Goal: Task Accomplishment & Management: Complete application form

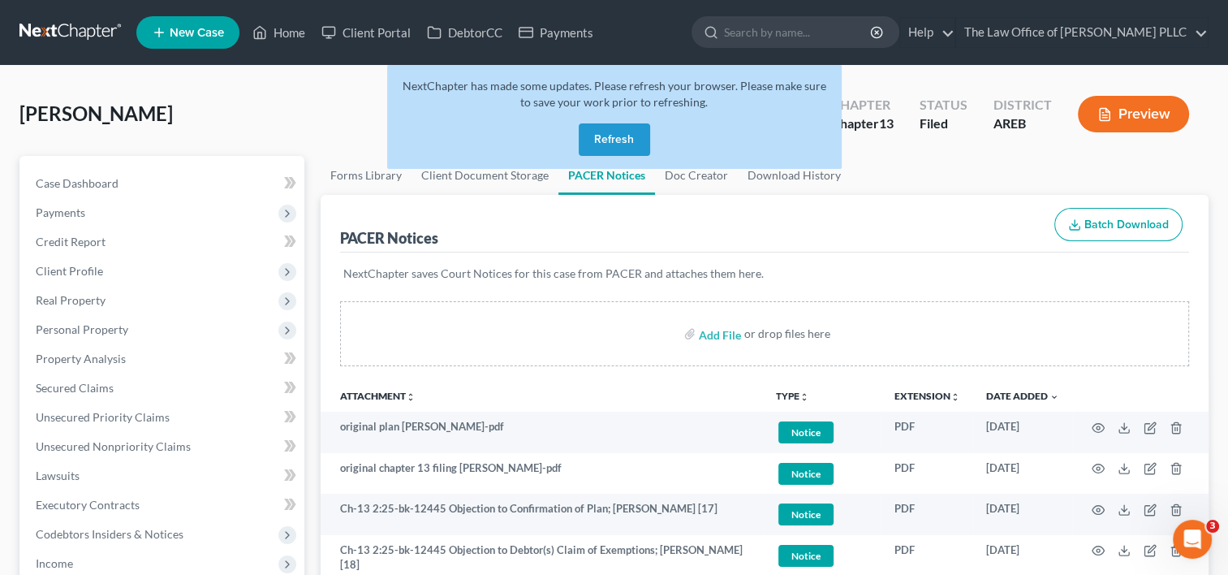
click at [617, 131] on button "Refresh" at bounding box center [614, 139] width 71 height 32
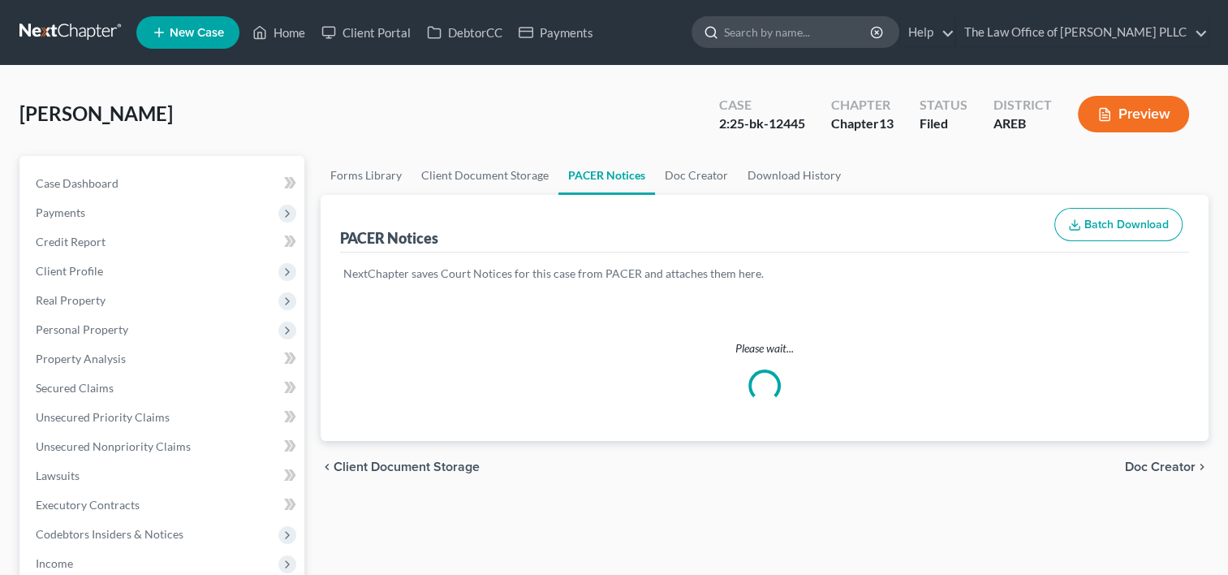
click at [754, 32] on input "search" at bounding box center [798, 32] width 149 height 30
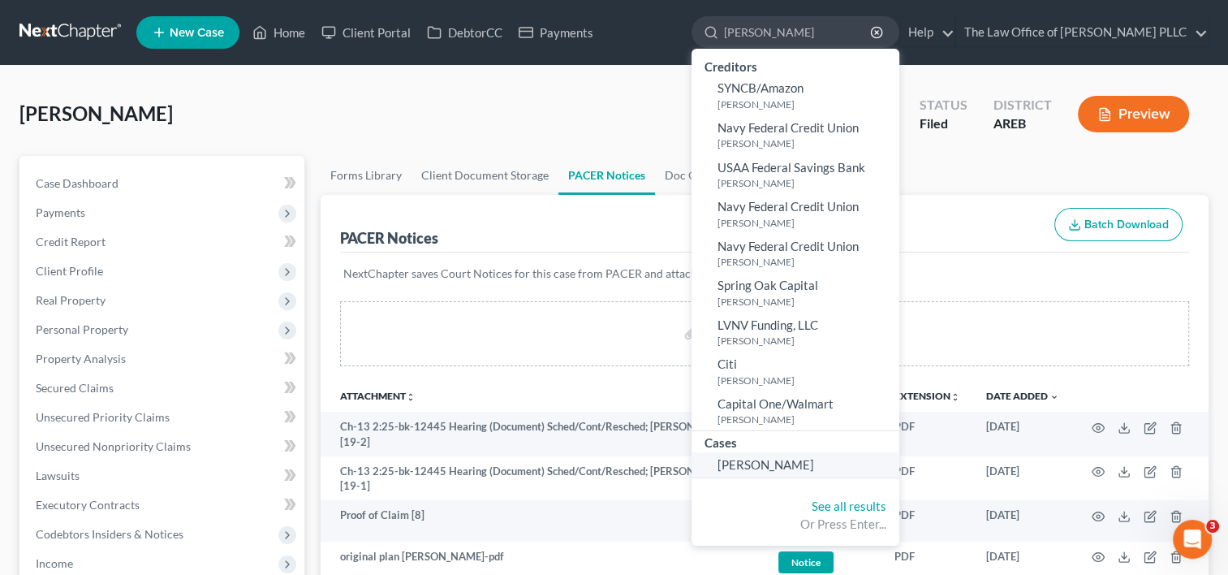
type input "[PERSON_NAME]"
click at [742, 464] on span "[PERSON_NAME]" at bounding box center [765, 464] width 97 height 15
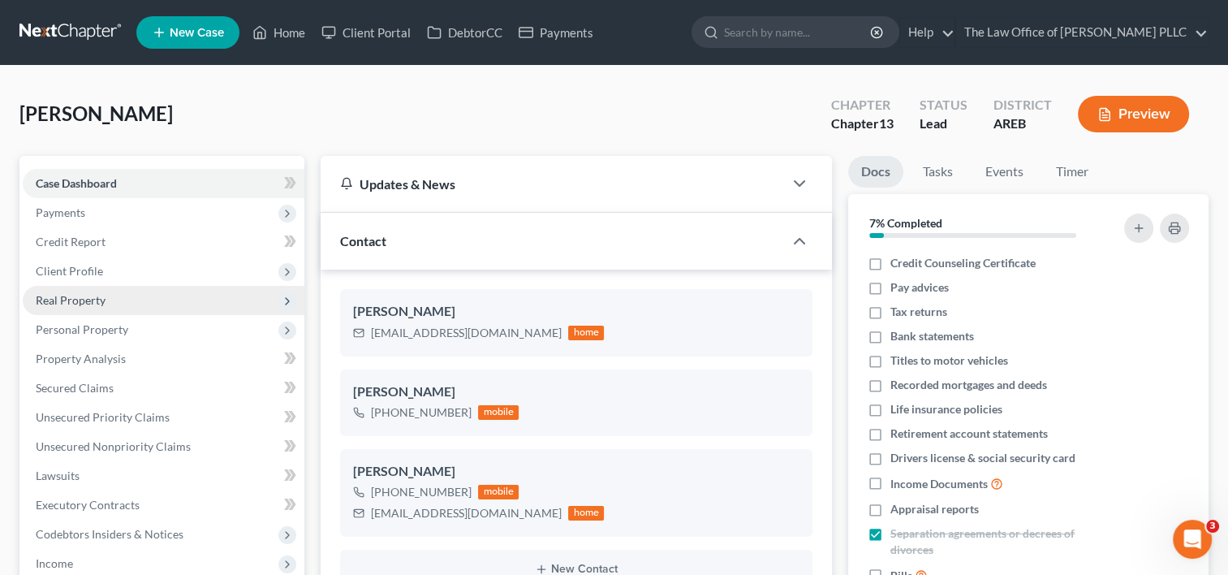
scroll to position [4682, 0]
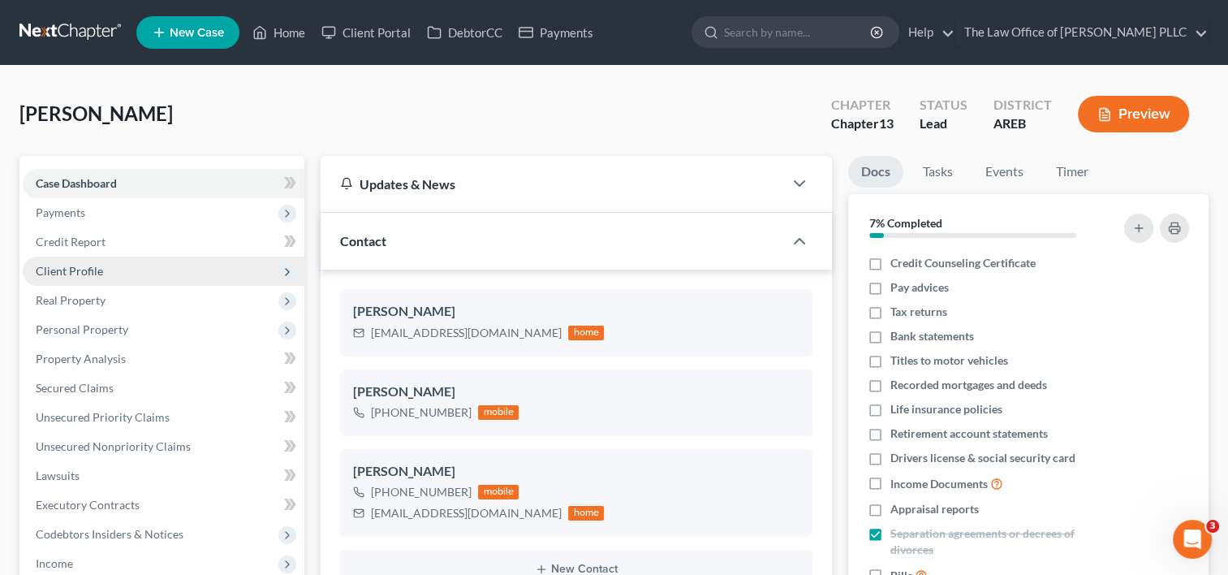
click at [98, 270] on span "Client Profile" at bounding box center [69, 271] width 67 height 14
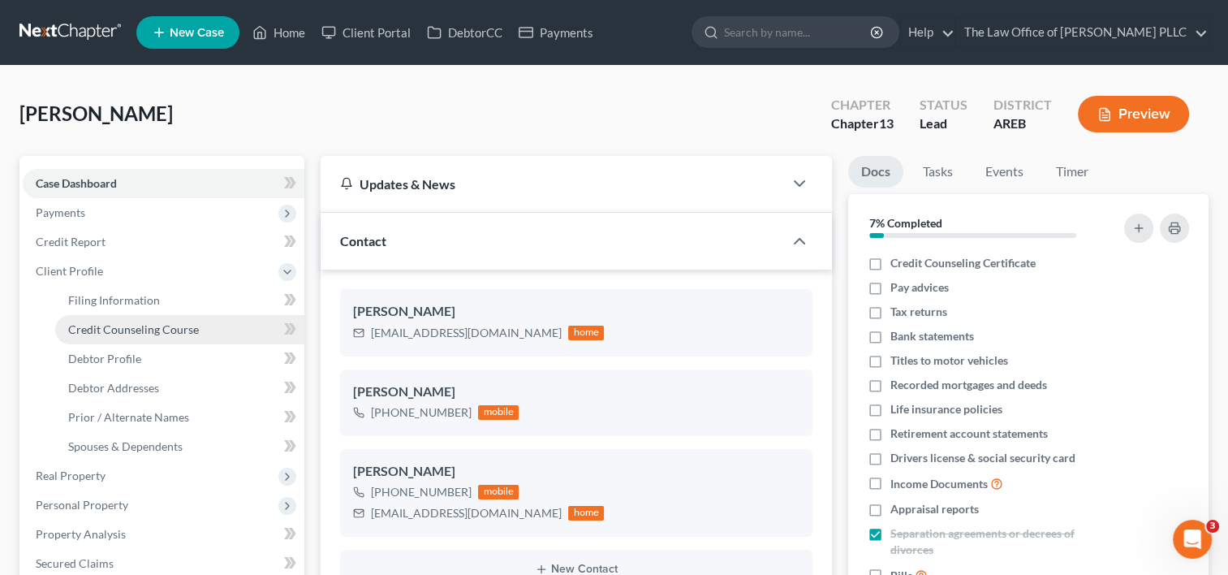
click at [132, 332] on span "Credit Counseling Course" at bounding box center [133, 329] width 131 height 14
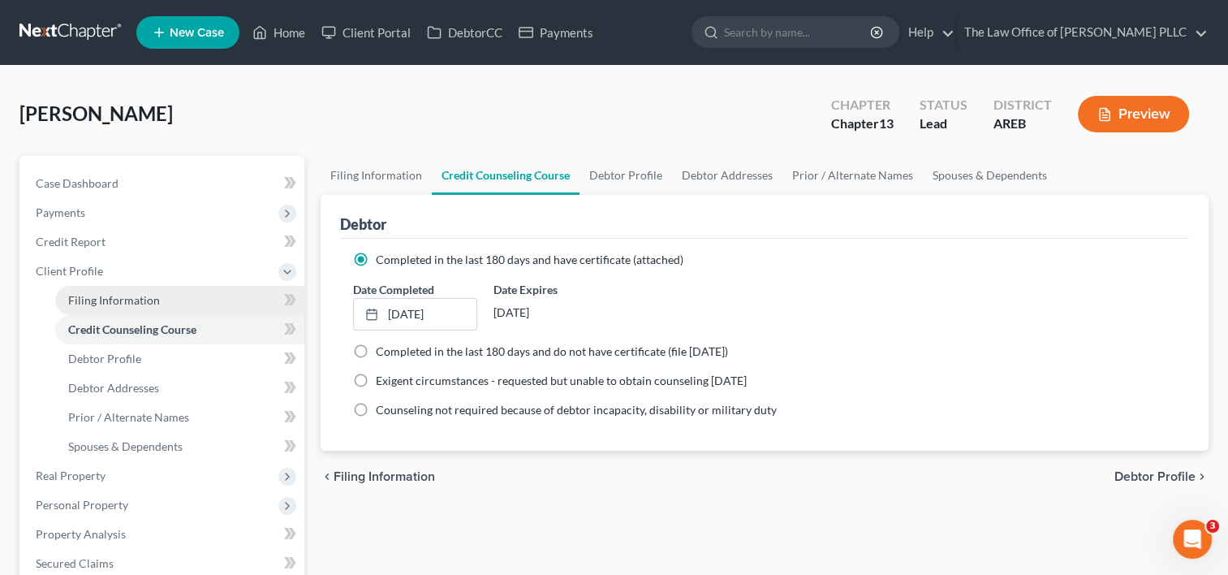
click at [124, 291] on link "Filing Information" at bounding box center [179, 300] width 249 height 29
select select "1"
select select "0"
select select "3"
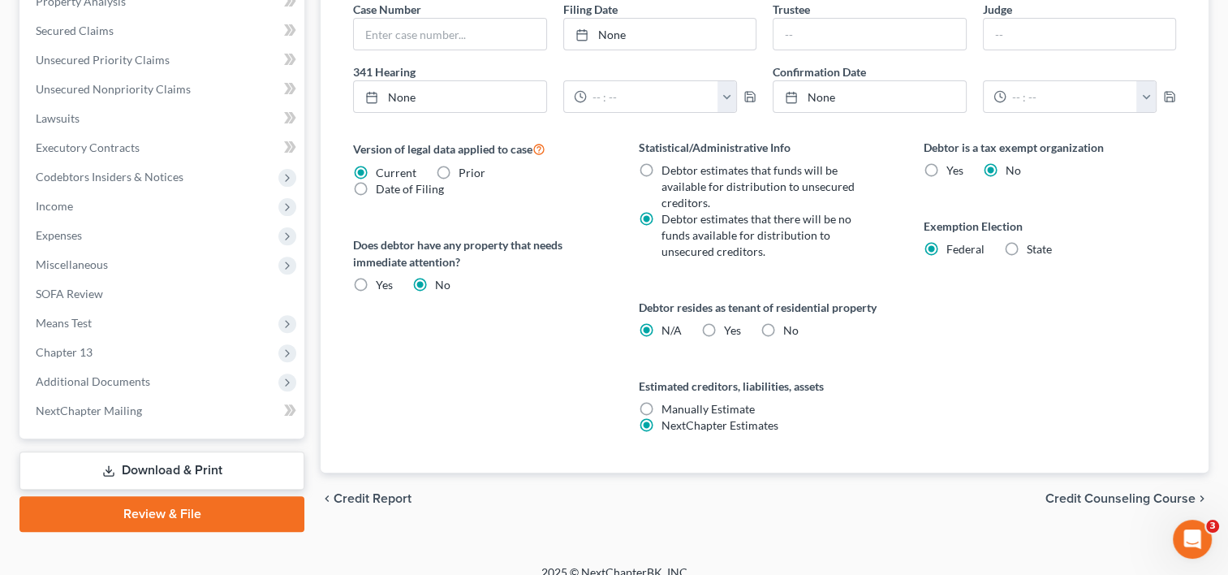
scroll to position [533, 0]
click at [1125, 491] on span "Credit Counseling Course" at bounding box center [1120, 497] width 150 height 13
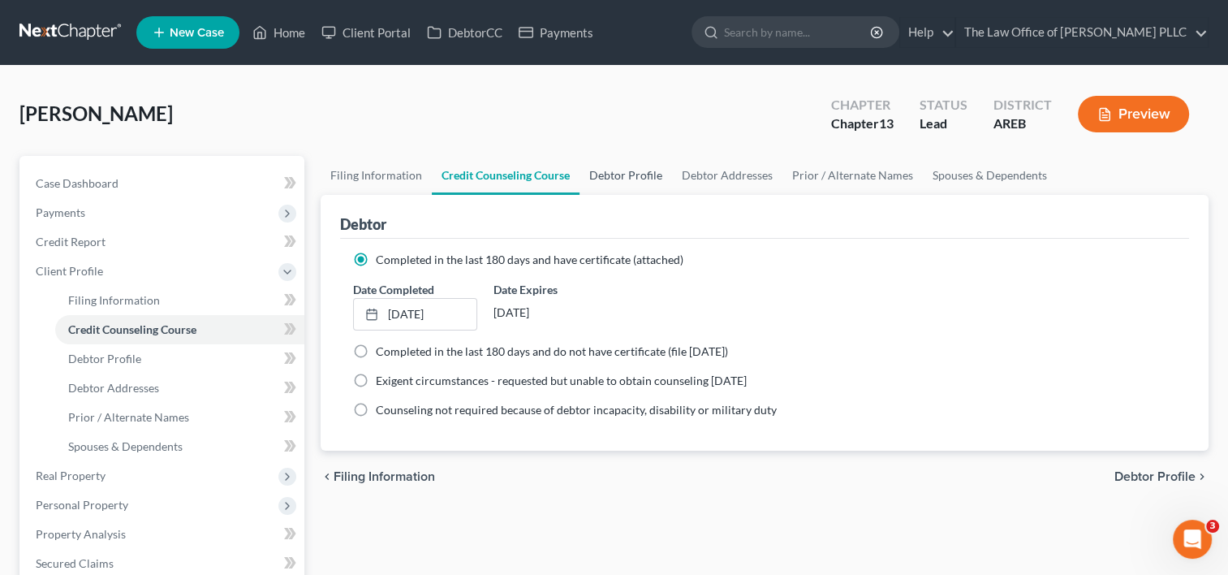
click at [627, 174] on link "Debtor Profile" at bounding box center [626, 175] width 93 height 39
select select "0"
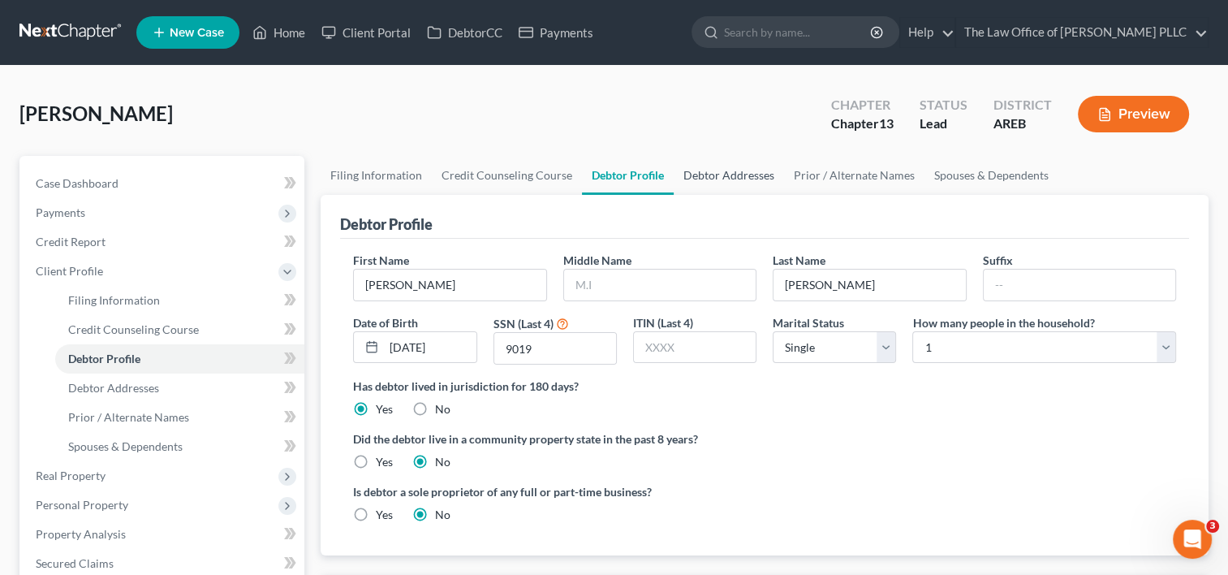
click at [737, 176] on link "Debtor Addresses" at bounding box center [729, 175] width 110 height 39
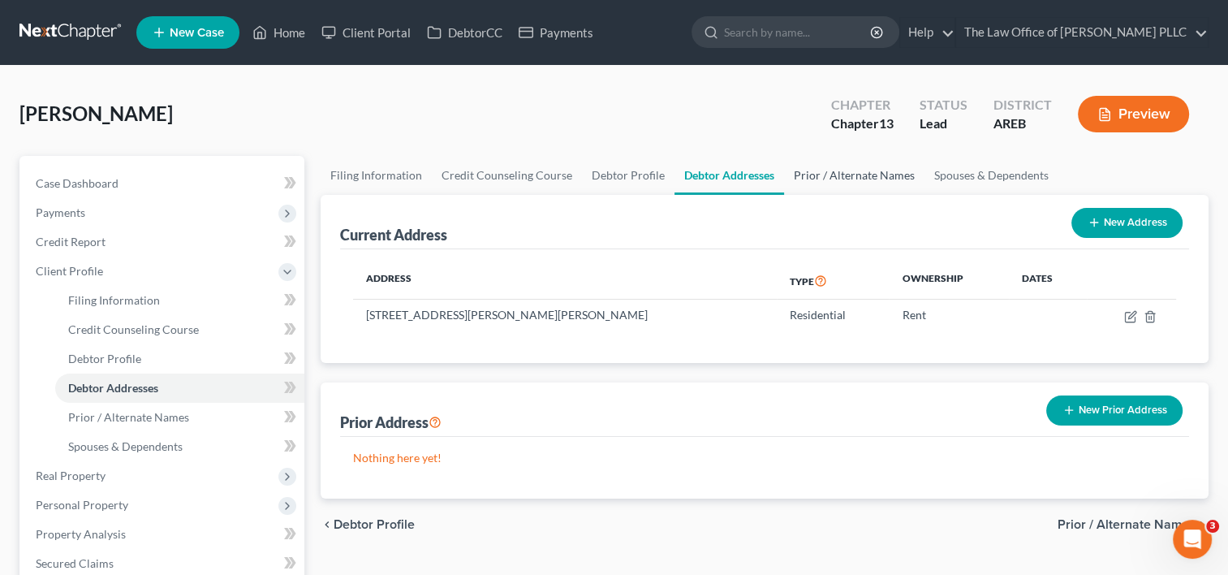
click at [825, 183] on link "Prior / Alternate Names" at bounding box center [854, 175] width 140 height 39
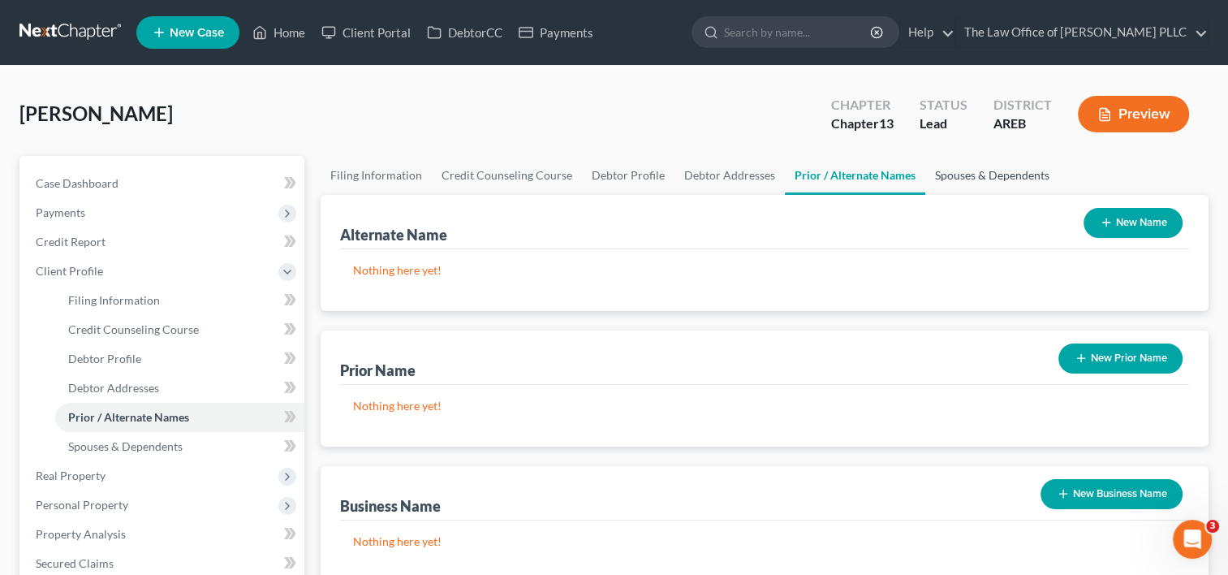
click at [945, 172] on link "Spouses & Dependents" at bounding box center [992, 175] width 134 height 39
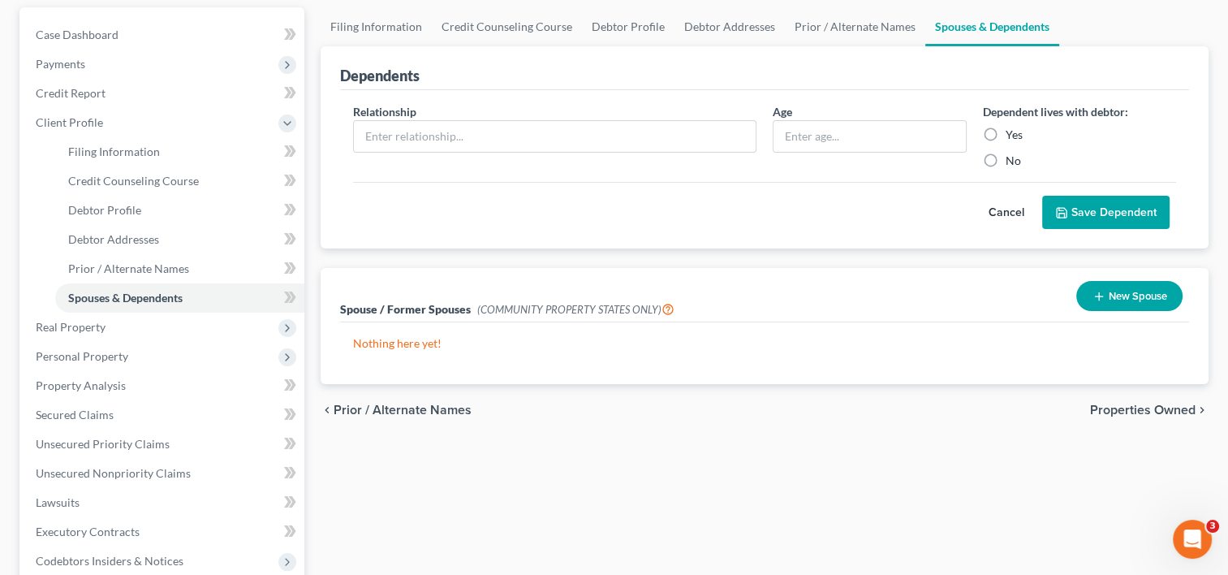
scroll to position [149, 0]
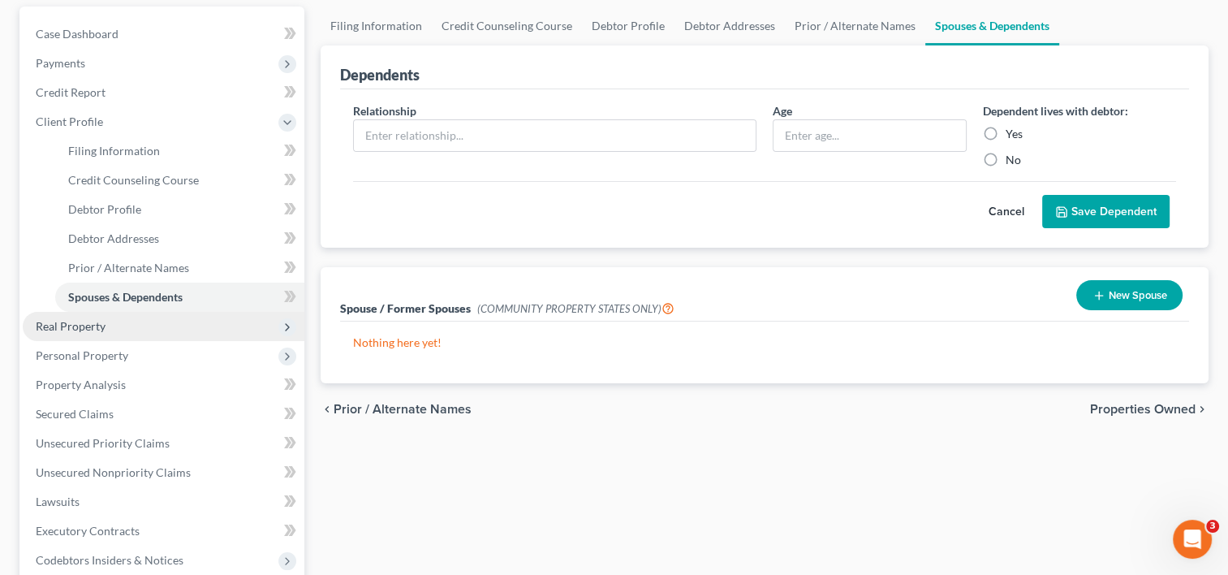
click at [76, 328] on span "Real Property" at bounding box center [71, 326] width 70 height 14
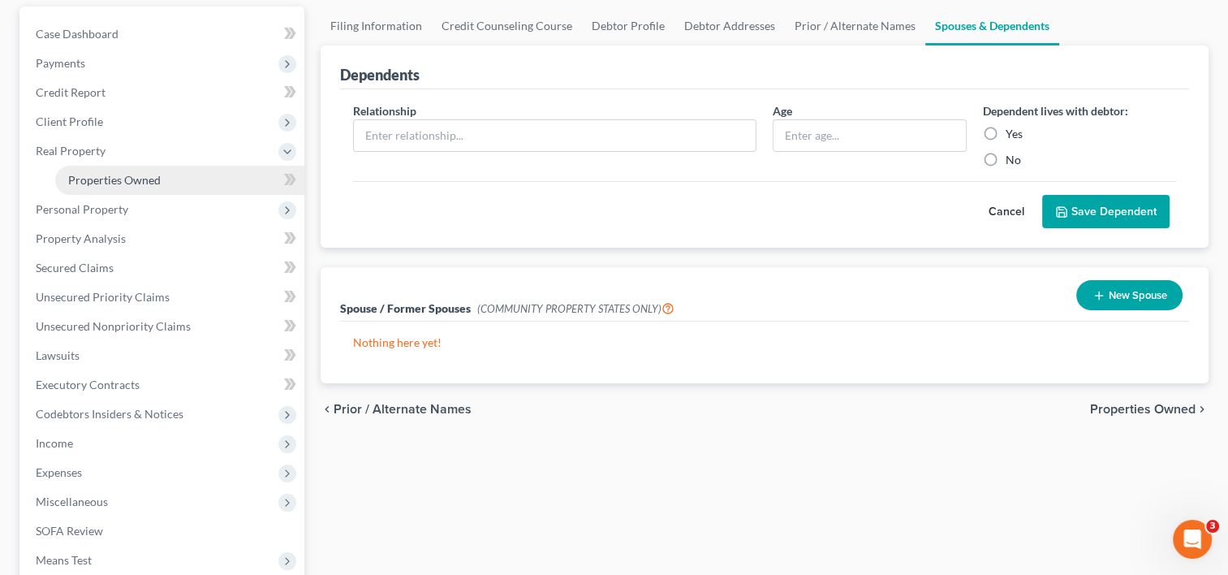
click at [139, 184] on span "Properties Owned" at bounding box center [114, 180] width 93 height 14
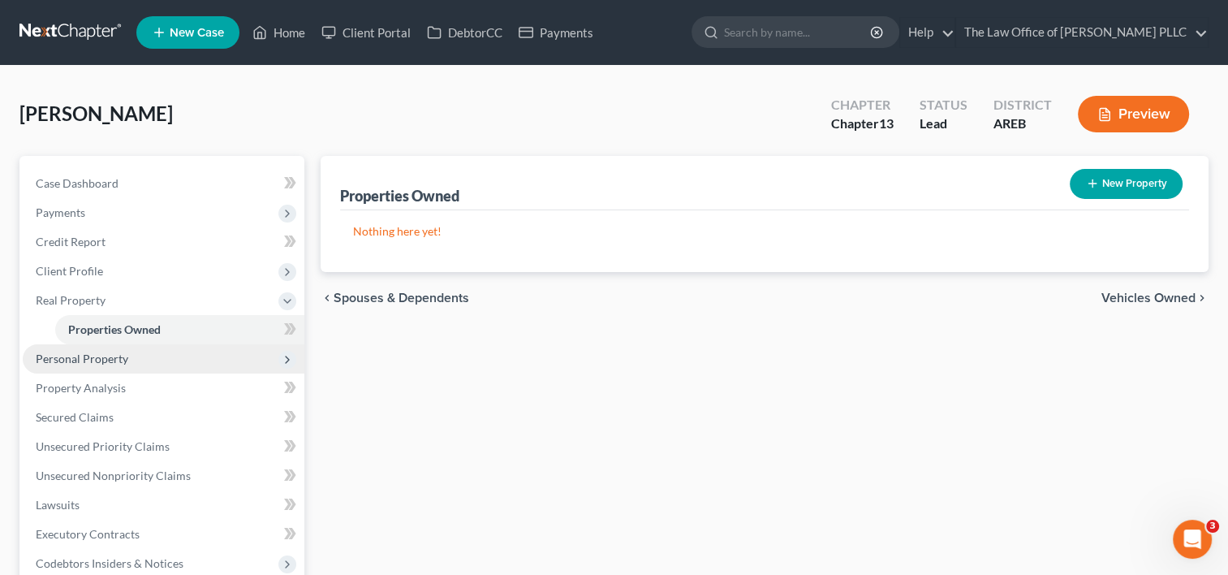
click at [102, 347] on span "Personal Property" at bounding box center [164, 358] width 282 height 29
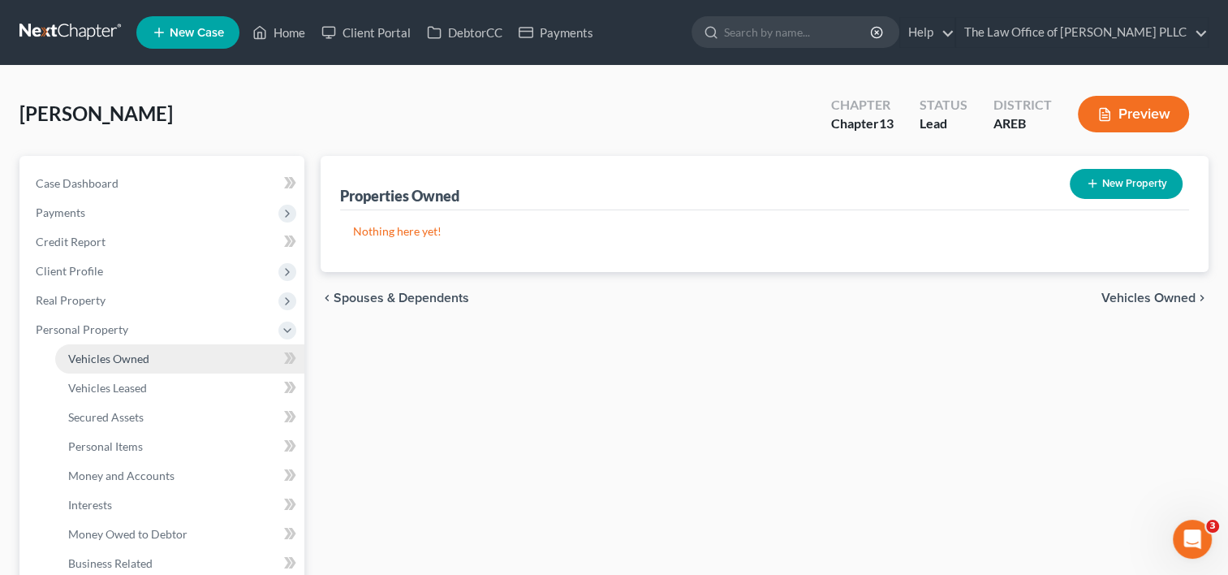
click at [112, 360] on span "Vehicles Owned" at bounding box center [108, 358] width 81 height 14
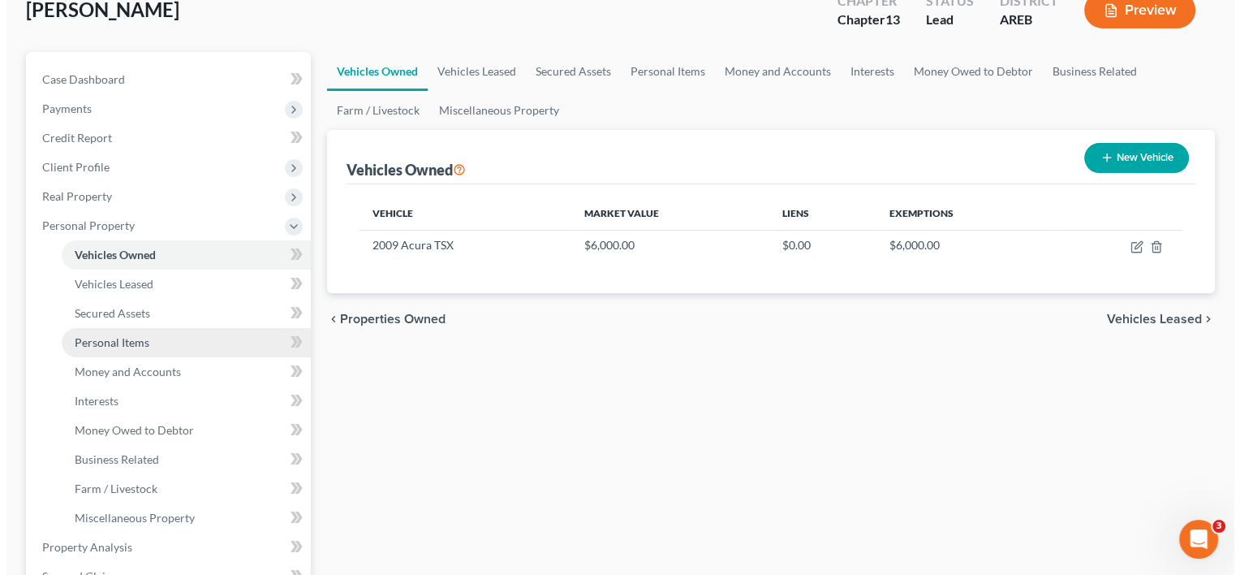
scroll to position [105, 0]
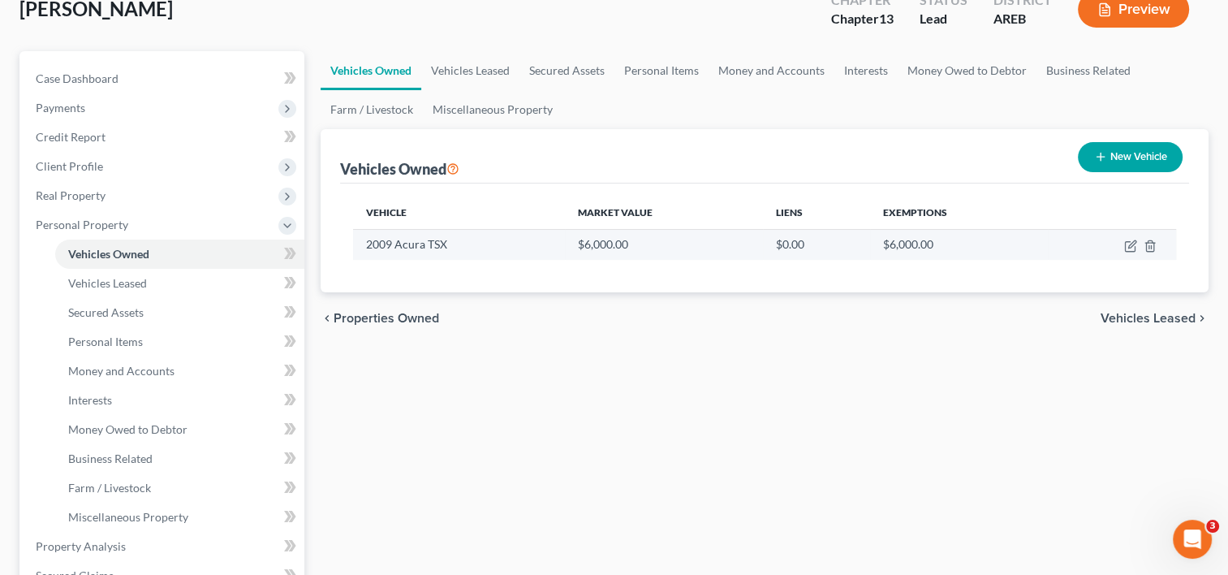
click at [1126, 231] on td at bounding box center [1112, 244] width 128 height 31
click at [1128, 249] on icon "button" at bounding box center [1130, 245] width 13 height 13
select select "0"
select select "17"
select select "0"
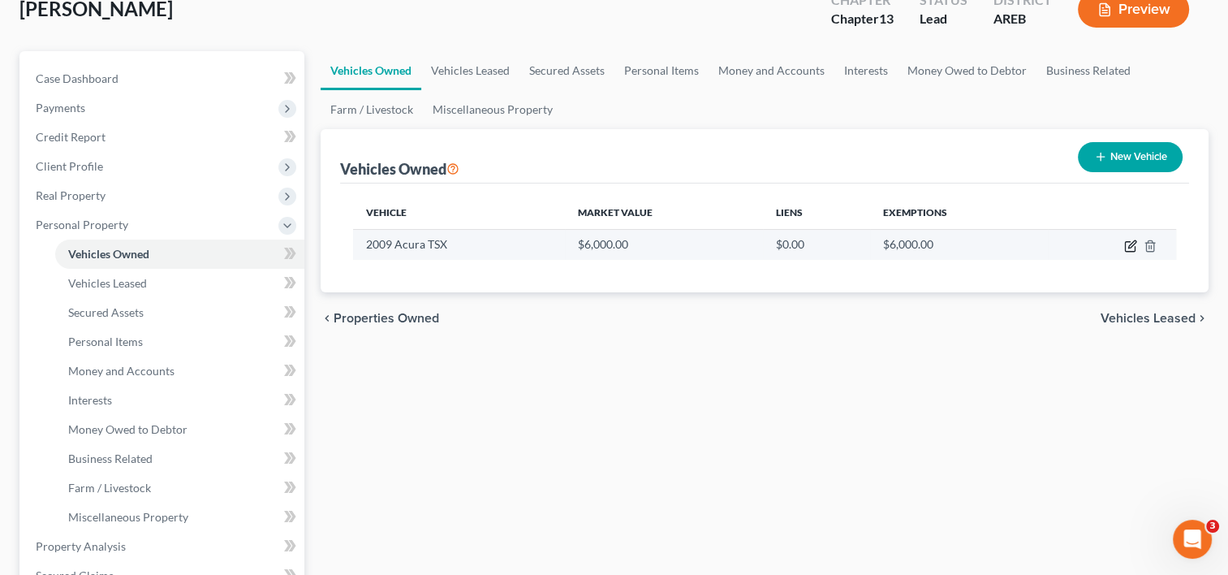
select select "0"
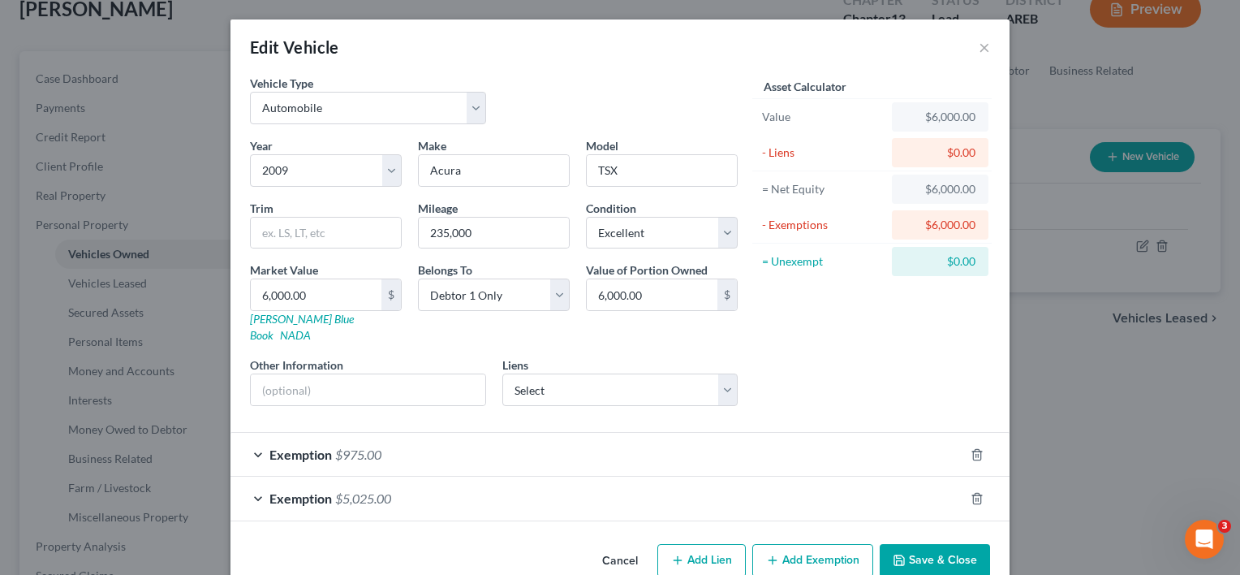
click at [738, 482] on div "Exemption $5,025.00" at bounding box center [598, 497] width 734 height 43
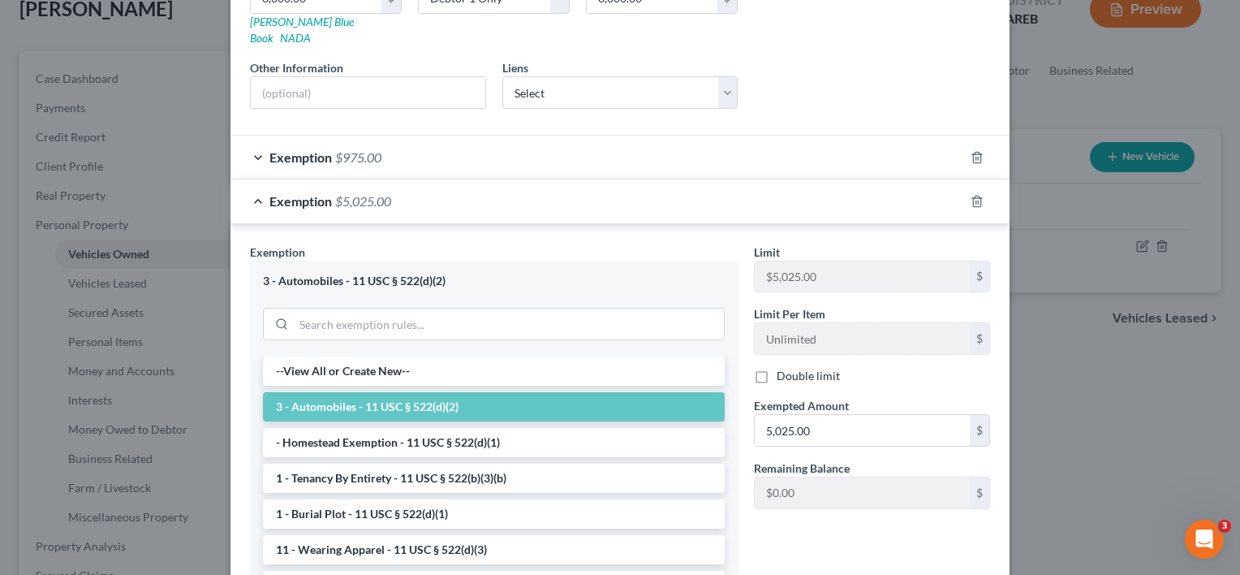
scroll to position [299, 0]
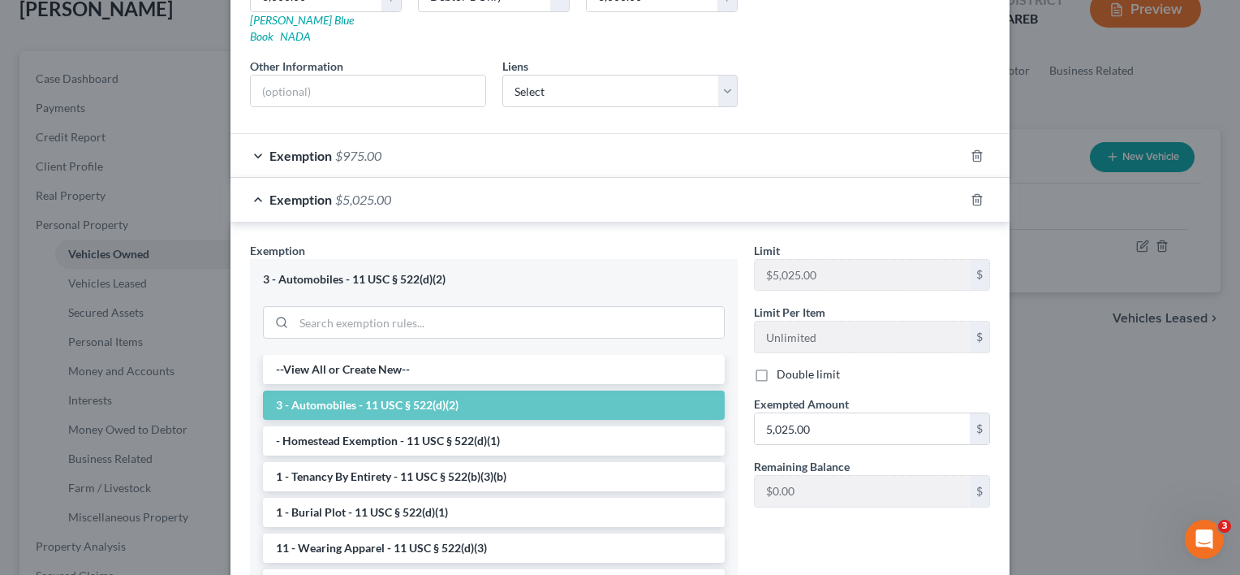
click at [763, 144] on div "Exemption $975.00" at bounding box center [598, 155] width 734 height 43
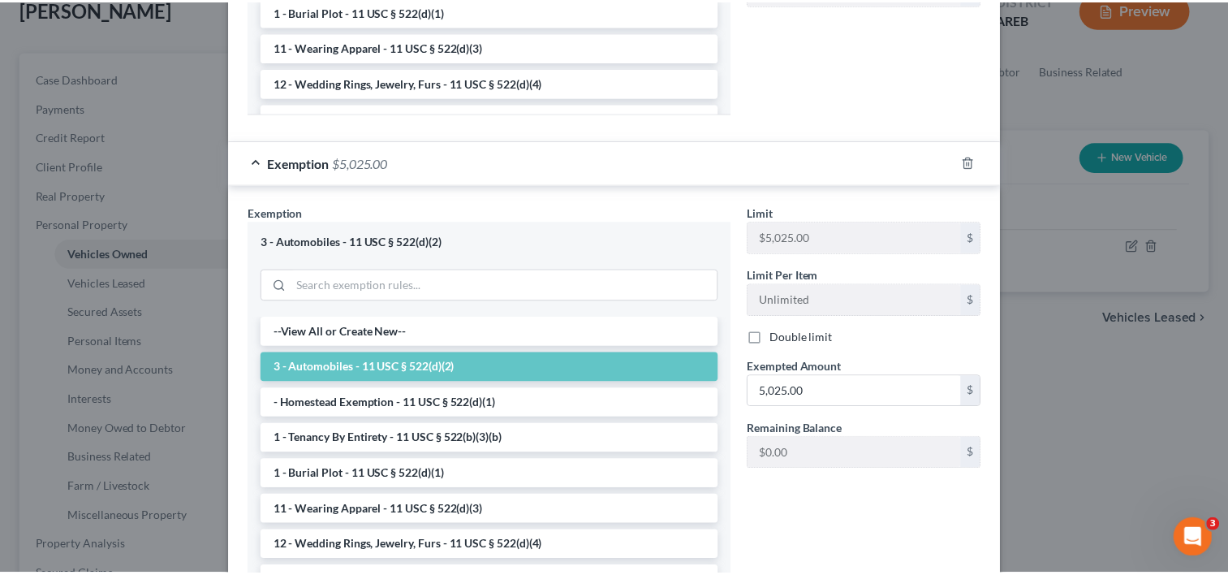
scroll to position [855, 0]
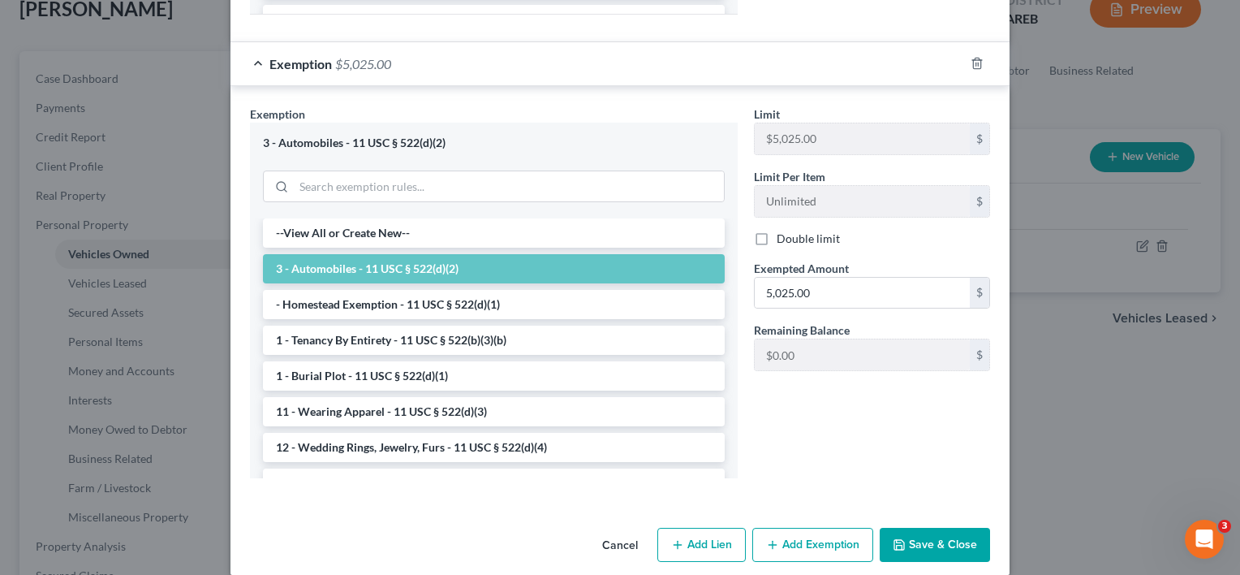
click at [929, 532] on button "Save & Close" at bounding box center [935, 545] width 110 height 34
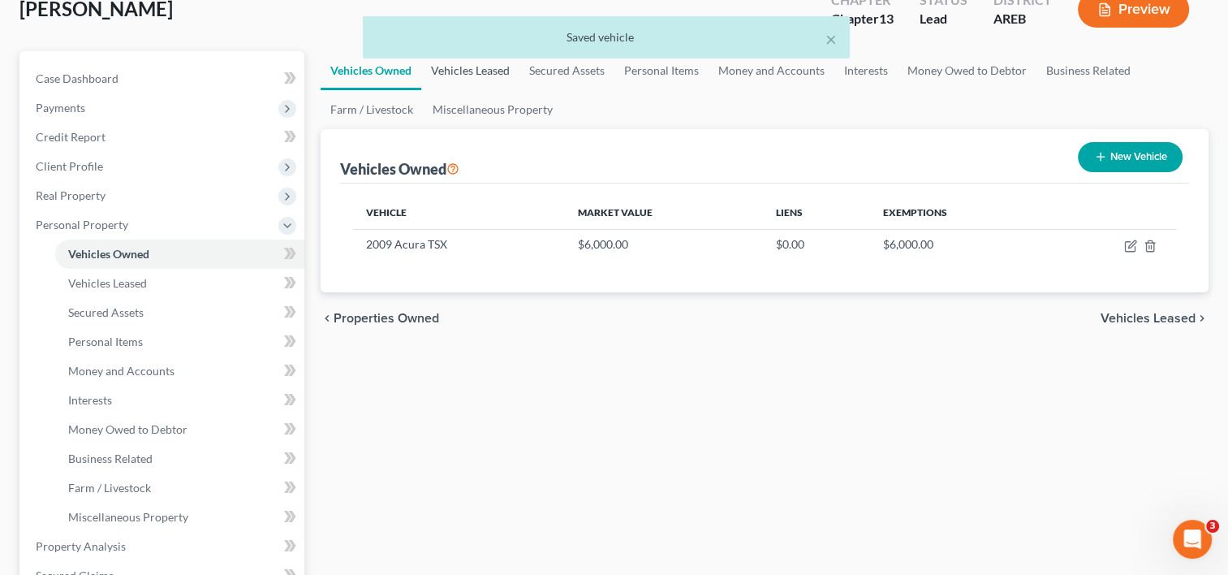
click at [477, 74] on link "Vehicles Leased" at bounding box center [470, 70] width 98 height 39
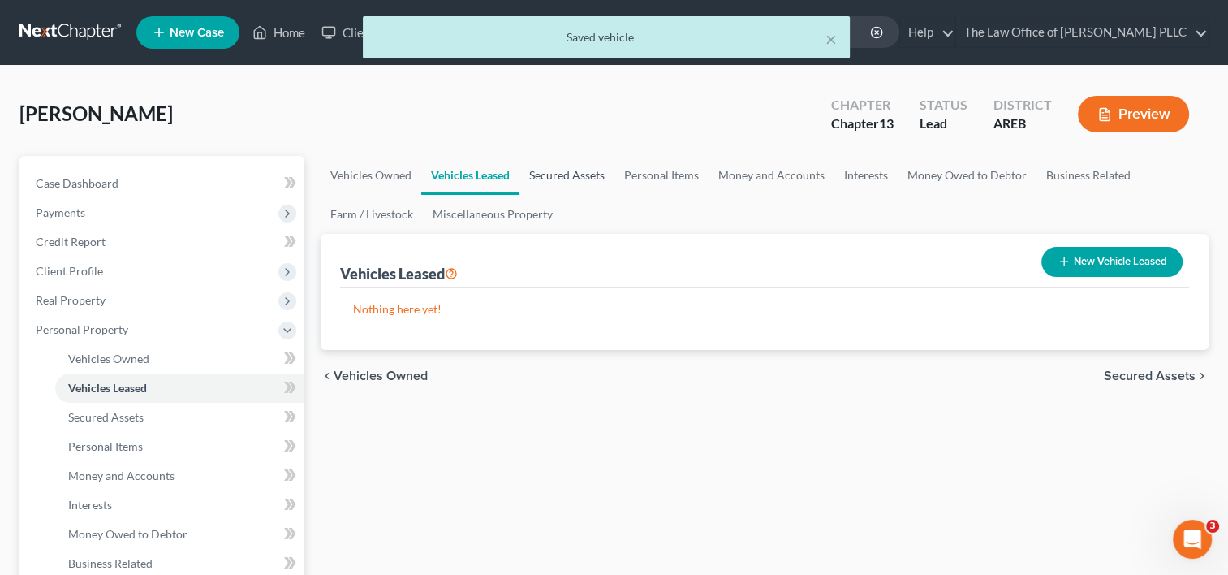
click at [577, 178] on link "Secured Assets" at bounding box center [566, 175] width 95 height 39
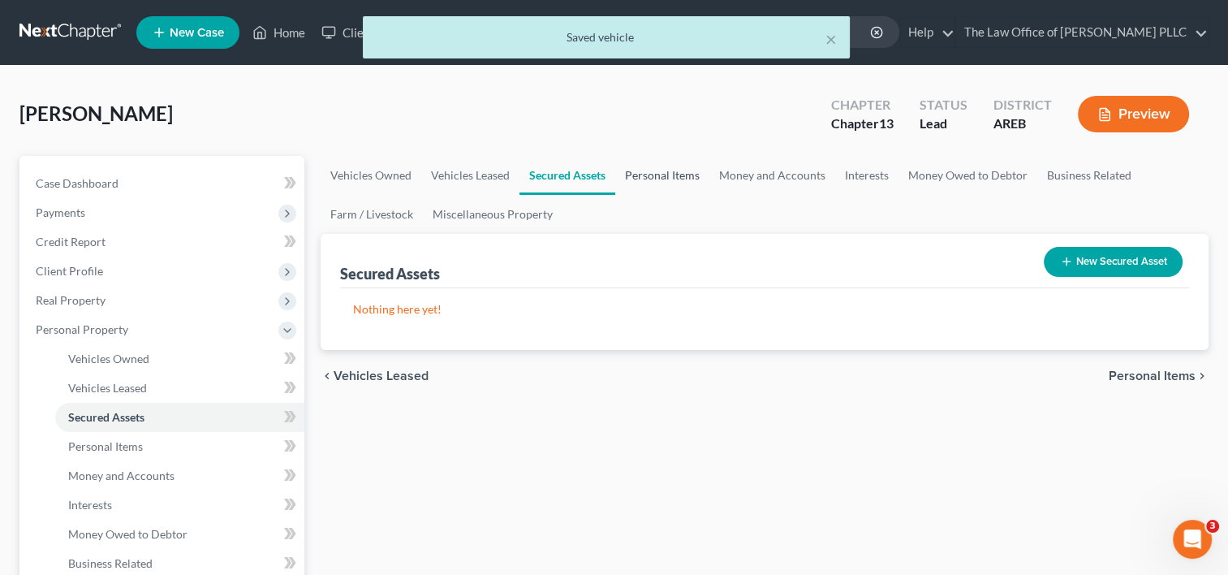
click at [665, 178] on link "Personal Items" at bounding box center [662, 175] width 94 height 39
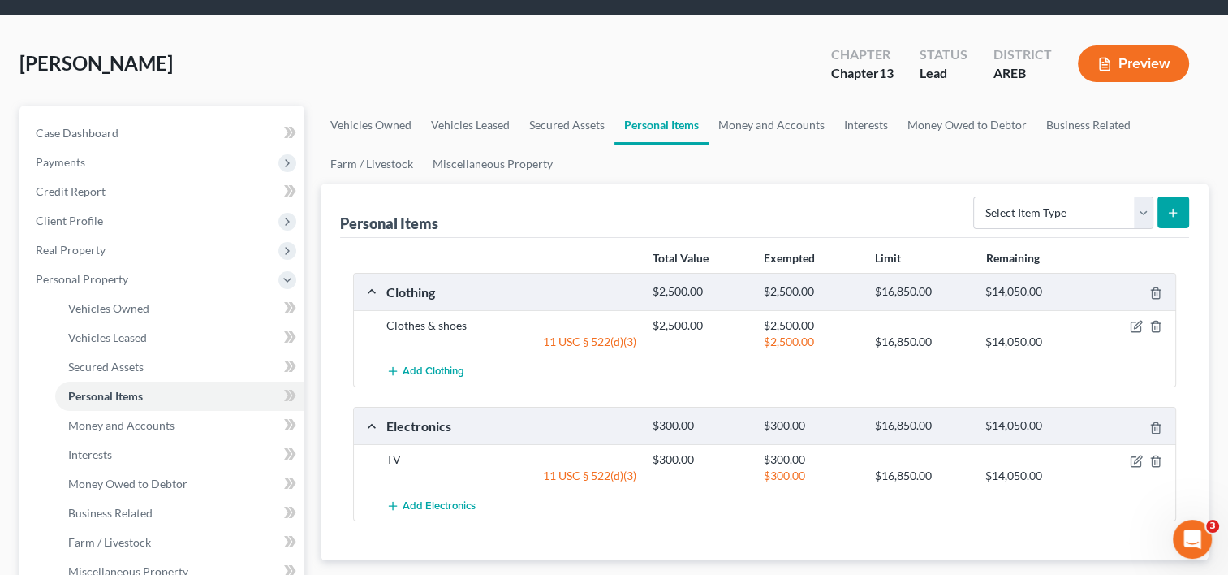
scroll to position [50, 0]
click at [744, 125] on link "Money and Accounts" at bounding box center [772, 125] width 126 height 39
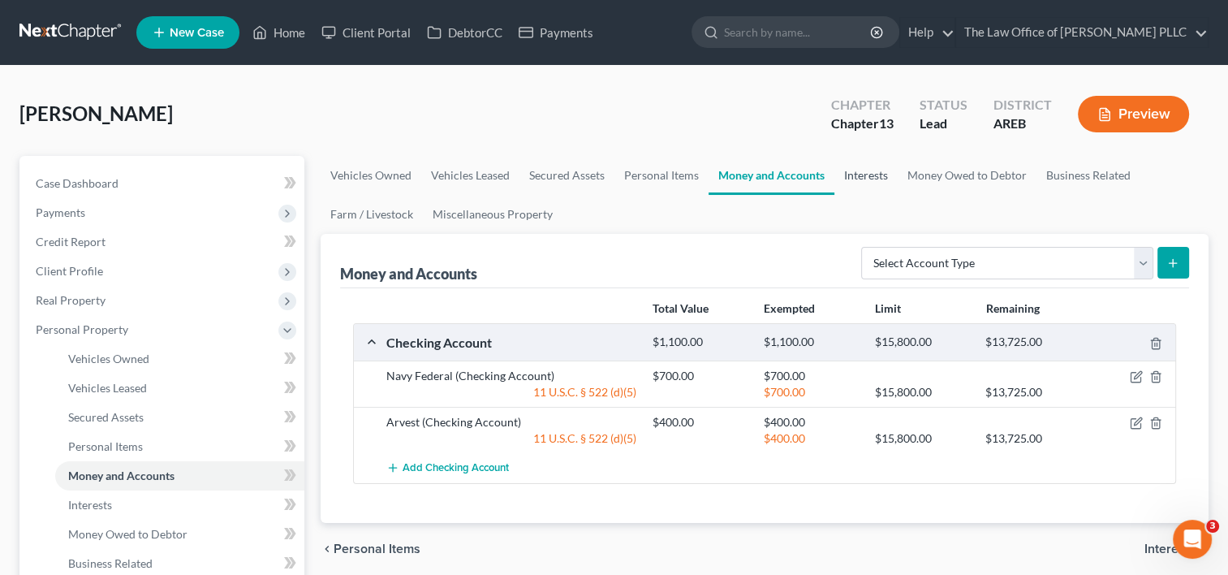
click at [860, 172] on link "Interests" at bounding box center [865, 175] width 63 height 39
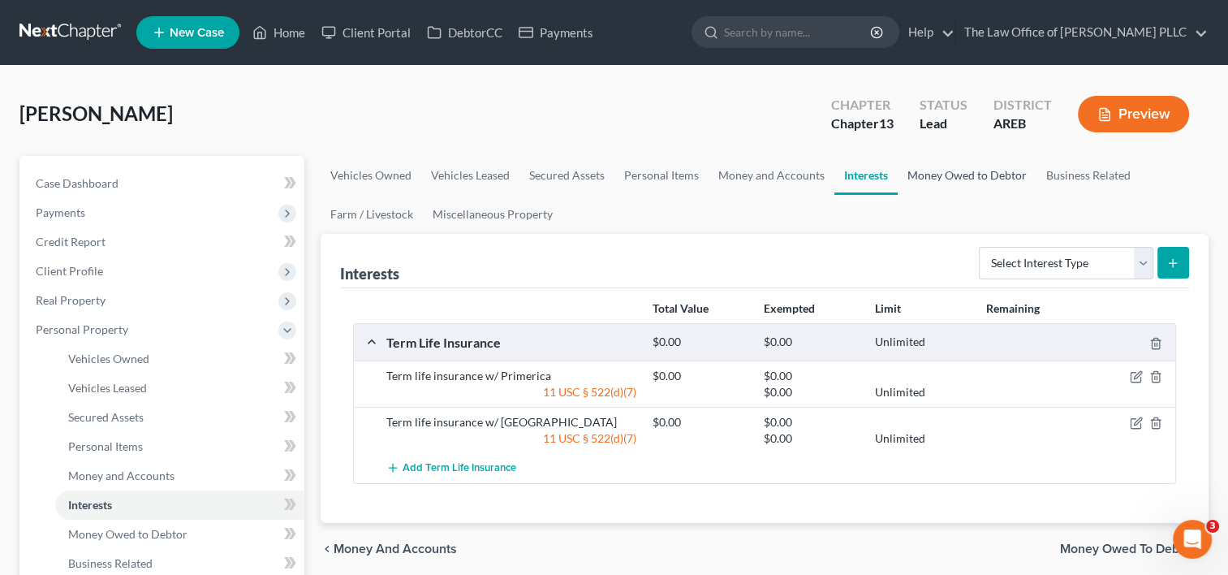
click at [956, 176] on link "Money Owed to Debtor" at bounding box center [967, 175] width 139 height 39
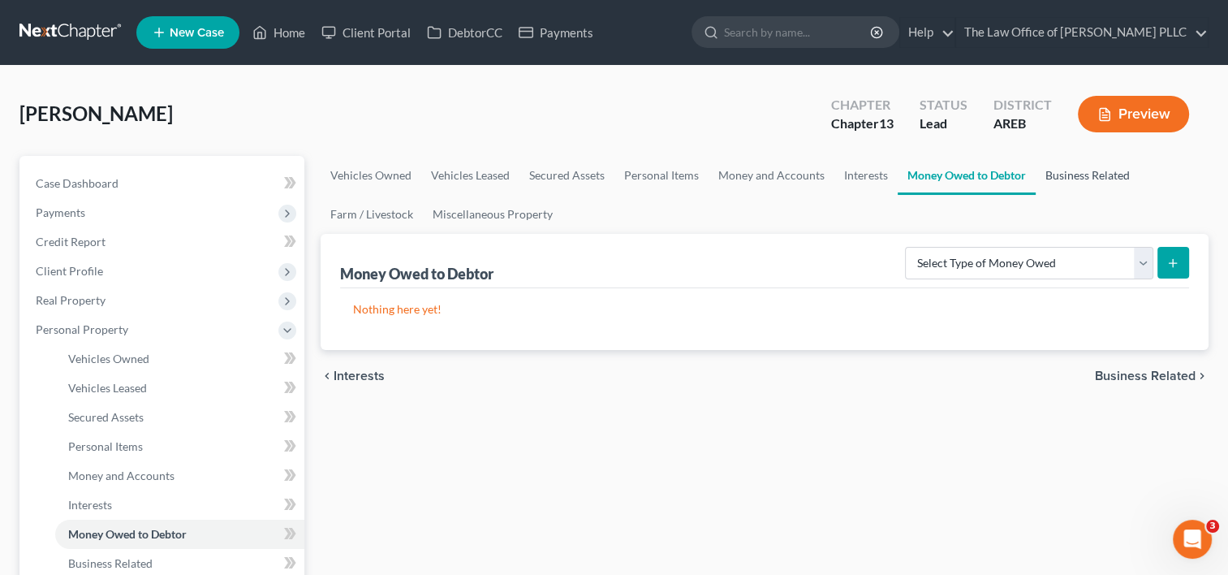
click at [1071, 175] on link "Business Related" at bounding box center [1088, 175] width 104 height 39
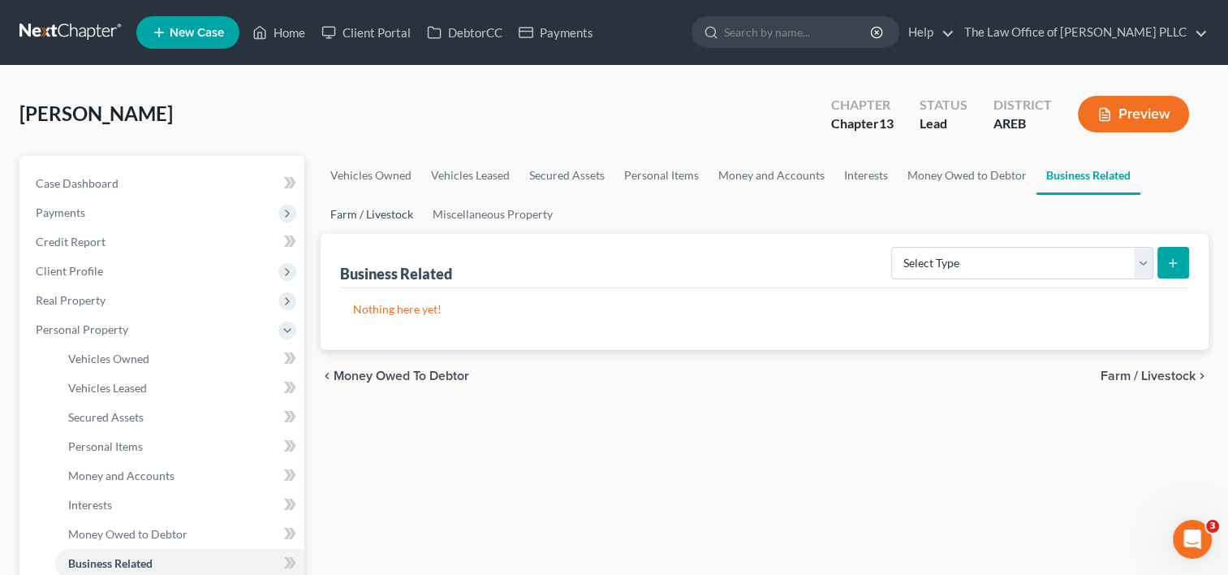
click at [384, 203] on link "Farm / Livestock" at bounding box center [372, 214] width 102 height 39
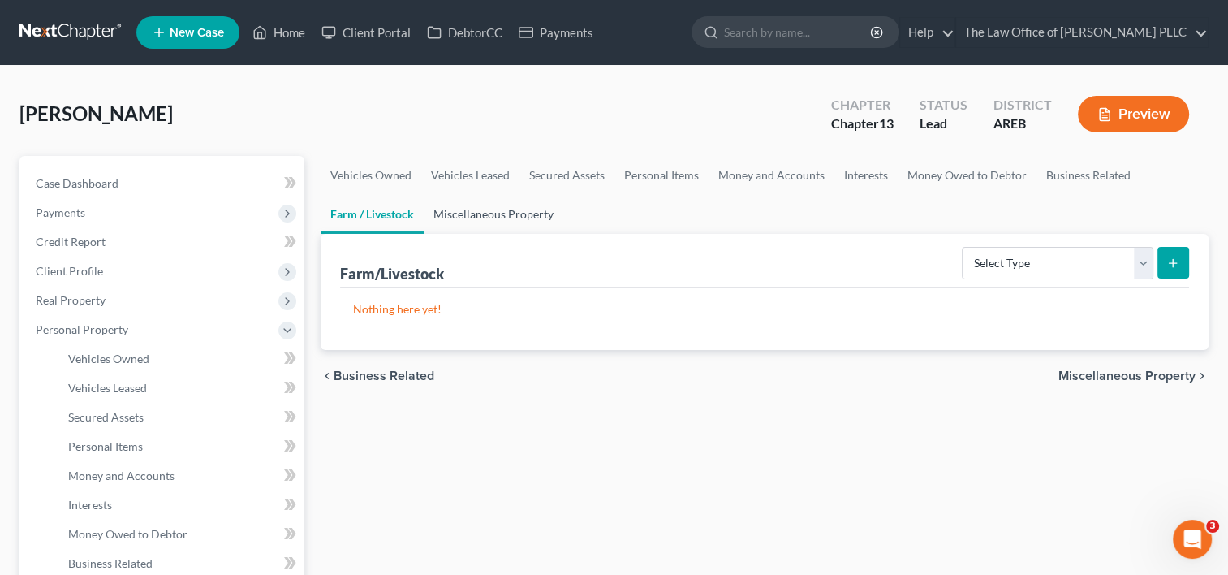
click at [497, 210] on link "Miscellaneous Property" at bounding box center [494, 214] width 140 height 39
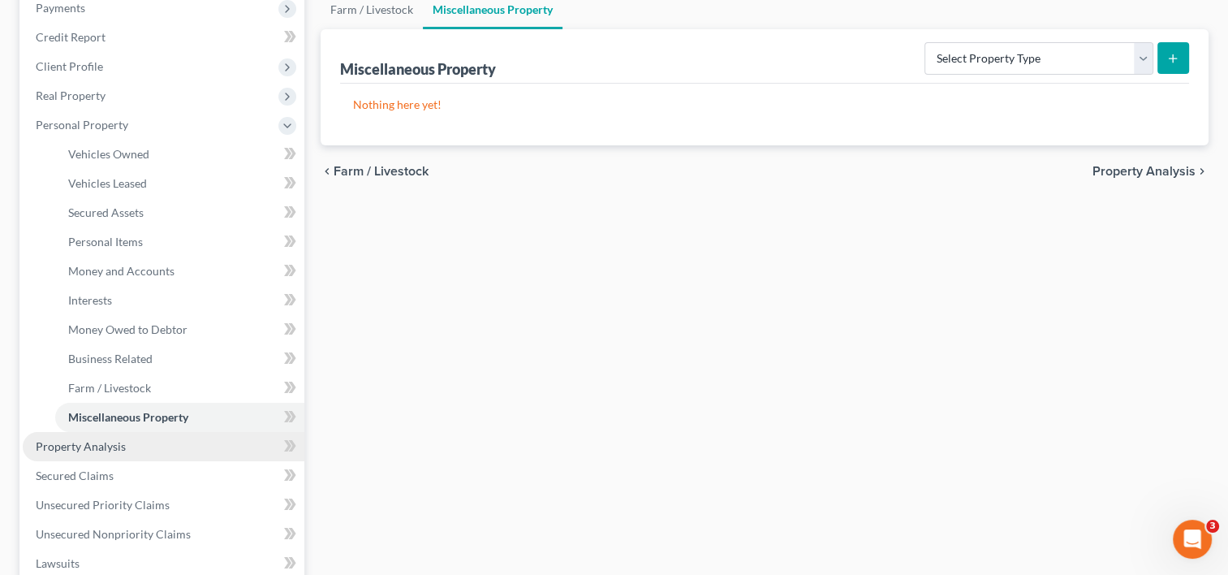
click at [109, 443] on span "Property Analysis" at bounding box center [81, 446] width 90 height 14
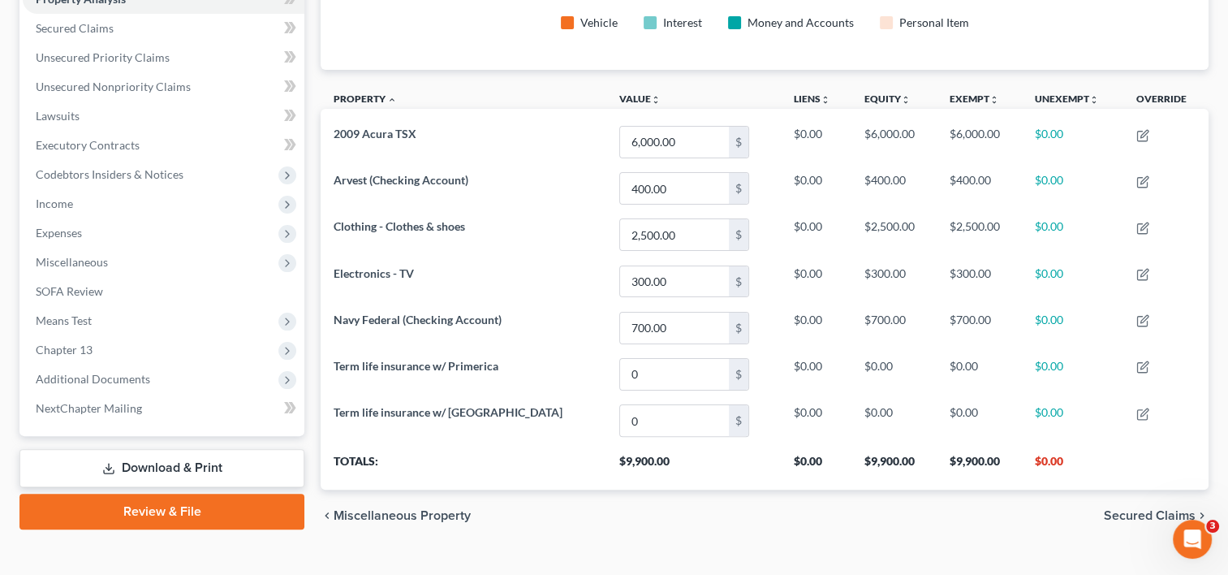
scroll to position [384, 0]
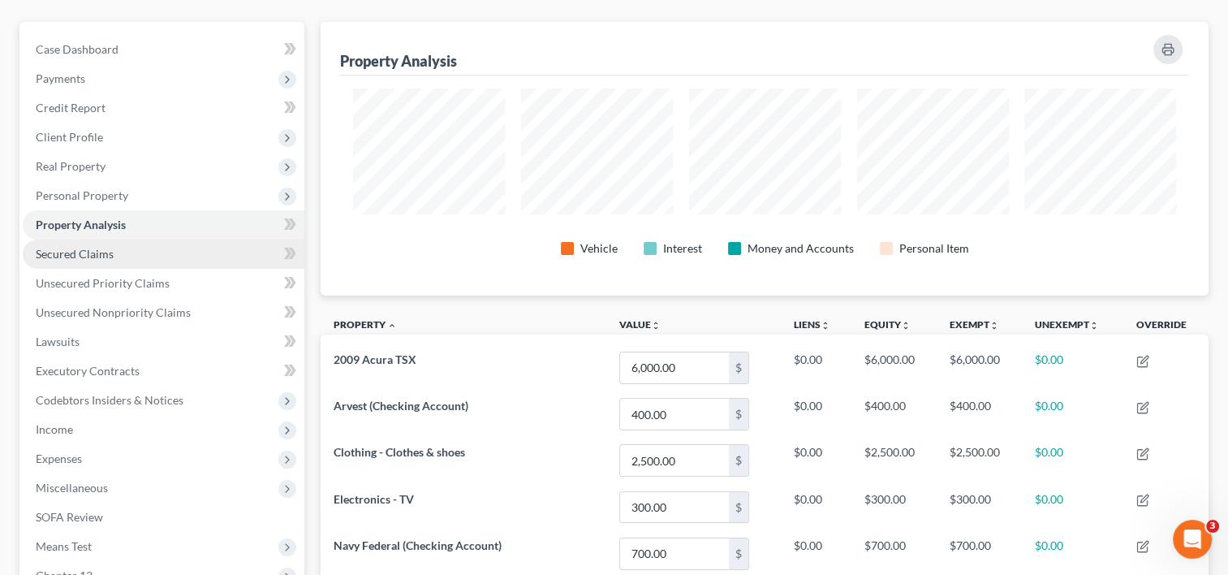
click at [106, 248] on span "Secured Claims" at bounding box center [75, 254] width 78 height 14
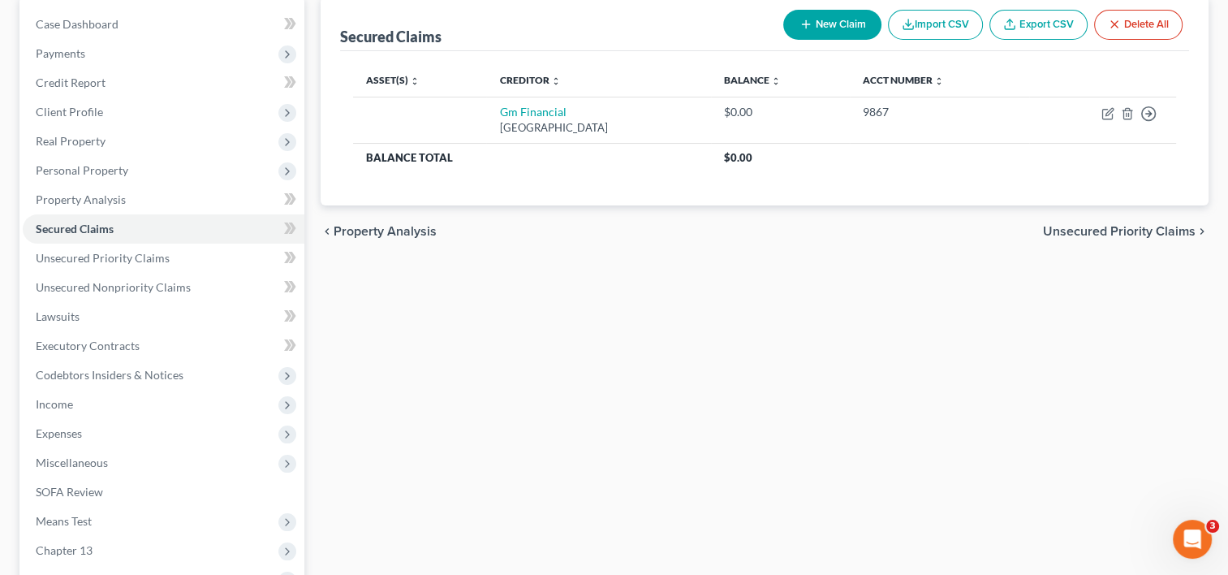
scroll to position [162, 0]
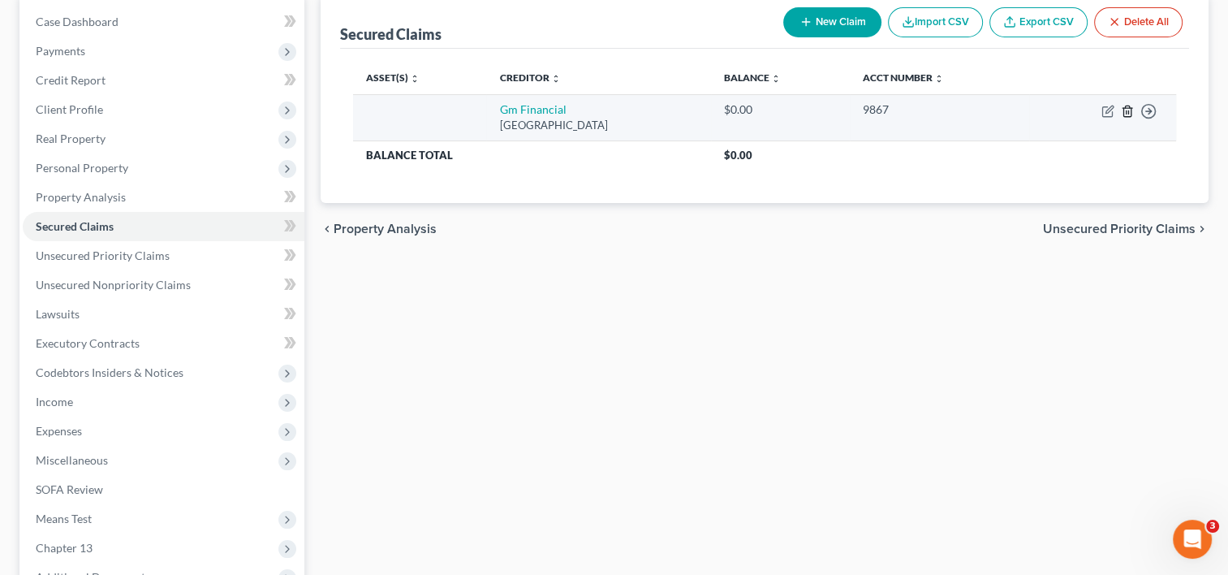
click at [1128, 110] on line "button" at bounding box center [1128, 111] width 0 height 3
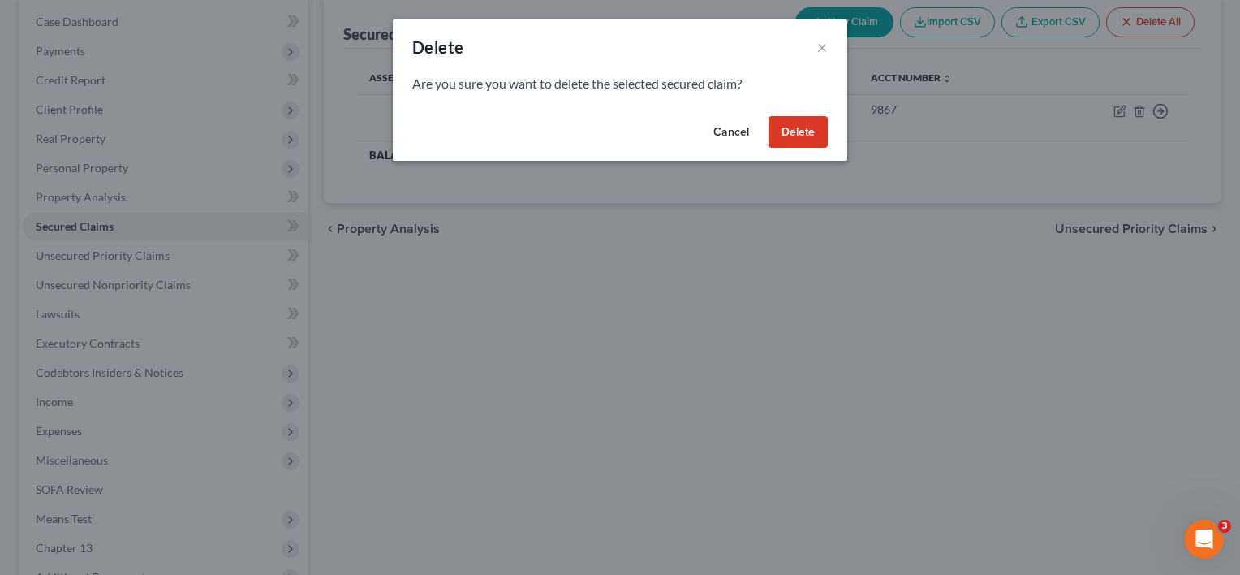
click at [785, 130] on button "Delete" at bounding box center [798, 132] width 59 height 32
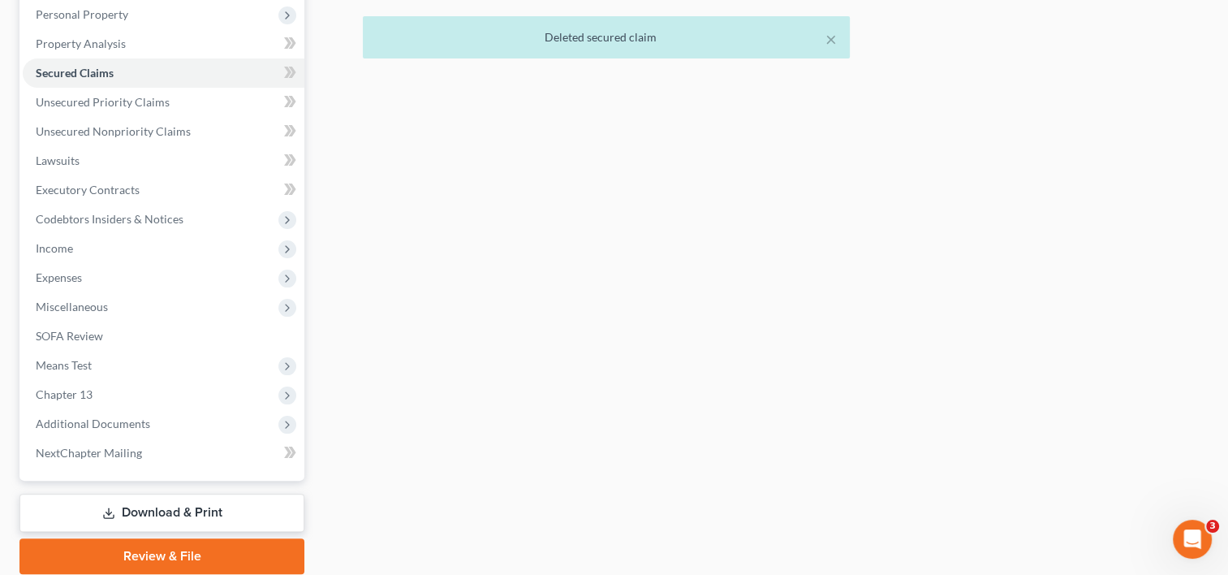
scroll to position [316, 0]
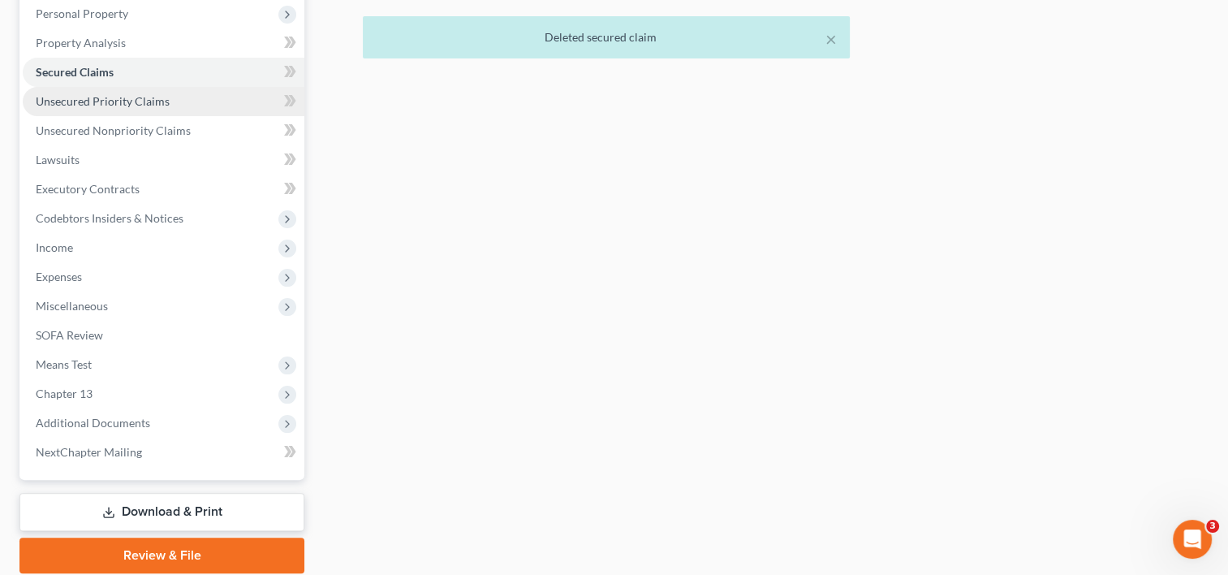
click at [141, 101] on span "Unsecured Priority Claims" at bounding box center [103, 101] width 134 height 14
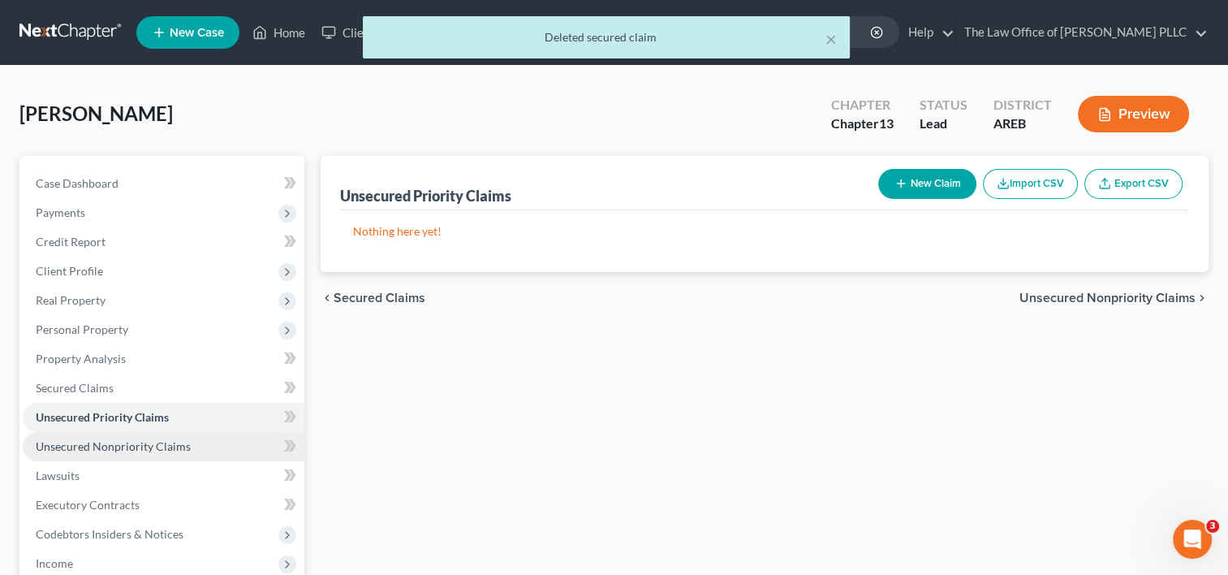
click at [151, 445] on span "Unsecured Nonpriority Claims" at bounding box center [113, 446] width 155 height 14
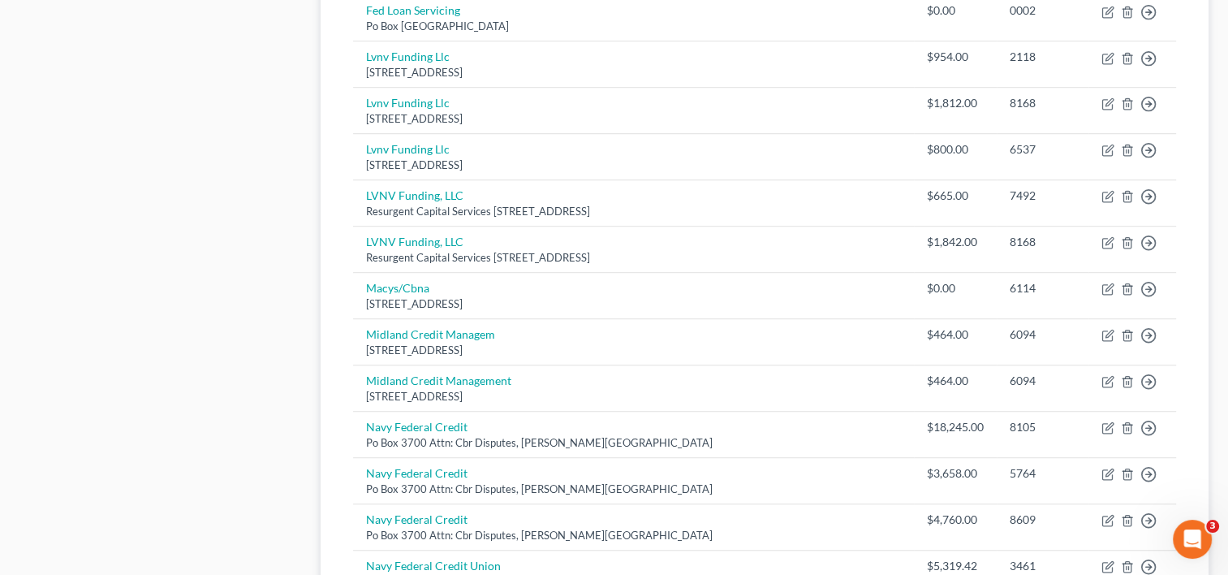
scroll to position [1075, 0]
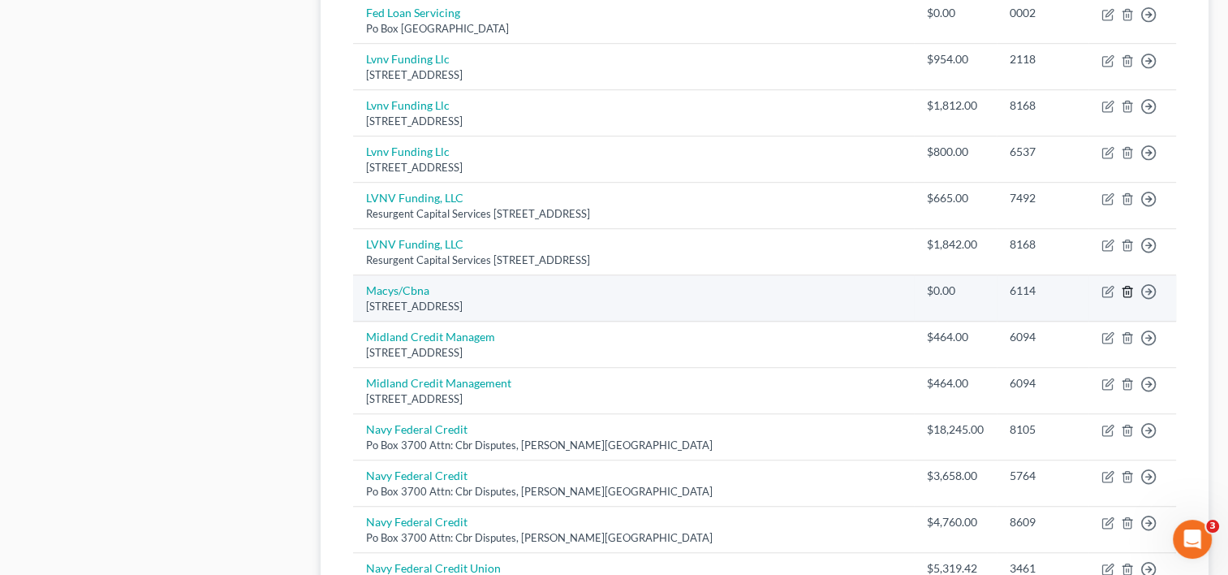
click at [1124, 287] on icon "button" at bounding box center [1127, 291] width 13 height 13
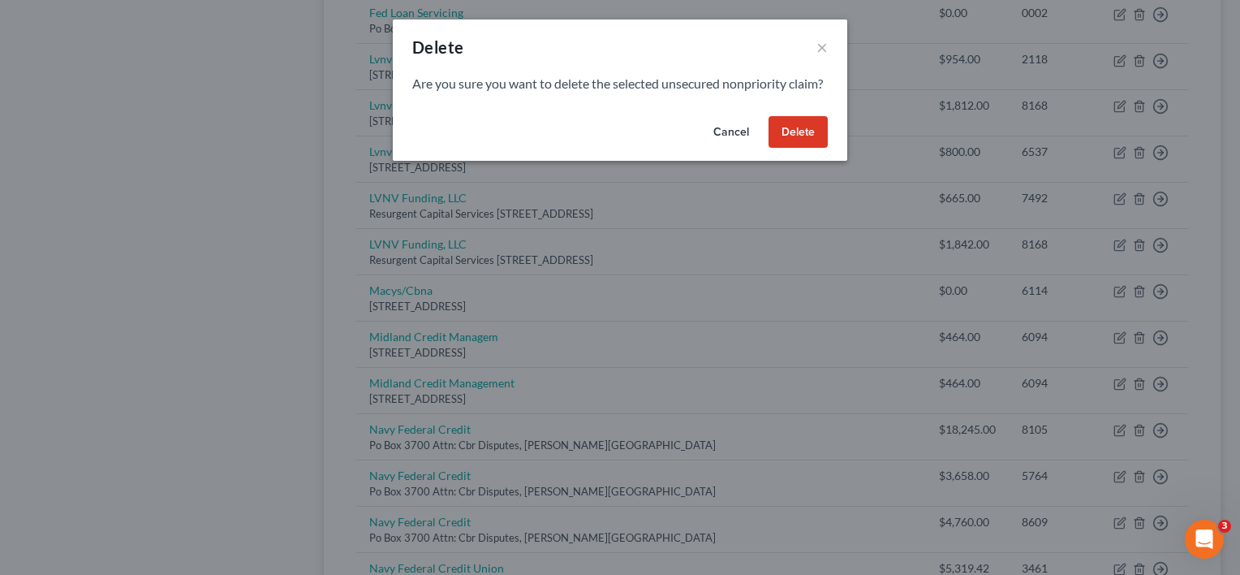
click at [794, 149] on button "Delete" at bounding box center [798, 132] width 59 height 32
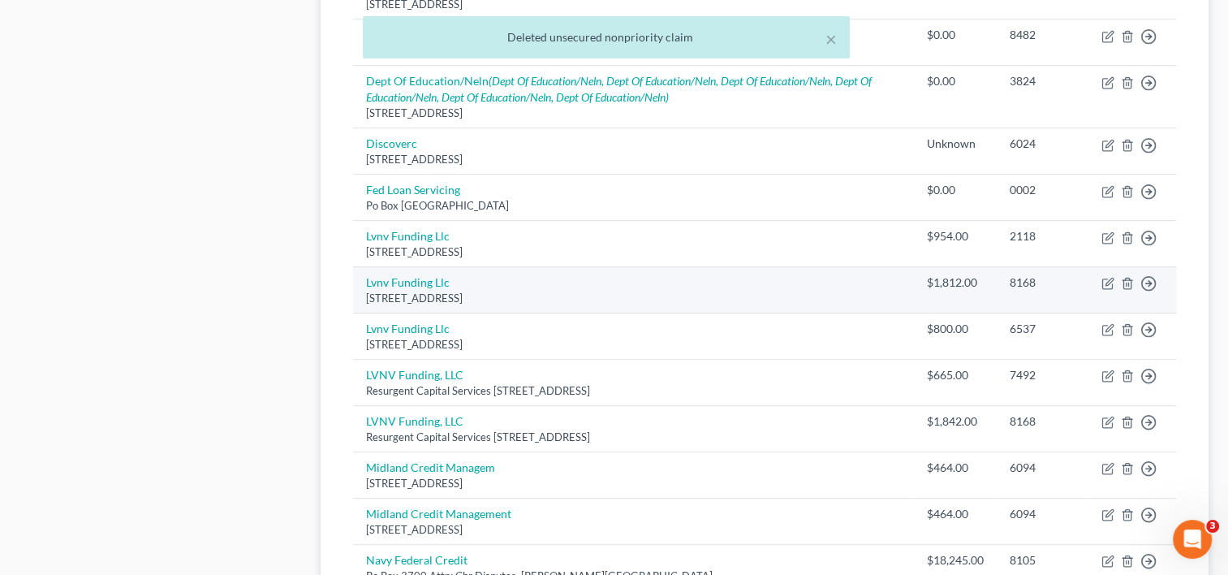
scroll to position [896, 0]
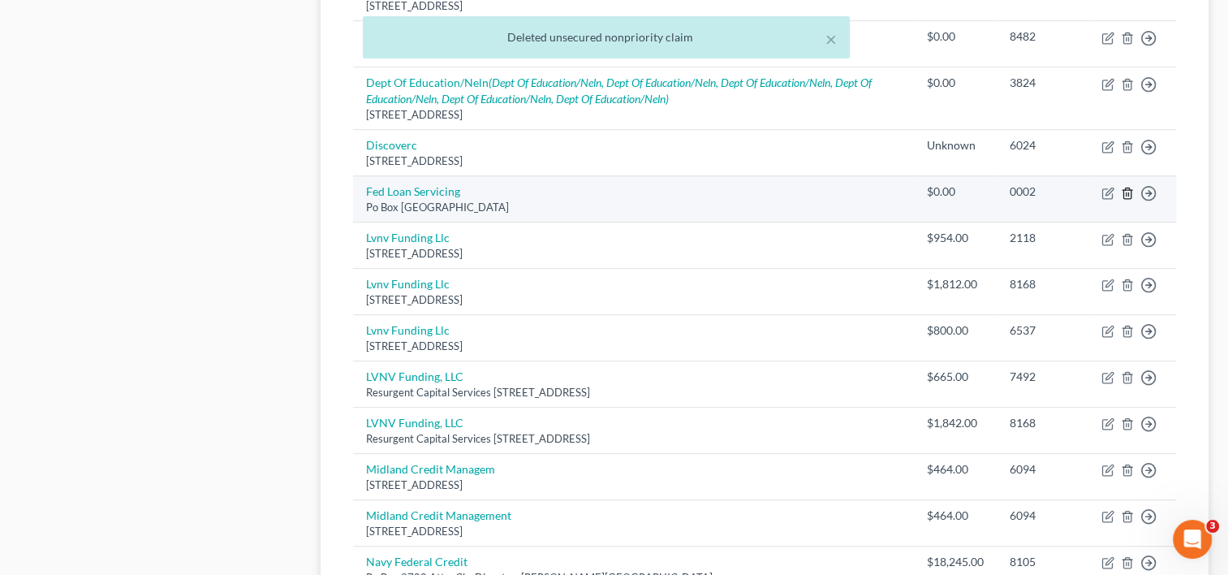
click at [1127, 187] on icon "button" at bounding box center [1127, 193] width 13 height 13
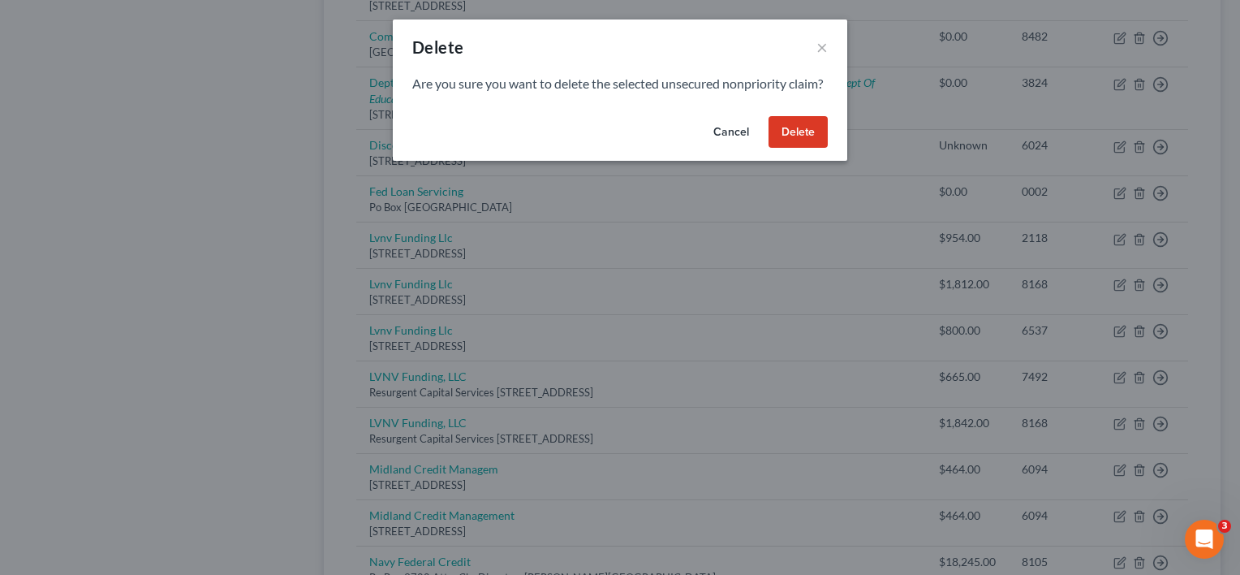
click at [792, 149] on button "Delete" at bounding box center [798, 132] width 59 height 32
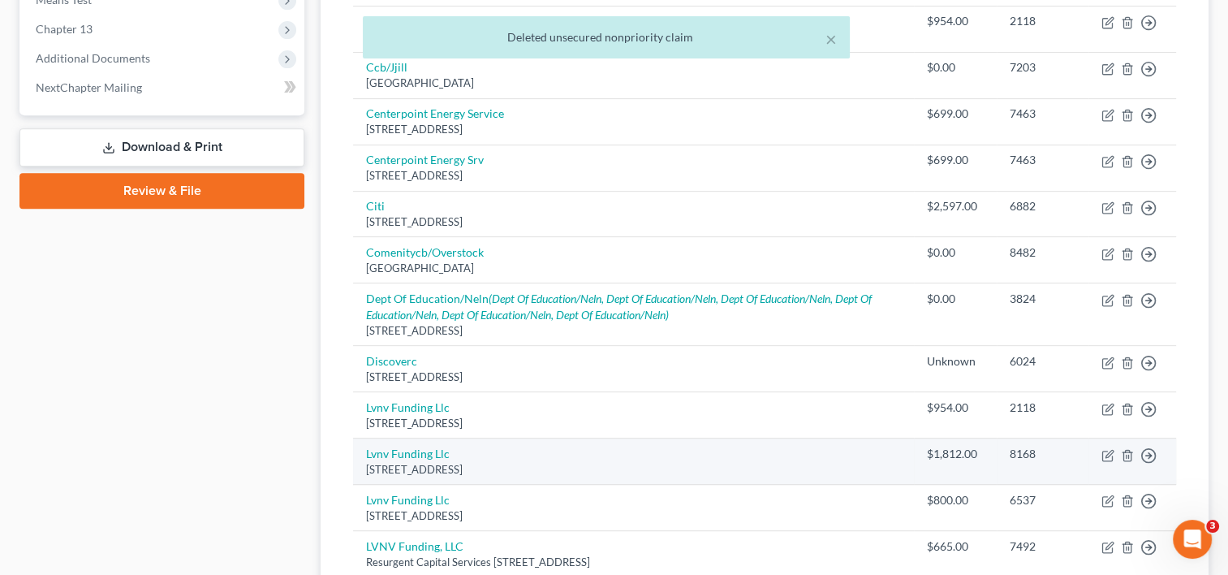
scroll to position [679, 0]
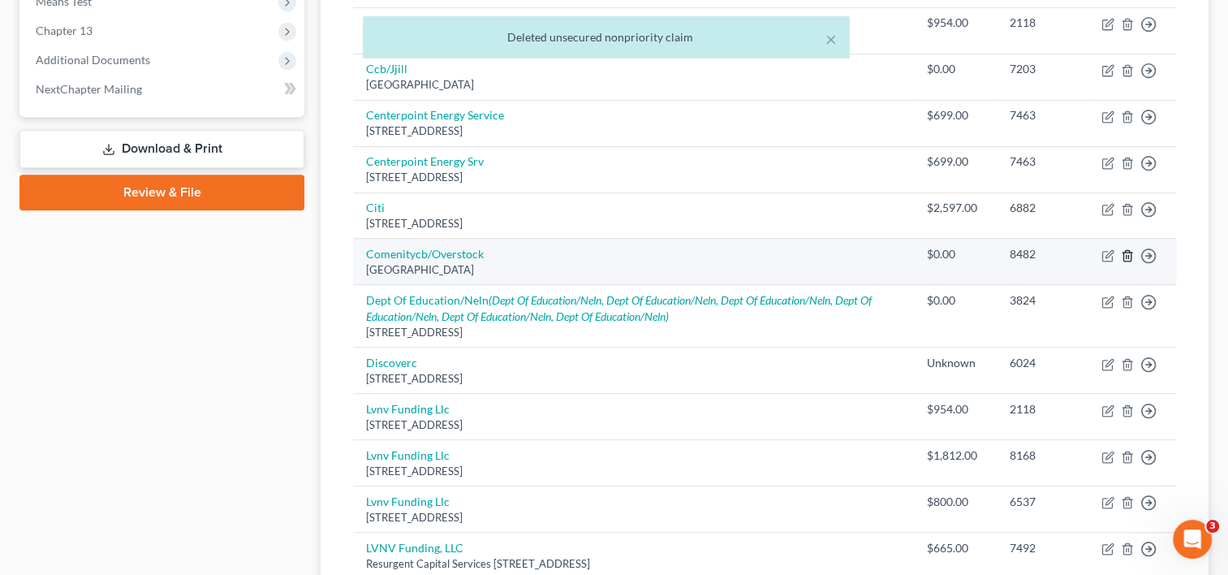
click at [1125, 250] on icon "button" at bounding box center [1126, 255] width 7 height 11
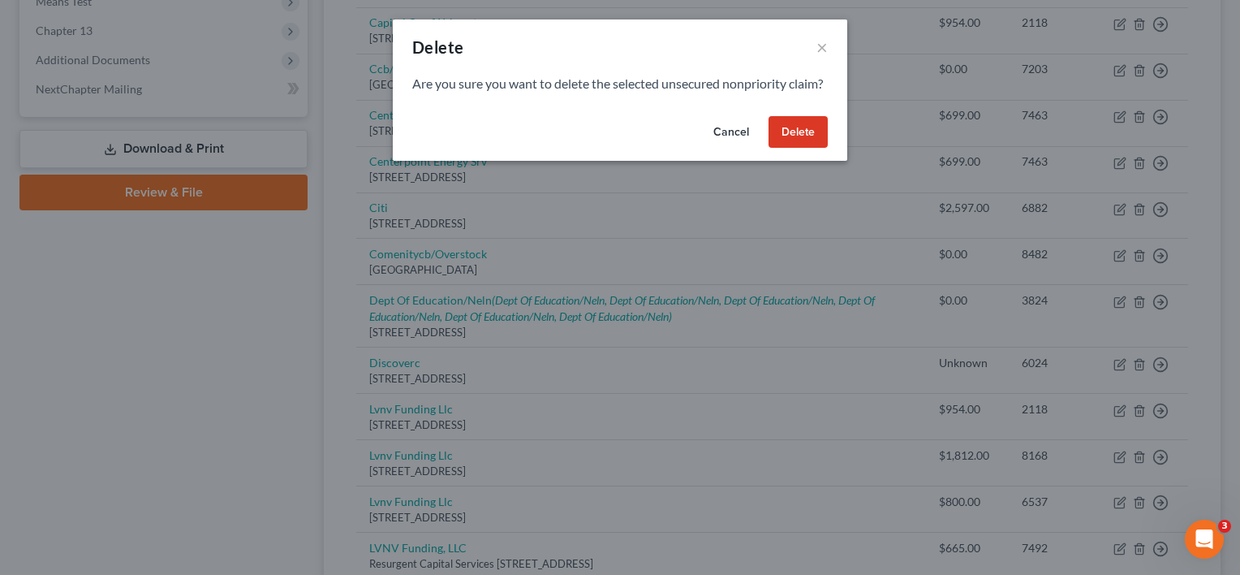
click at [806, 140] on button "Delete" at bounding box center [798, 132] width 59 height 32
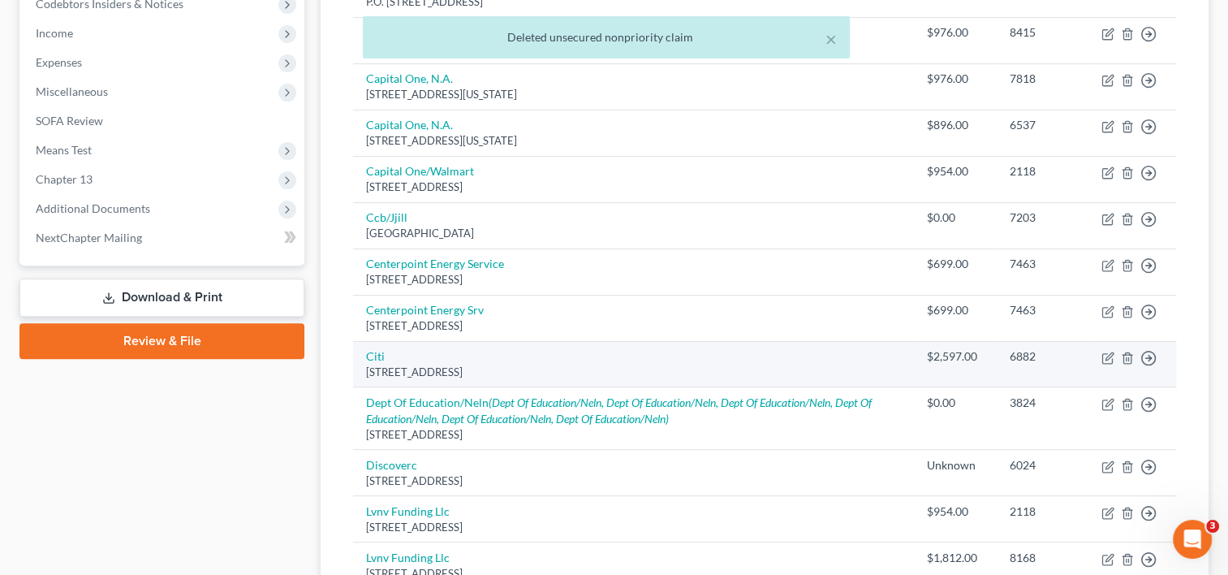
scroll to position [529, 0]
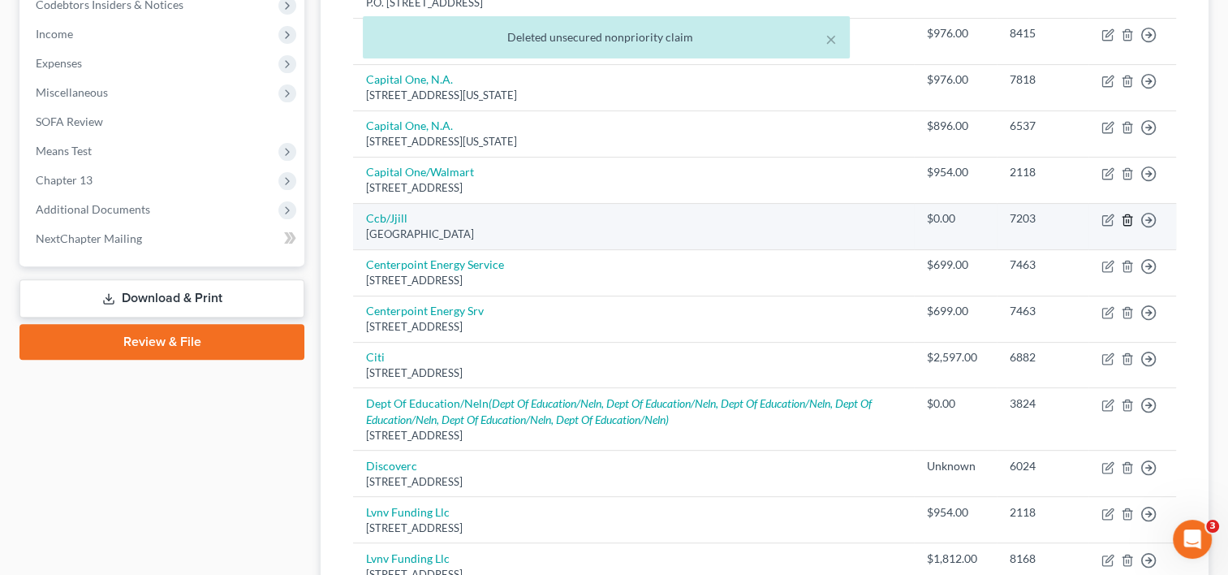
click at [1127, 219] on icon "button" at bounding box center [1127, 219] width 13 height 13
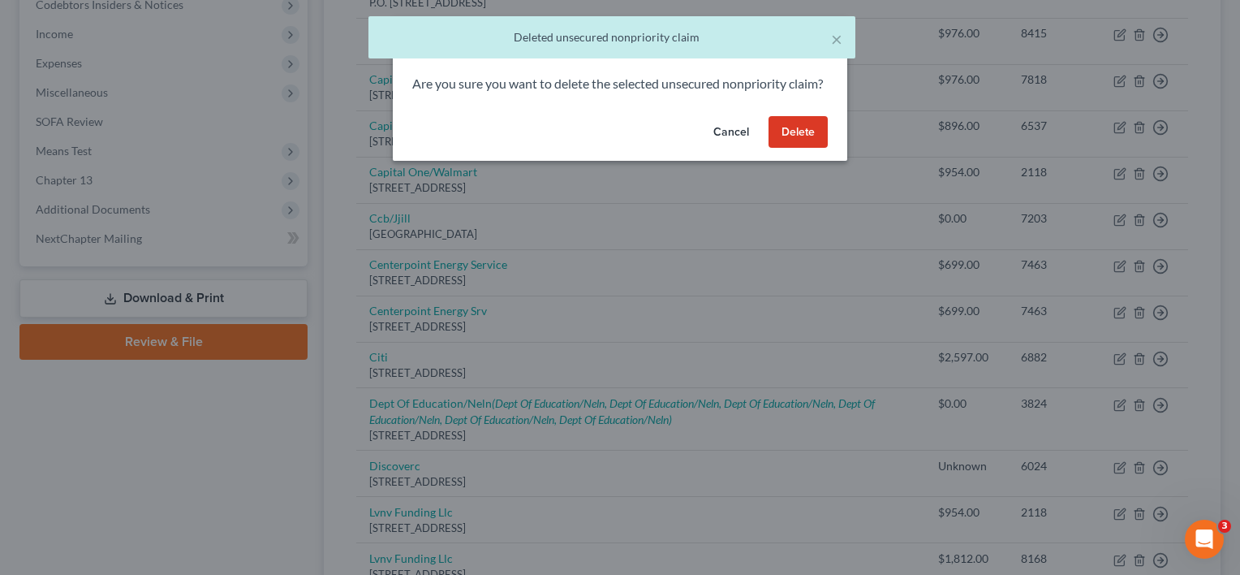
click at [804, 149] on button "Delete" at bounding box center [798, 132] width 59 height 32
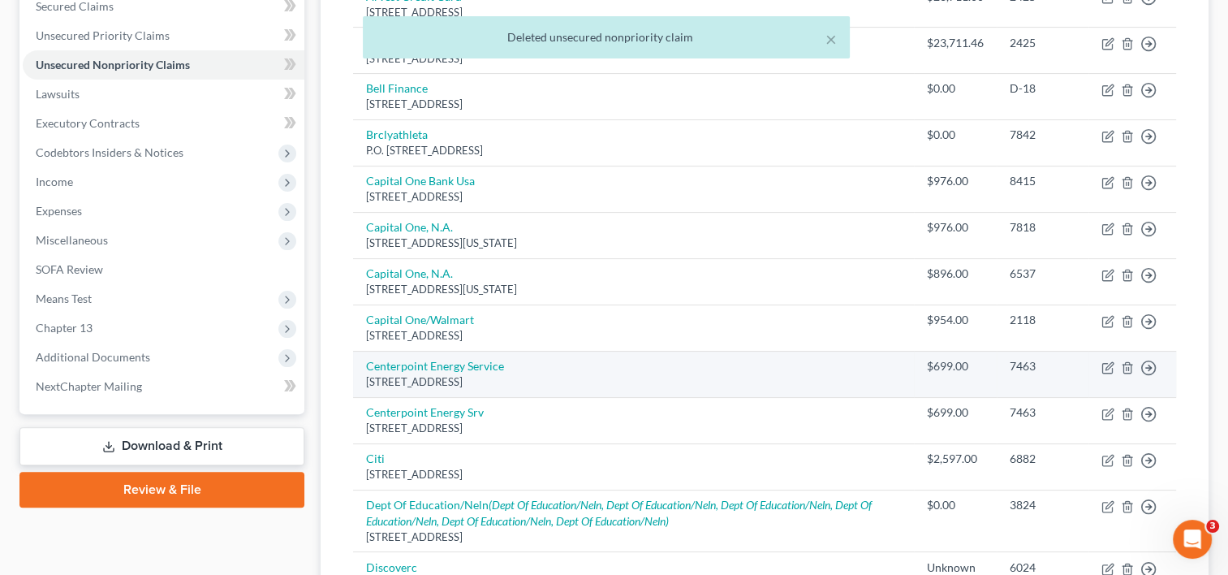
scroll to position [381, 0]
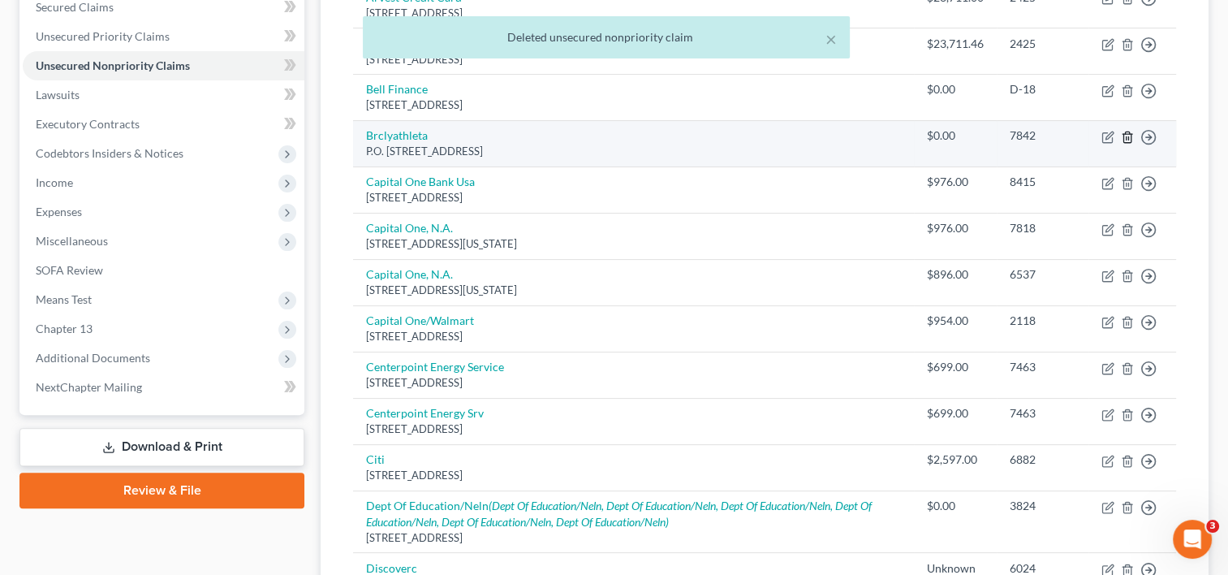
click at [1128, 133] on icon "button" at bounding box center [1127, 137] width 13 height 13
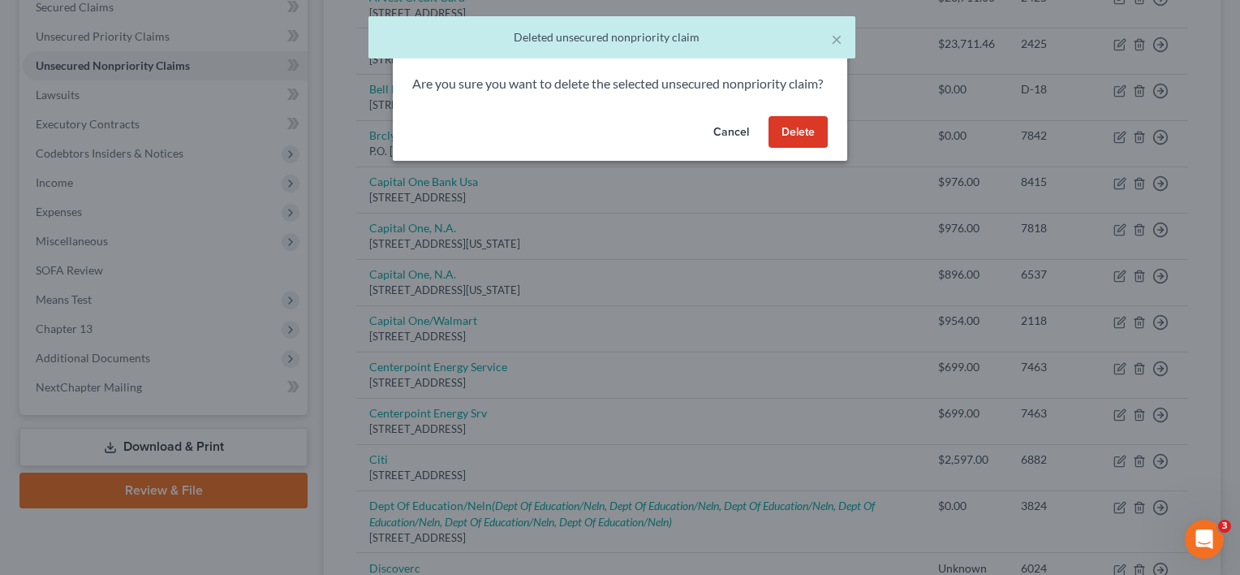
click at [805, 144] on button "Delete" at bounding box center [798, 132] width 59 height 32
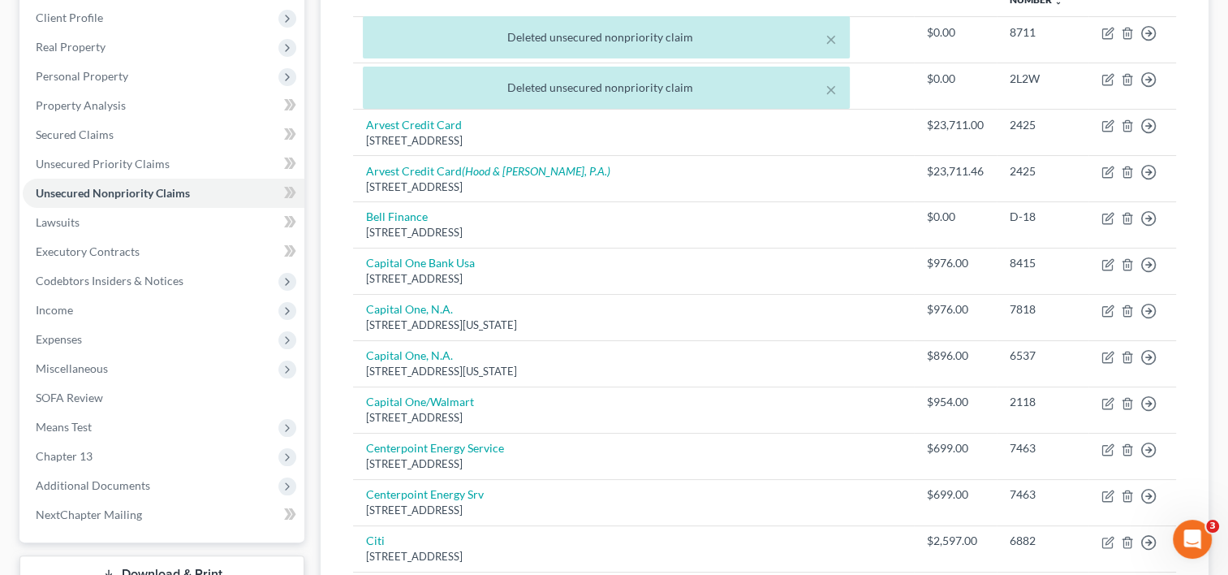
scroll to position [245, 0]
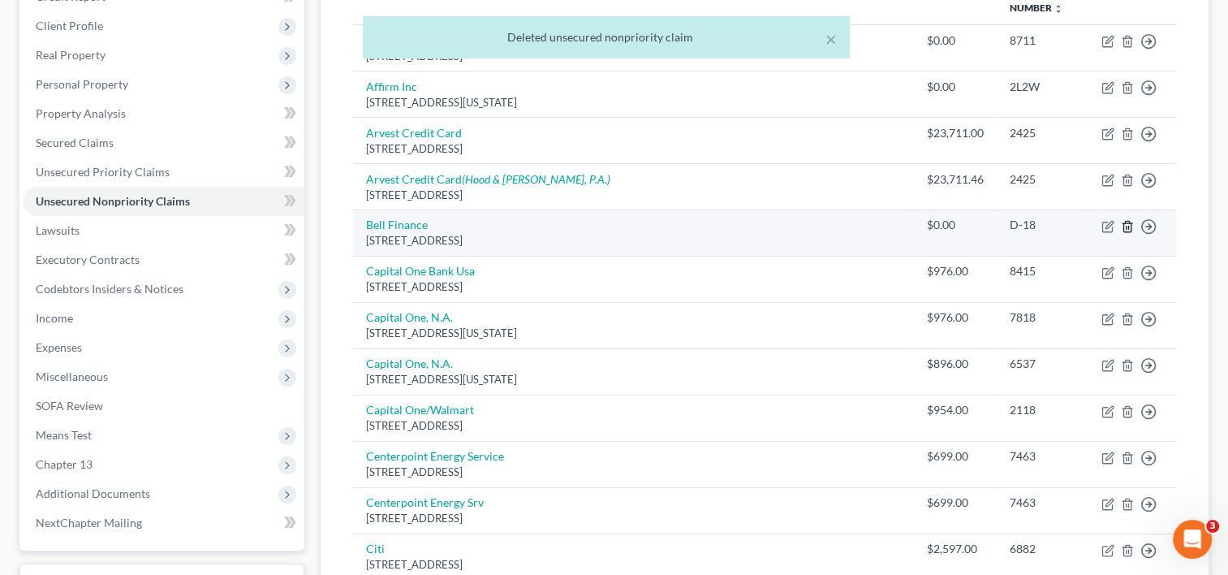
click at [1127, 223] on polyline "button" at bounding box center [1127, 223] width 10 height 0
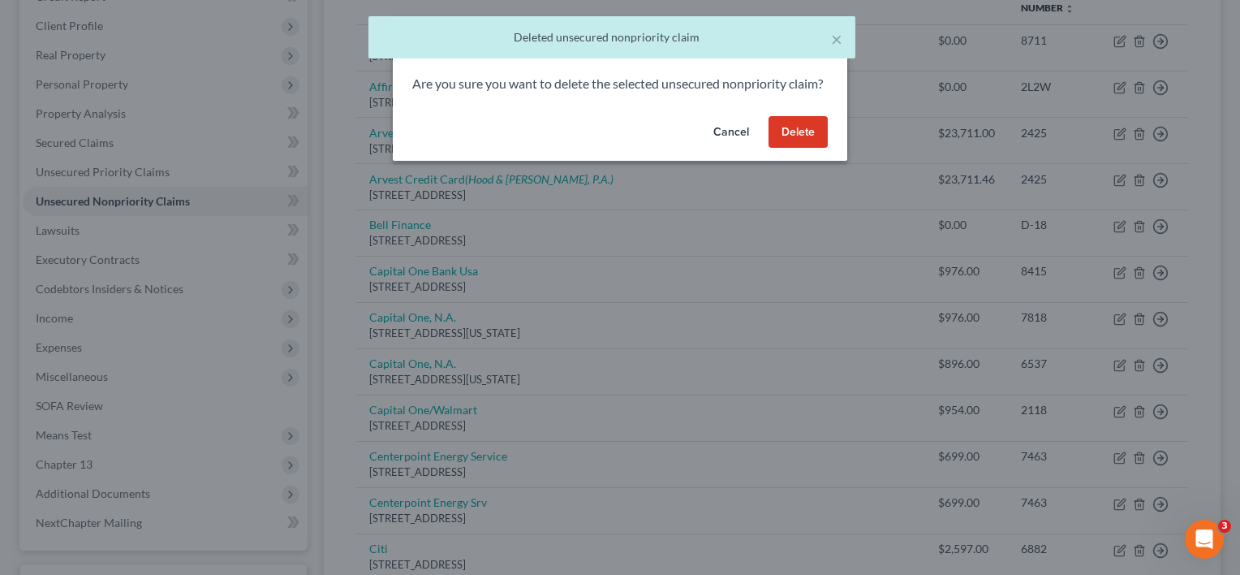
click at [786, 149] on button "Delete" at bounding box center [798, 132] width 59 height 32
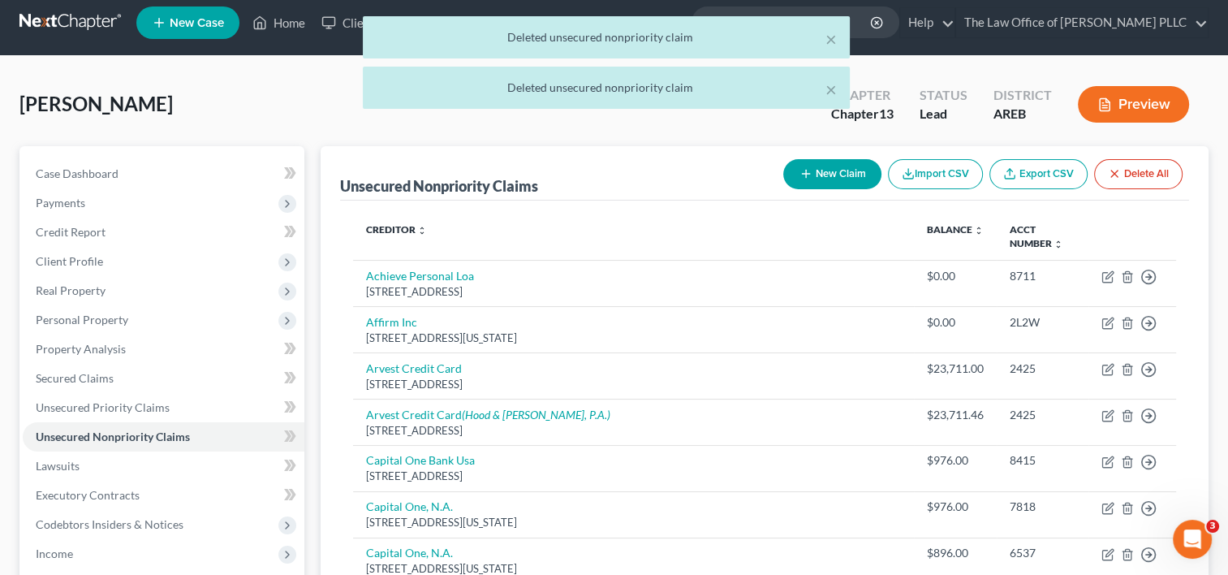
scroll to position [0, 0]
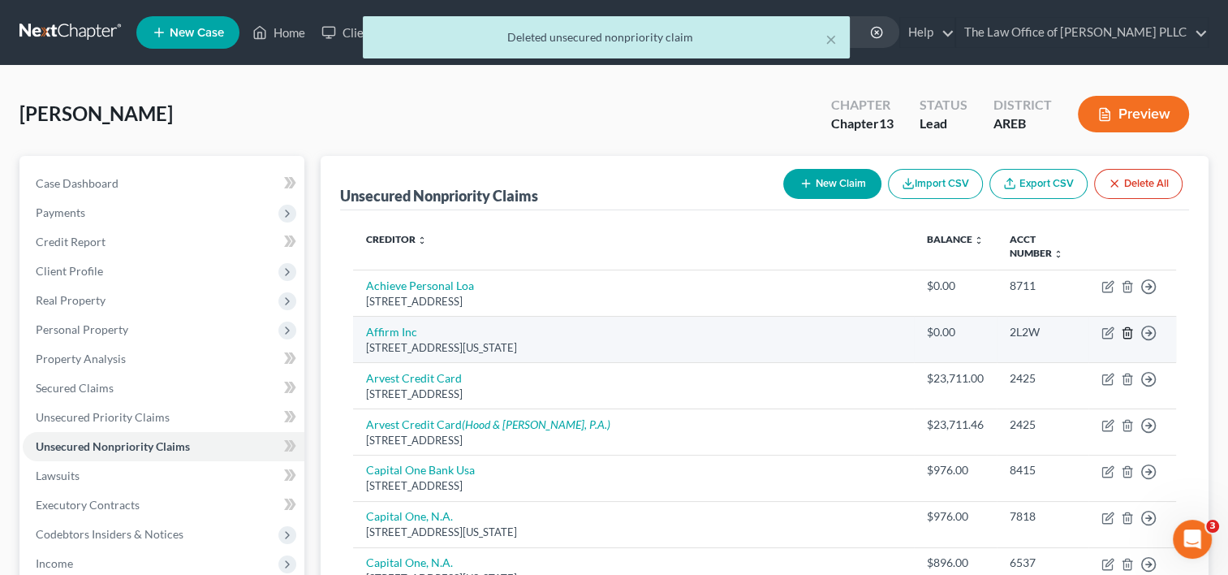
click at [1127, 329] on icon "button" at bounding box center [1127, 332] width 13 height 13
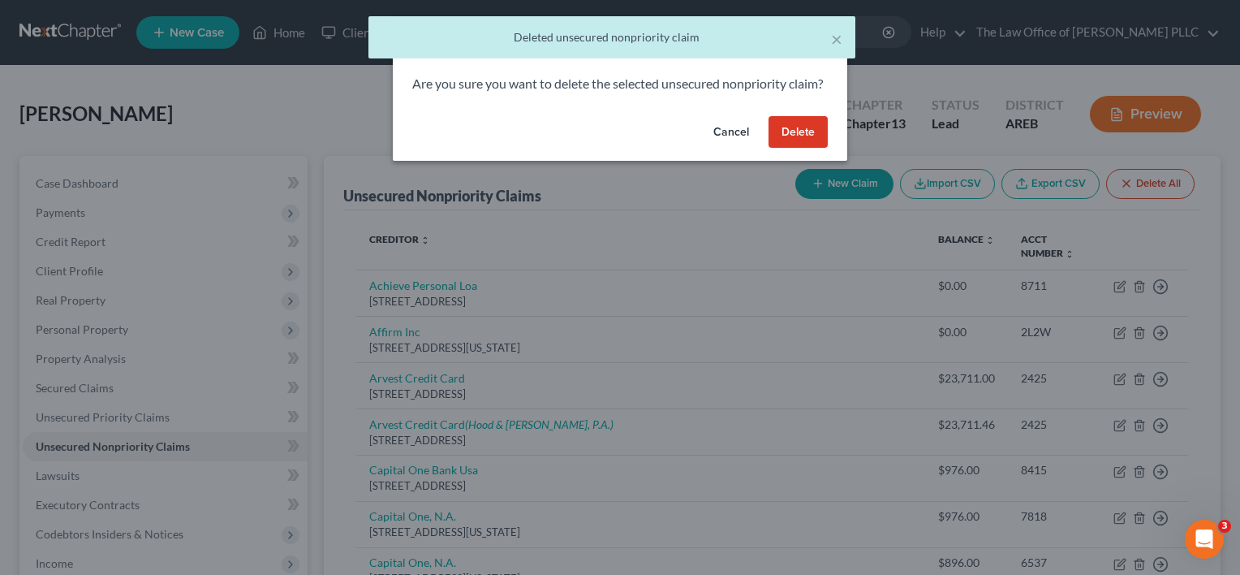
click at [788, 149] on button "Delete" at bounding box center [798, 132] width 59 height 32
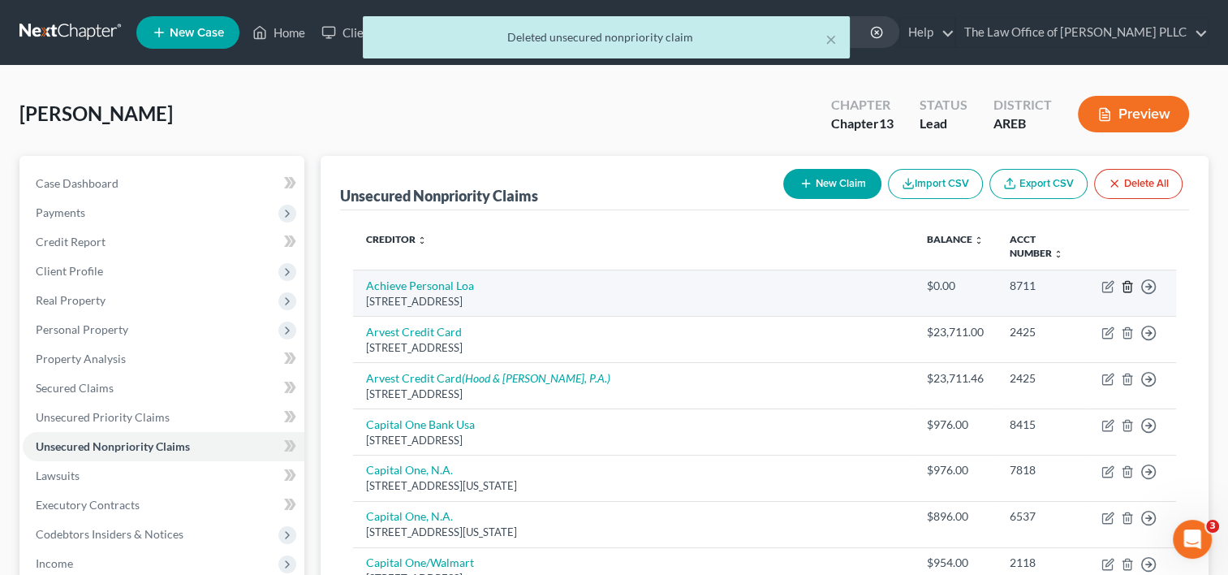
click at [1125, 286] on icon "button" at bounding box center [1127, 286] width 13 height 13
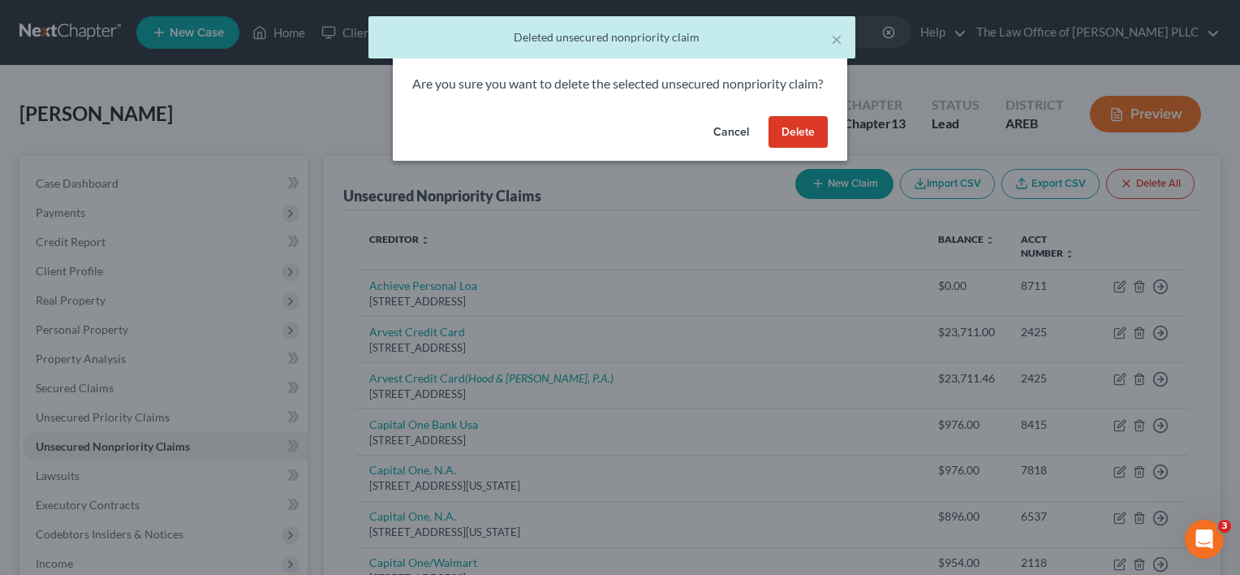
click at [810, 147] on button "Delete" at bounding box center [798, 132] width 59 height 32
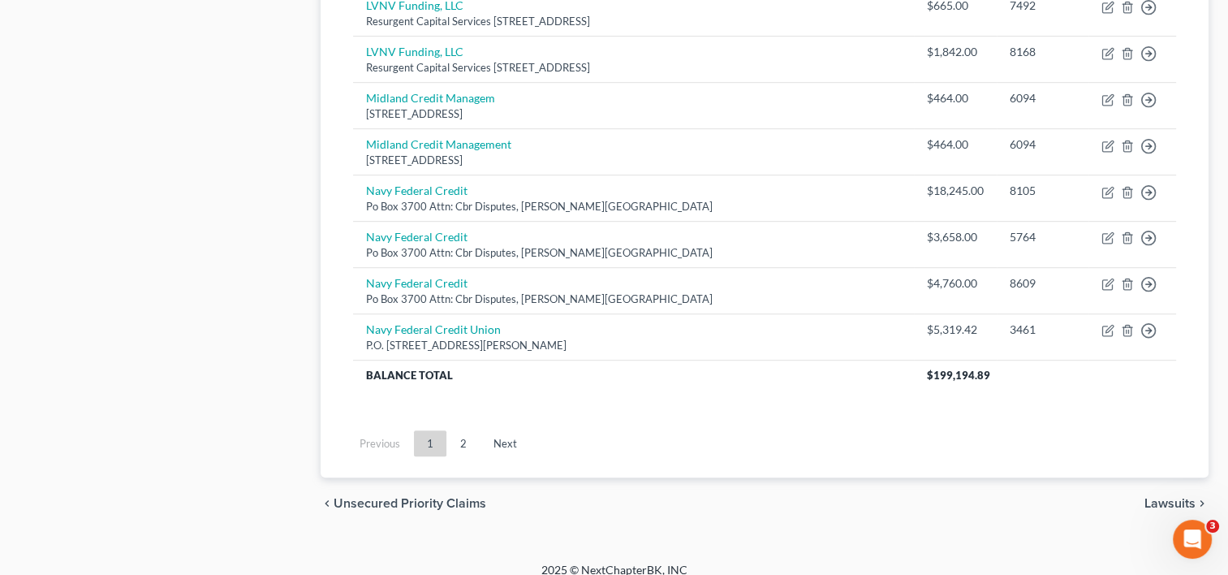
scroll to position [944, 0]
click at [468, 430] on link "2" at bounding box center [463, 442] width 32 height 26
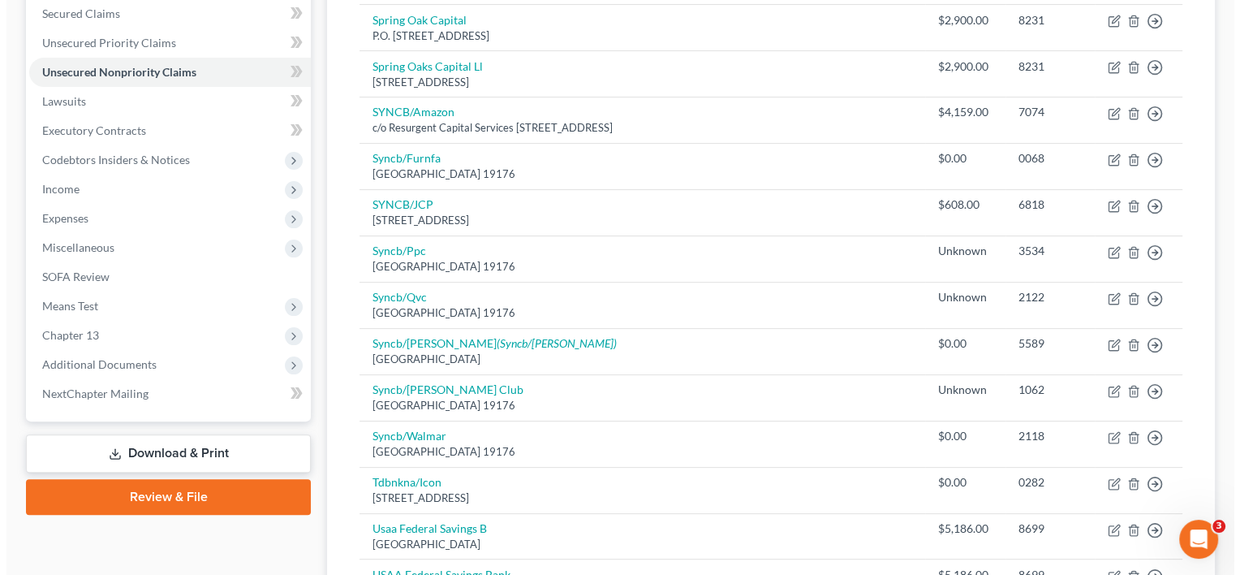
scroll to position [770, 0]
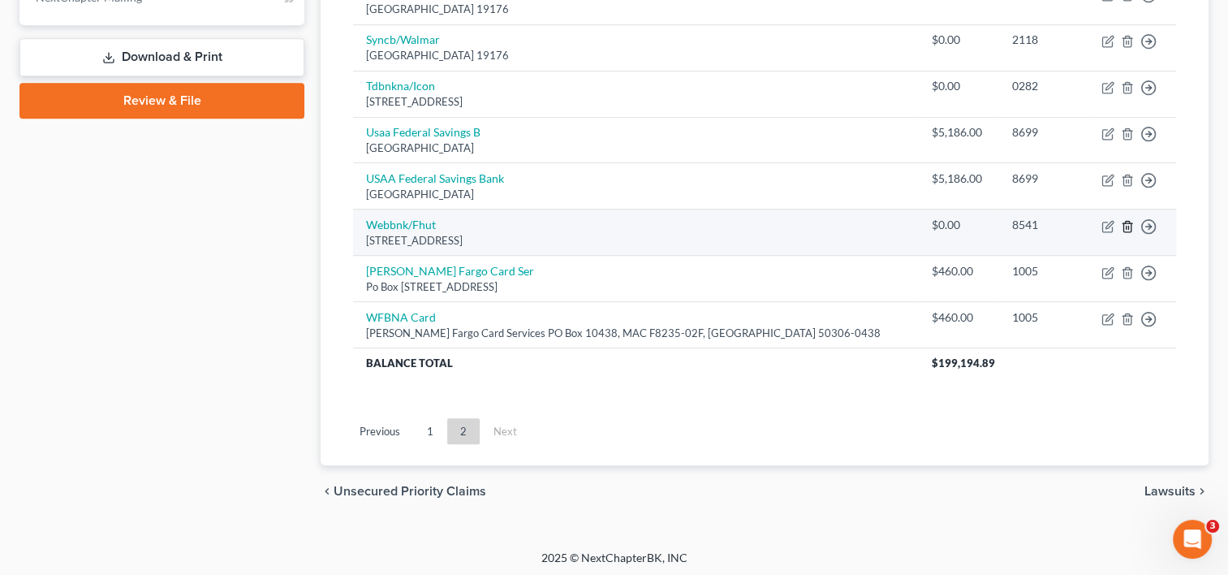
click at [1129, 225] on icon "button" at bounding box center [1127, 226] width 13 height 13
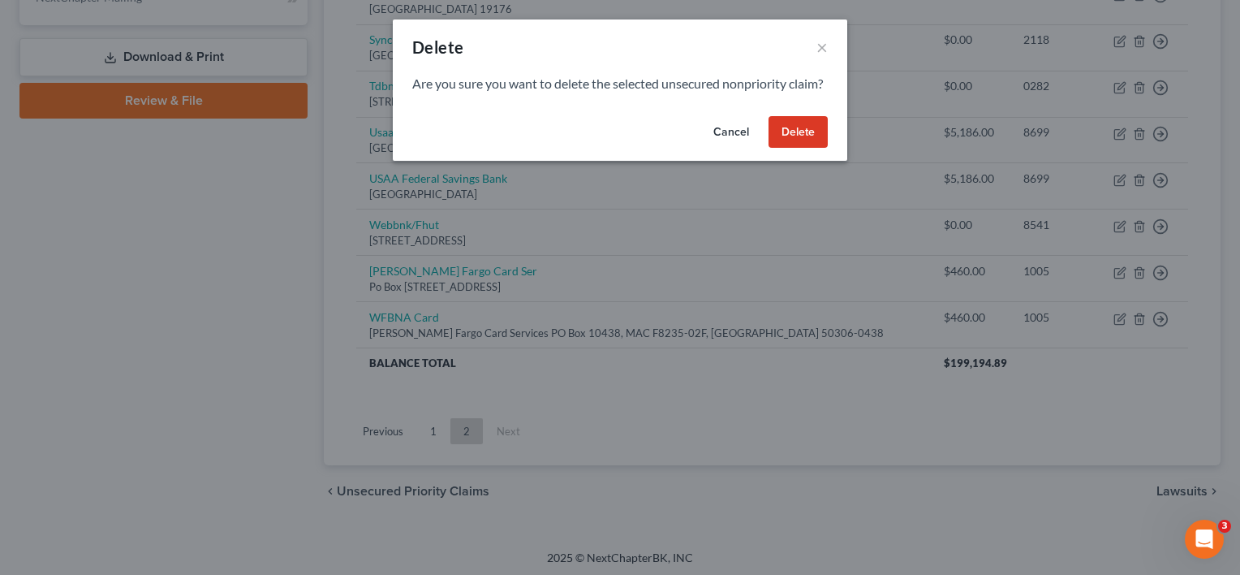
click at [812, 149] on button "Delete" at bounding box center [798, 132] width 59 height 32
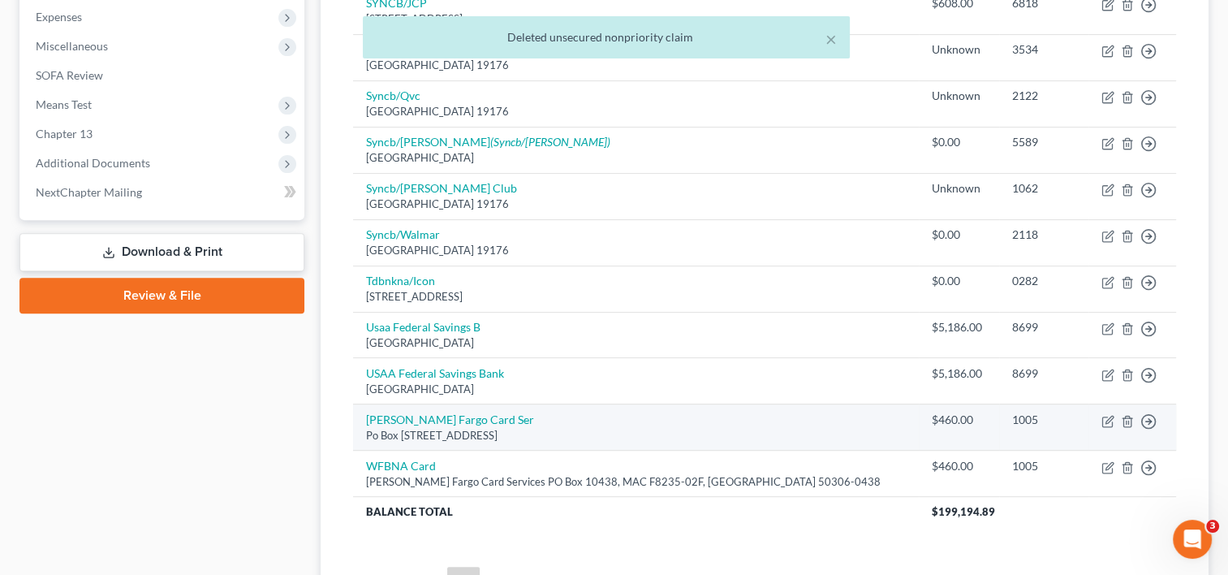
scroll to position [565, 0]
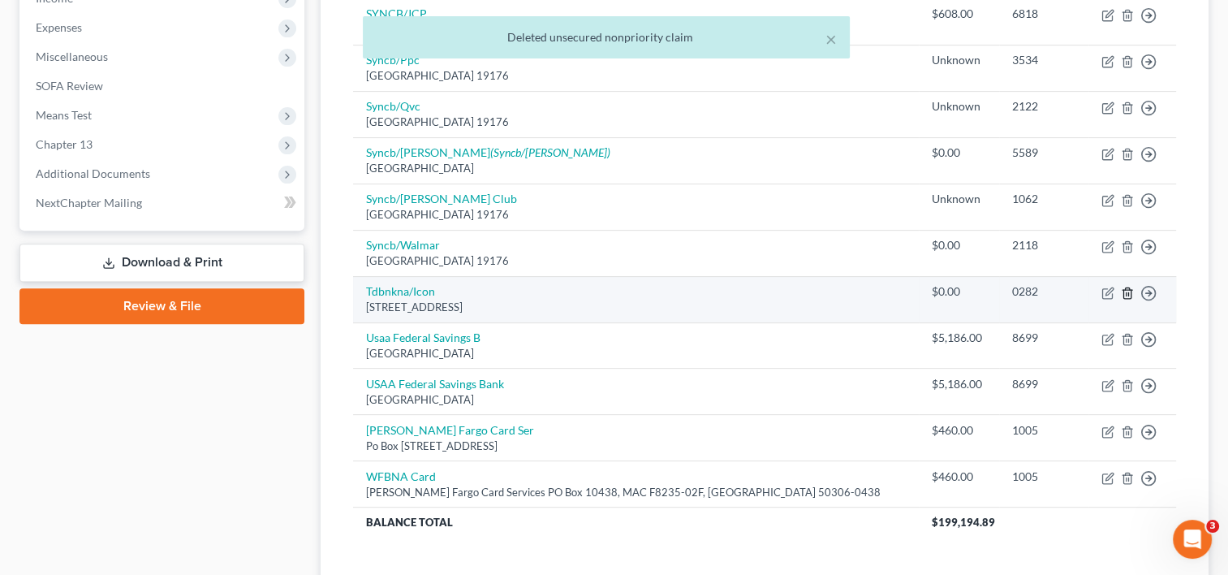
click at [1128, 294] on icon "button" at bounding box center [1127, 293] width 13 height 13
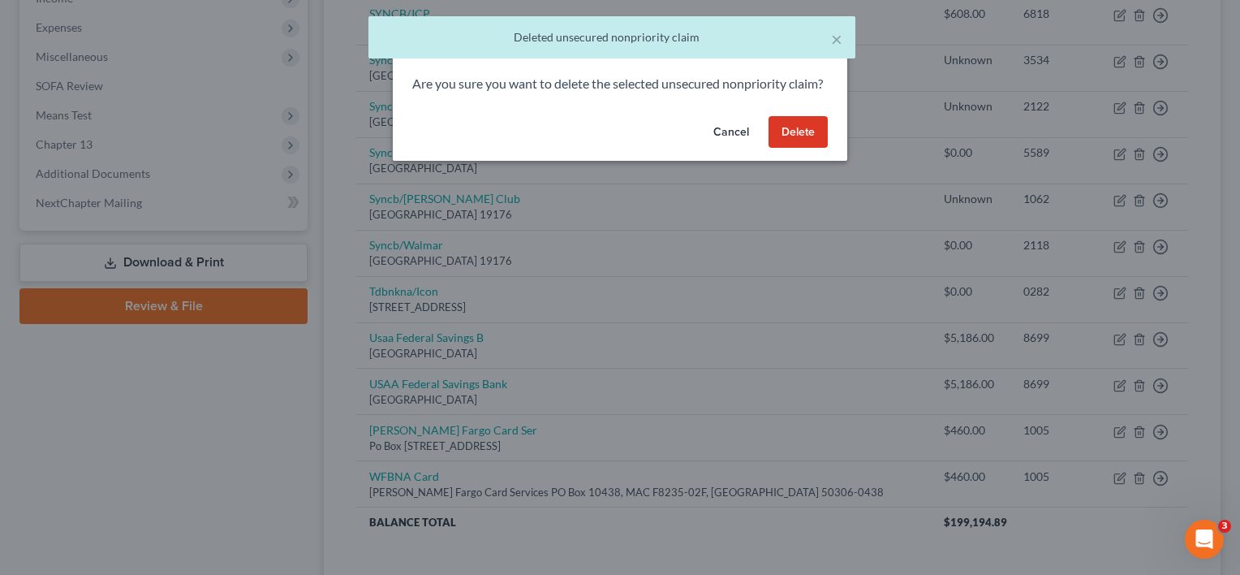
click at [798, 142] on button "Delete" at bounding box center [798, 132] width 59 height 32
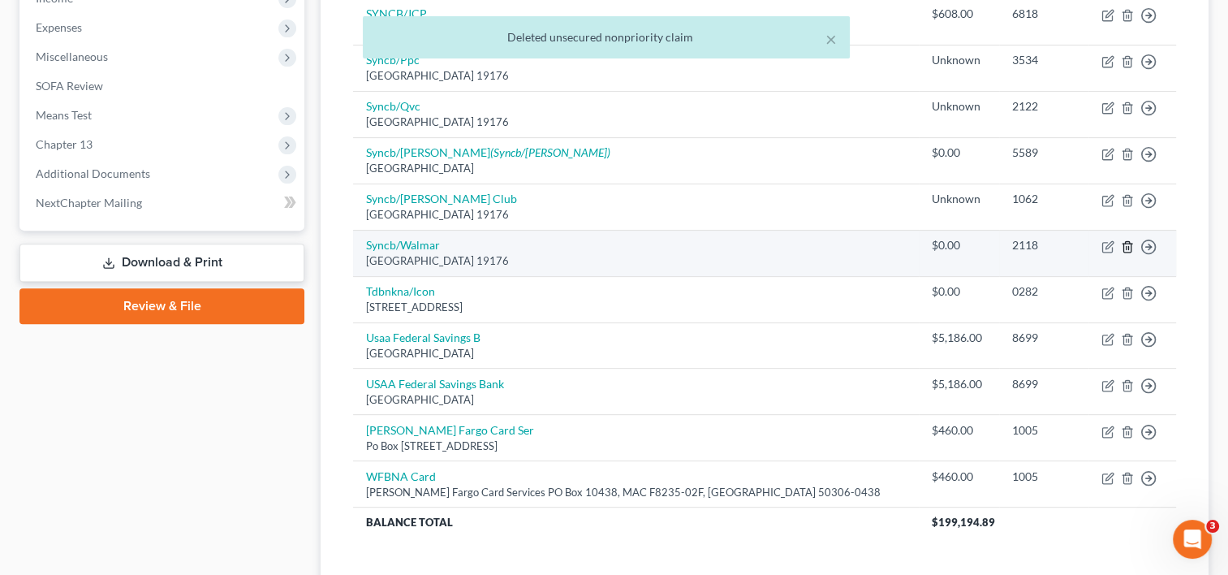
click at [1127, 246] on icon "button" at bounding box center [1127, 246] width 13 height 13
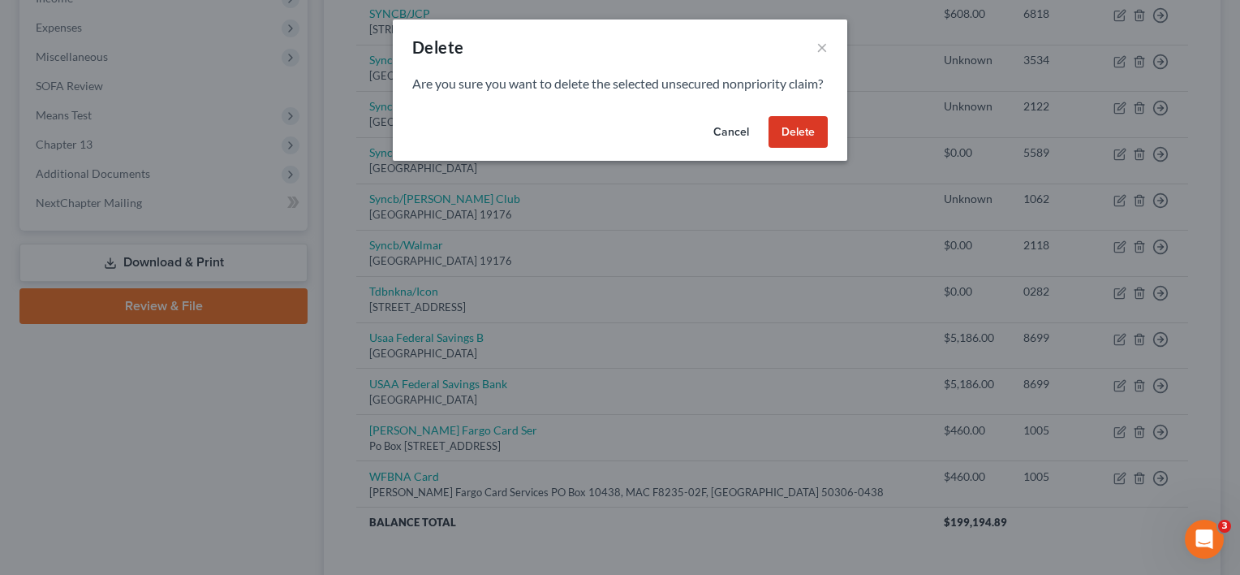
click at [794, 146] on button "Delete" at bounding box center [798, 132] width 59 height 32
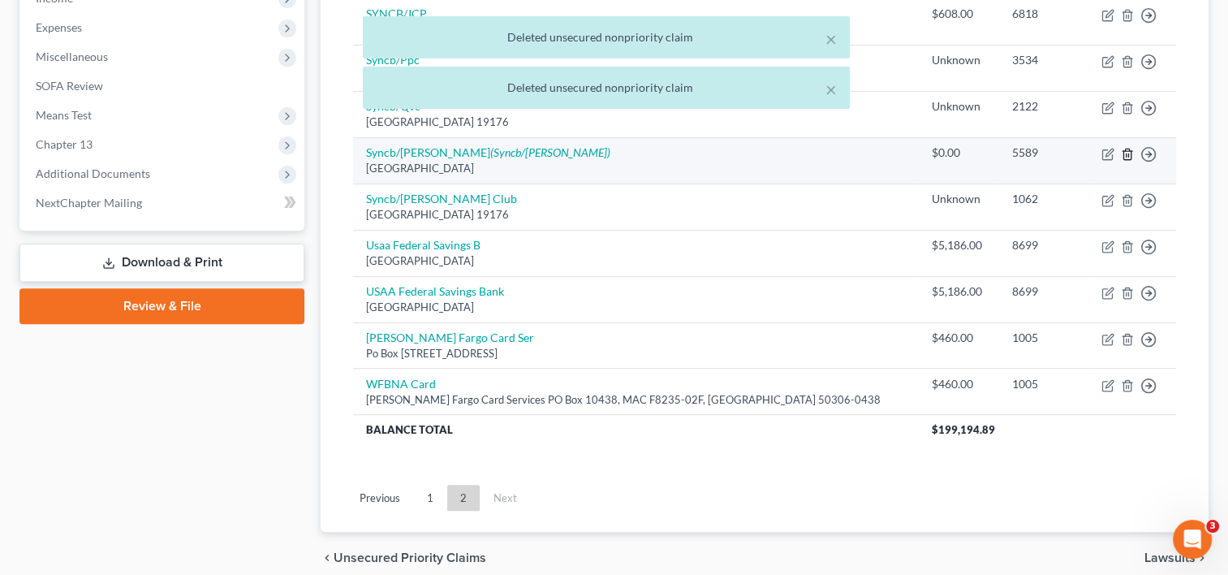
click at [1128, 149] on icon "button" at bounding box center [1126, 154] width 7 height 11
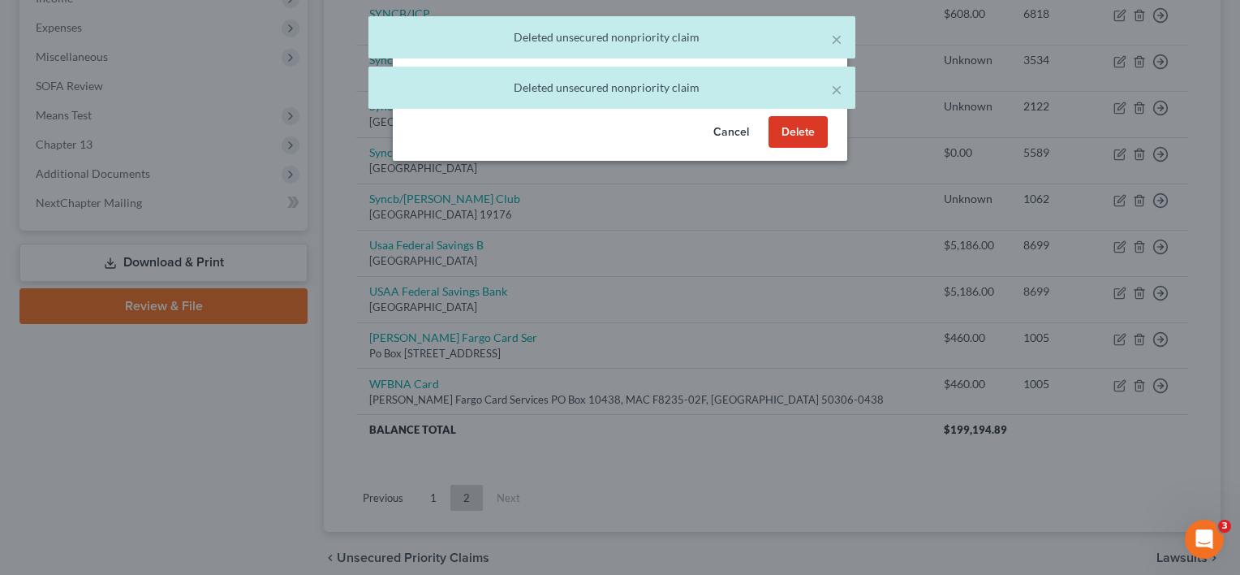
click at [787, 146] on button "Delete" at bounding box center [798, 132] width 59 height 32
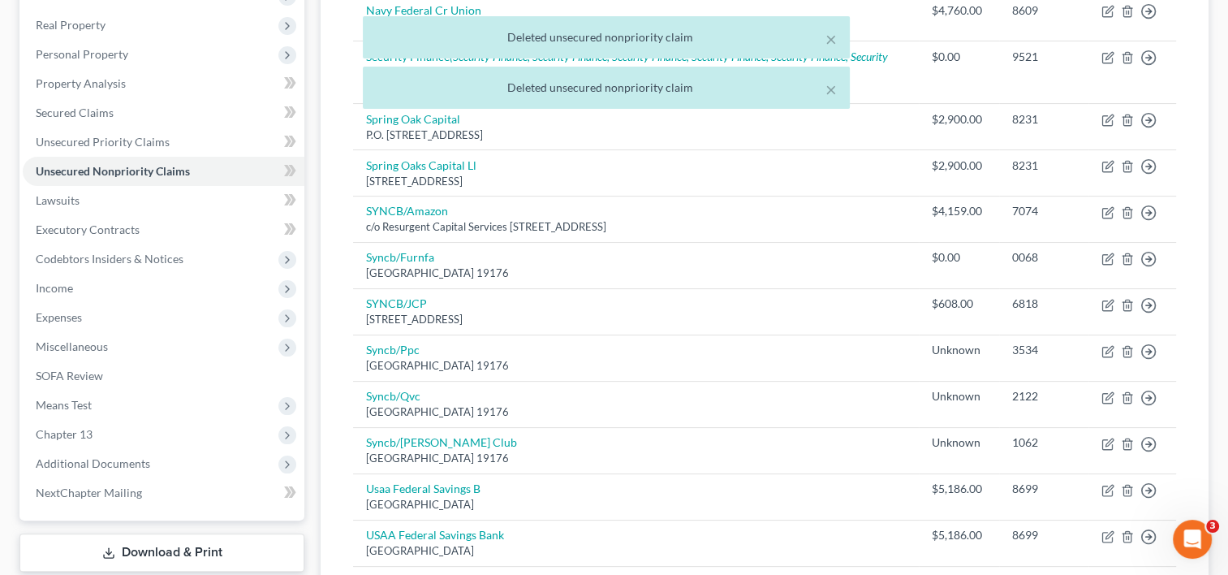
scroll to position [270, 0]
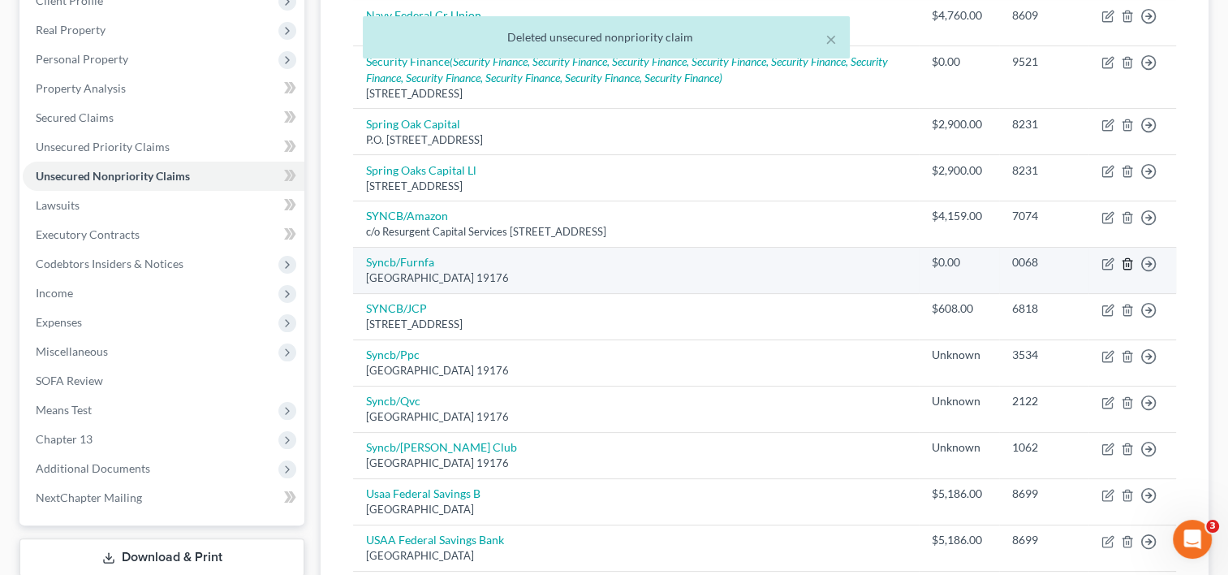
click at [1127, 261] on polyline "button" at bounding box center [1127, 261] width 10 height 0
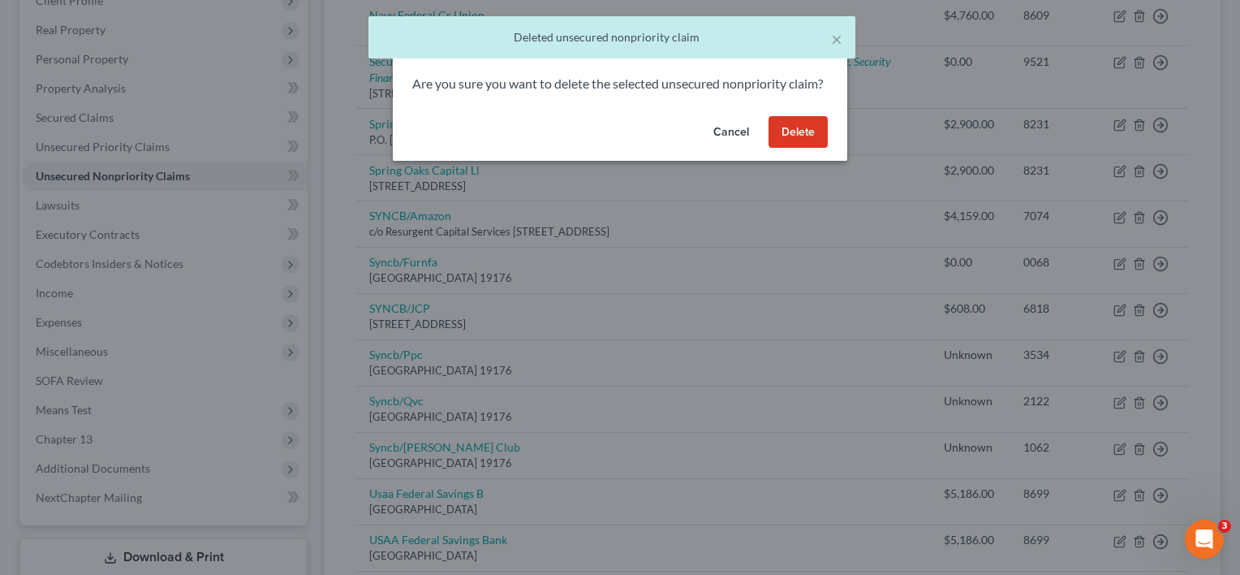
click at [805, 149] on button "Delete" at bounding box center [798, 132] width 59 height 32
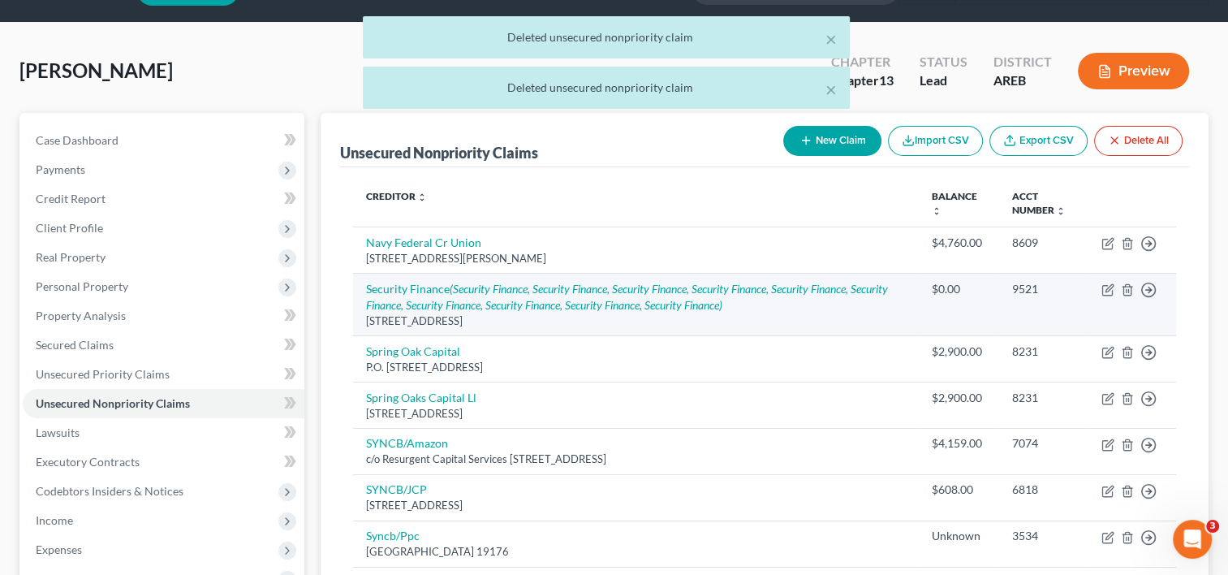
scroll to position [41, 0]
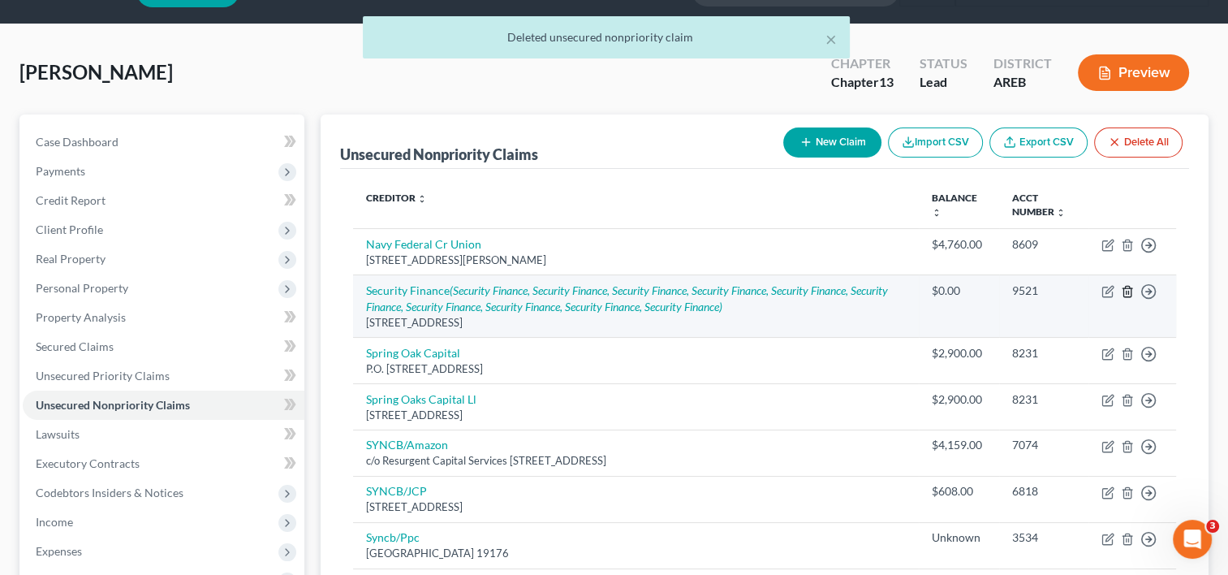
click at [1127, 291] on icon "button" at bounding box center [1127, 291] width 13 height 13
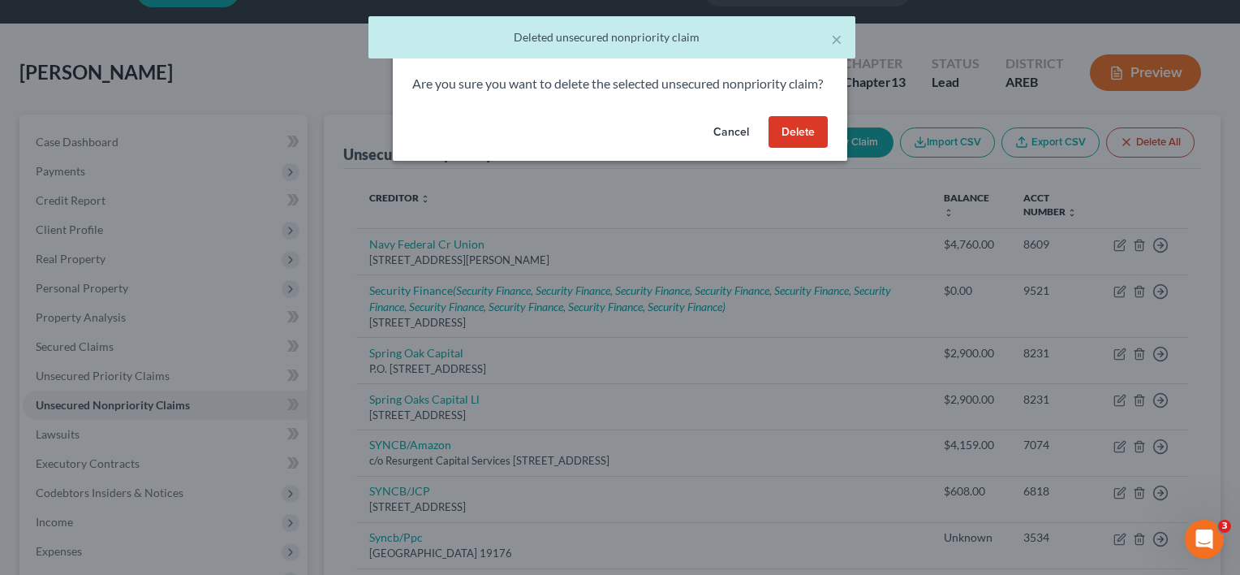
click at [791, 149] on button "Delete" at bounding box center [798, 132] width 59 height 32
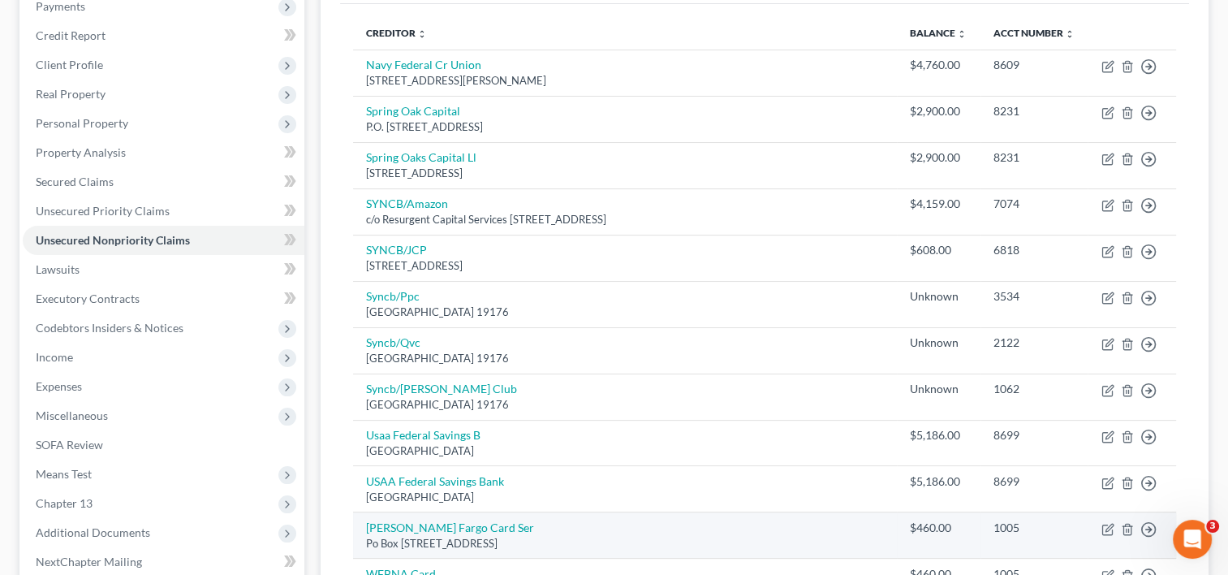
scroll to position [200, 0]
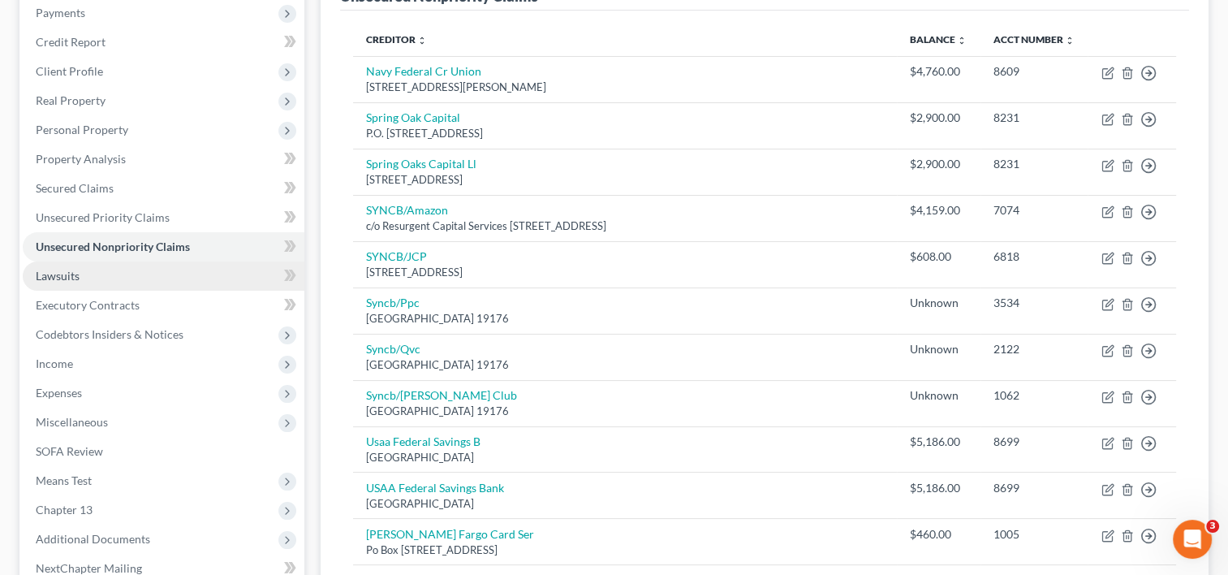
click at [137, 274] on link "Lawsuits" at bounding box center [164, 275] width 282 height 29
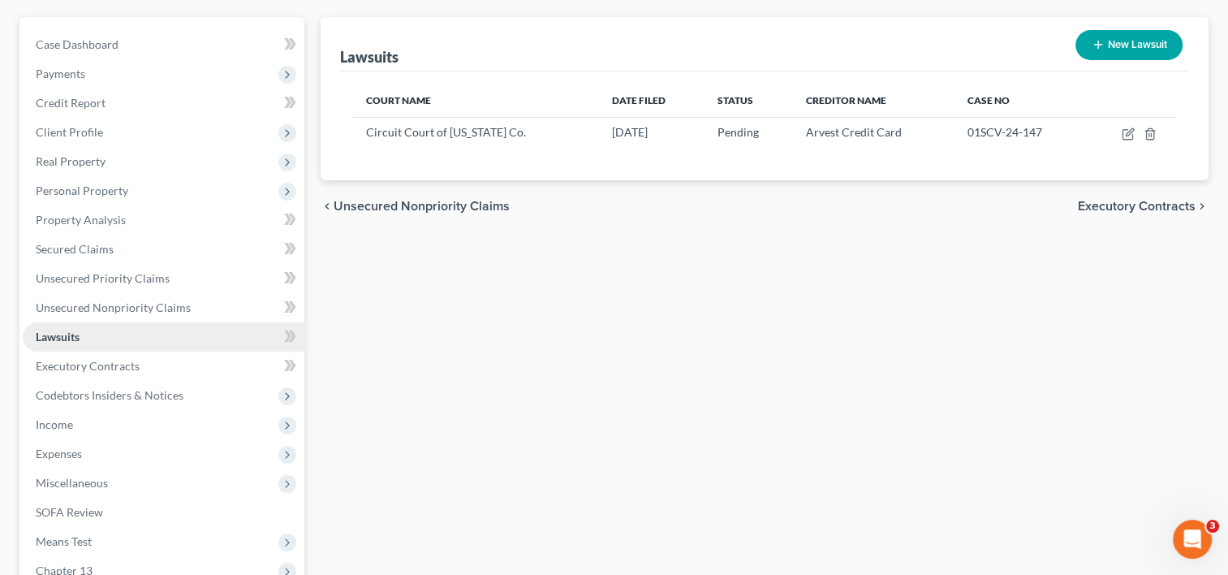
scroll to position [140, 0]
click at [140, 368] on link "Executory Contracts" at bounding box center [164, 365] width 282 height 29
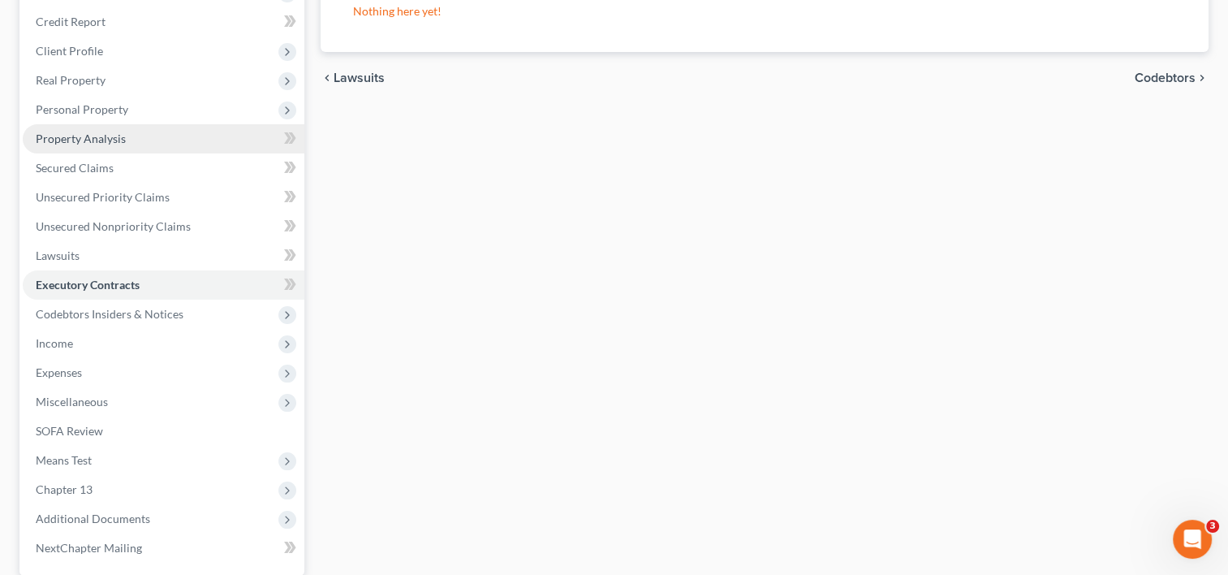
scroll to position [221, 0]
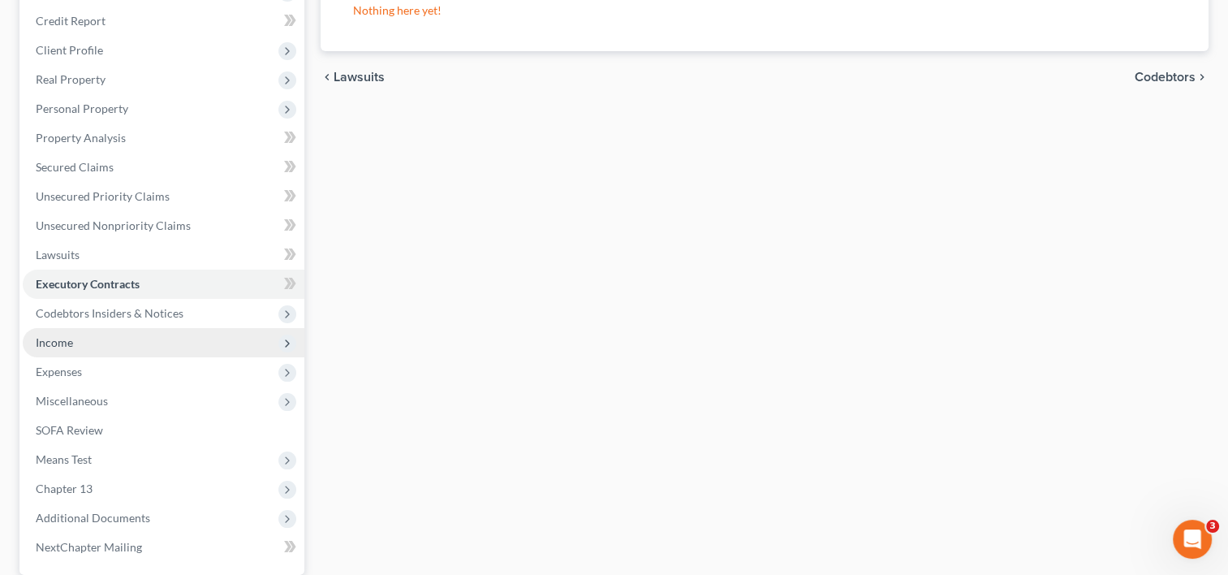
click at [84, 341] on span "Income" at bounding box center [164, 342] width 282 height 29
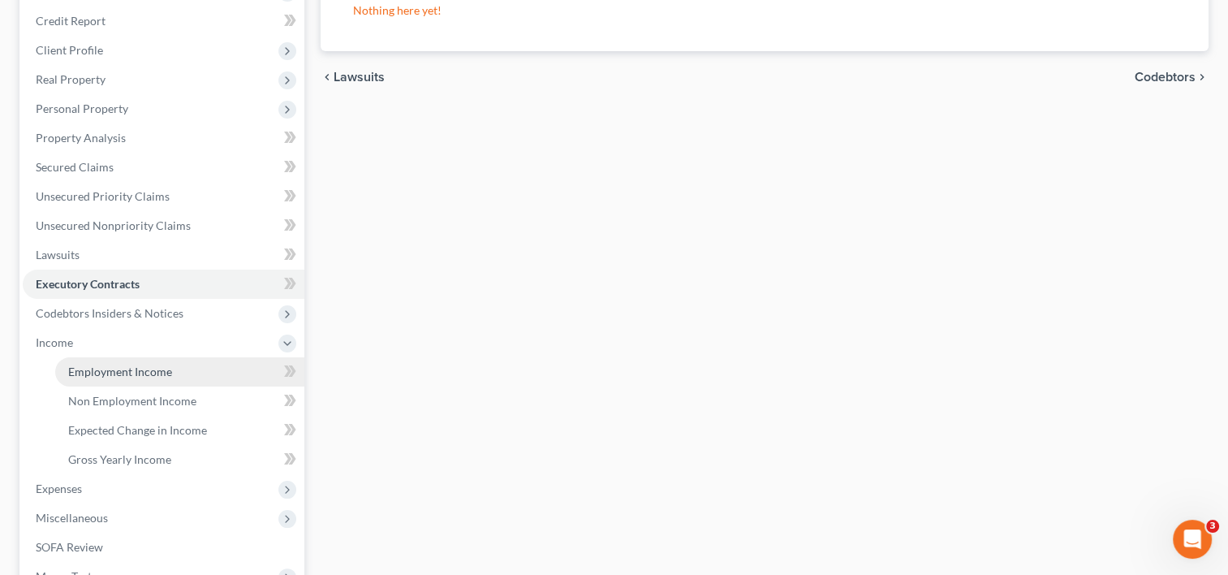
click at [120, 373] on span "Employment Income" at bounding box center [120, 371] width 104 height 14
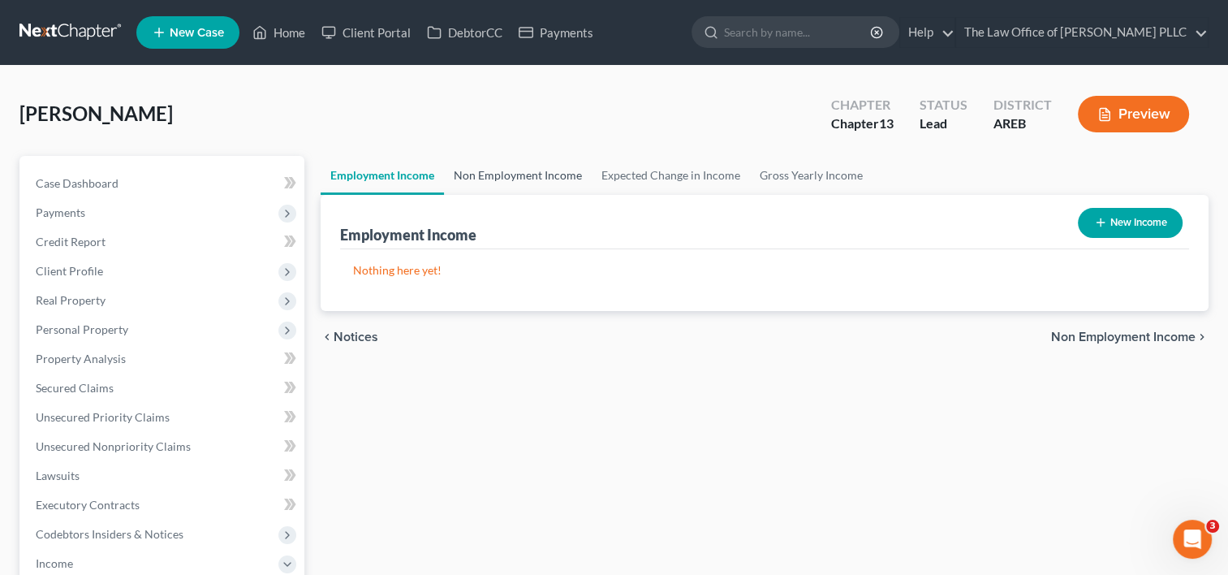
click at [532, 165] on link "Non Employment Income" at bounding box center [518, 175] width 148 height 39
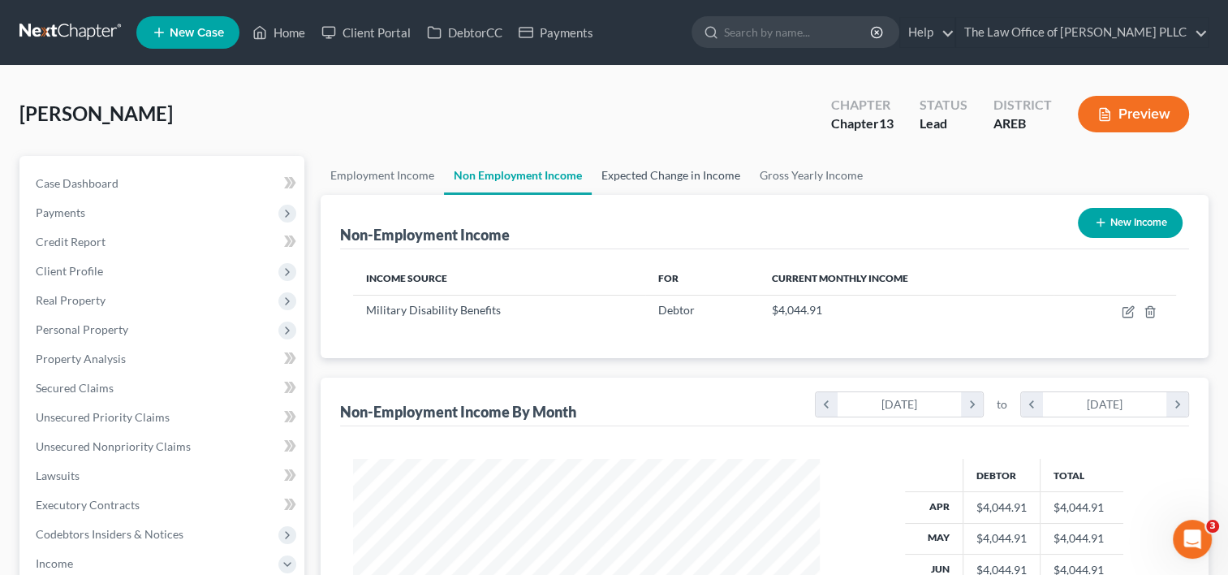
click at [691, 179] on link "Expected Change in Income" at bounding box center [671, 175] width 158 height 39
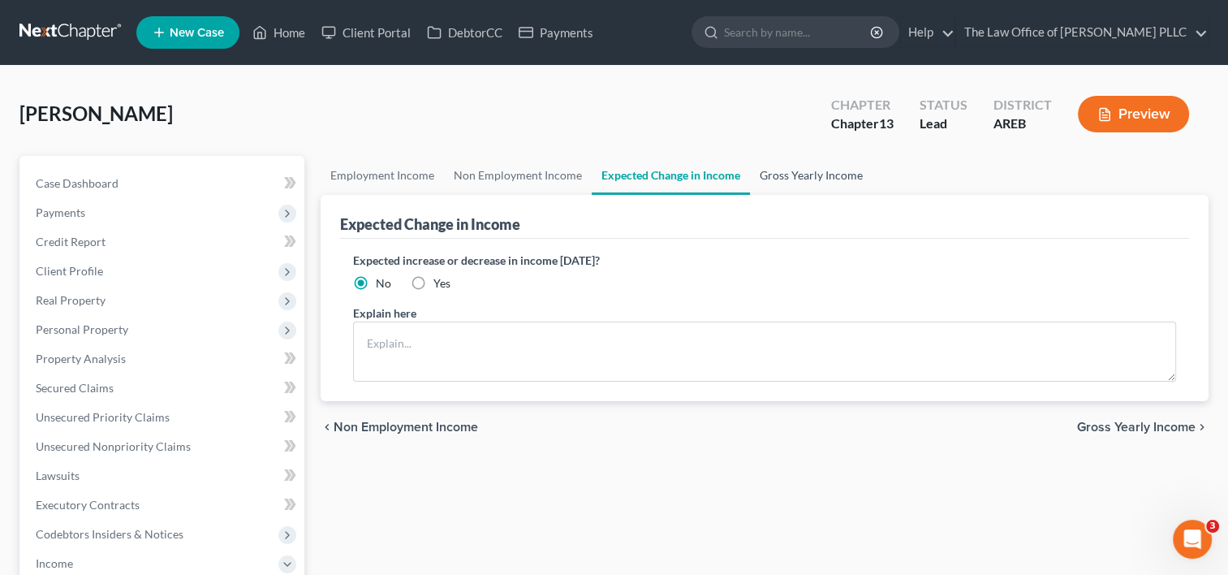
click at [821, 170] on link "Gross Yearly Income" at bounding box center [811, 175] width 123 height 39
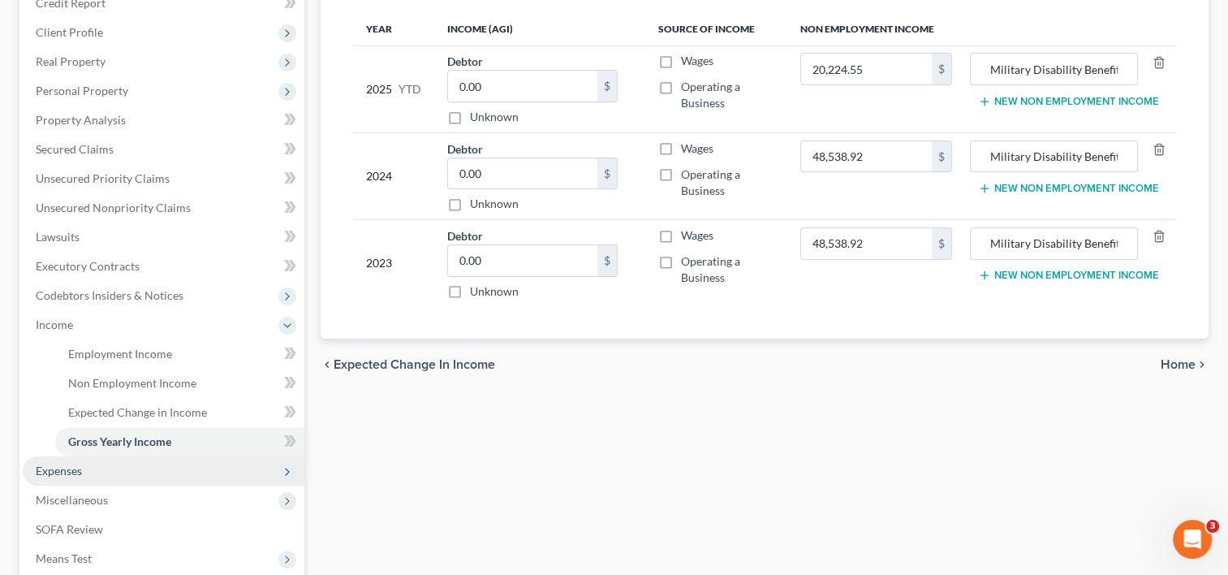
scroll to position [331, 0]
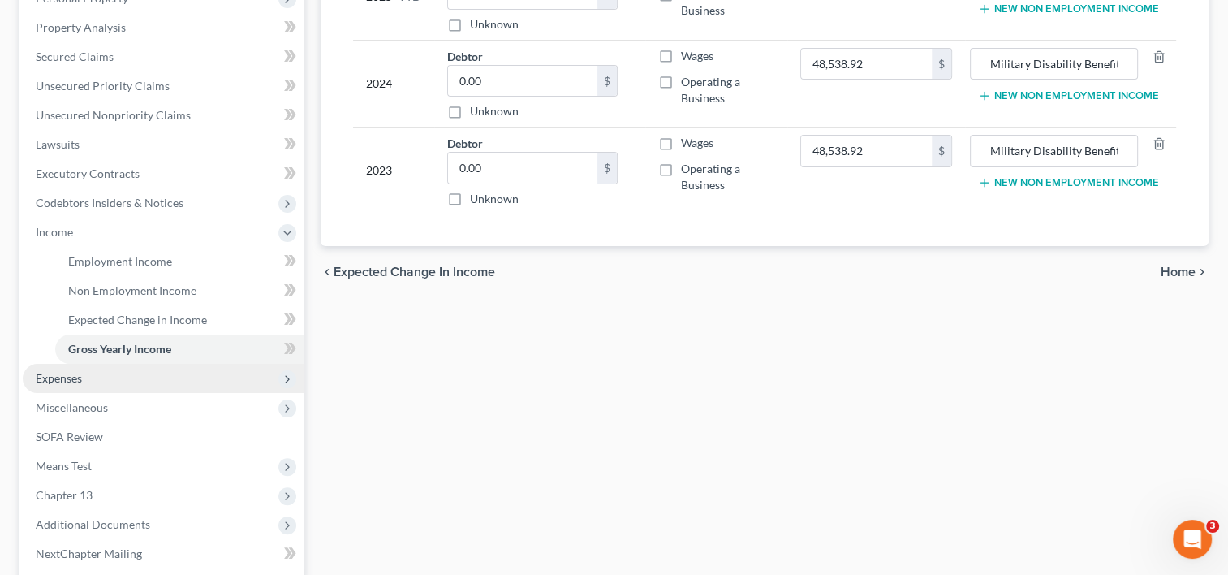
click at [120, 386] on span "Expenses" at bounding box center [164, 378] width 282 height 29
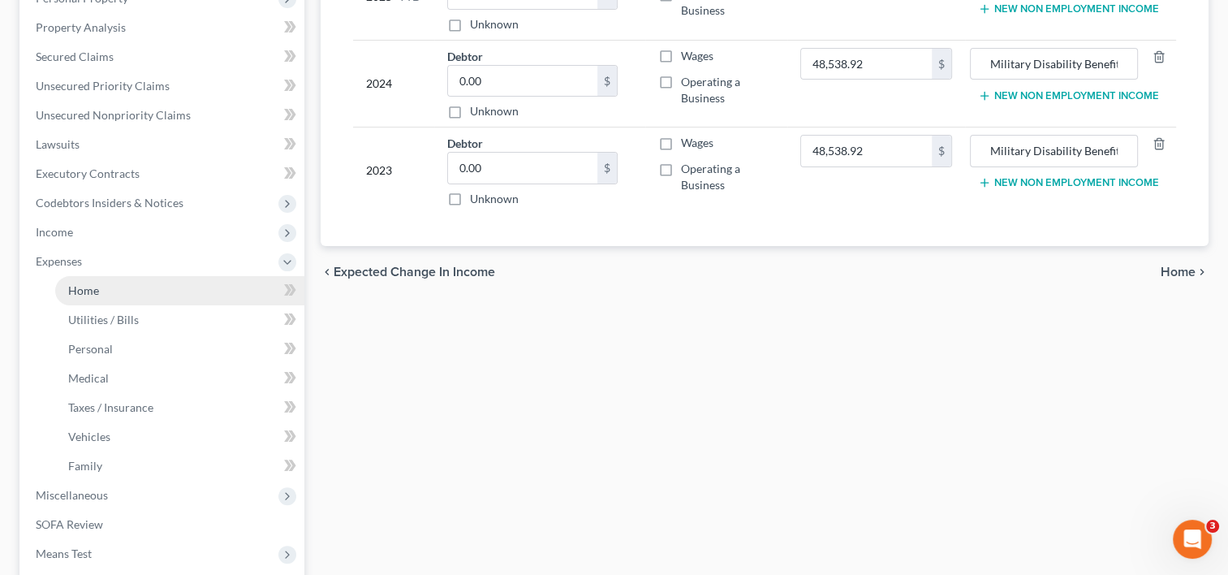
click at [137, 292] on link "Home" at bounding box center [179, 290] width 249 height 29
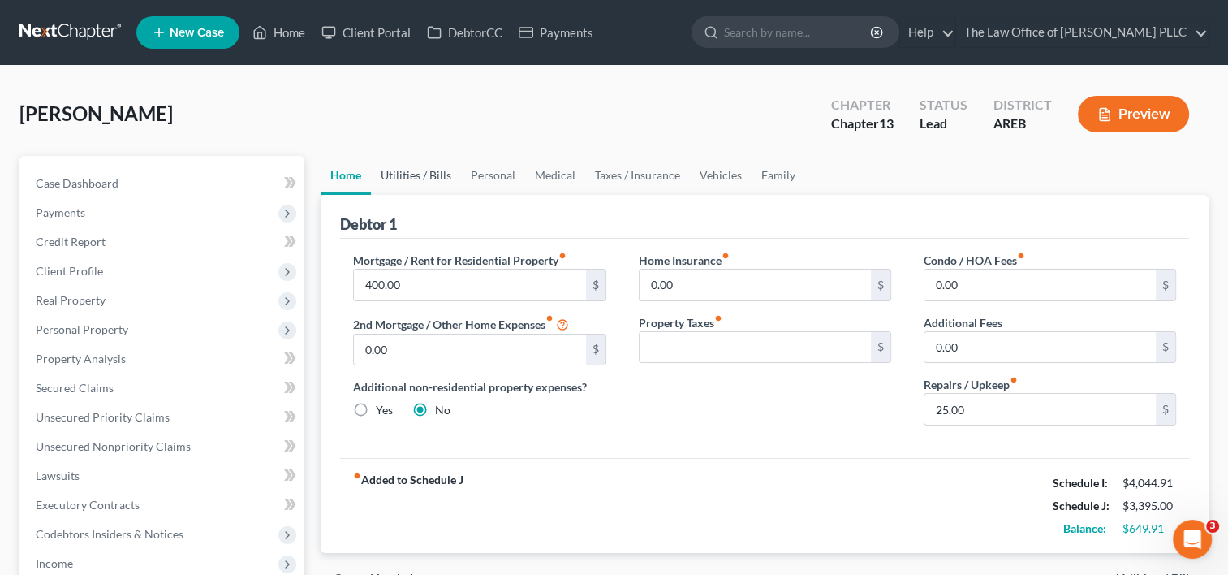
click at [411, 175] on link "Utilities / Bills" at bounding box center [416, 175] width 90 height 39
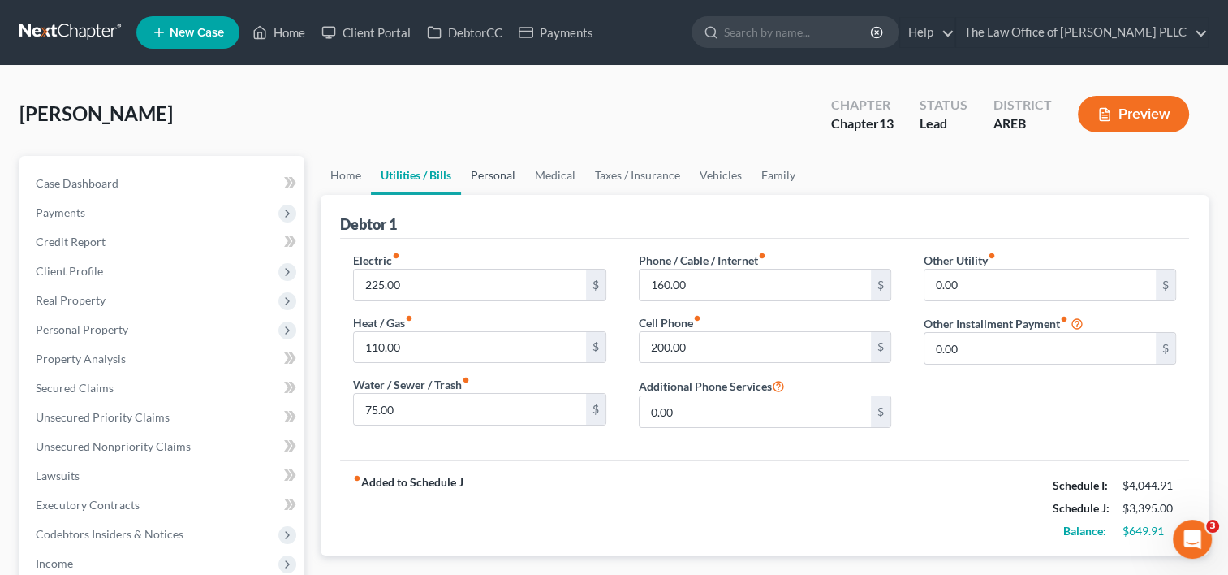
click at [498, 175] on link "Personal" at bounding box center [493, 175] width 64 height 39
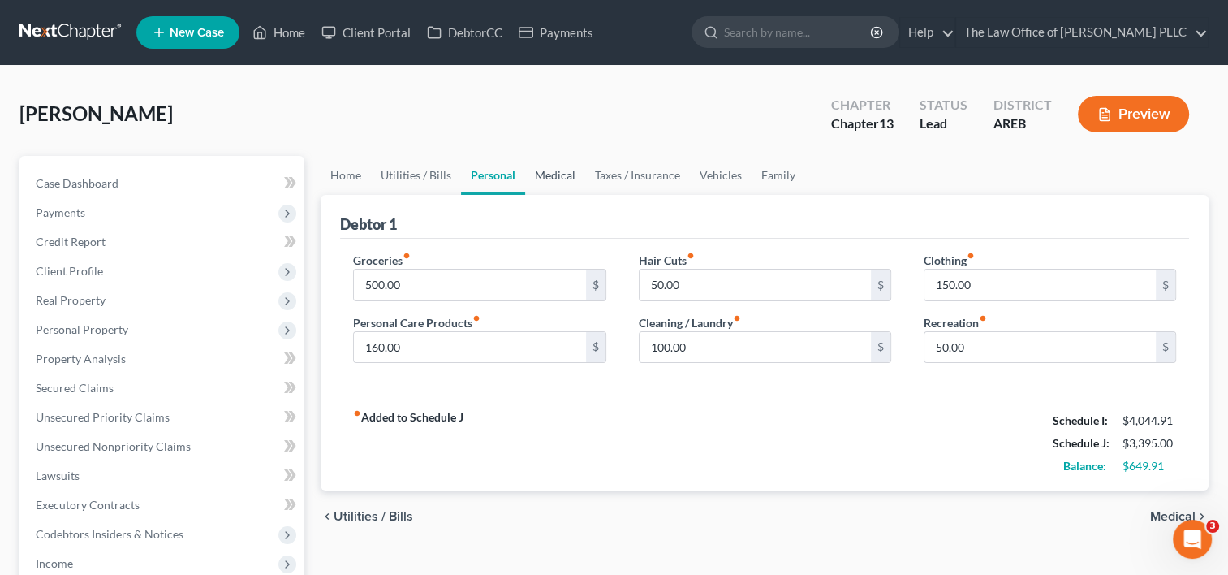
click at [562, 171] on link "Medical" at bounding box center [555, 175] width 60 height 39
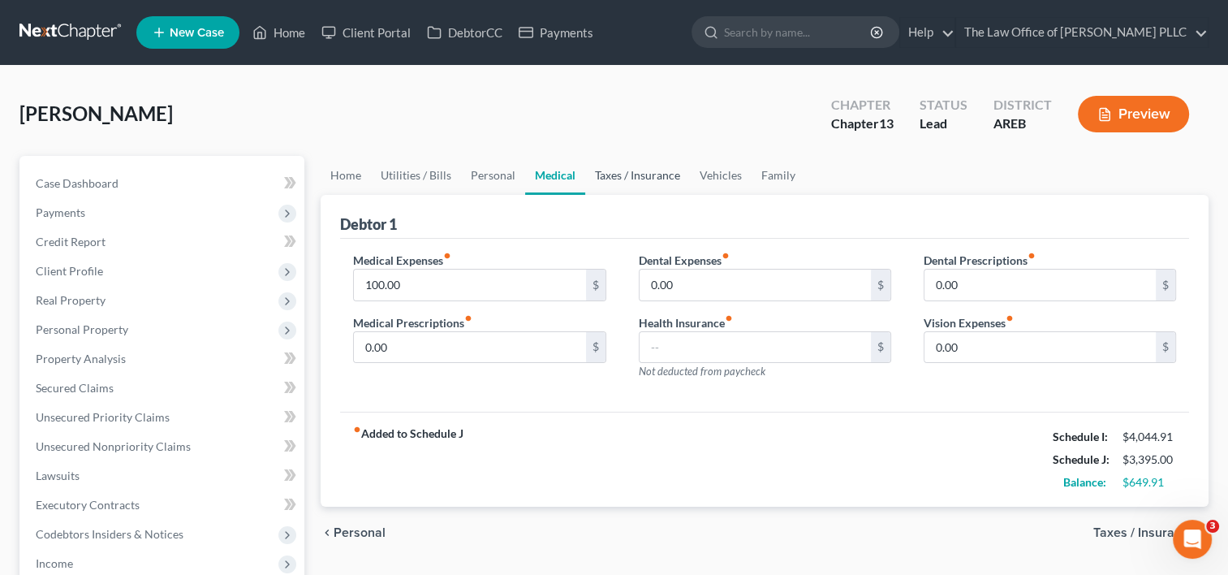
click at [627, 175] on link "Taxes / Insurance" at bounding box center [637, 175] width 105 height 39
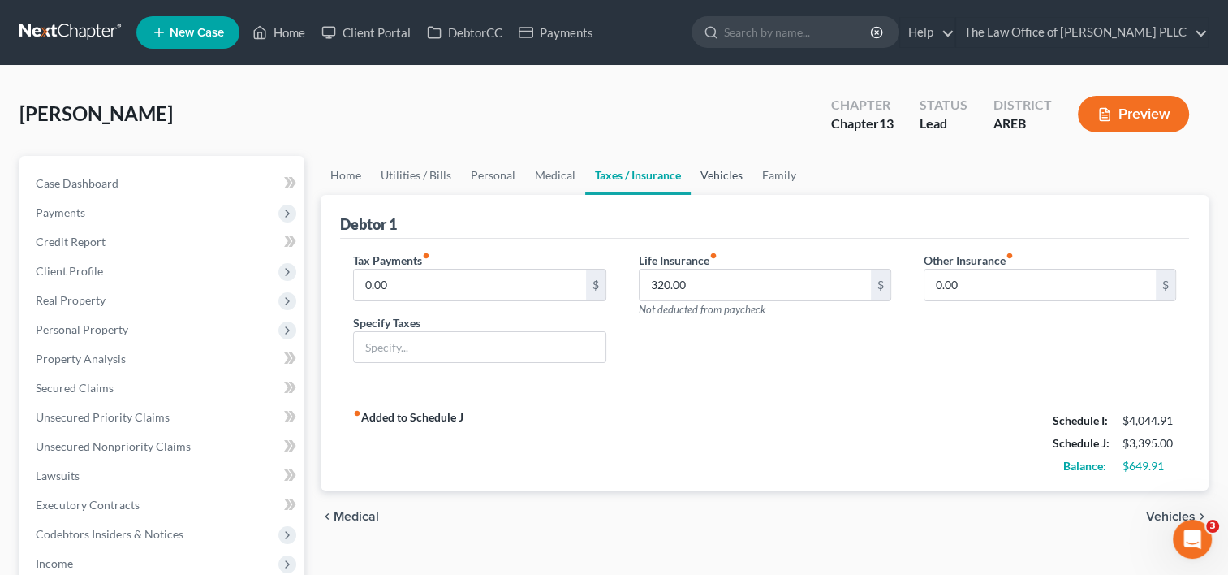
click at [725, 172] on link "Vehicles" at bounding box center [722, 175] width 62 height 39
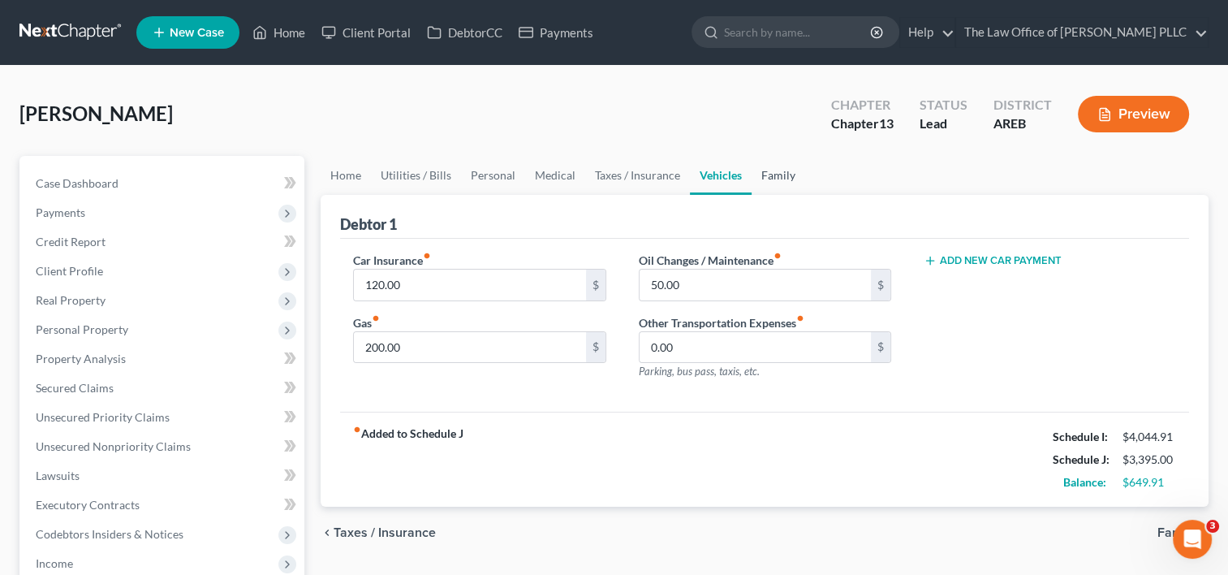
click at [783, 174] on link "Family" at bounding box center [779, 175] width 54 height 39
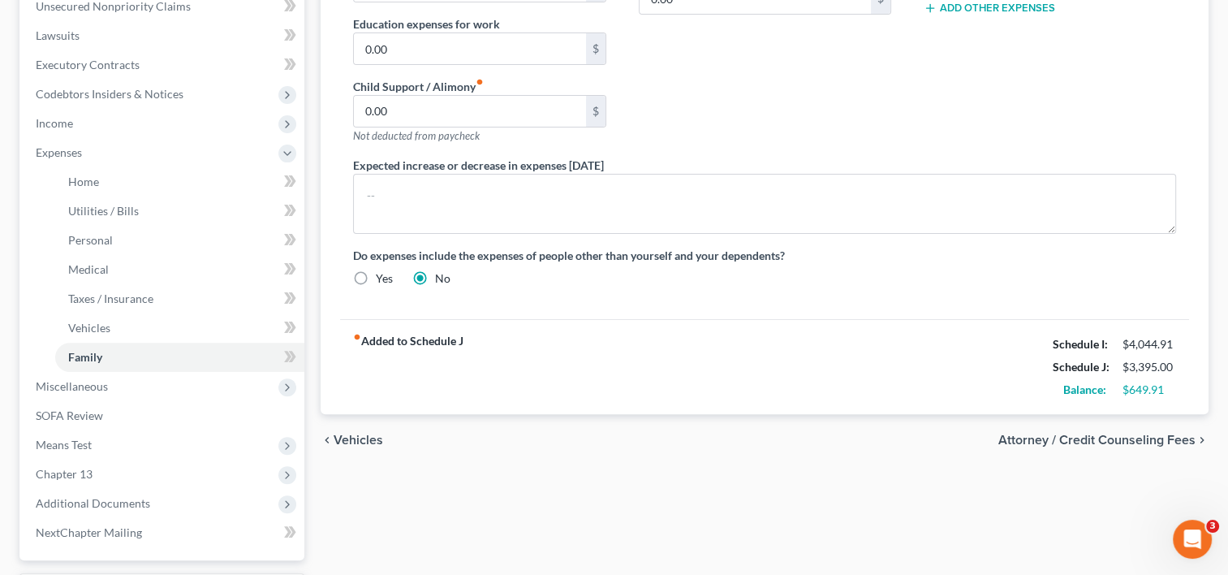
scroll to position [456, 0]
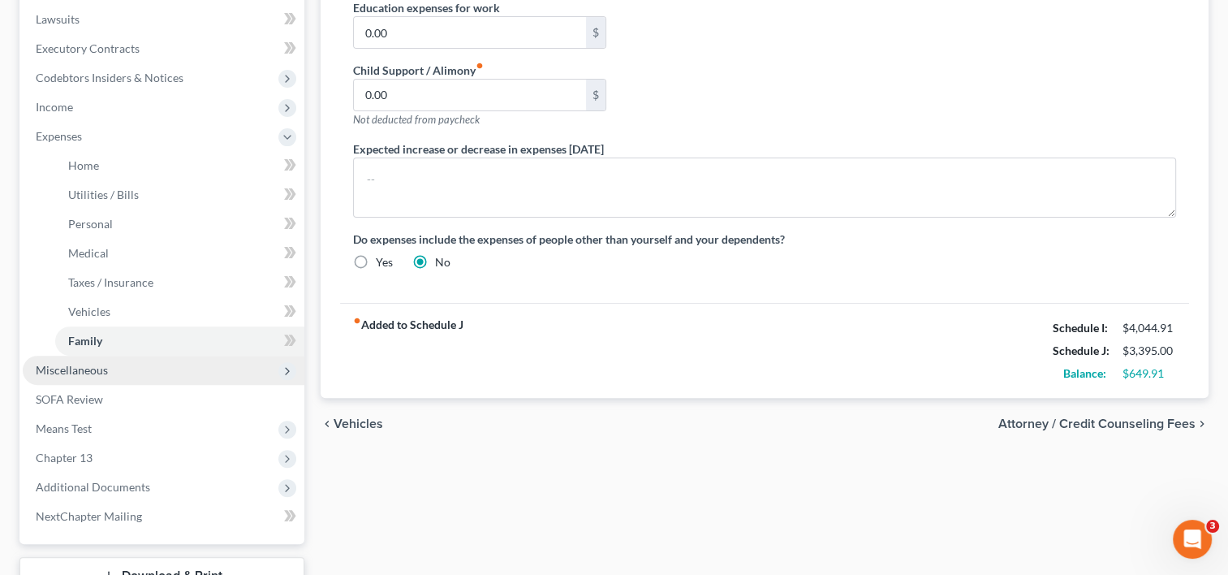
click at [92, 370] on span "Miscellaneous" at bounding box center [72, 370] width 72 height 14
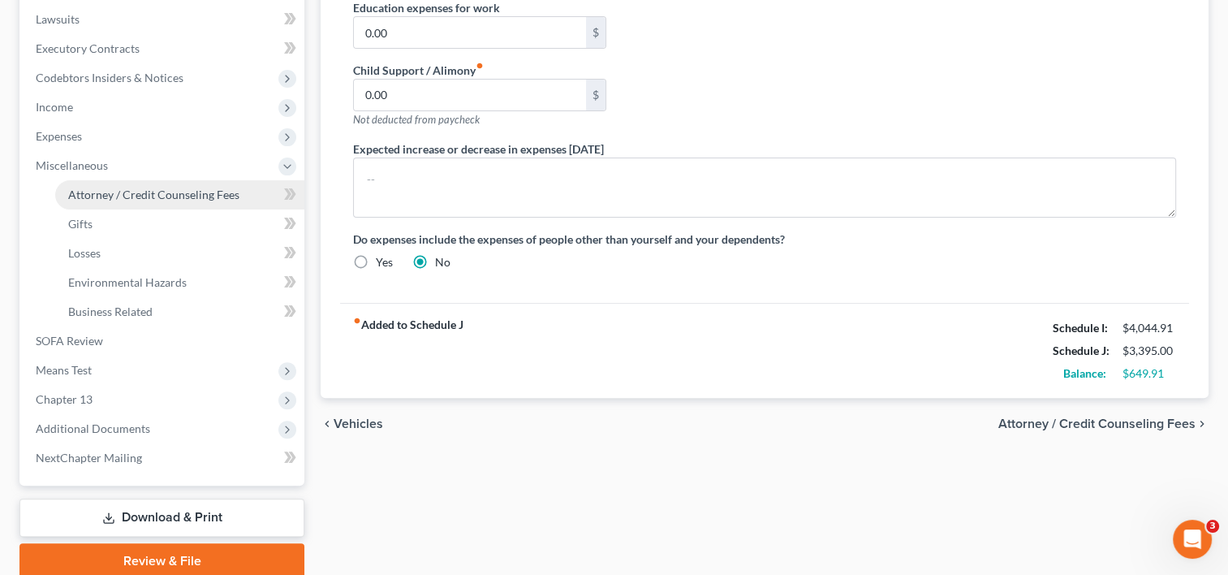
click at [129, 187] on span "Attorney / Credit Counseling Fees" at bounding box center [153, 194] width 171 height 14
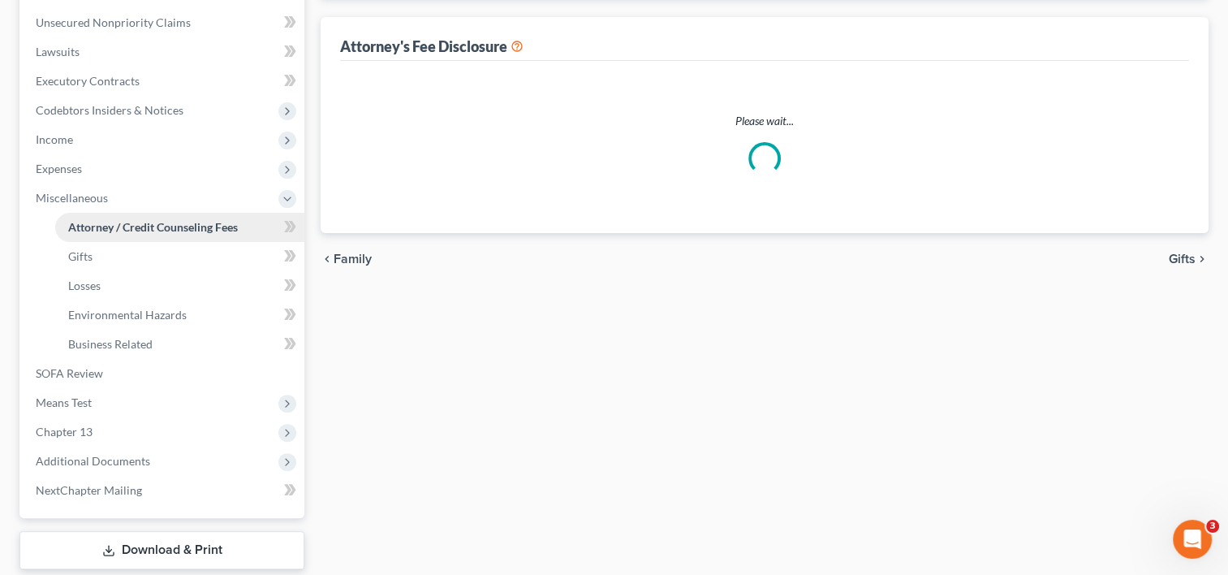
select select "2"
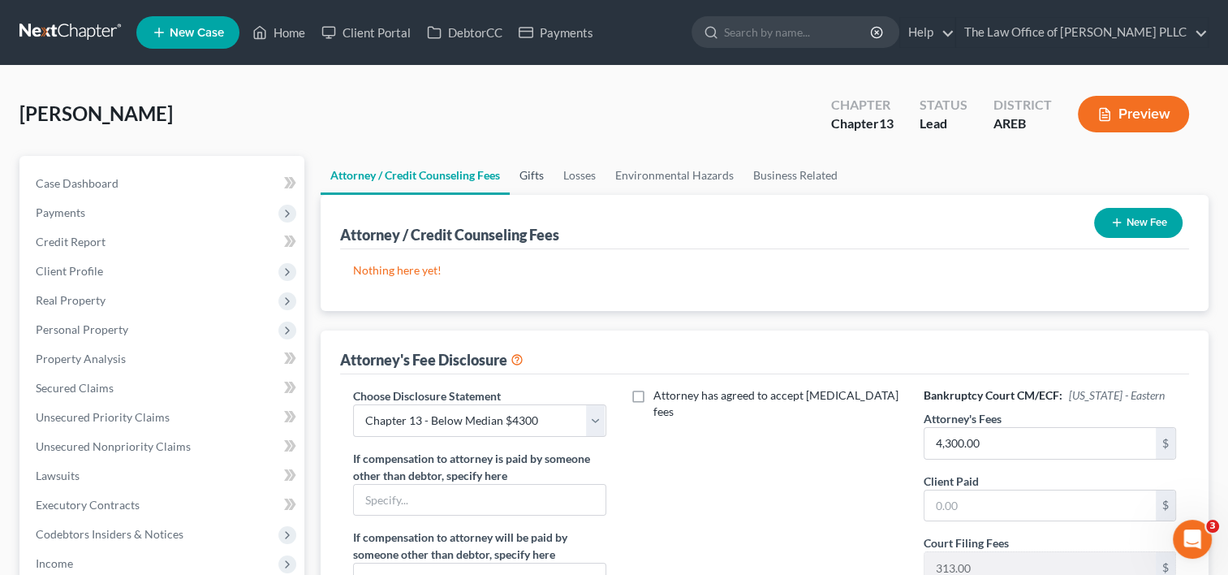
click at [545, 173] on link "Gifts" at bounding box center [532, 175] width 44 height 39
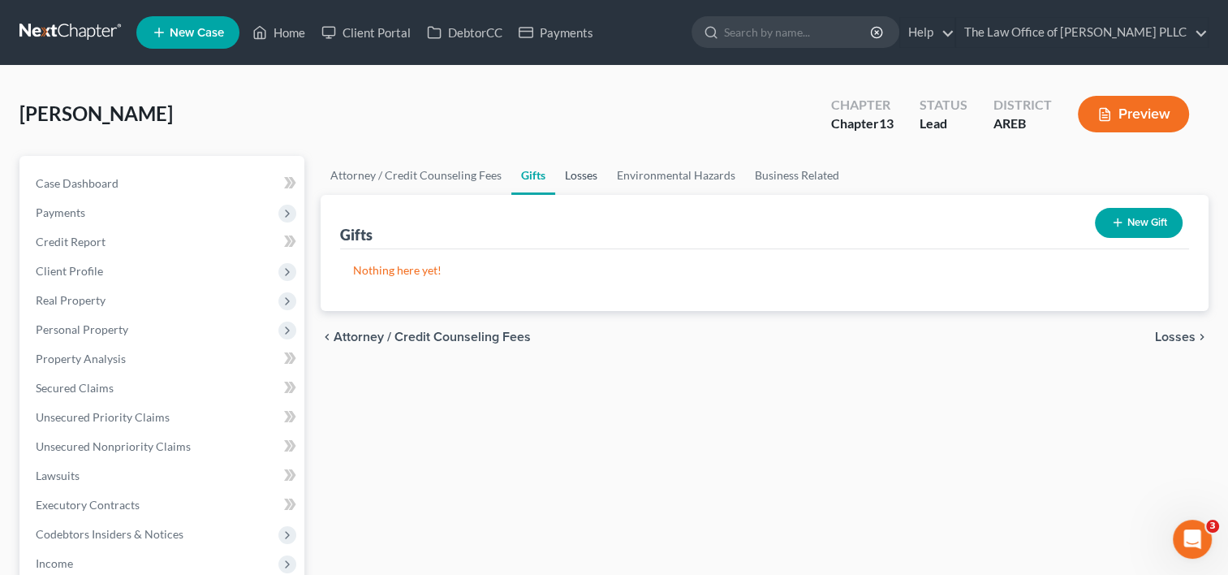
click at [584, 174] on link "Losses" at bounding box center [581, 175] width 52 height 39
click at [666, 170] on link "Environmental Hazards" at bounding box center [676, 175] width 138 height 39
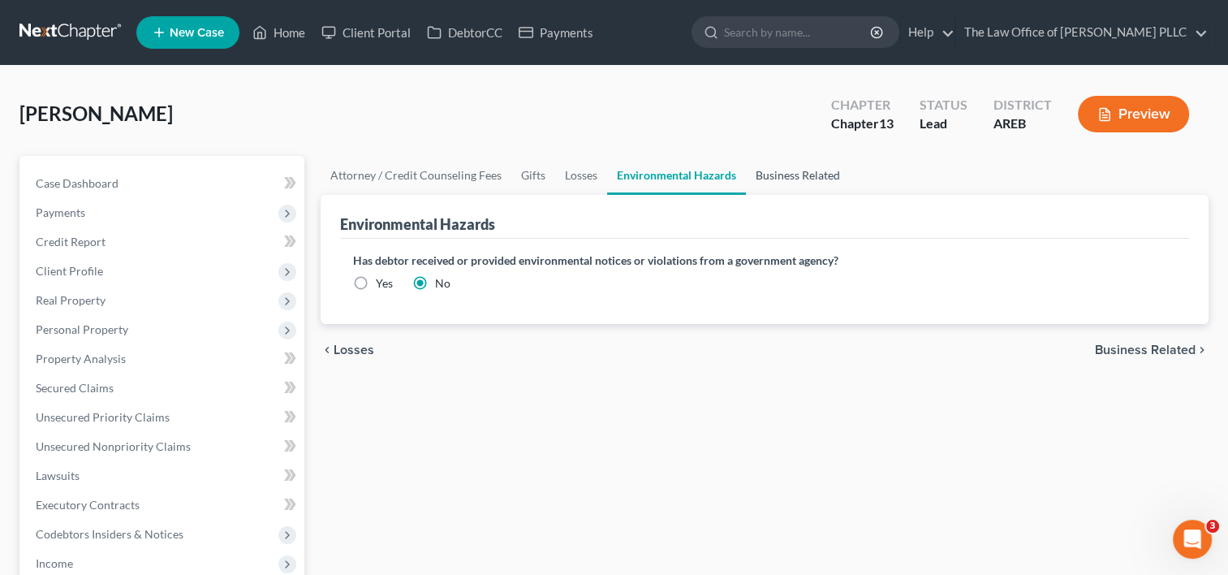
click at [773, 179] on link "Business Related" at bounding box center [798, 175] width 104 height 39
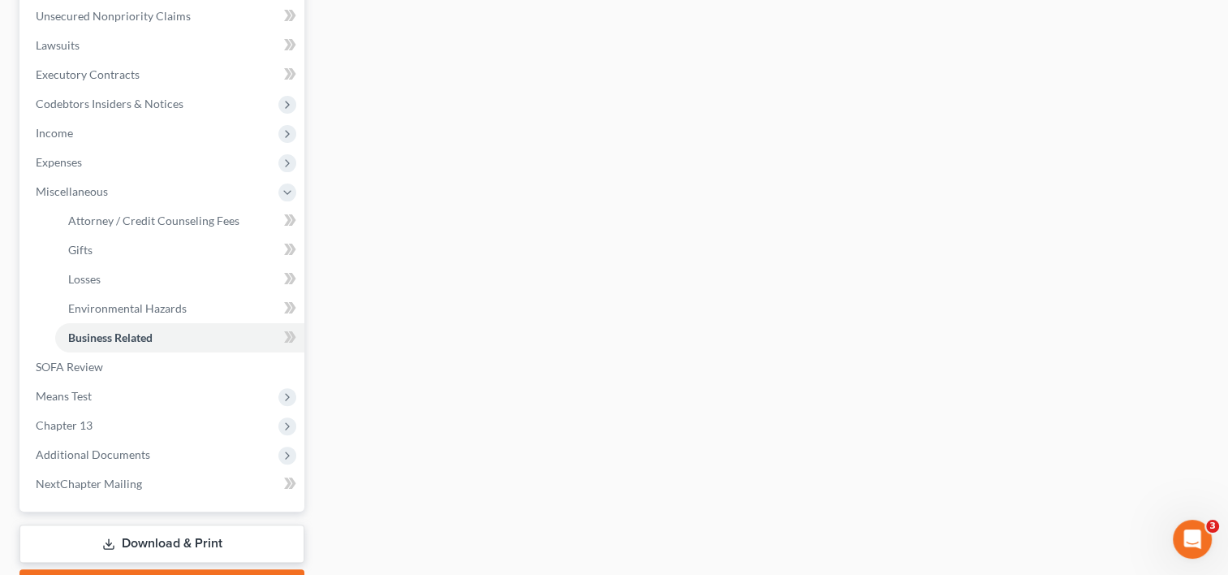
scroll to position [431, 0]
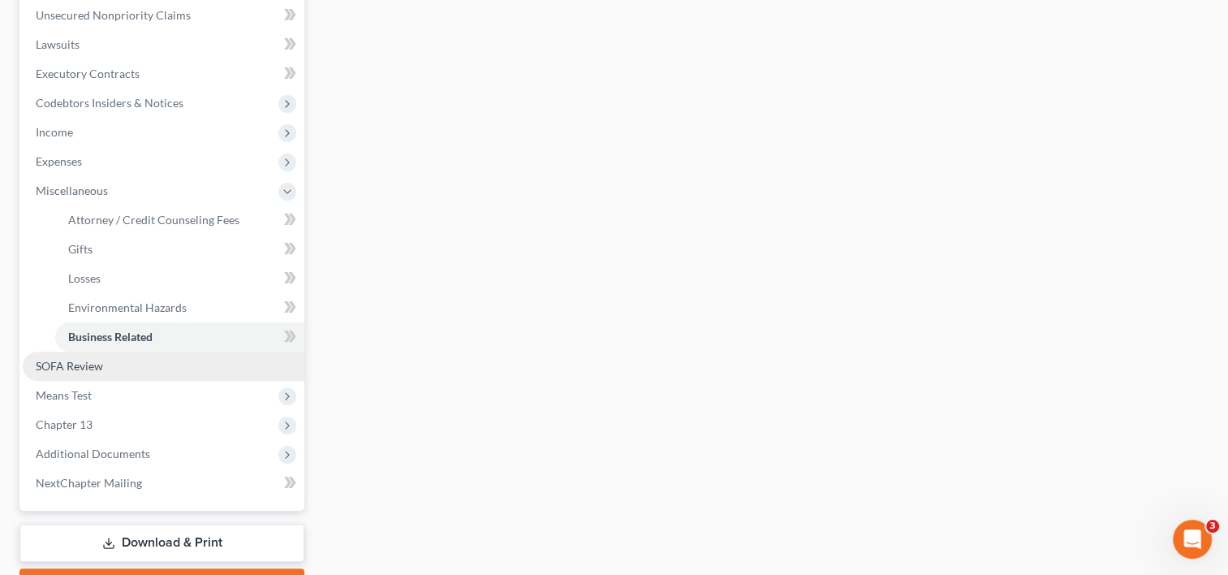
click at [62, 363] on span "SOFA Review" at bounding box center [69, 366] width 67 height 14
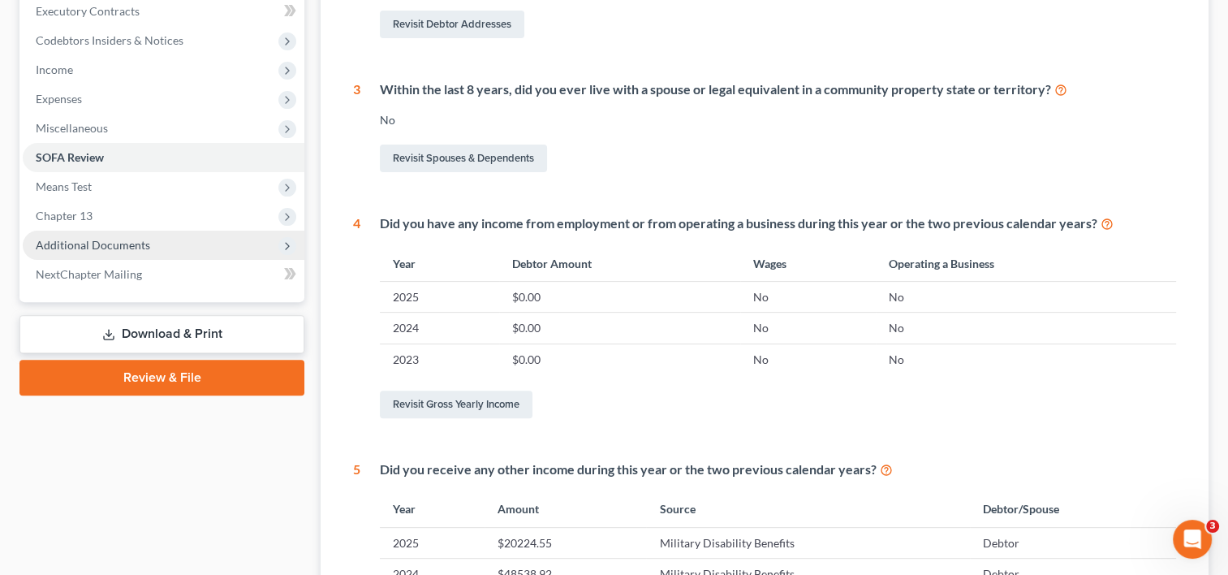
scroll to position [489, 0]
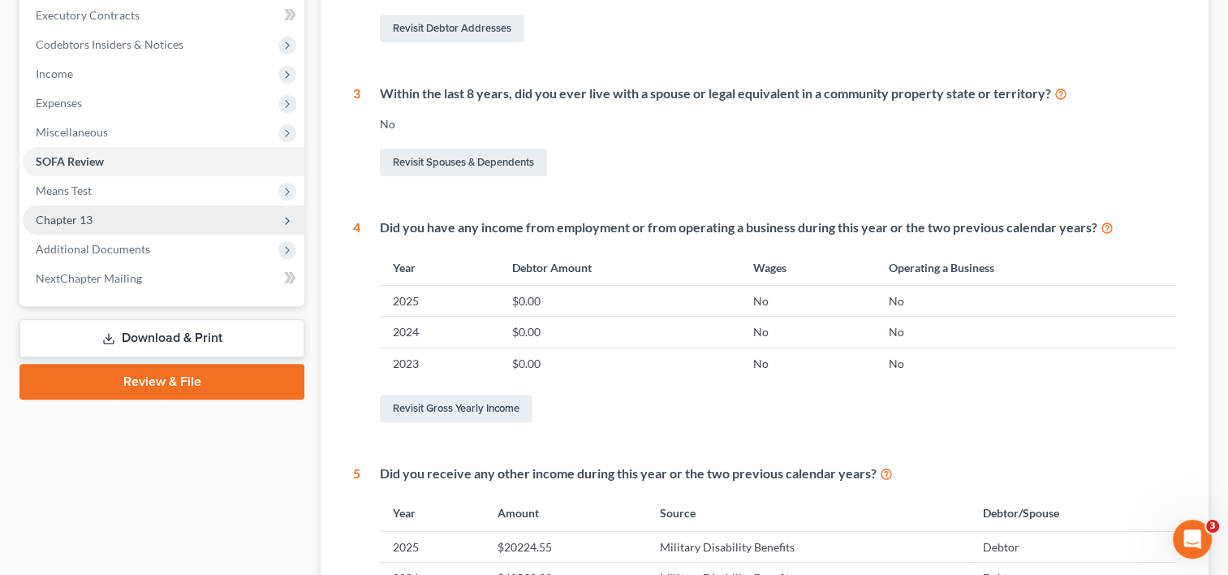
click at [94, 218] on span "Chapter 13" at bounding box center [164, 219] width 282 height 29
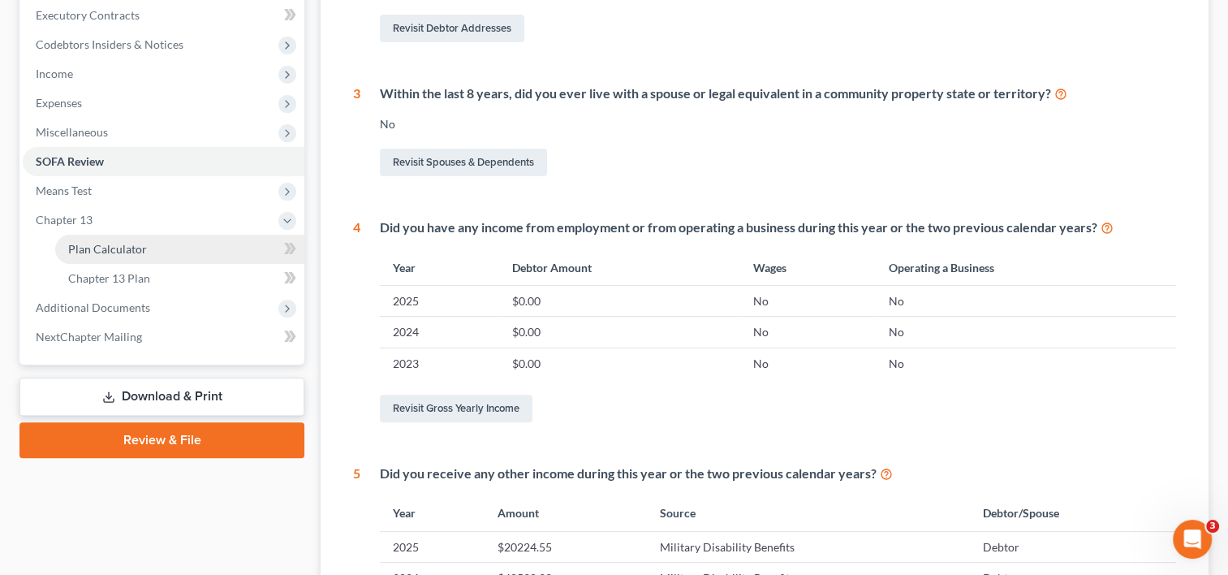
click at [120, 242] on span "Plan Calculator" at bounding box center [107, 249] width 79 height 14
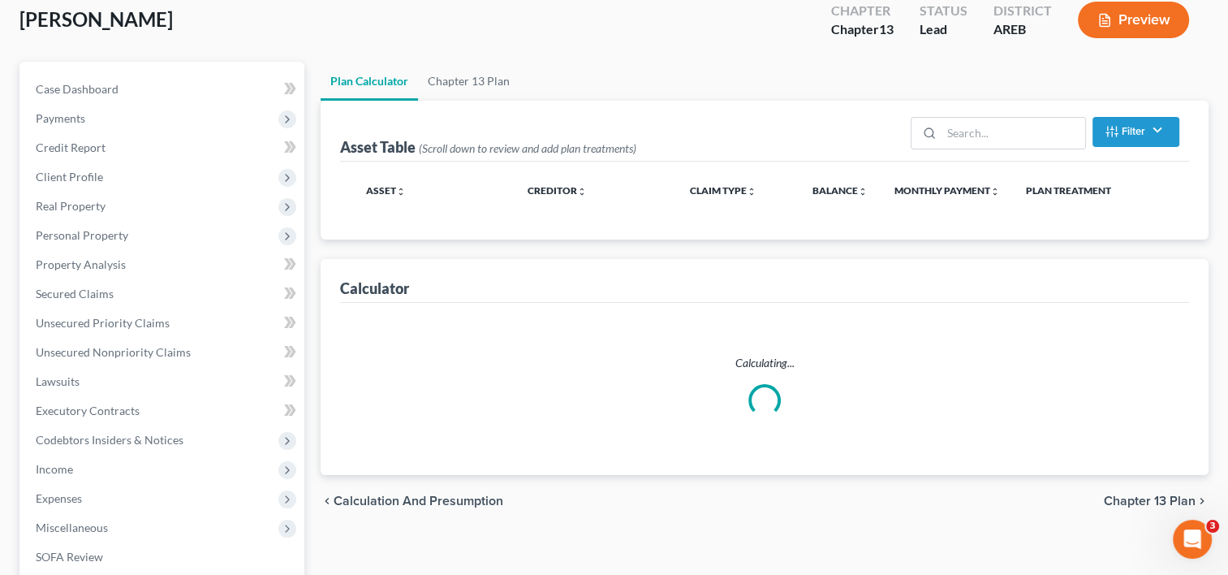
scroll to position [15, 0]
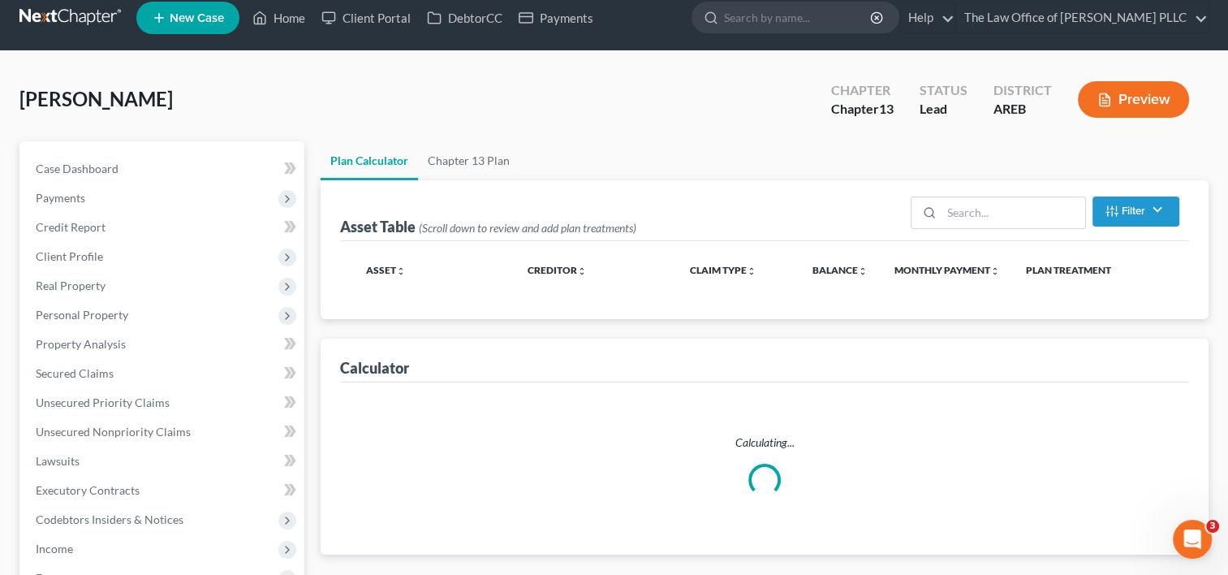
select select "35"
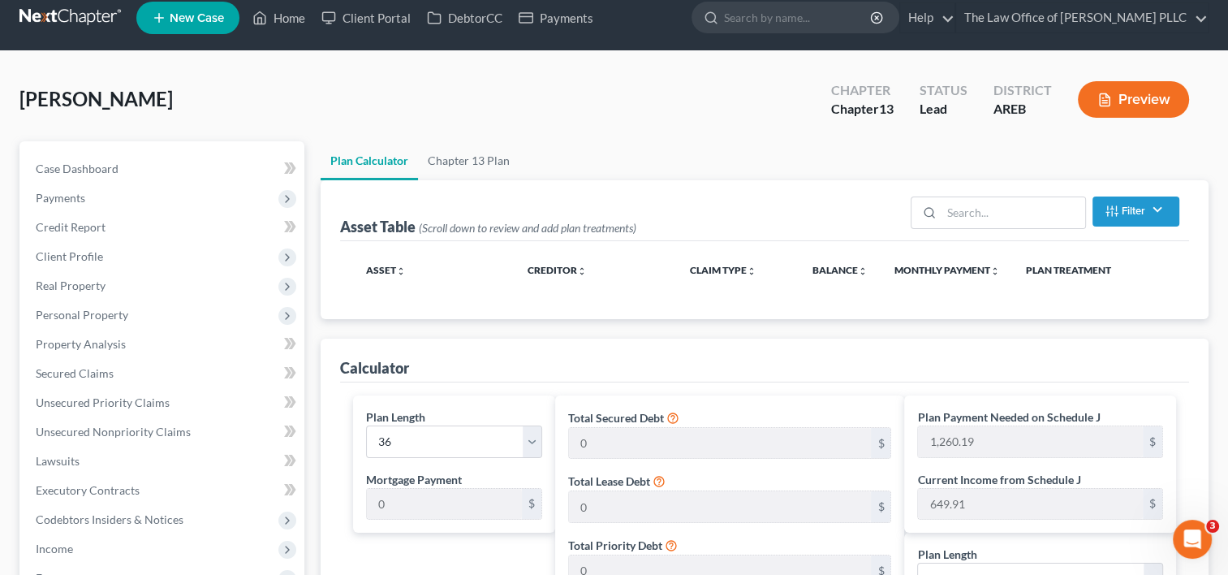
scroll to position [0, 0]
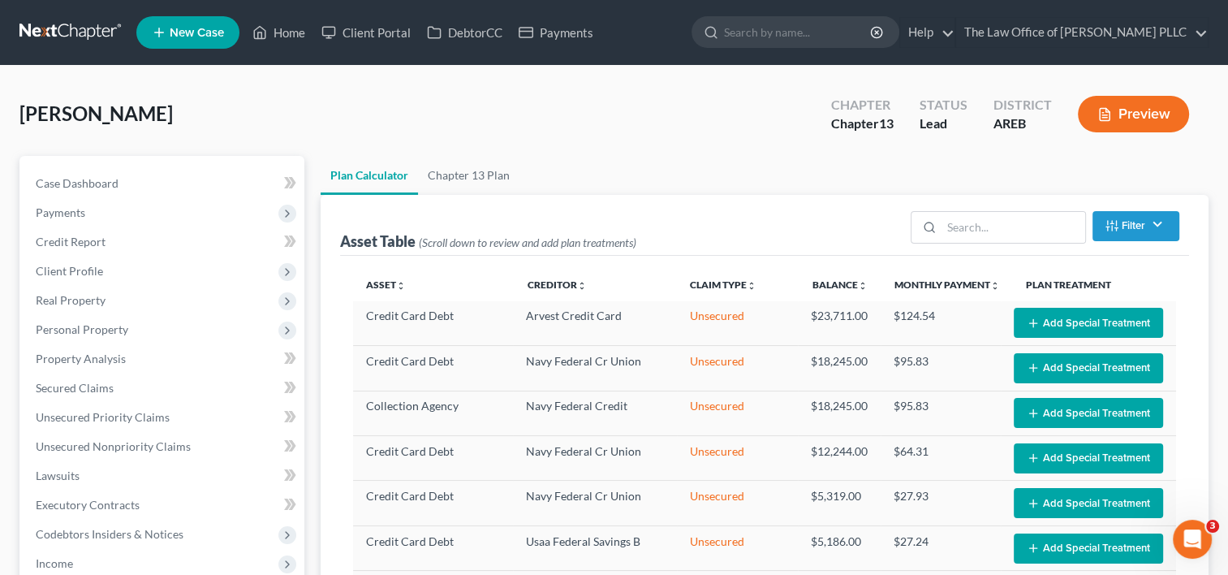
select select "35"
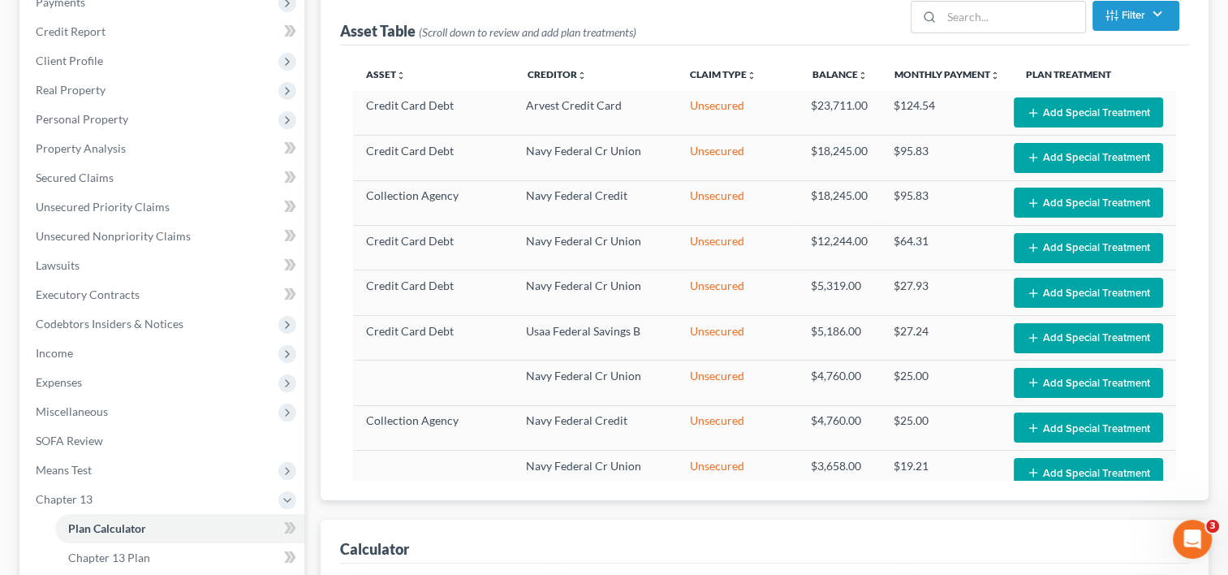
scroll to position [294, 0]
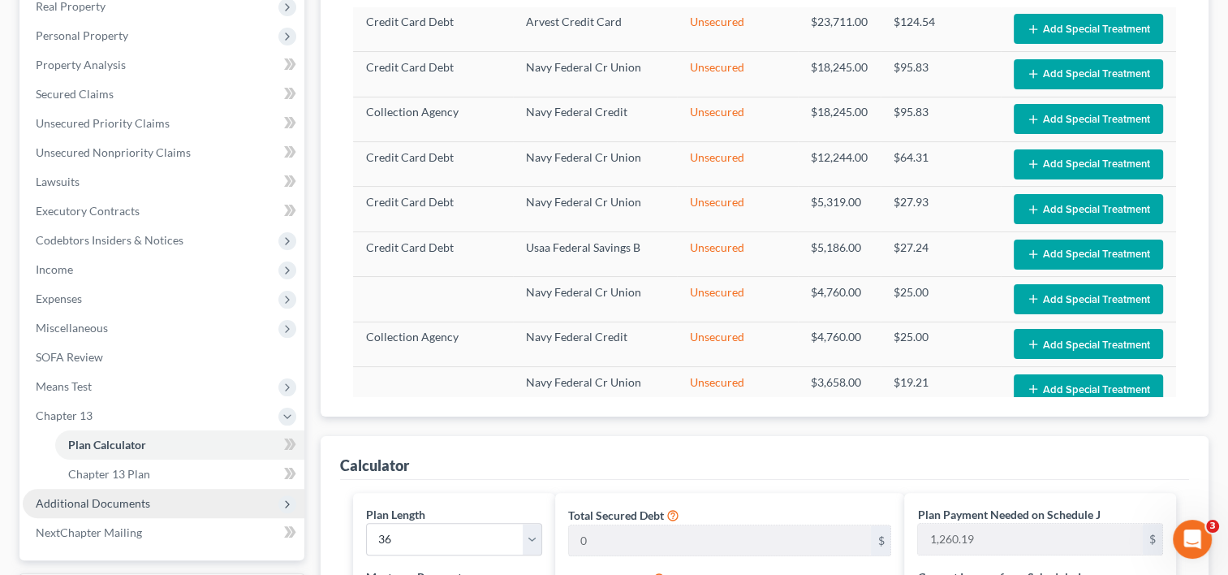
click at [106, 502] on span "Additional Documents" at bounding box center [93, 503] width 114 height 14
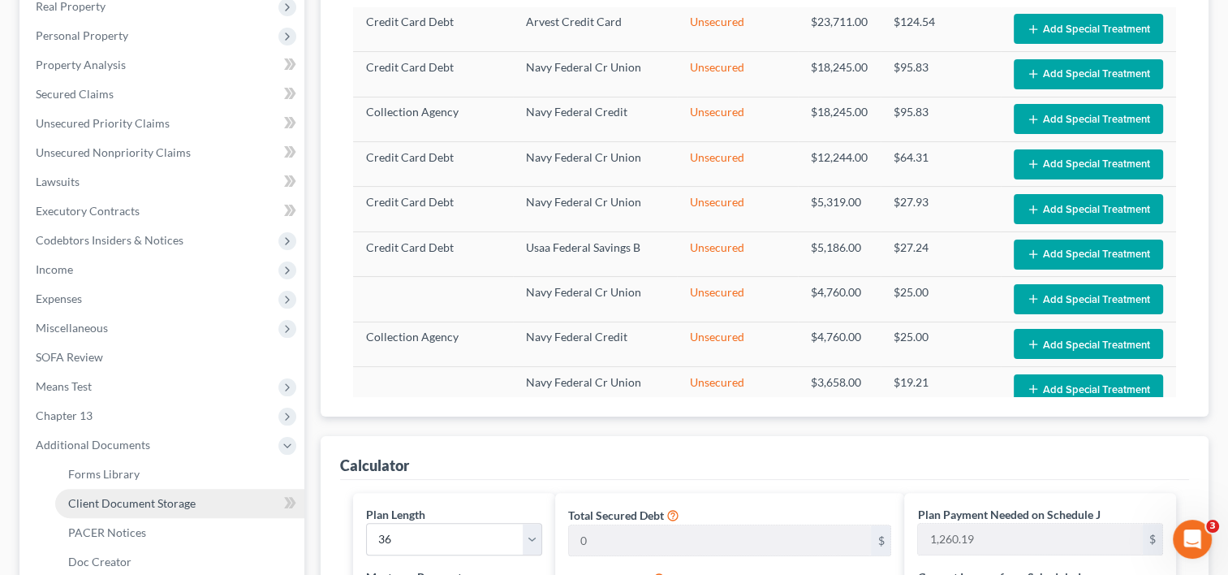
click at [129, 498] on span "Client Document Storage" at bounding box center [131, 503] width 127 height 14
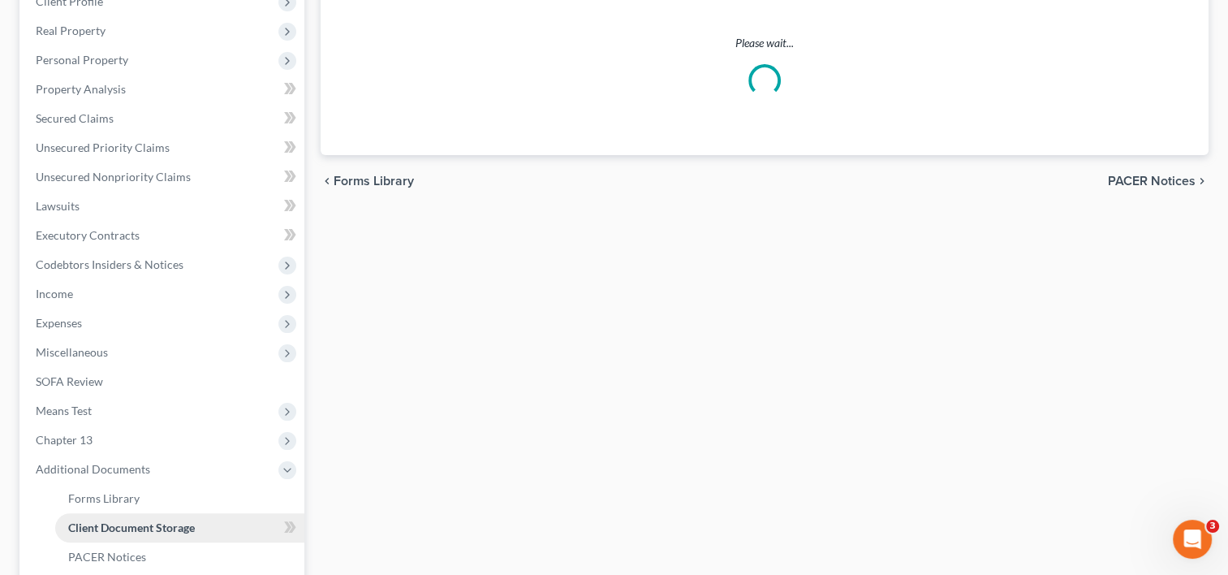
select select "0"
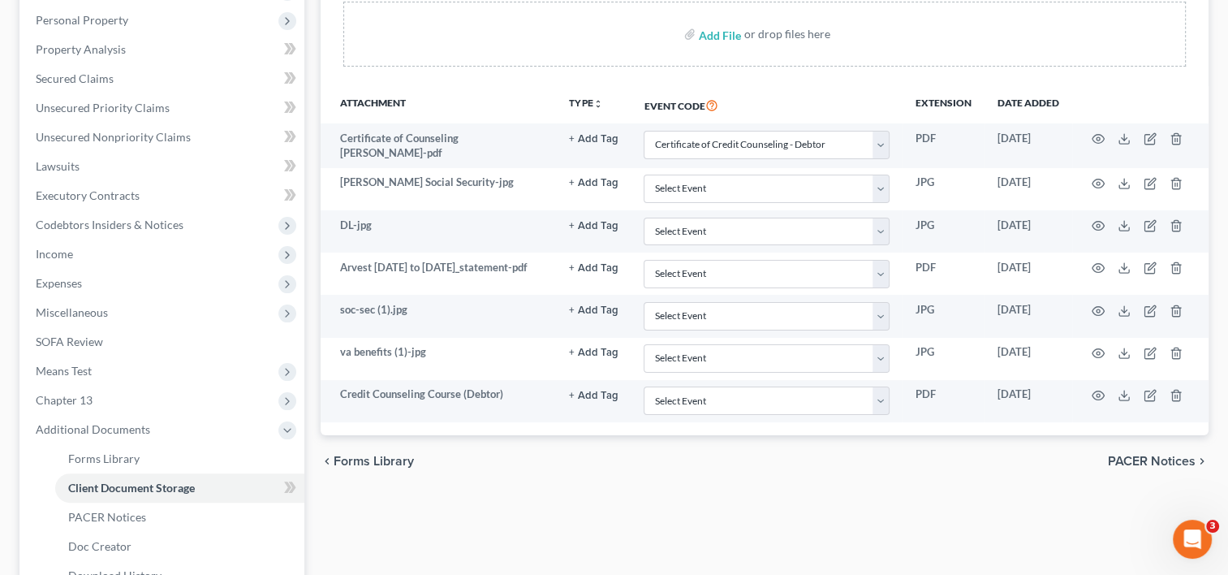
scroll to position [313, 0]
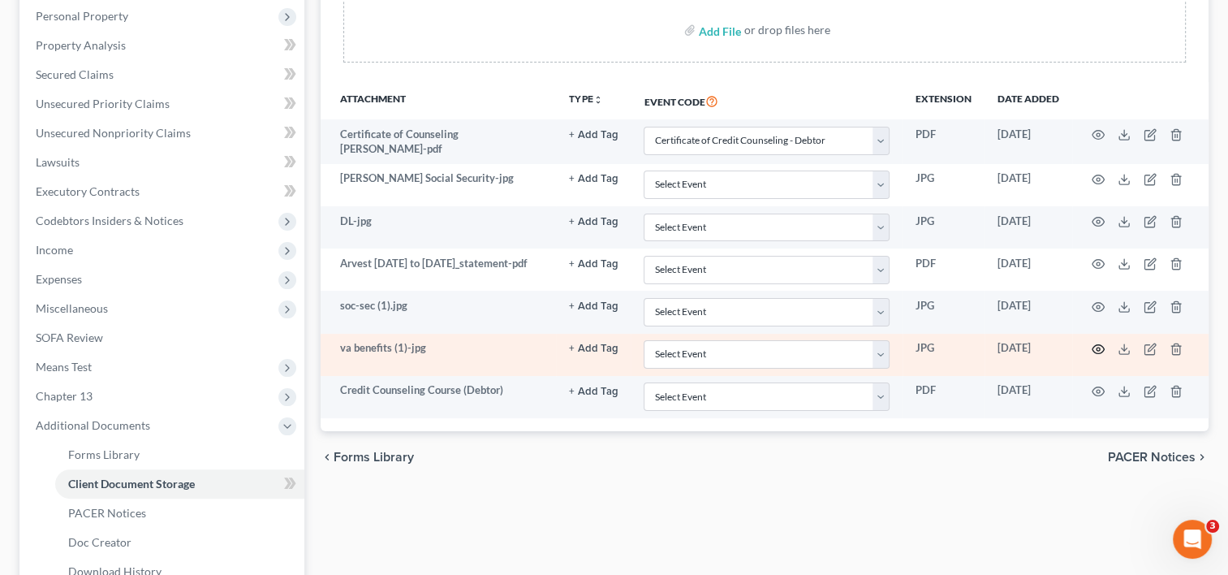
click at [1096, 343] on icon "button" at bounding box center [1098, 349] width 13 height 13
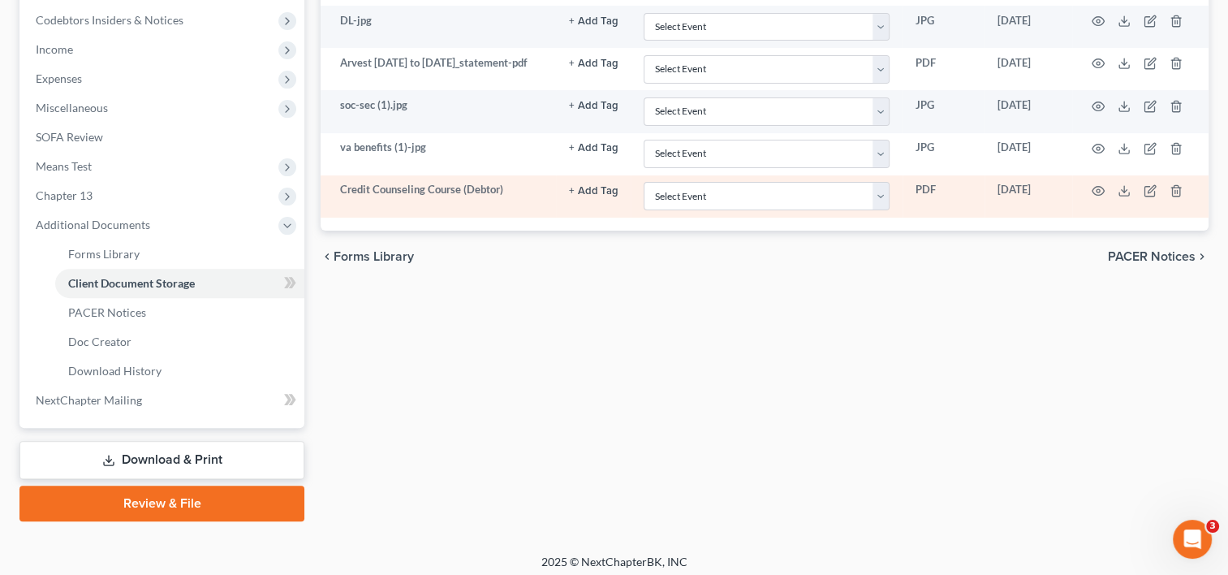
scroll to position [520, 0]
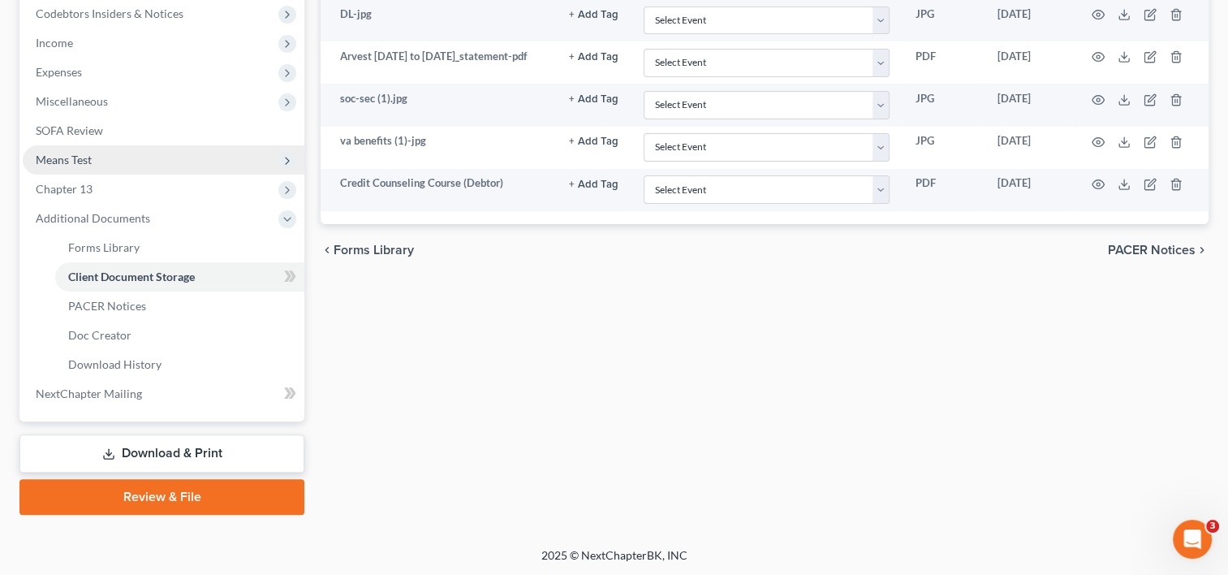
click at [104, 162] on span "Means Test" at bounding box center [164, 159] width 282 height 29
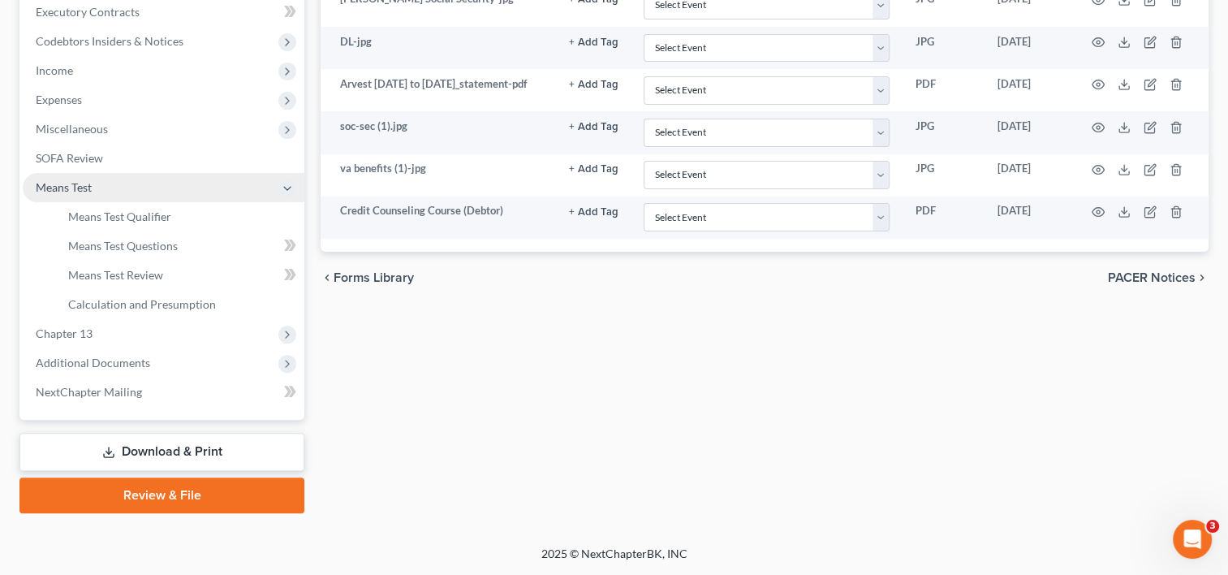
scroll to position [491, 0]
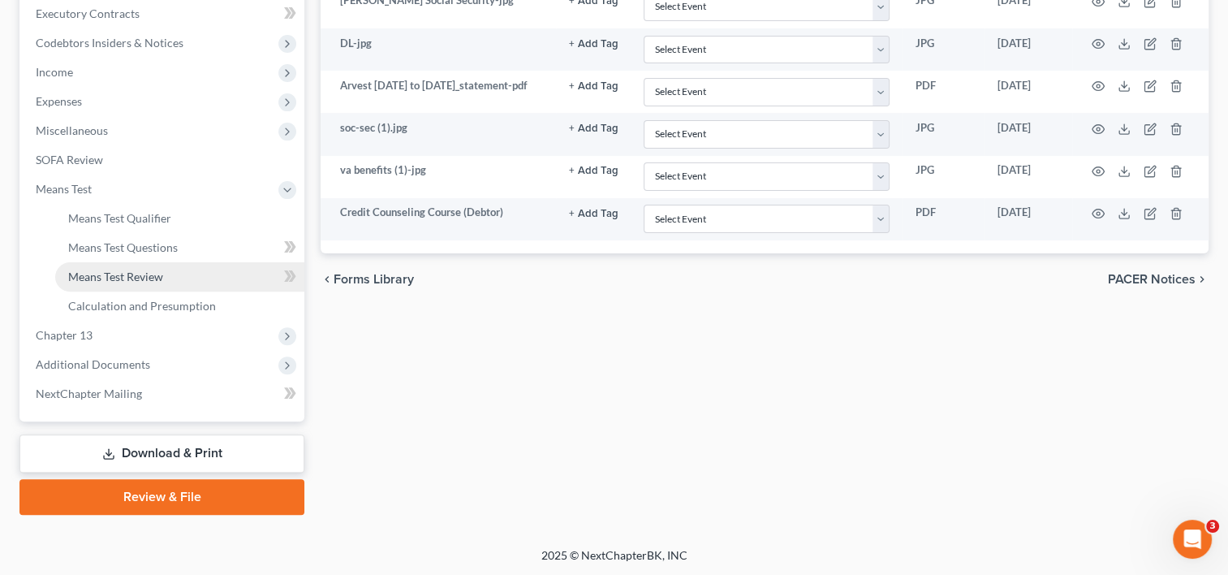
click at [137, 275] on span "Means Test Review" at bounding box center [115, 276] width 95 height 14
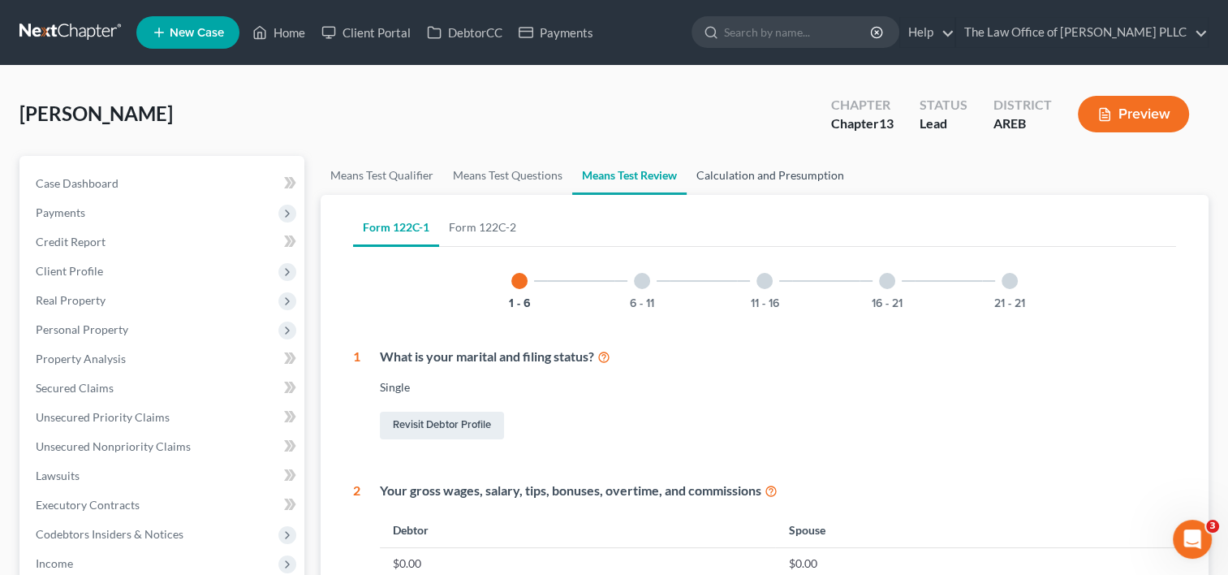
click at [744, 182] on link "Calculation and Presumption" at bounding box center [770, 175] width 167 height 39
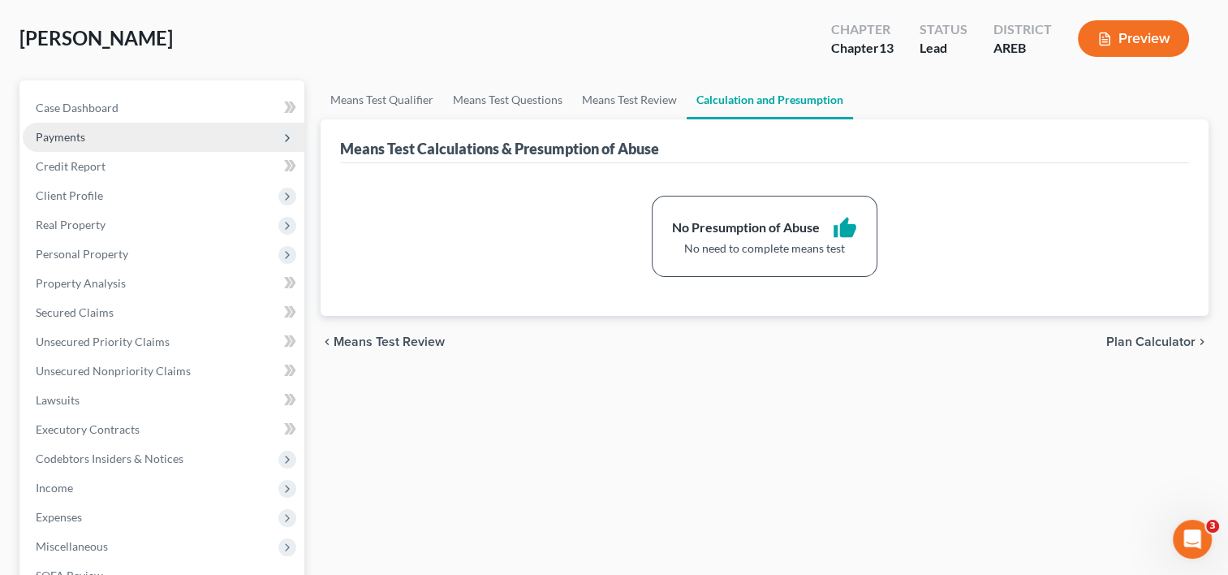
scroll to position [72, 0]
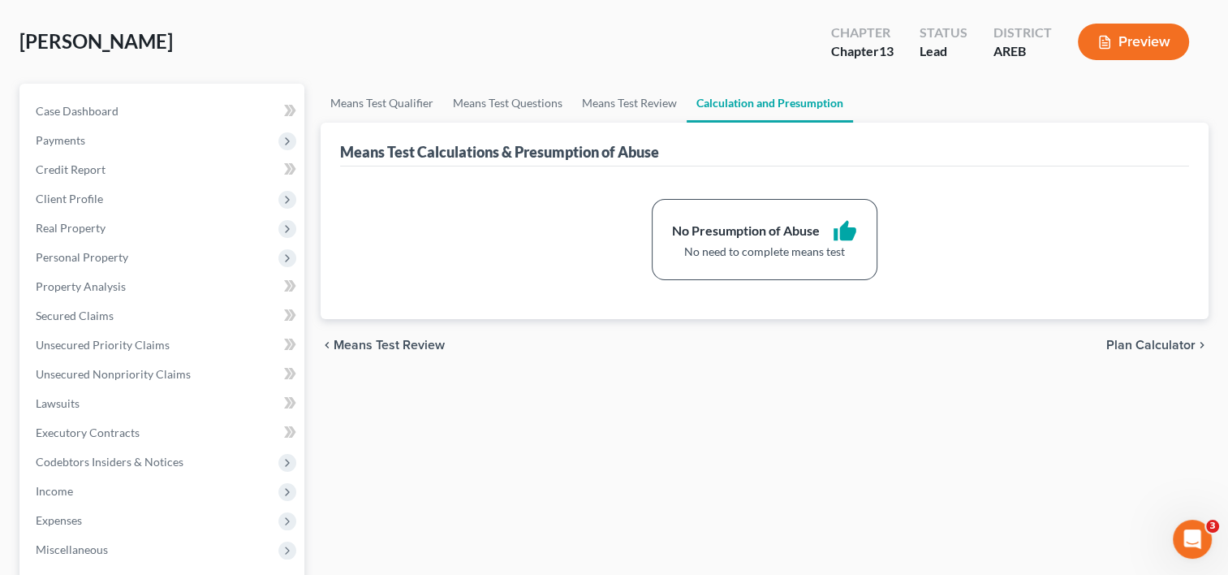
click at [148, 91] on div "Case Dashboard Payments Invoices Payments Payments Credit Report Client Profile…" at bounding box center [161, 462] width 285 height 756
click at [145, 109] on link "Case Dashboard" at bounding box center [164, 111] width 282 height 29
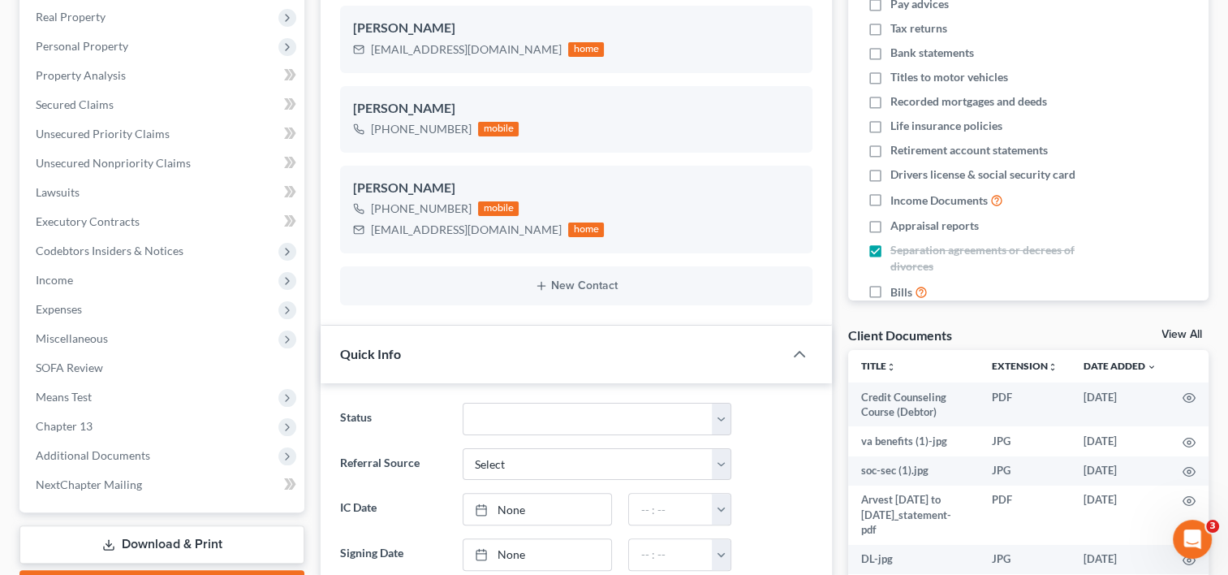
scroll to position [259, 0]
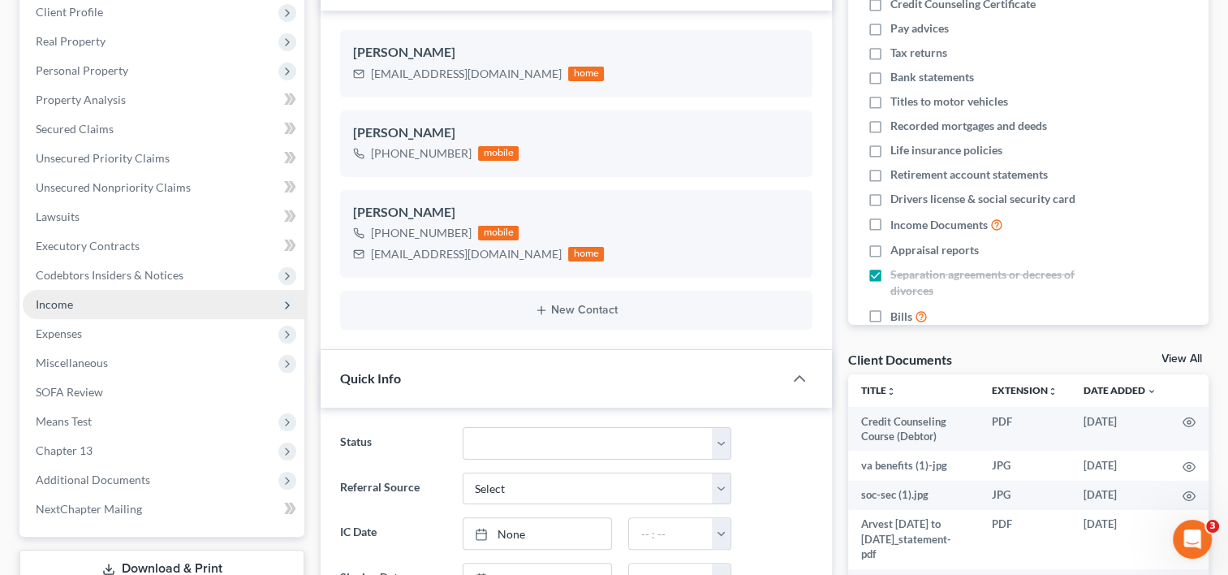
click at [80, 312] on span "Income" at bounding box center [164, 304] width 282 height 29
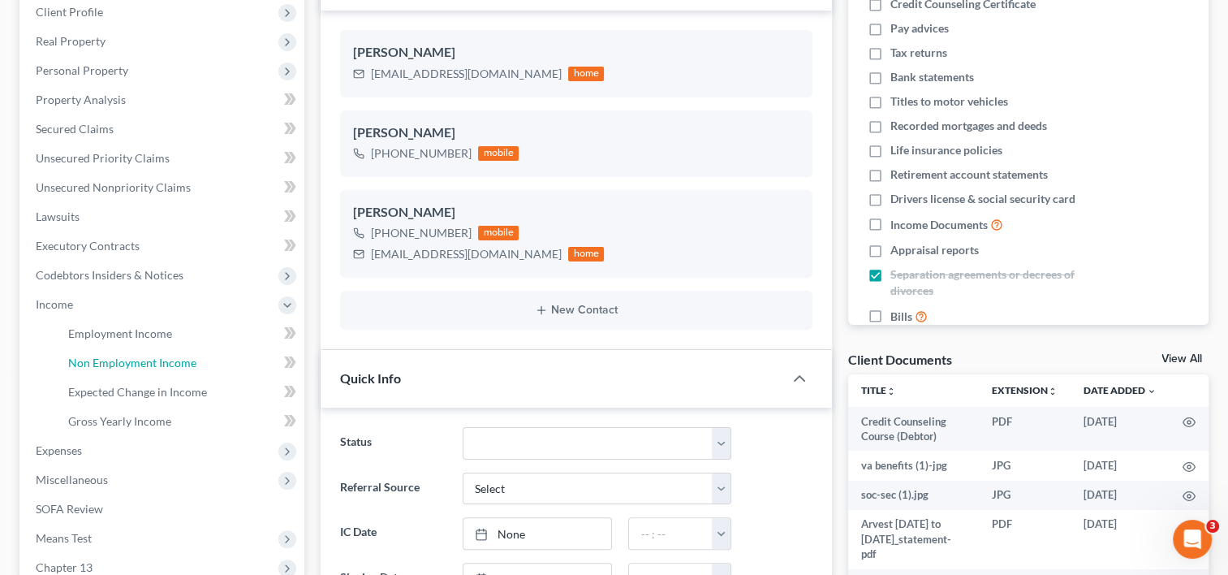
click at [209, 355] on link "Non Employment Income" at bounding box center [179, 362] width 249 height 29
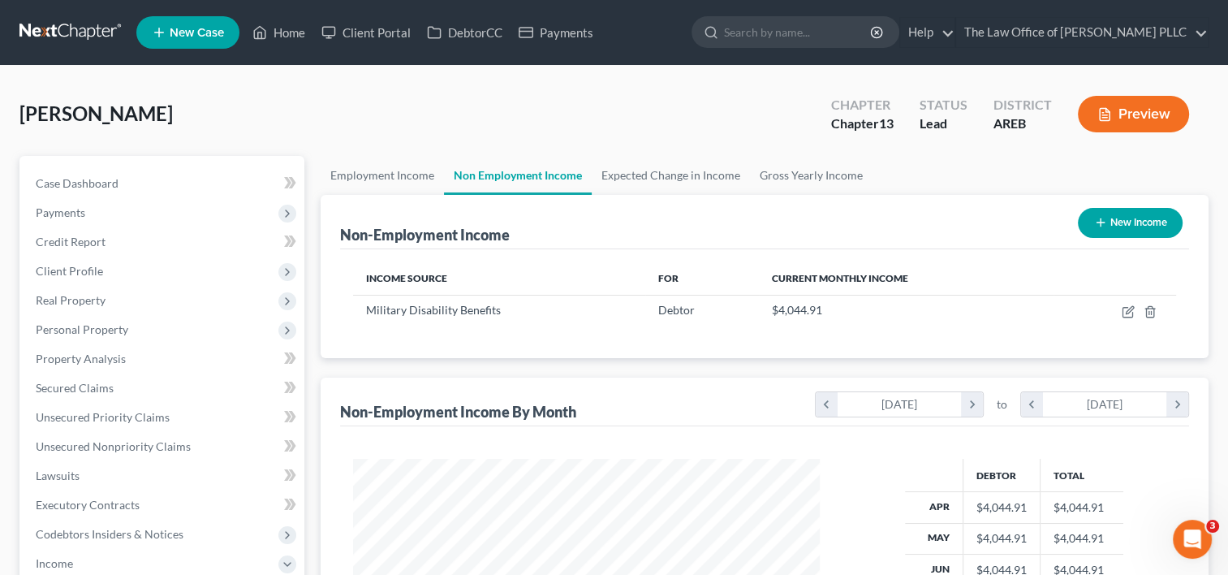
click at [1131, 226] on button "New Income" at bounding box center [1130, 223] width 105 height 30
select select "0"
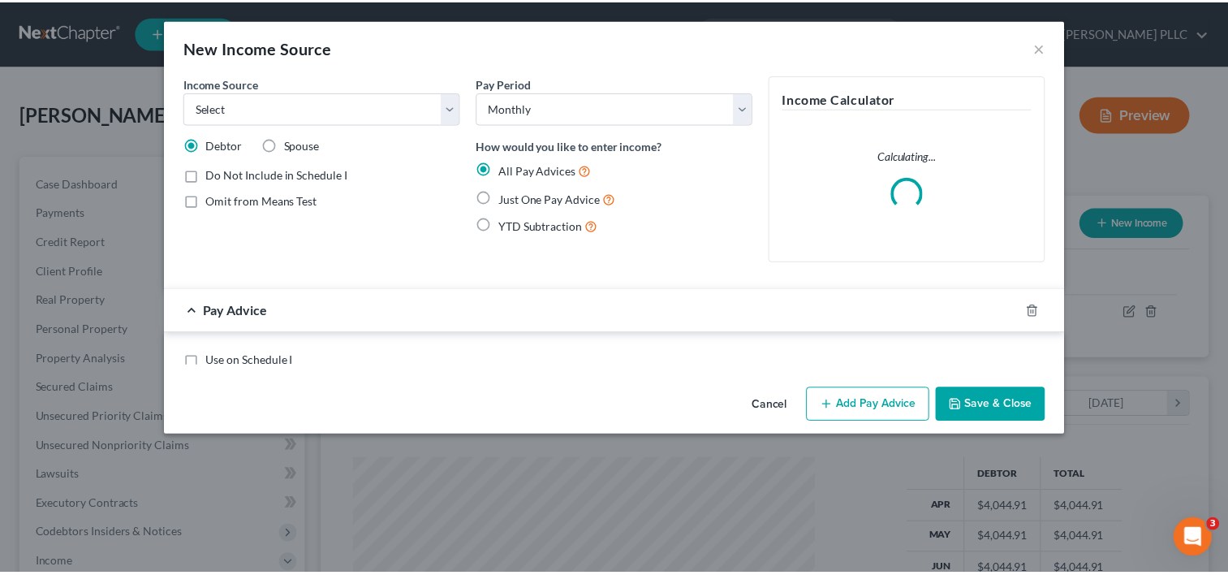
scroll to position [290, 504]
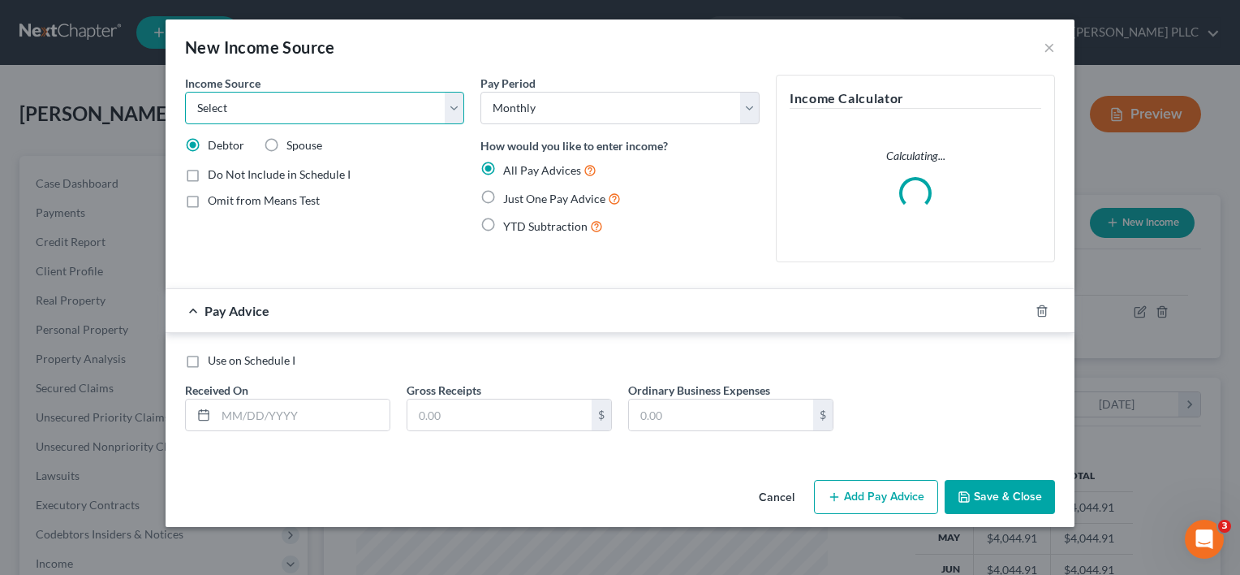
click at [446, 111] on select "Select Unemployment Disability (from employer) Pension Retirement Social Securi…" at bounding box center [324, 108] width 279 height 32
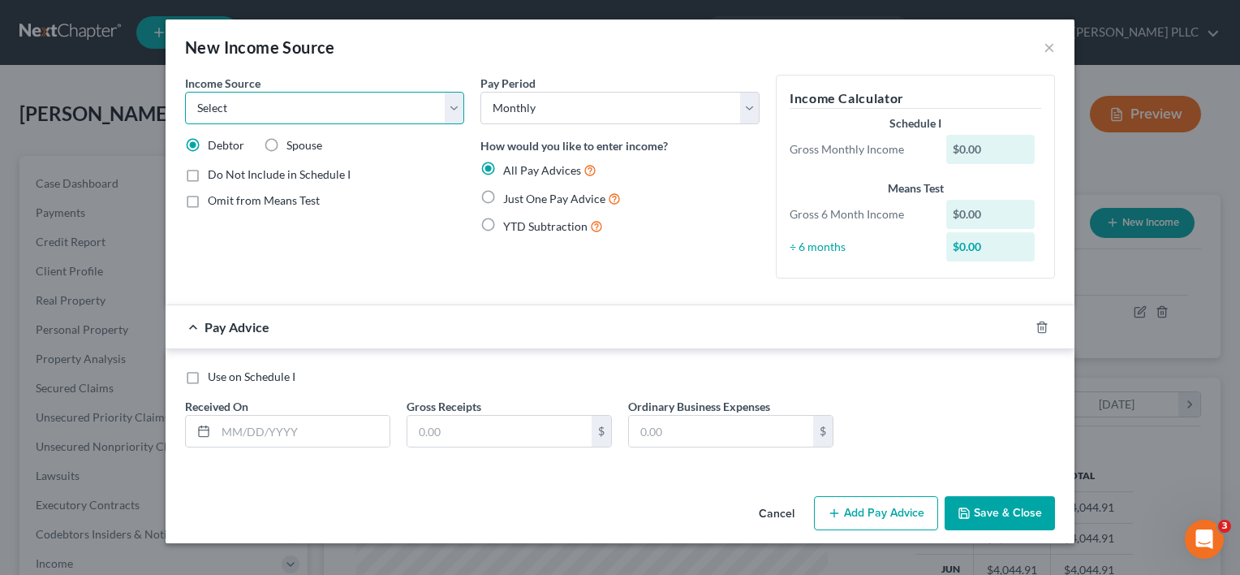
select select "4"
click at [185, 92] on select "Select Unemployment Disability (from employer) Pension Retirement Social Securi…" at bounding box center [324, 108] width 279 height 32
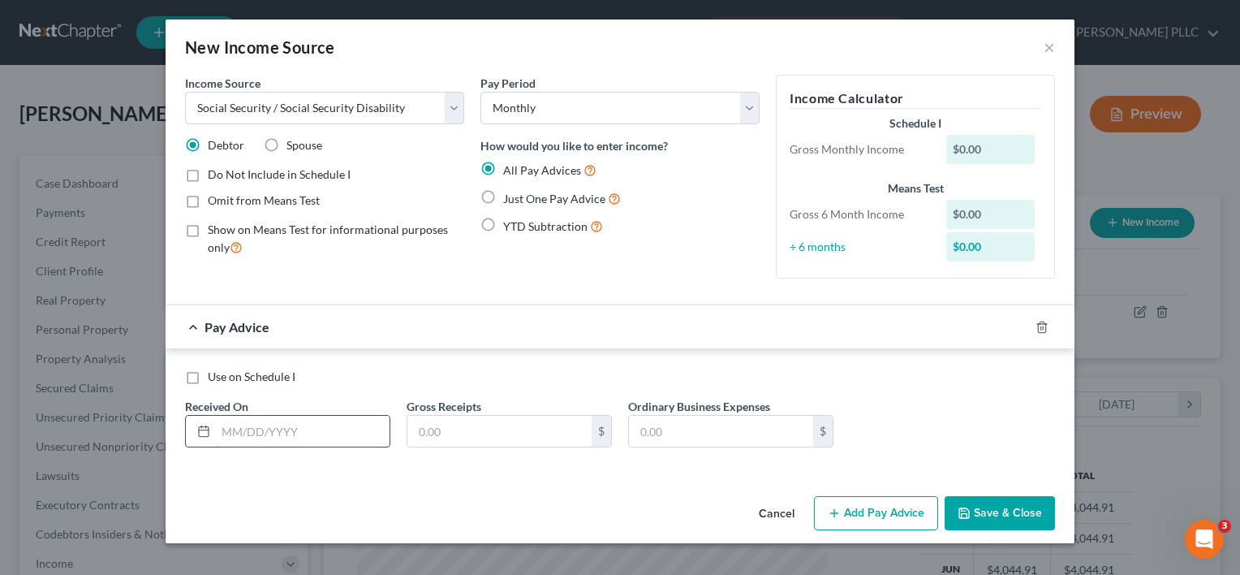
click at [295, 435] on input "text" at bounding box center [303, 431] width 174 height 31
click at [870, 346] on div "Pay Advice" at bounding box center [598, 326] width 864 height 43
click at [260, 429] on input "text" at bounding box center [303, 431] width 174 height 31
type input "[DATE]"
click at [464, 427] on input "text" at bounding box center [499, 431] width 184 height 31
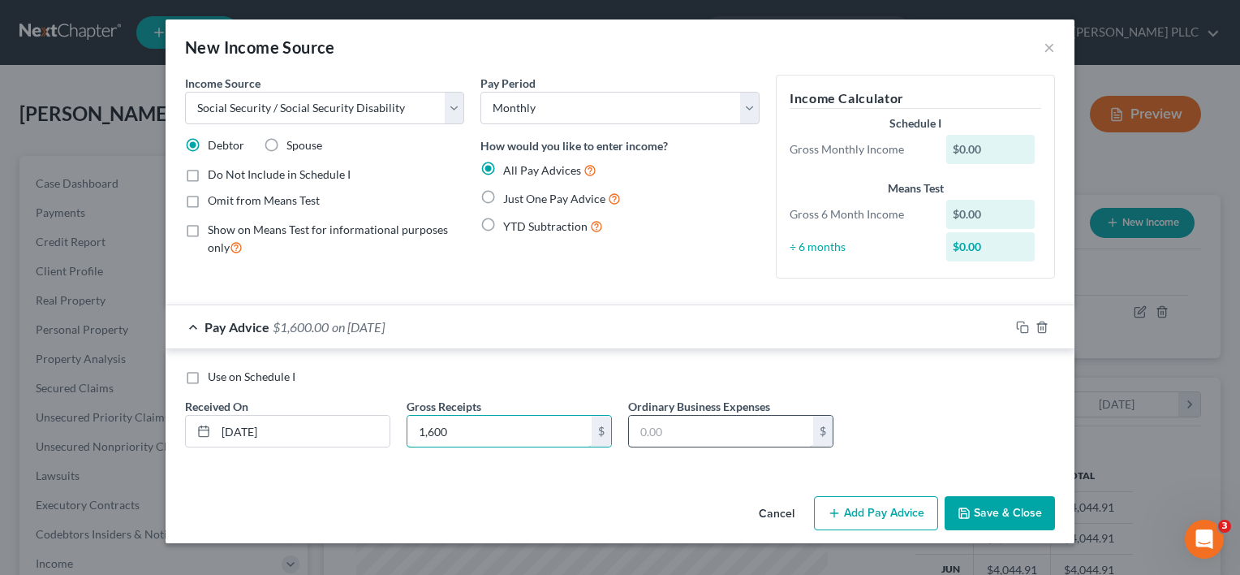
type input "1,600"
click at [718, 424] on input "text" at bounding box center [721, 431] width 184 height 31
click at [503, 197] on label "Just One Pay Advice" at bounding box center [562, 198] width 118 height 19
click at [510, 197] on input "Just One Pay Advice" at bounding box center [515, 194] width 11 height 11
radio input "true"
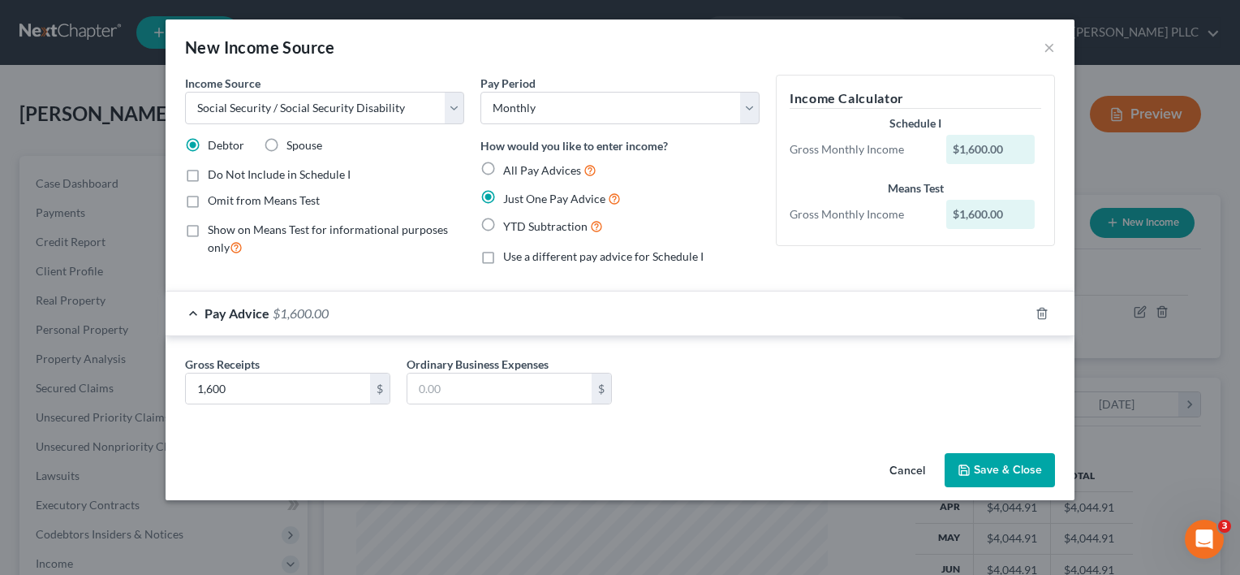
click at [976, 466] on button "Save & Close" at bounding box center [1000, 470] width 110 height 34
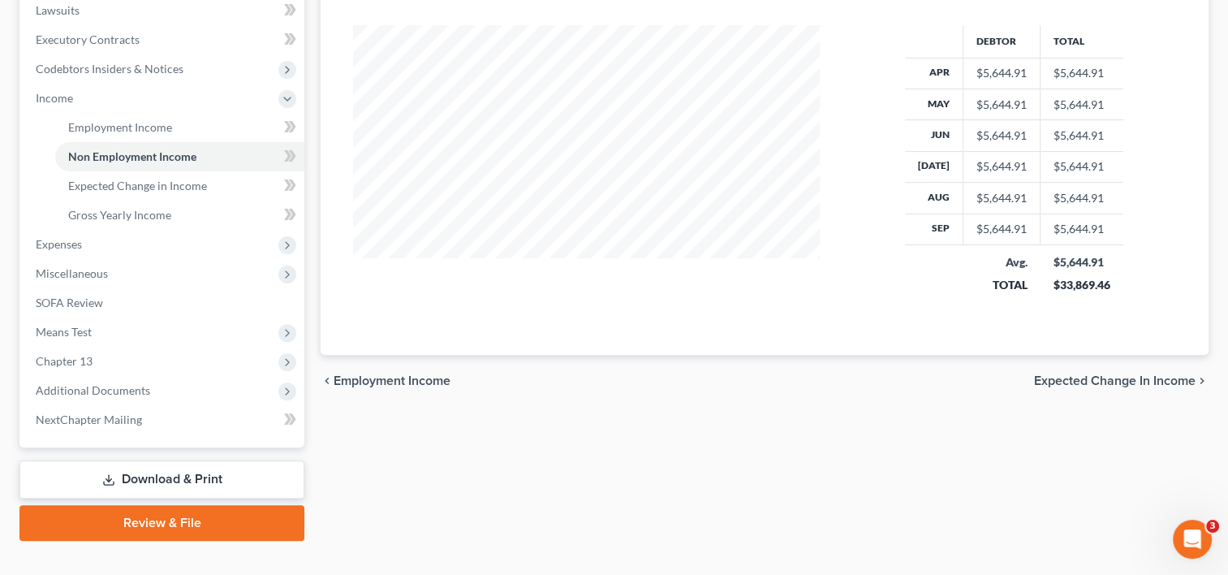
scroll to position [466, 0]
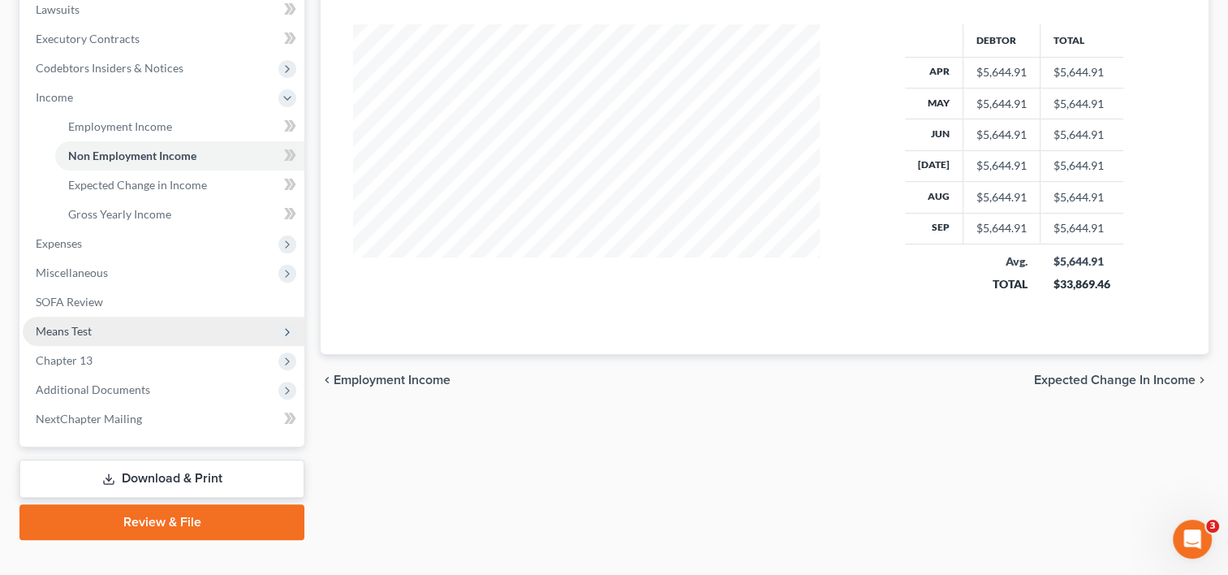
click at [101, 332] on span "Means Test" at bounding box center [164, 331] width 282 height 29
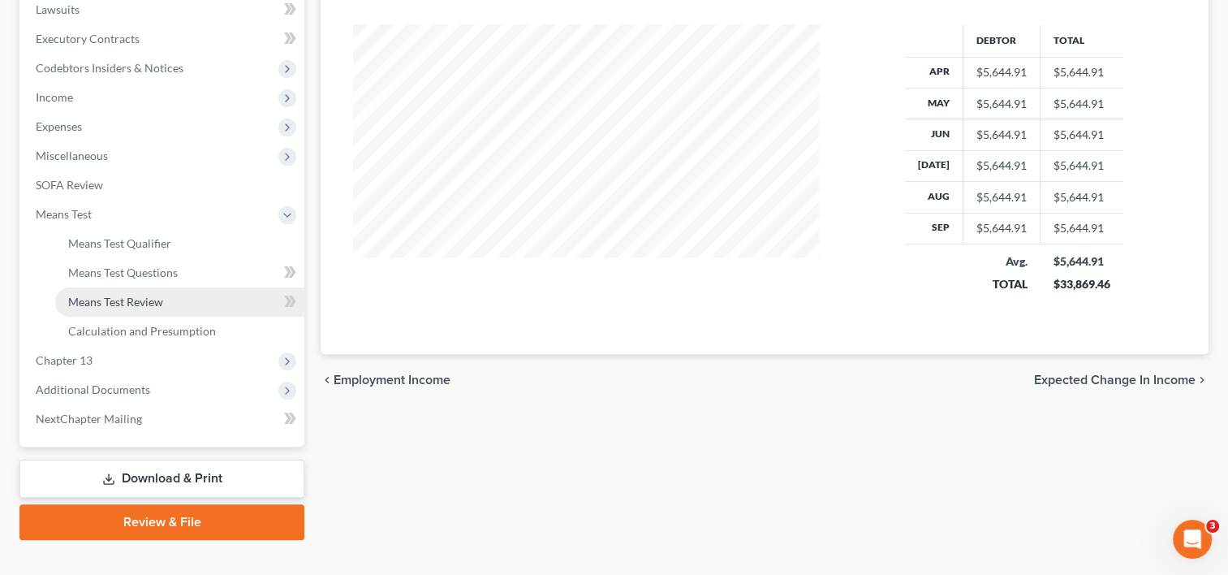
click at [146, 295] on span "Means Test Review" at bounding box center [115, 302] width 95 height 14
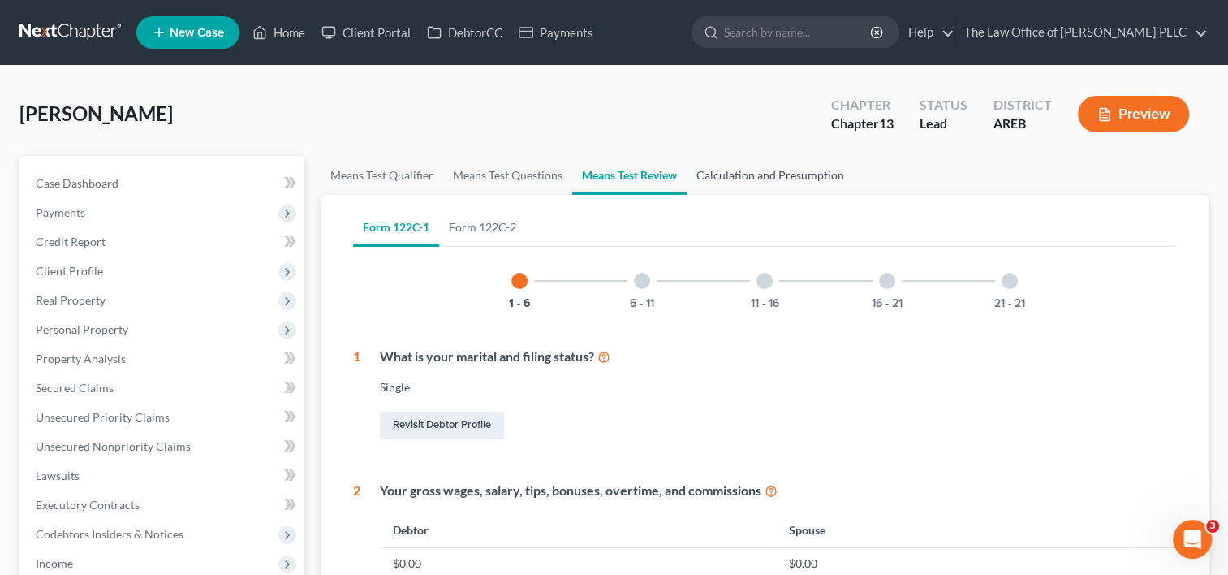
click at [752, 179] on link "Calculation and Presumption" at bounding box center [770, 175] width 167 height 39
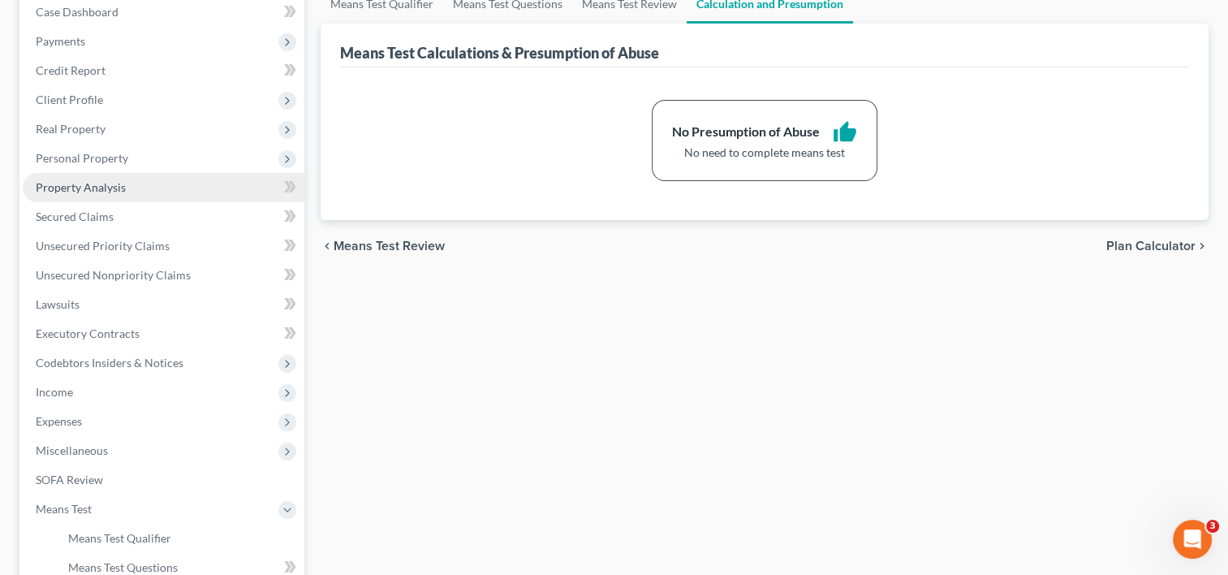
scroll to position [172, 0]
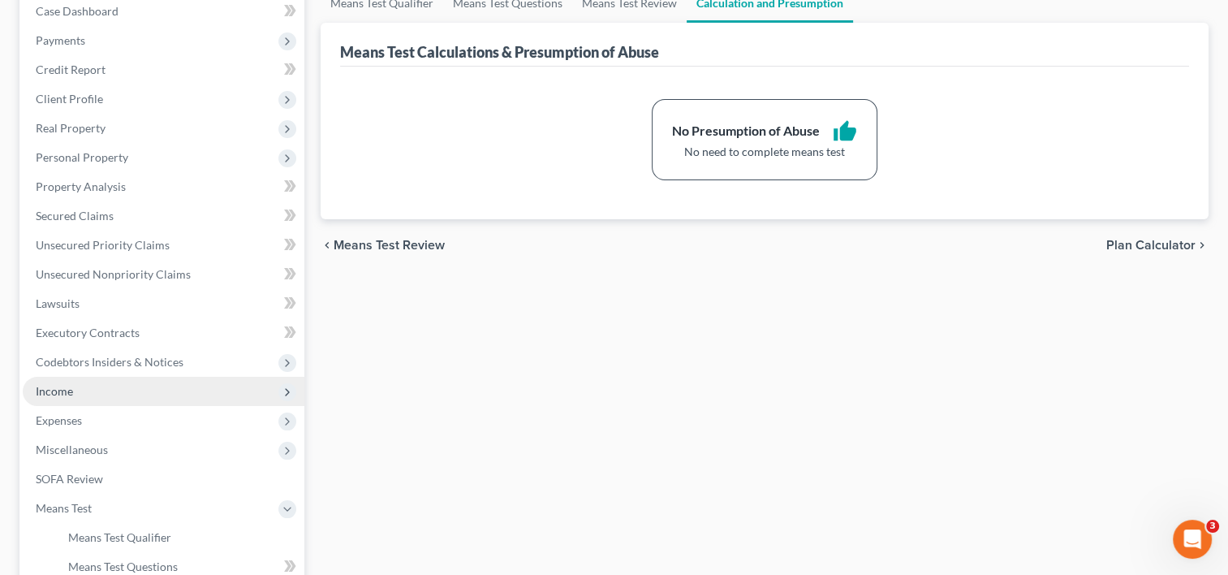
click at [73, 398] on span "Income" at bounding box center [164, 391] width 282 height 29
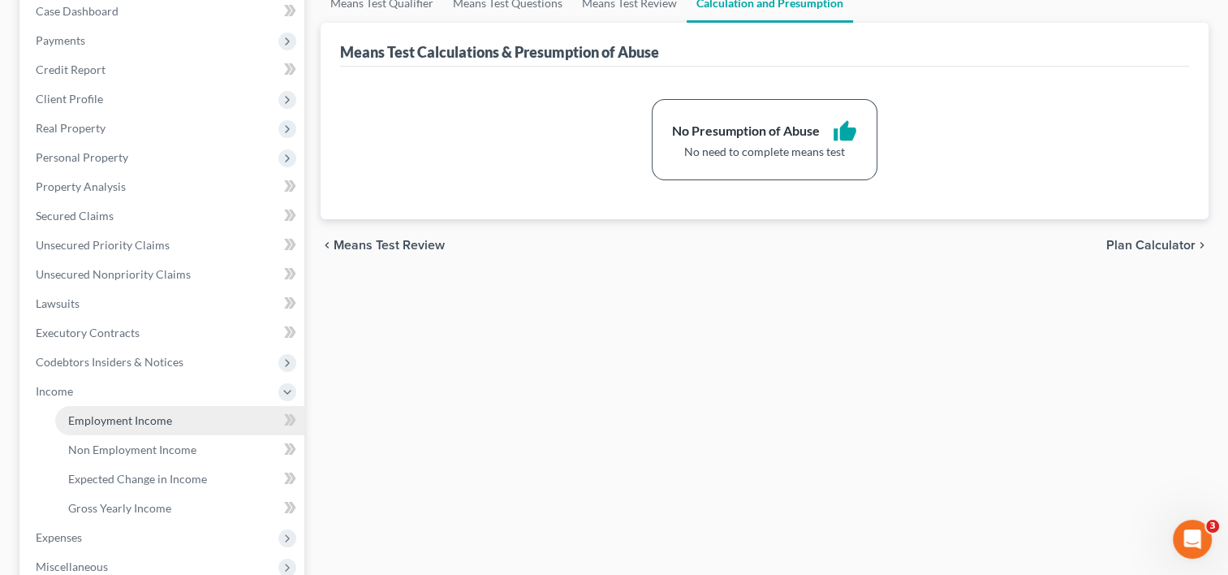
click at [118, 422] on span "Employment Income" at bounding box center [120, 420] width 104 height 14
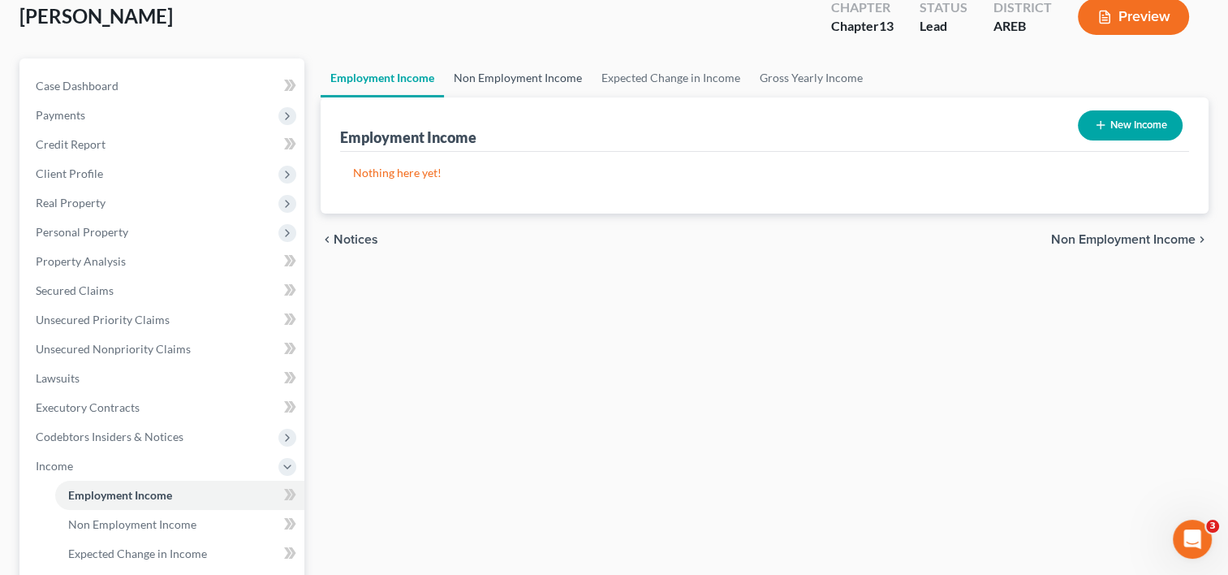
click at [526, 71] on link "Non Employment Income" at bounding box center [518, 77] width 148 height 39
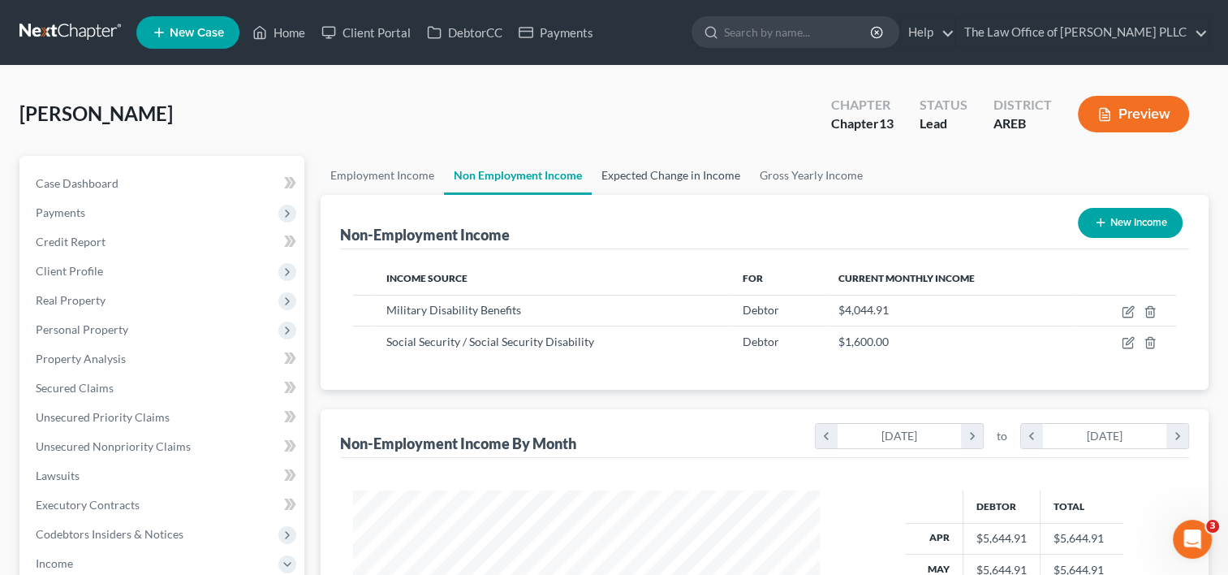
scroll to position [290, 498]
click at [72, 209] on span "Payments" at bounding box center [61, 212] width 50 height 14
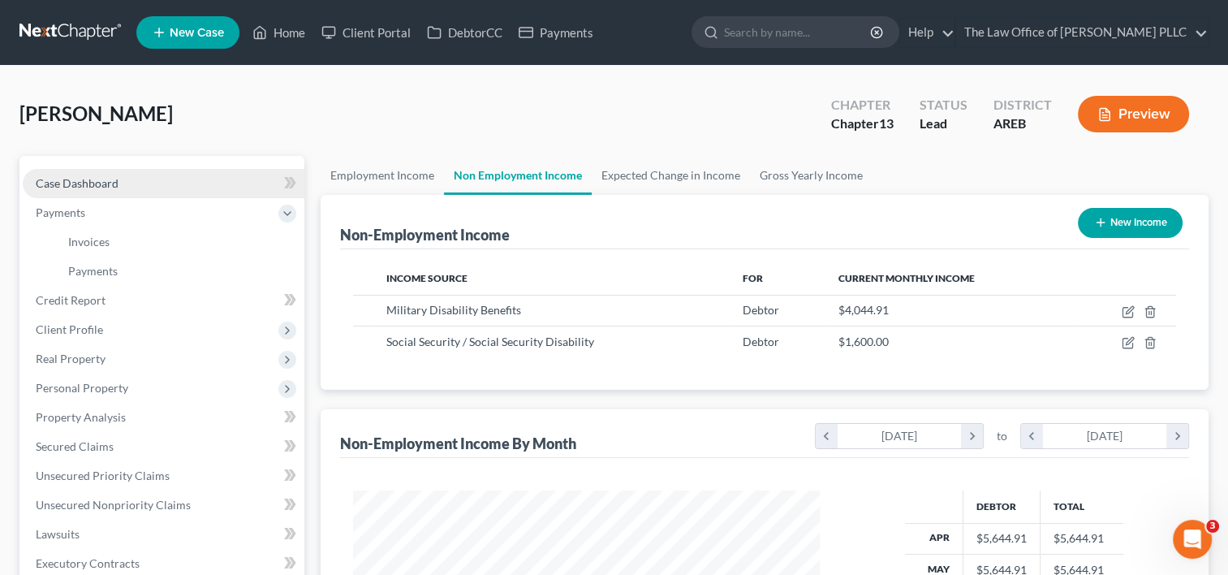
click at [114, 192] on link "Case Dashboard" at bounding box center [164, 183] width 282 height 29
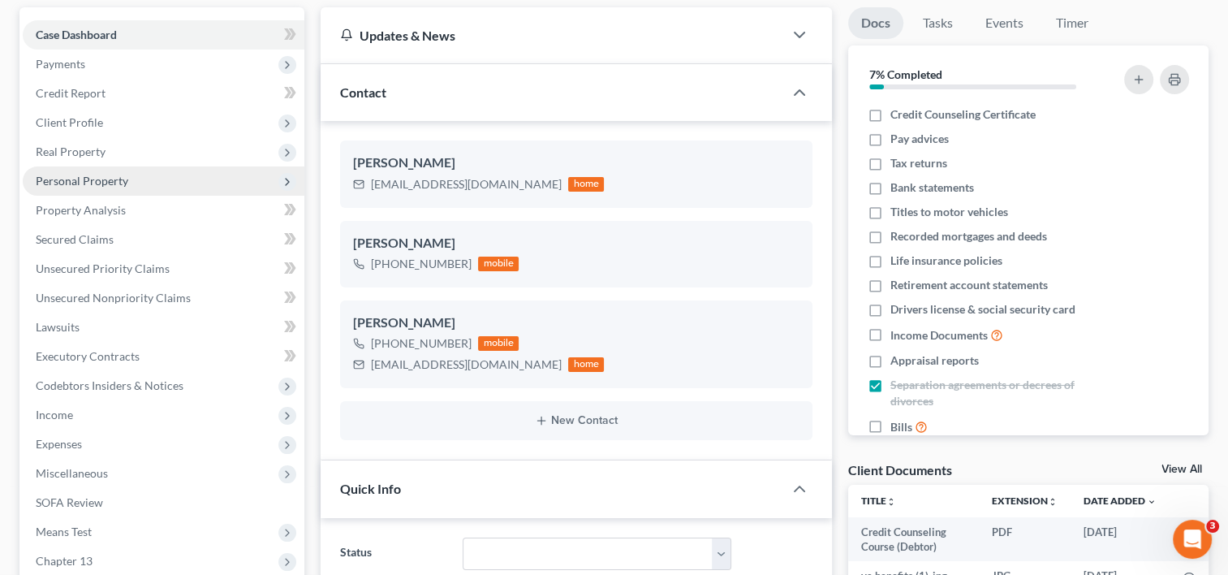
scroll to position [144, 0]
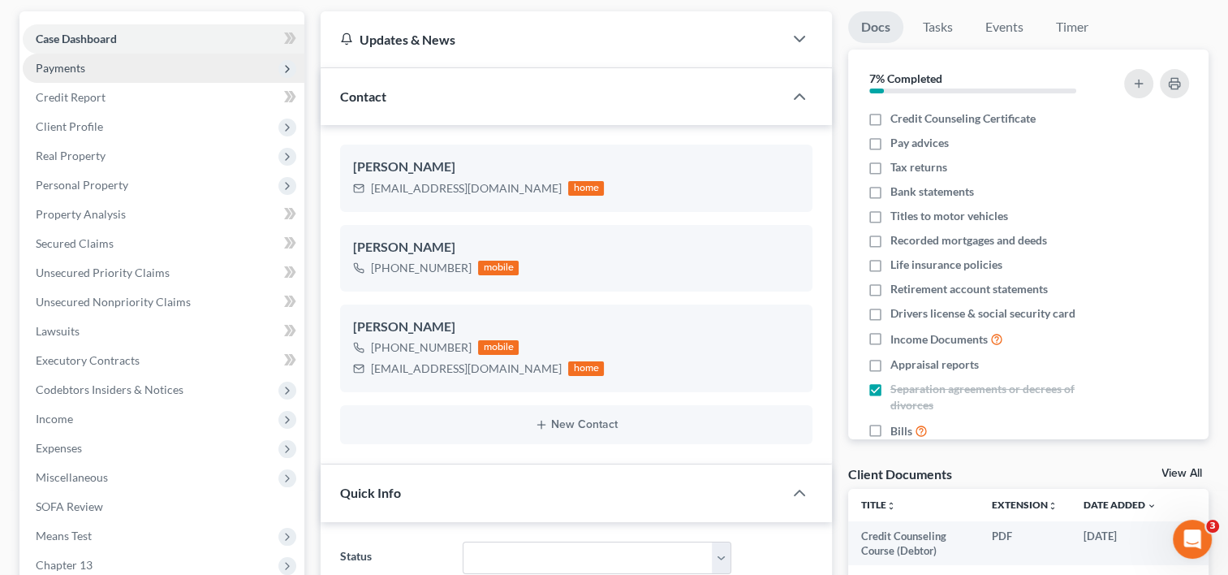
click at [106, 68] on span "Payments" at bounding box center [164, 68] width 282 height 29
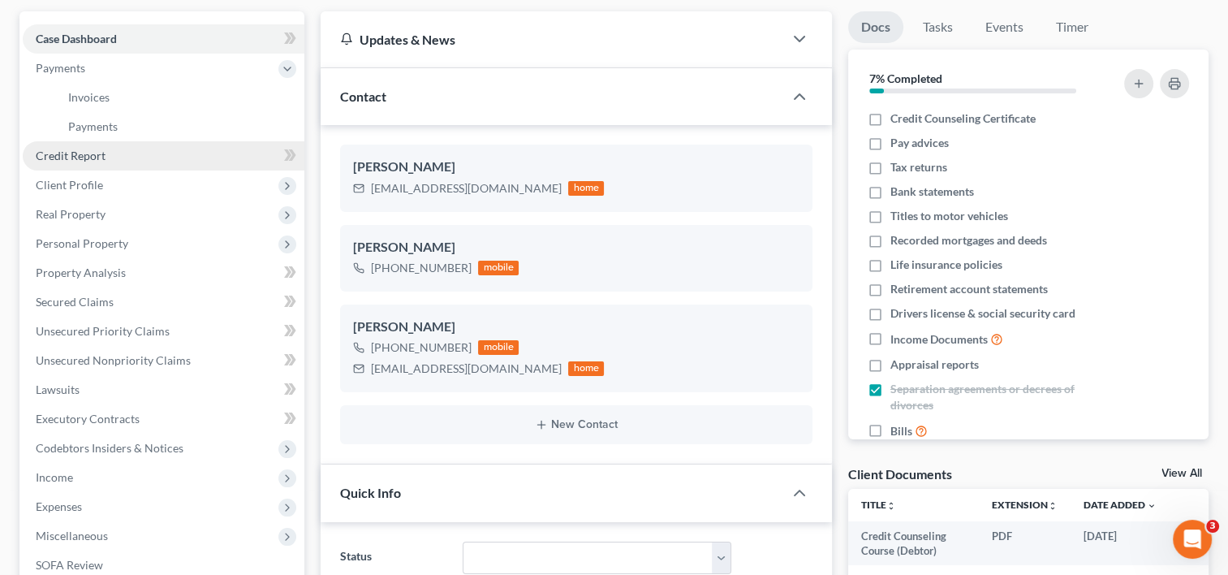
click at [97, 157] on span "Credit Report" at bounding box center [71, 156] width 70 height 14
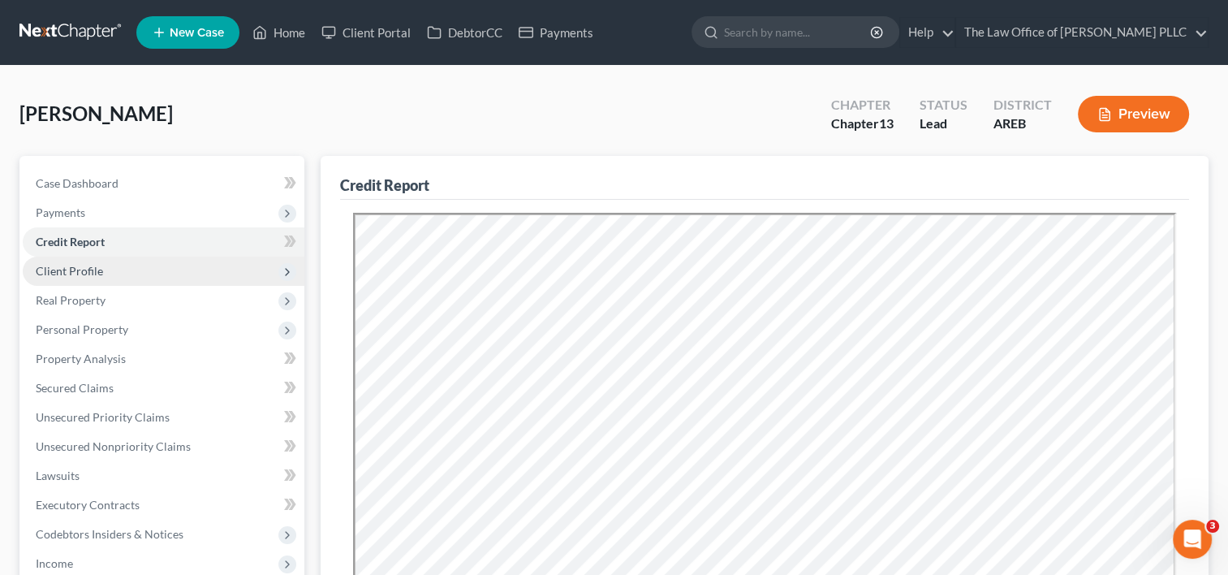
click at [78, 274] on span "Client Profile" at bounding box center [69, 271] width 67 height 14
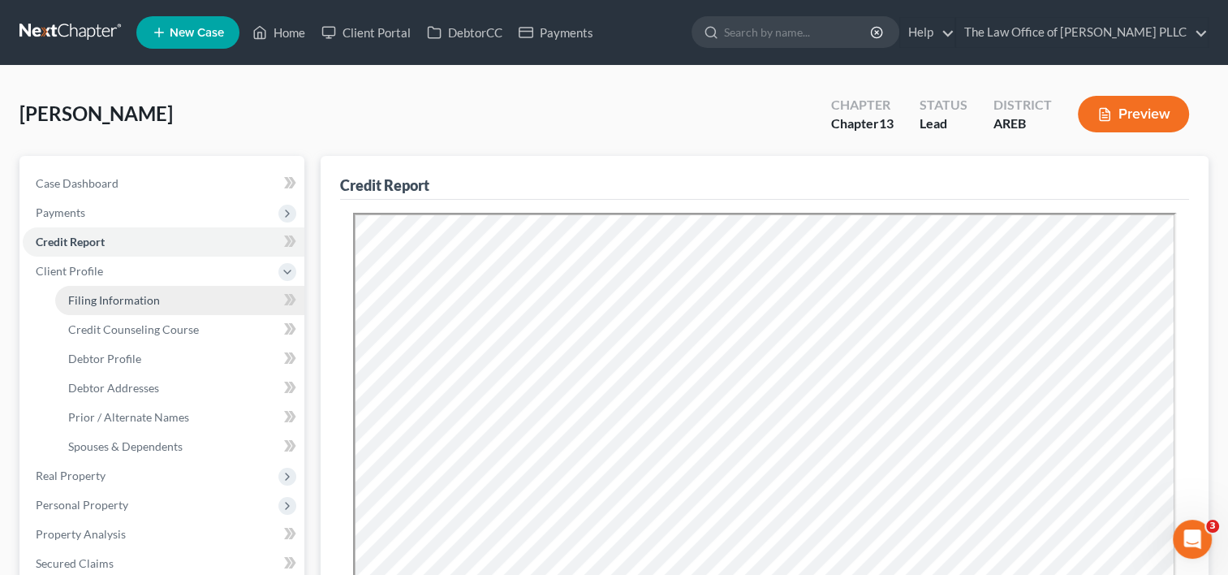
click at [149, 299] on span "Filing Information" at bounding box center [114, 300] width 92 height 14
select select "1"
select select "0"
select select "3"
select select "5"
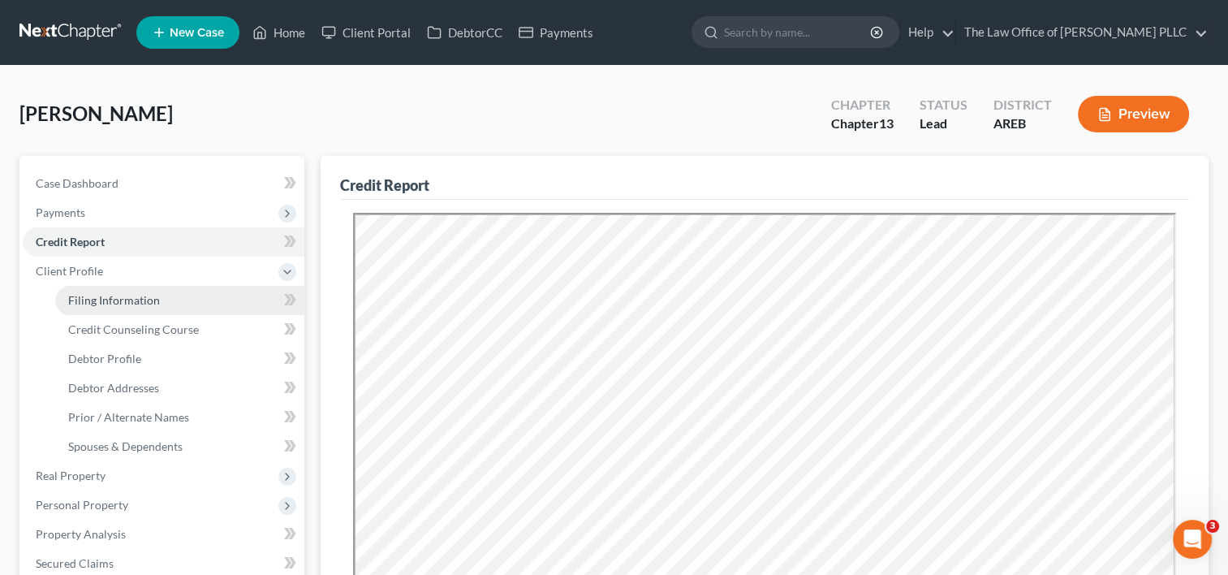
select select "0"
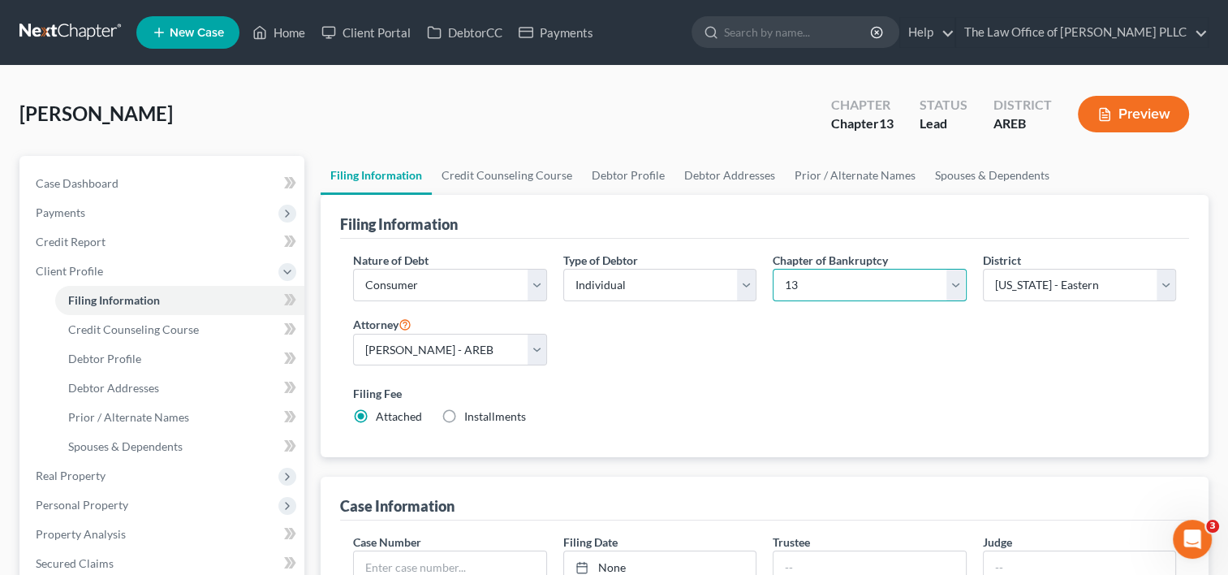
click at [940, 287] on select "Select 7 11 12 13" at bounding box center [869, 285] width 193 height 32
select select "0"
click at [773, 269] on select "Select 7 11 12 13" at bounding box center [869, 285] width 193 height 32
click at [829, 367] on div "Nature of Debt Select Business Consumer Other Nature of Business Select Clearin…" at bounding box center [764, 345] width 839 height 187
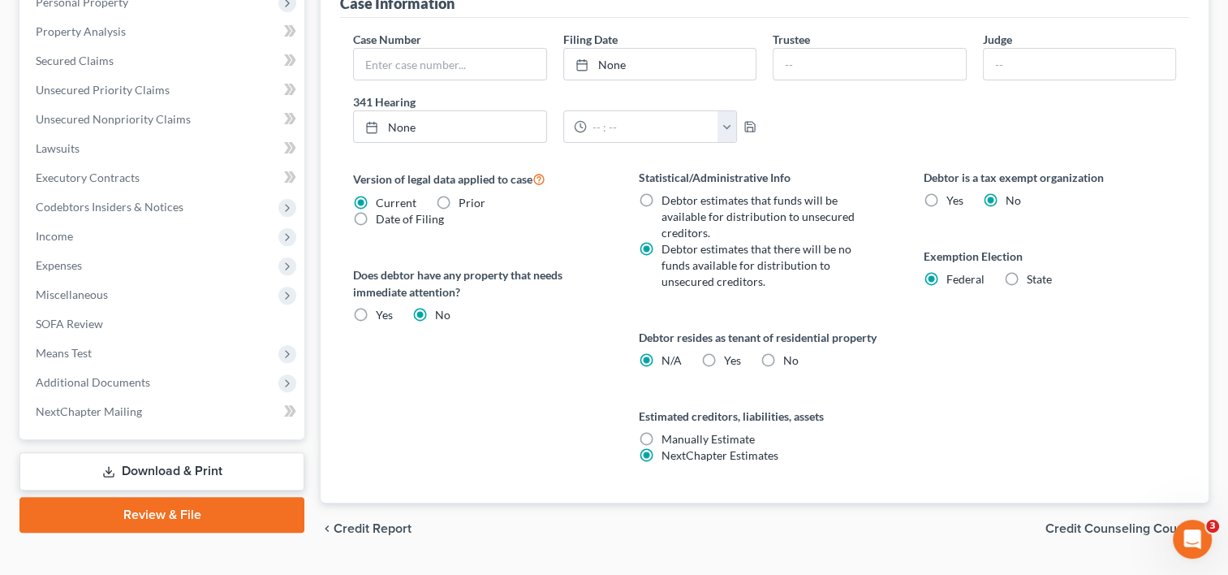
scroll to position [541, 0]
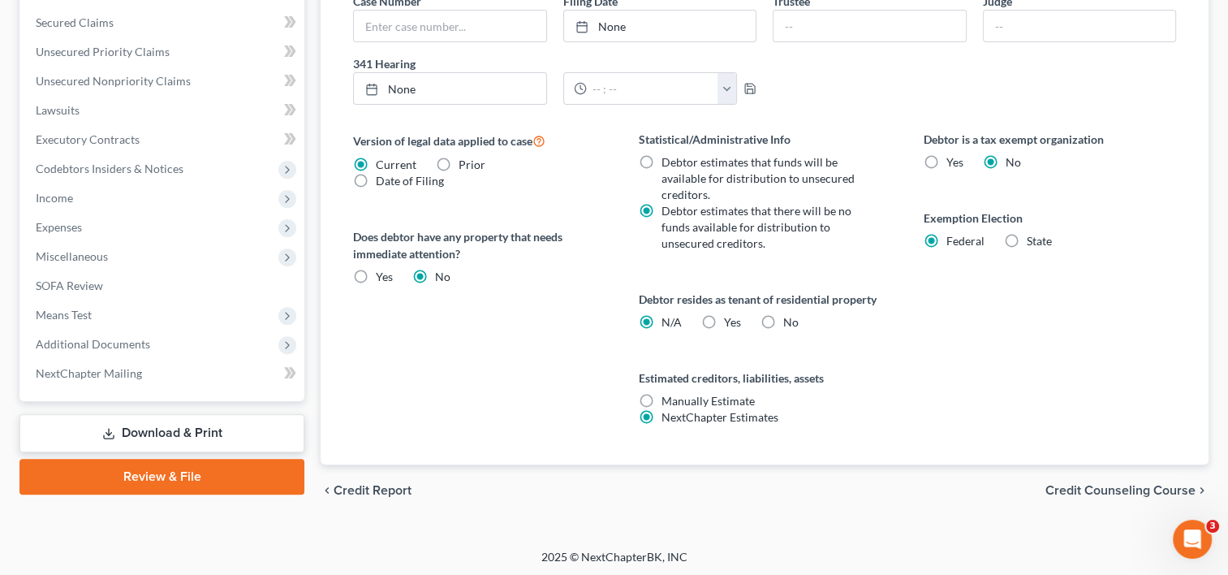
click at [1115, 486] on span "Credit Counseling Course" at bounding box center [1120, 490] width 150 height 13
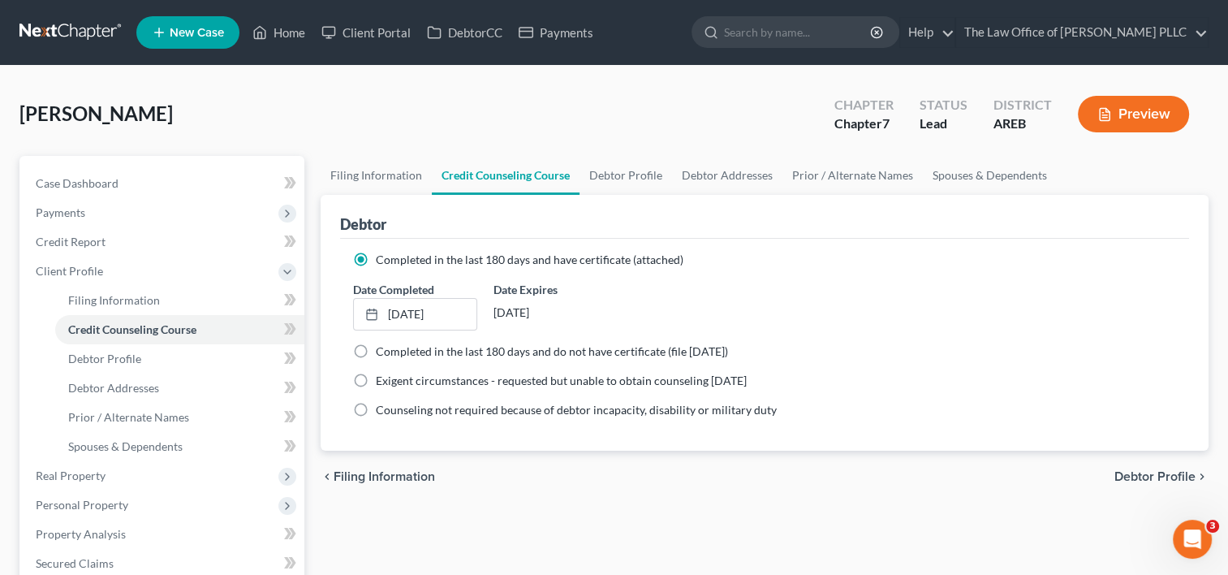
click at [1138, 470] on span "Debtor Profile" at bounding box center [1154, 476] width 81 height 13
select select "0"
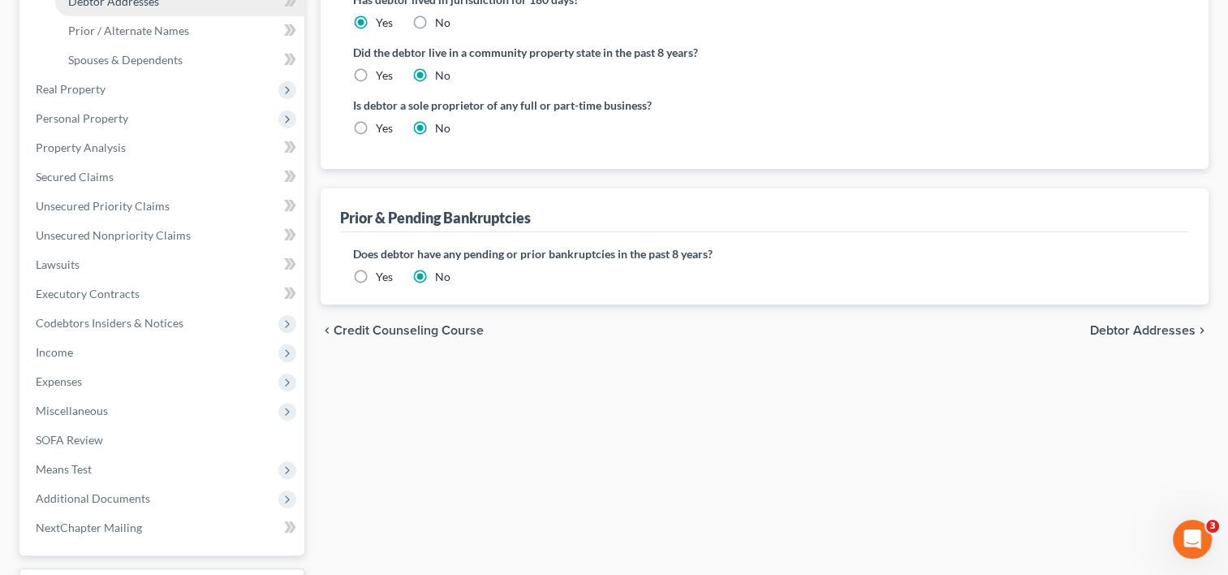
scroll to position [520, 0]
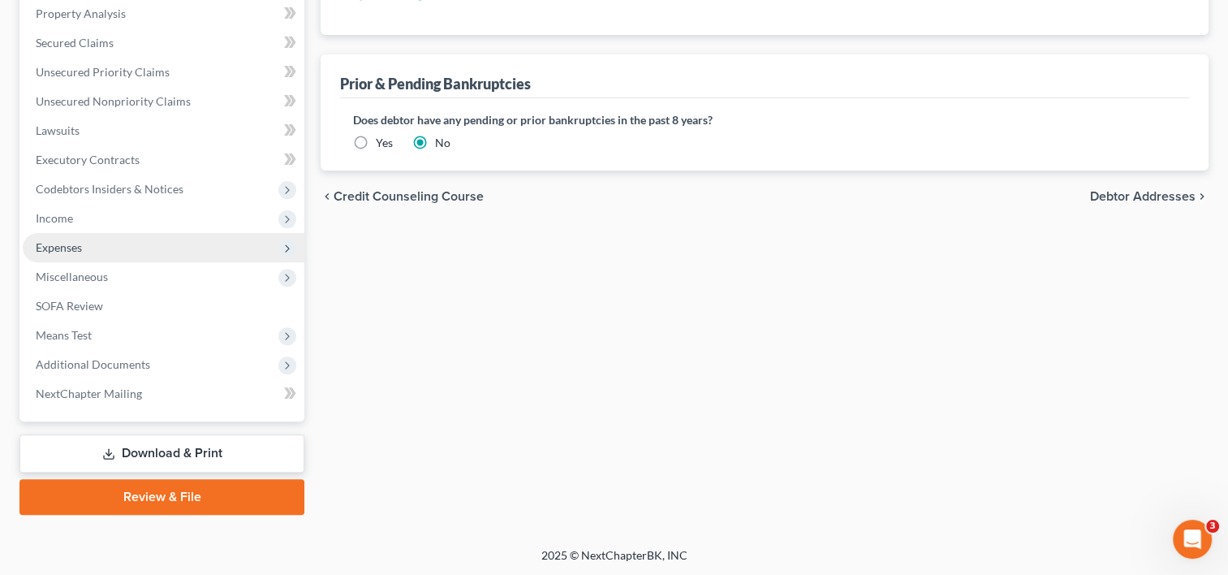
click at [80, 247] on span "Expenses" at bounding box center [59, 247] width 46 height 14
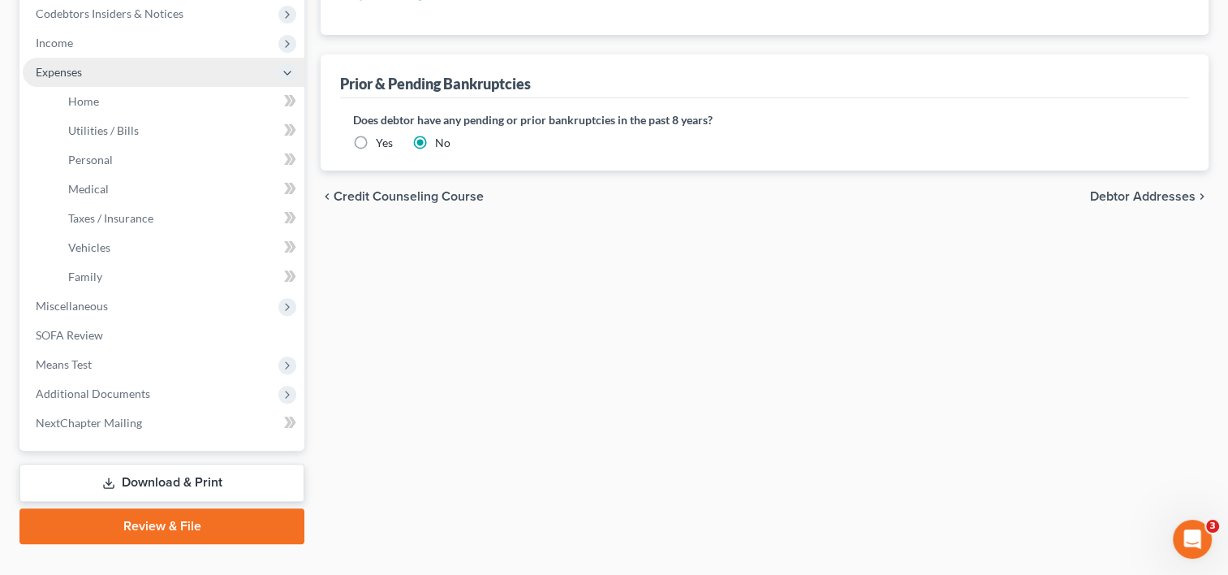
scroll to position [345, 0]
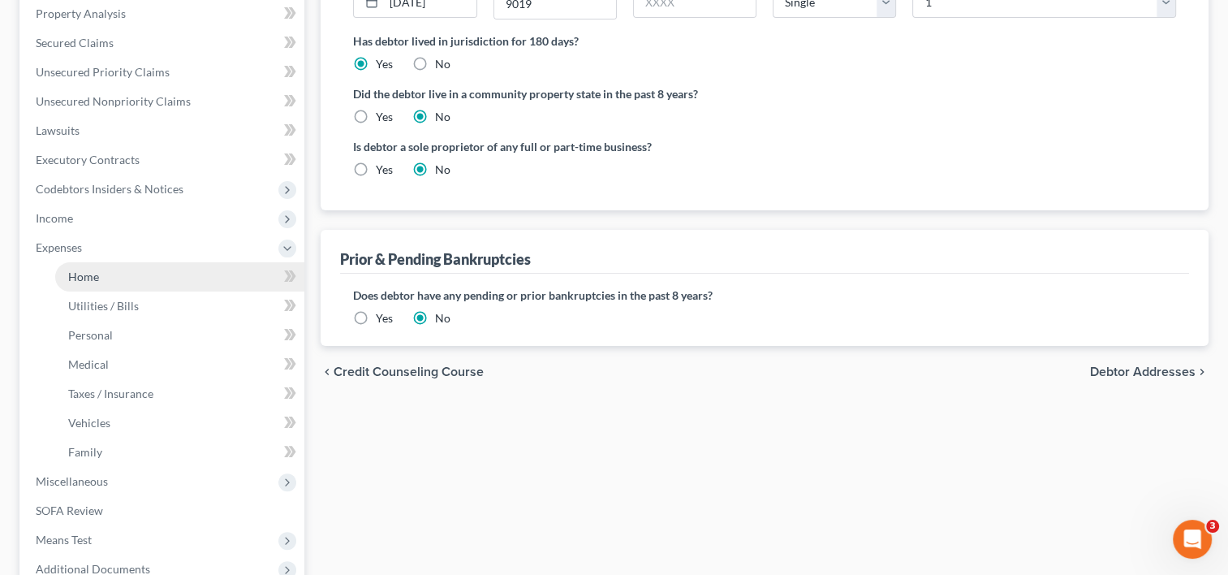
click at [123, 271] on link "Home" at bounding box center [179, 276] width 249 height 29
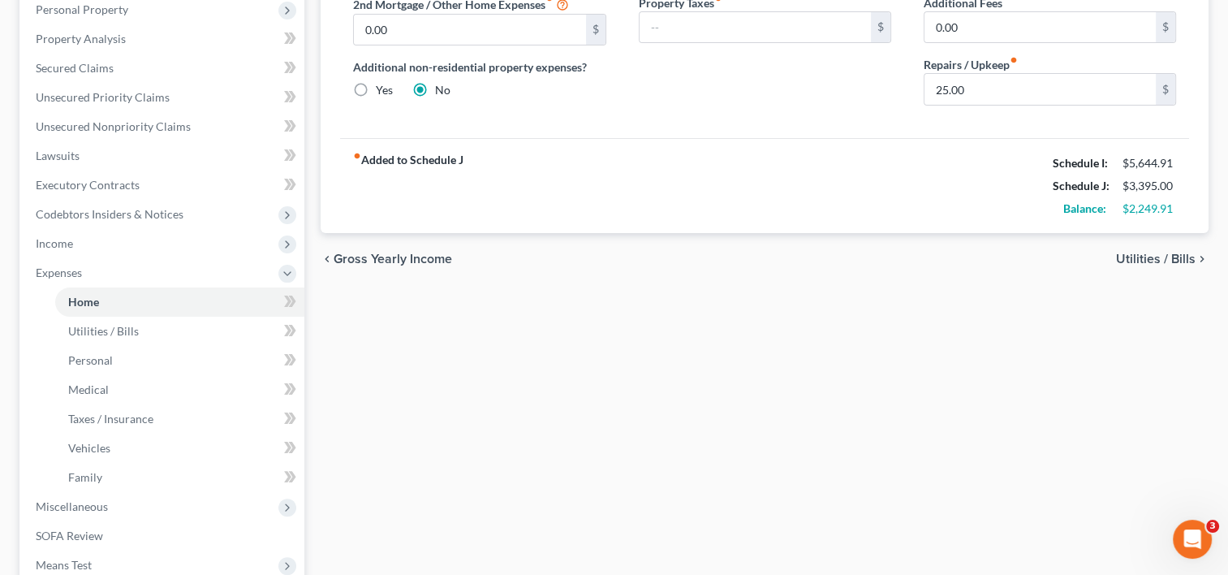
scroll to position [549, 0]
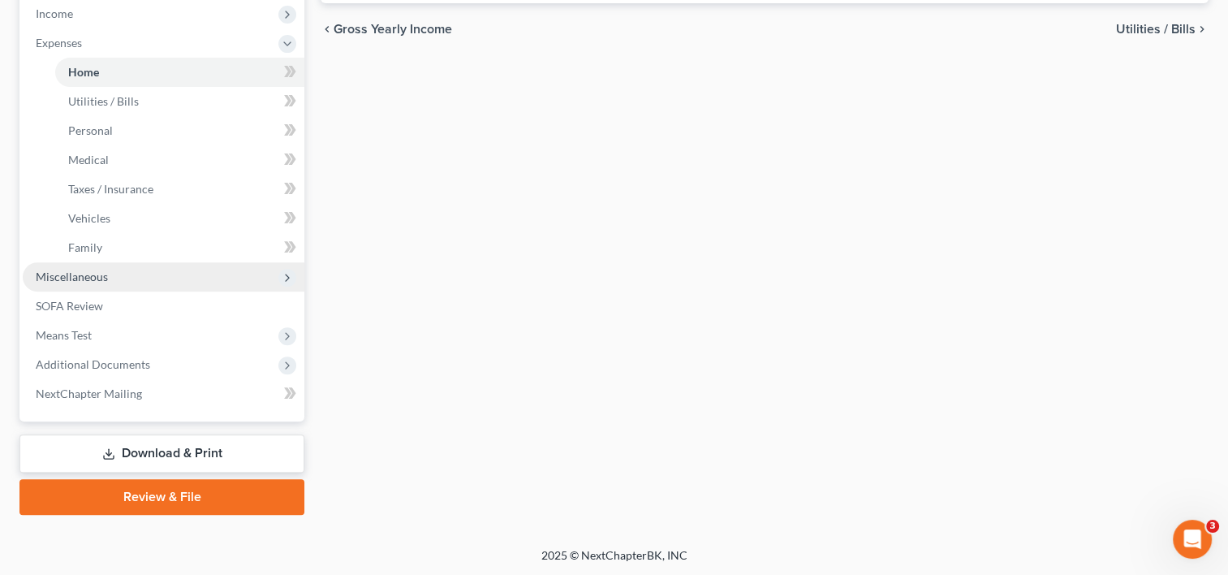
click at [91, 276] on span "Miscellaneous" at bounding box center [72, 276] width 72 height 14
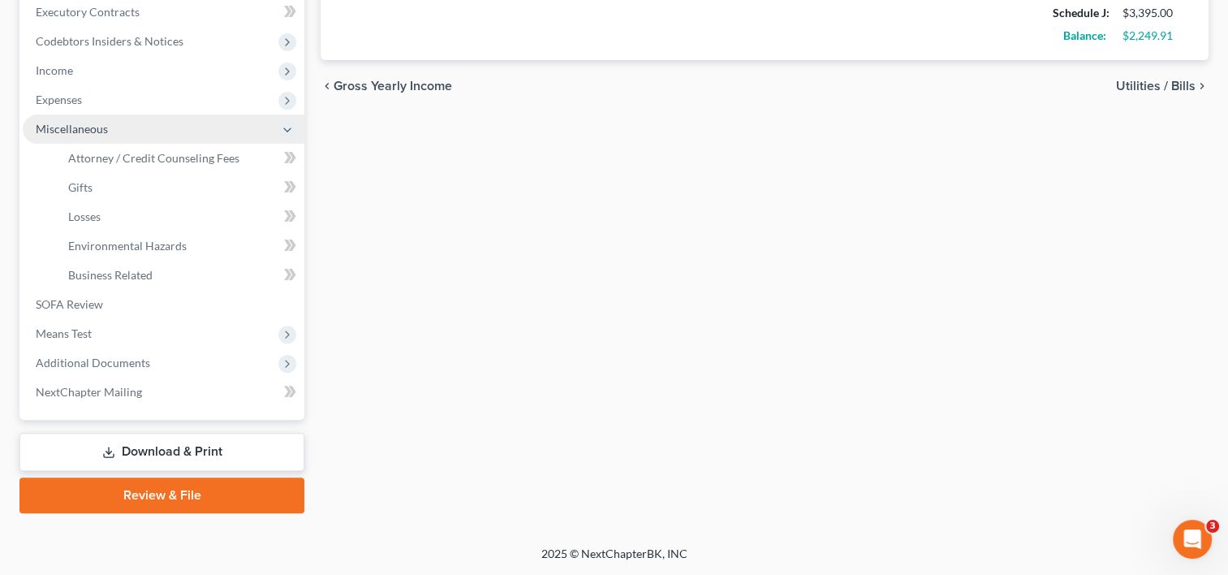
scroll to position [491, 0]
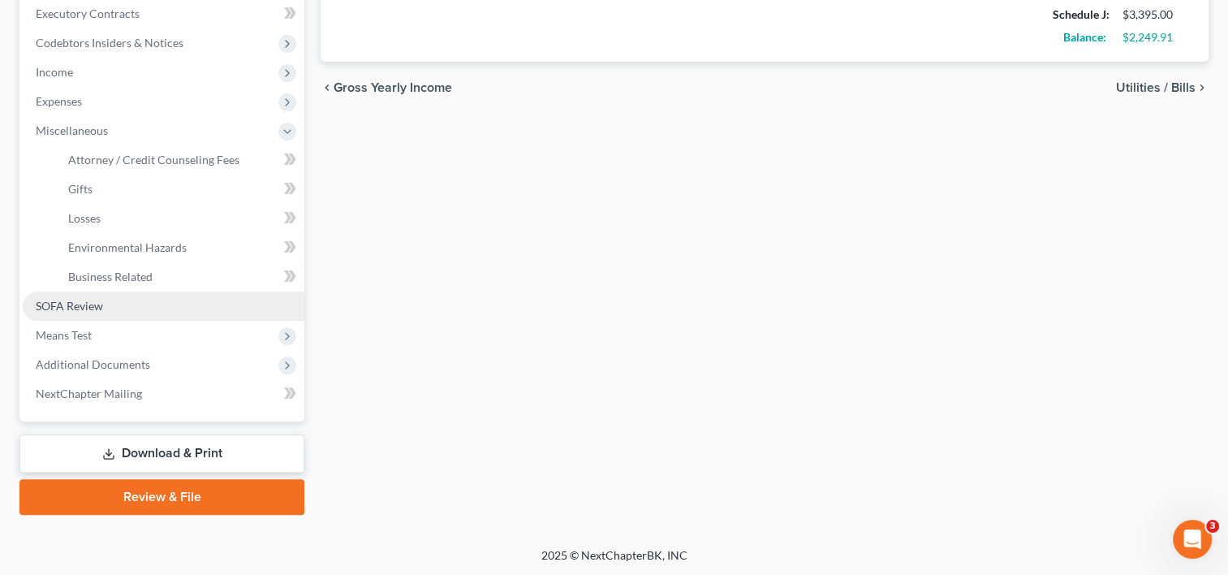
click at [91, 303] on span "SOFA Review" at bounding box center [69, 306] width 67 height 14
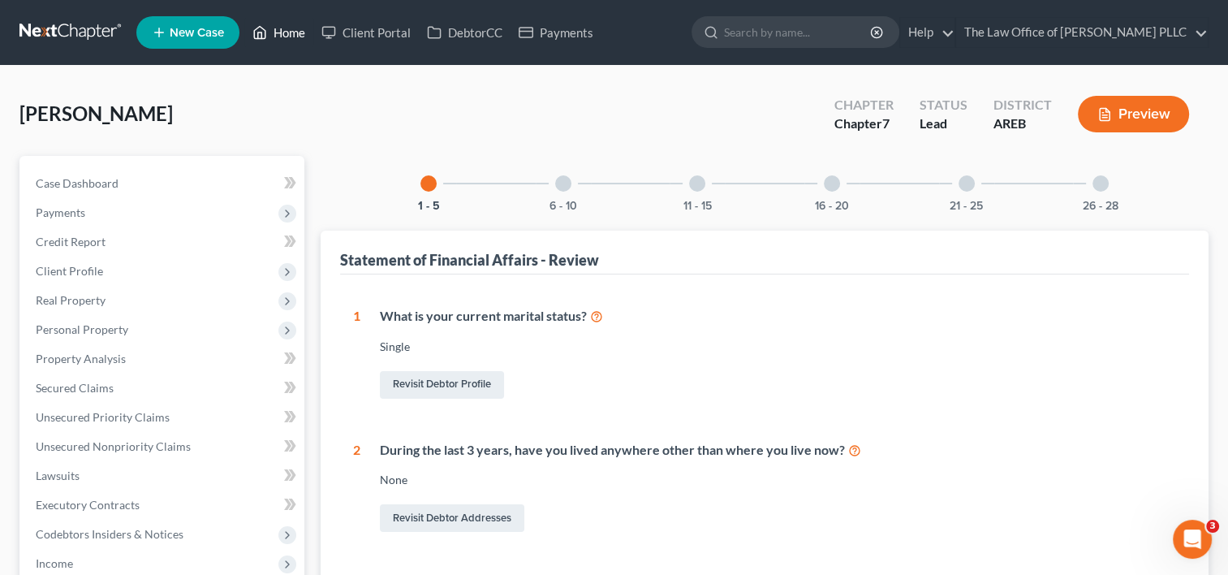
click at [285, 28] on link "Home" at bounding box center [278, 32] width 69 height 29
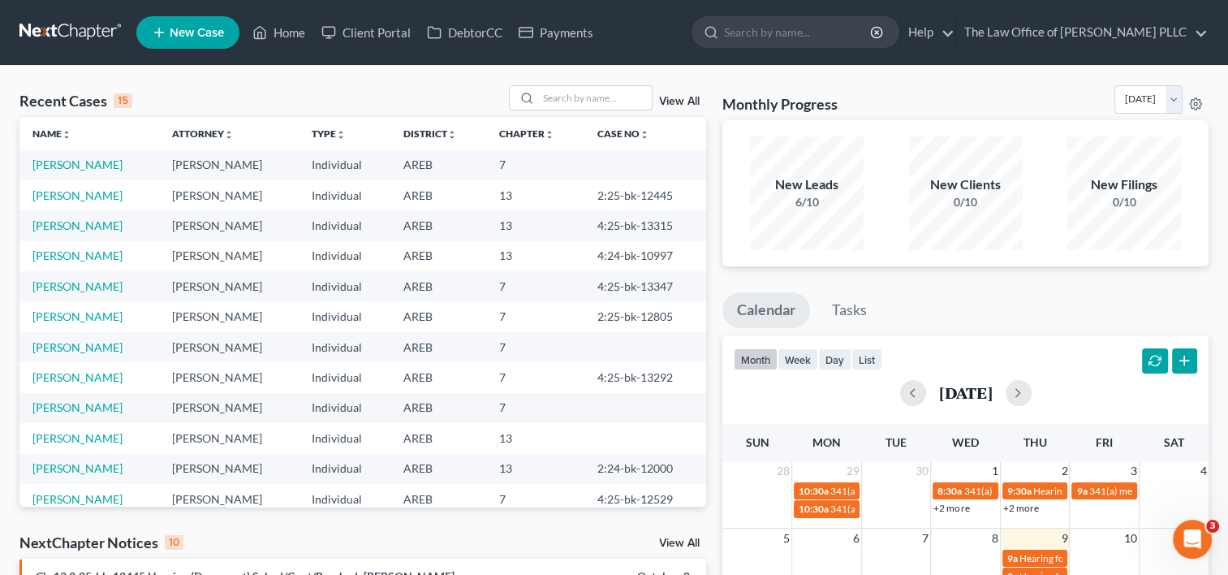
click at [673, 99] on link "View All" at bounding box center [679, 101] width 41 height 11
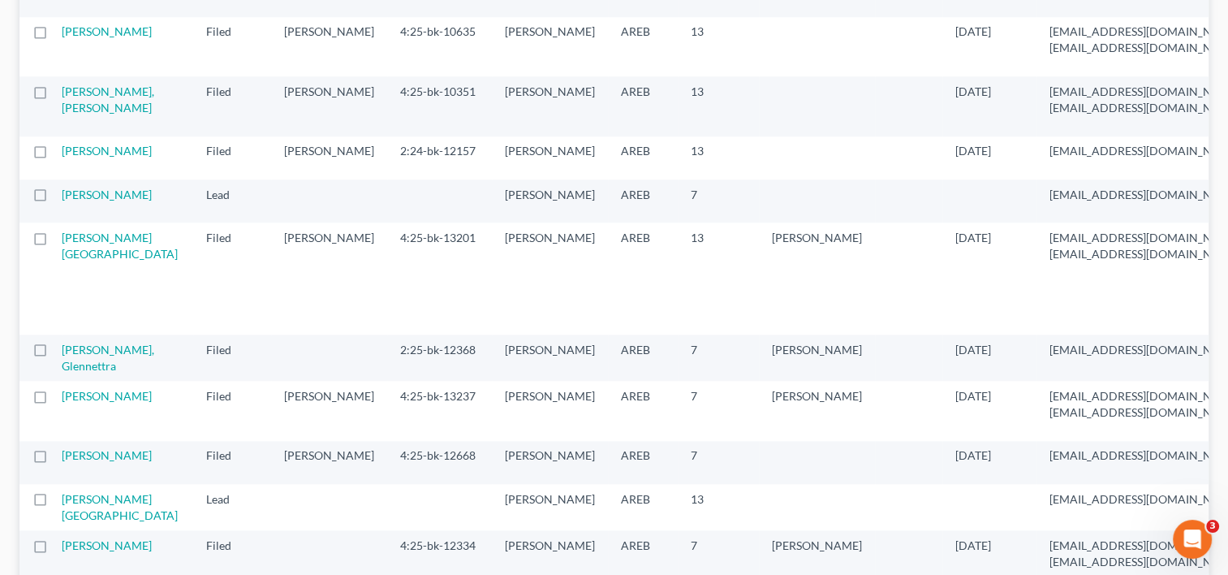
scroll to position [1723, 0]
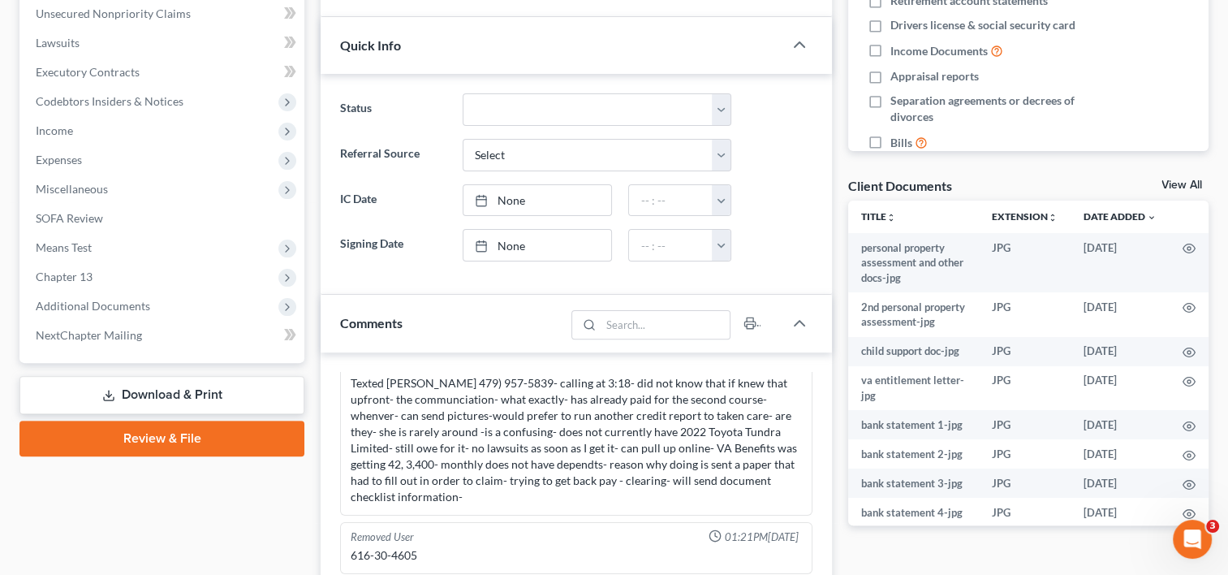
scroll to position [433, 0]
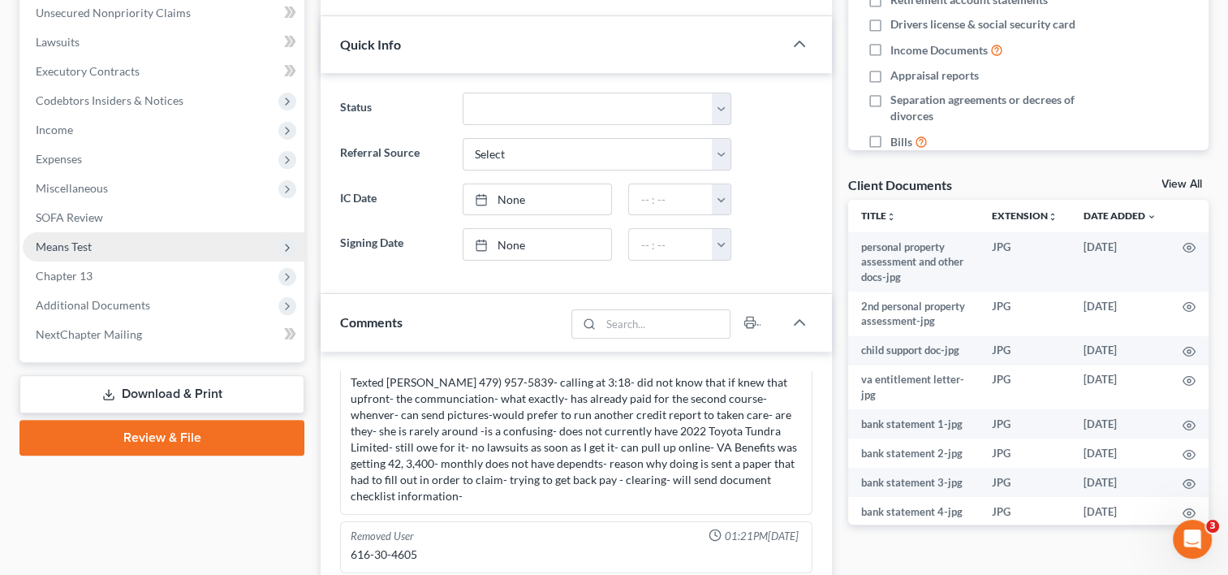
click at [86, 244] on span "Means Test" at bounding box center [64, 246] width 56 height 14
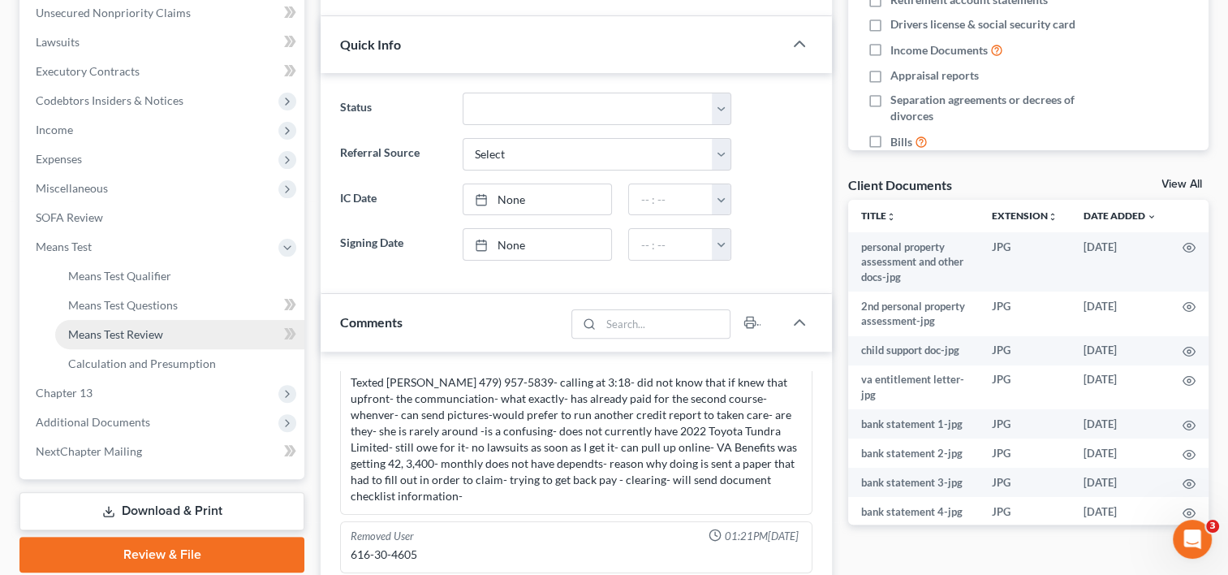
click at [154, 336] on span "Means Test Review" at bounding box center [115, 334] width 95 height 14
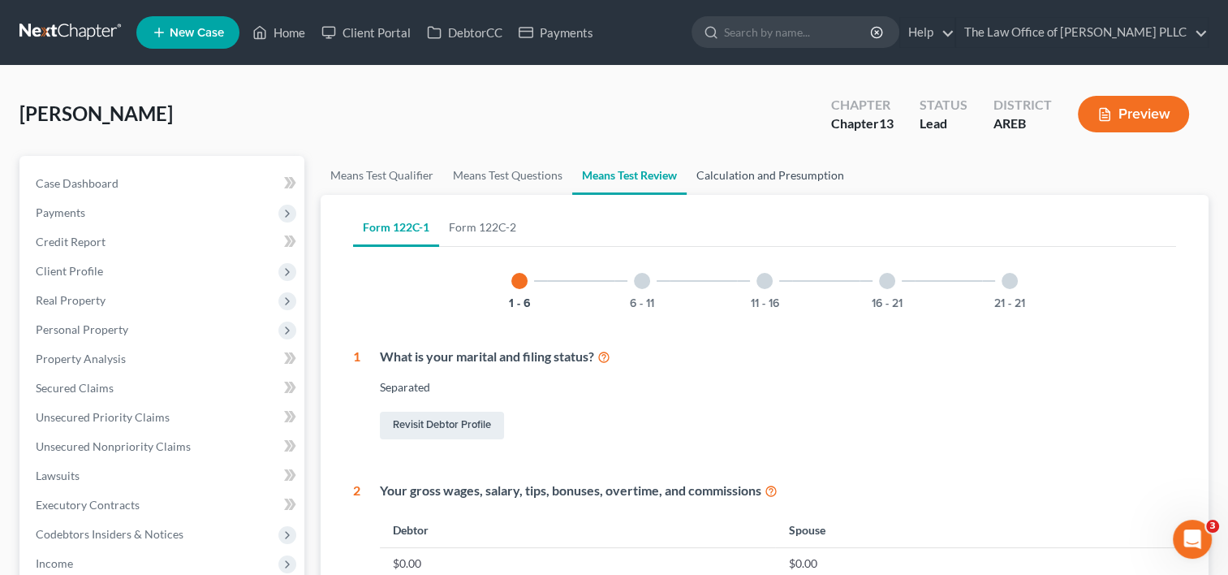
click at [745, 182] on link "Calculation and Presumption" at bounding box center [770, 175] width 167 height 39
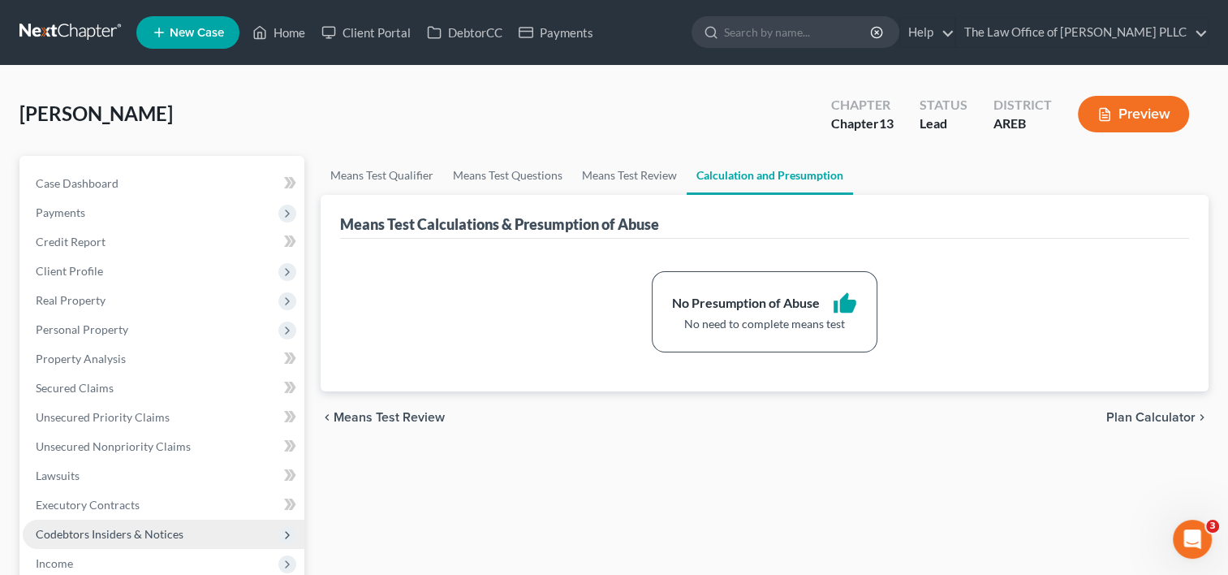
scroll to position [78, 0]
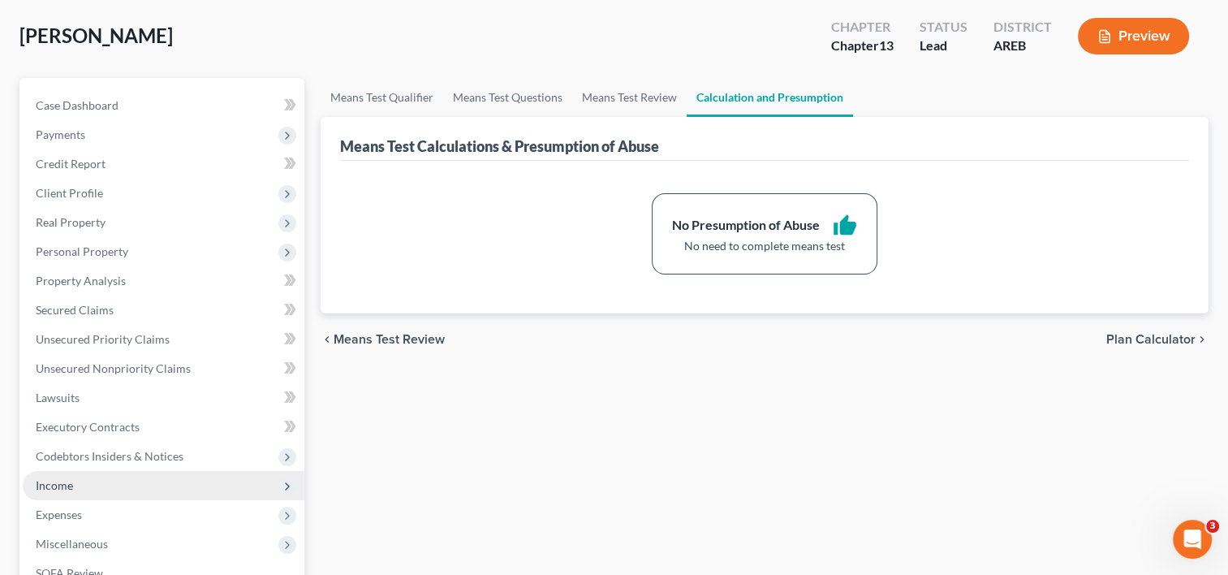
click at [80, 480] on span "Income" at bounding box center [164, 485] width 282 height 29
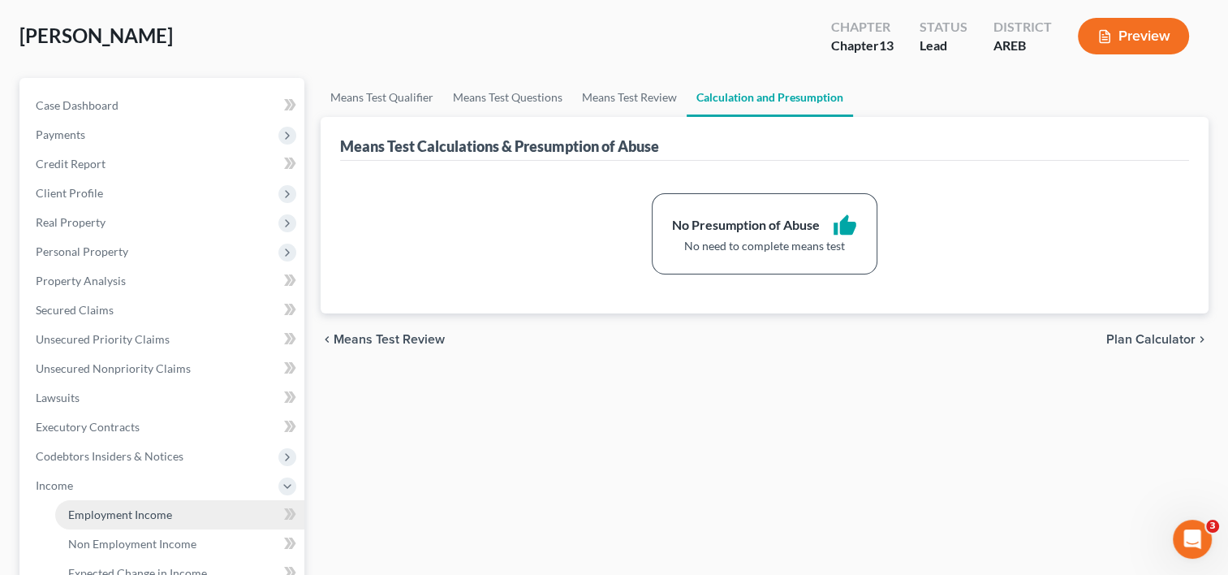
click at [110, 517] on span "Employment Income" at bounding box center [120, 514] width 104 height 14
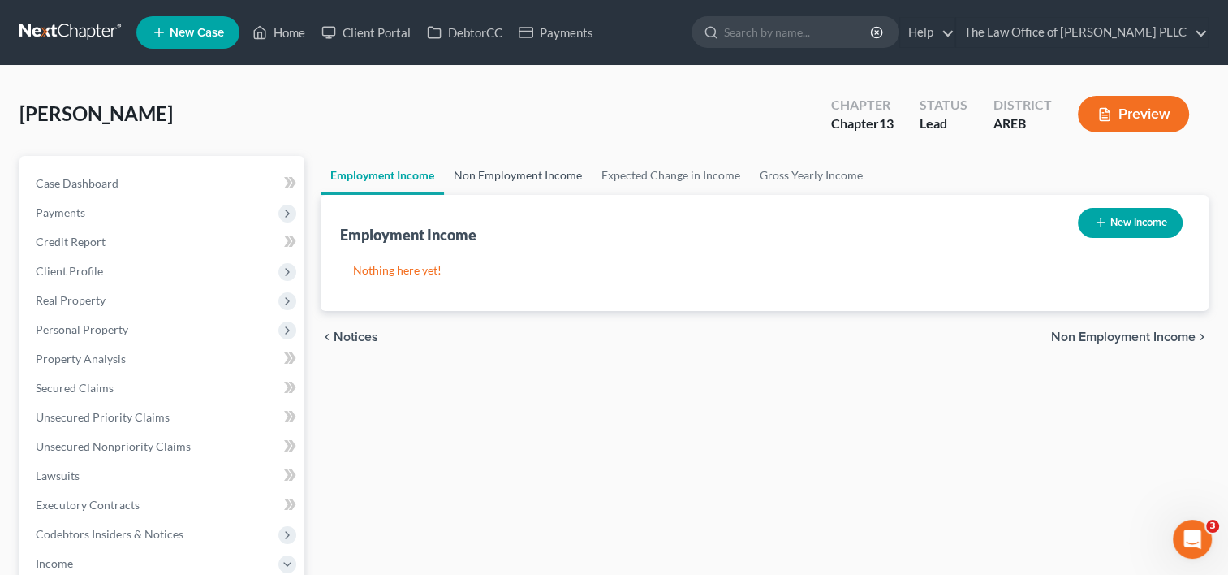
click at [518, 179] on link "Non Employment Income" at bounding box center [518, 175] width 148 height 39
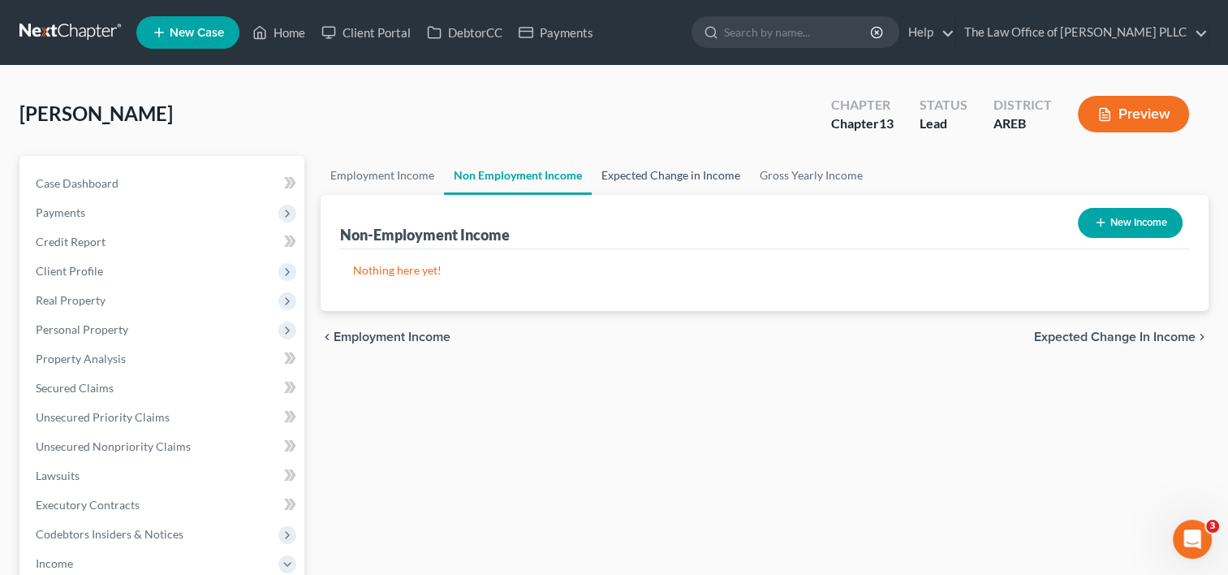
click at [687, 179] on link "Expected Change in Income" at bounding box center [671, 175] width 158 height 39
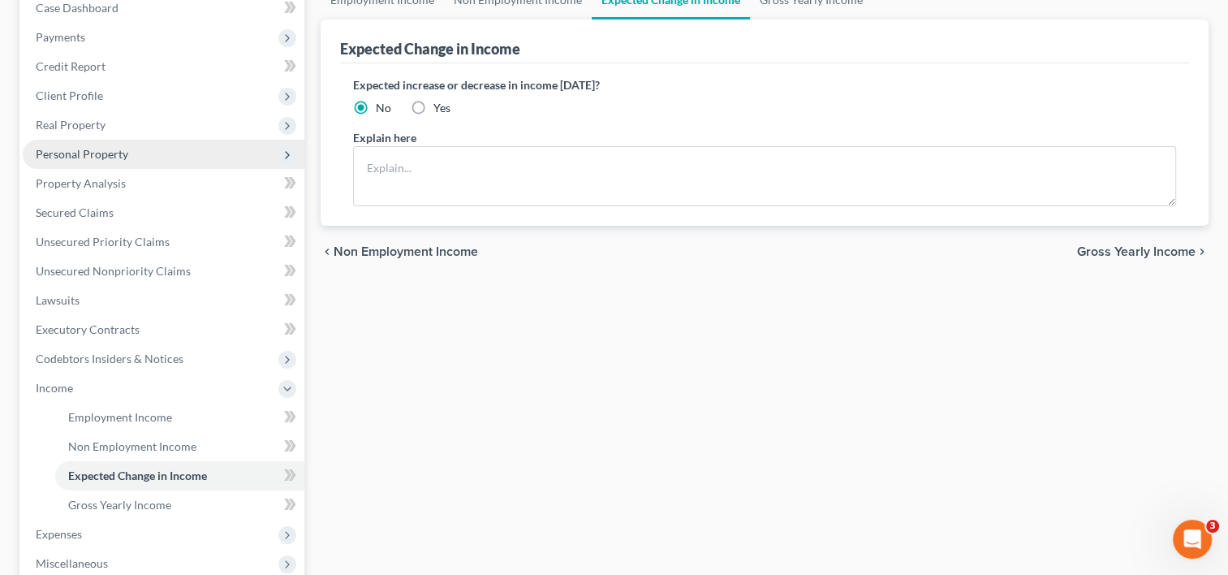
scroll to position [193, 0]
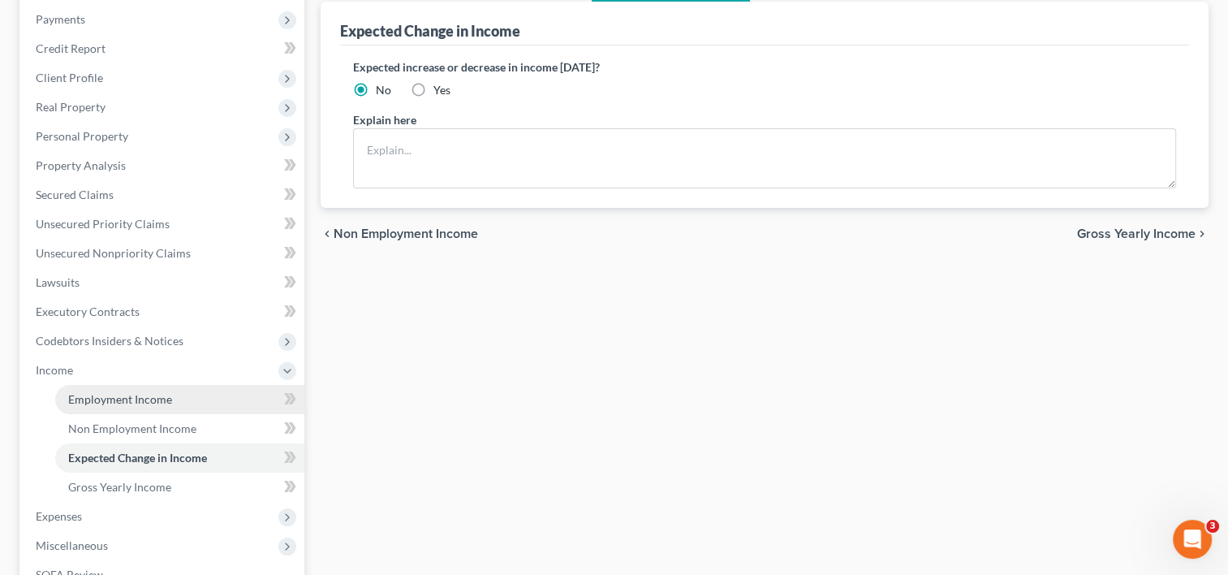
click at [134, 396] on span "Employment Income" at bounding box center [120, 399] width 104 height 14
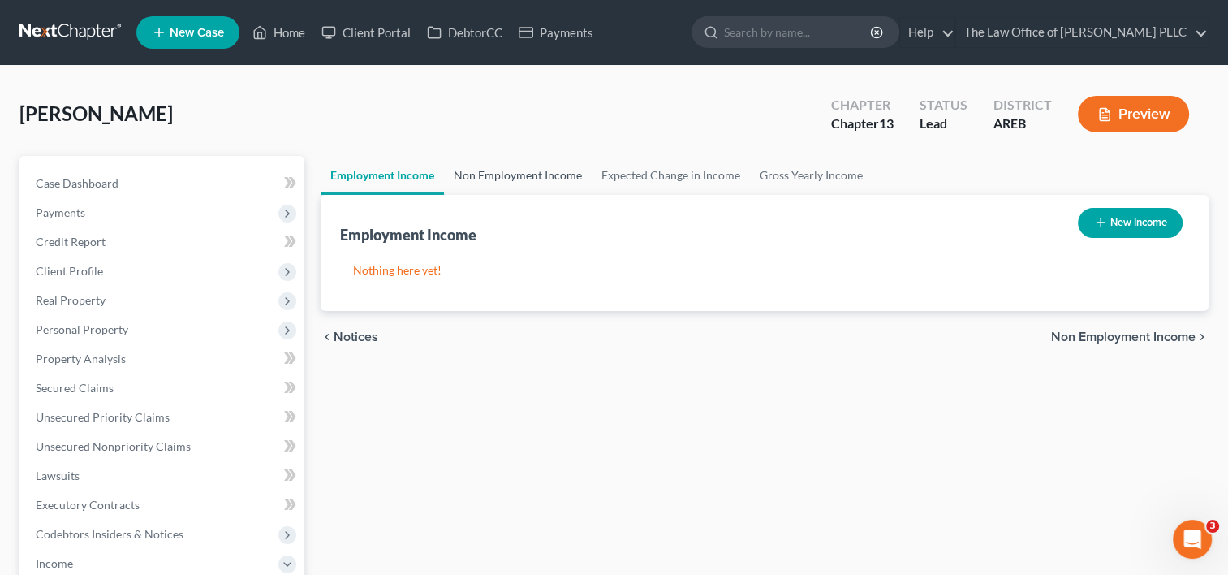
click at [512, 172] on link "Non Employment Income" at bounding box center [518, 175] width 148 height 39
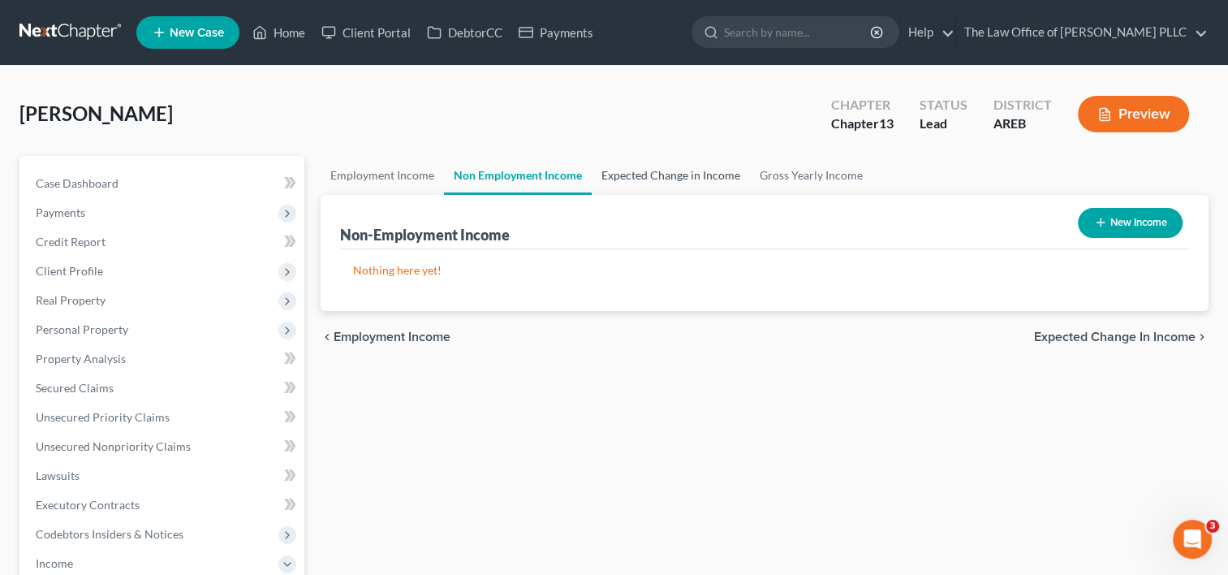
click at [652, 182] on link "Expected Change in Income" at bounding box center [671, 175] width 158 height 39
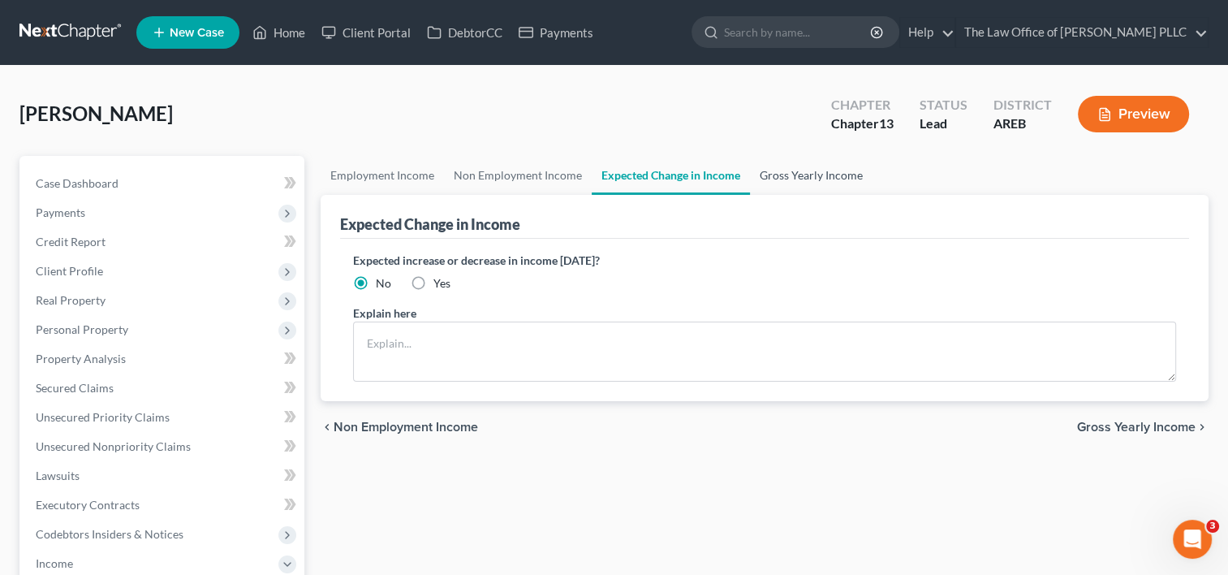
click at [811, 170] on link "Gross Yearly Income" at bounding box center [811, 175] width 123 height 39
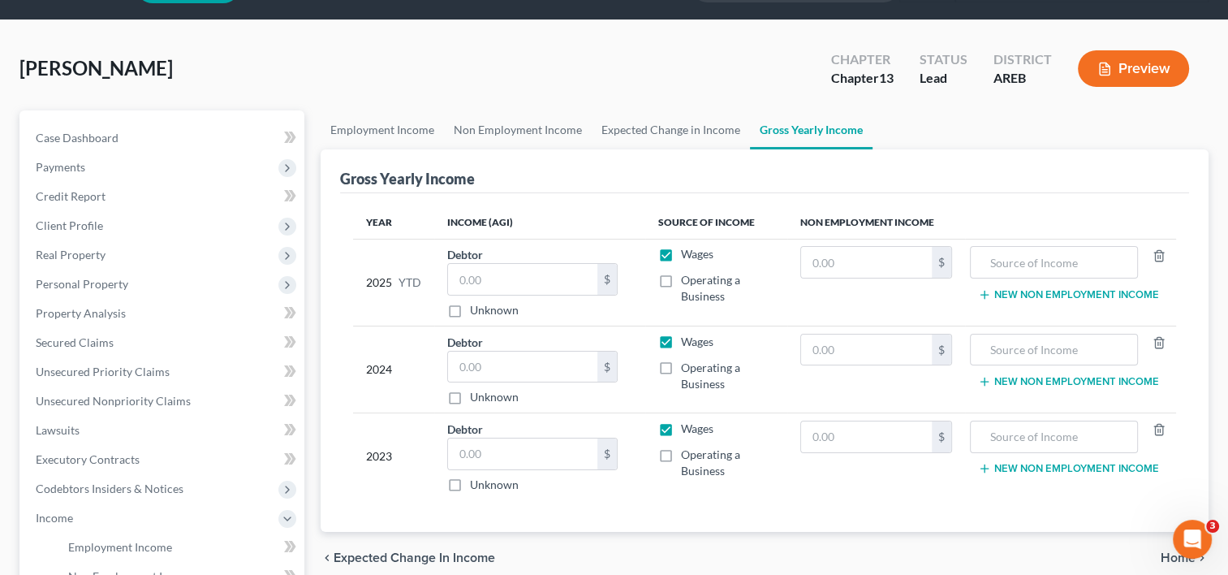
scroll to position [45, 0]
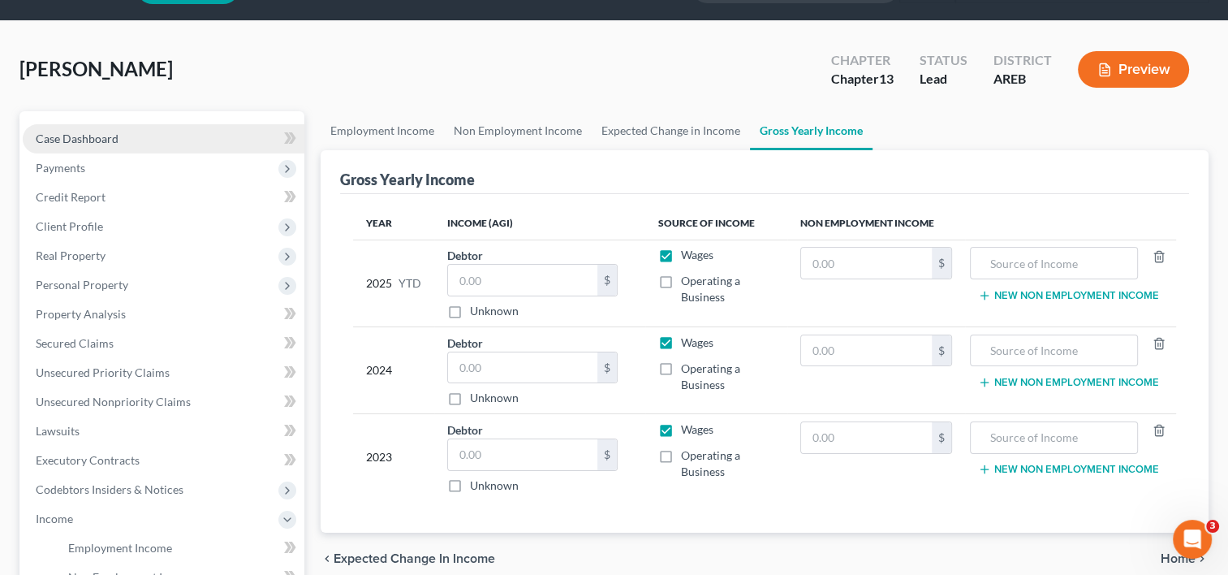
click at [129, 136] on link "Case Dashboard" at bounding box center [164, 138] width 282 height 29
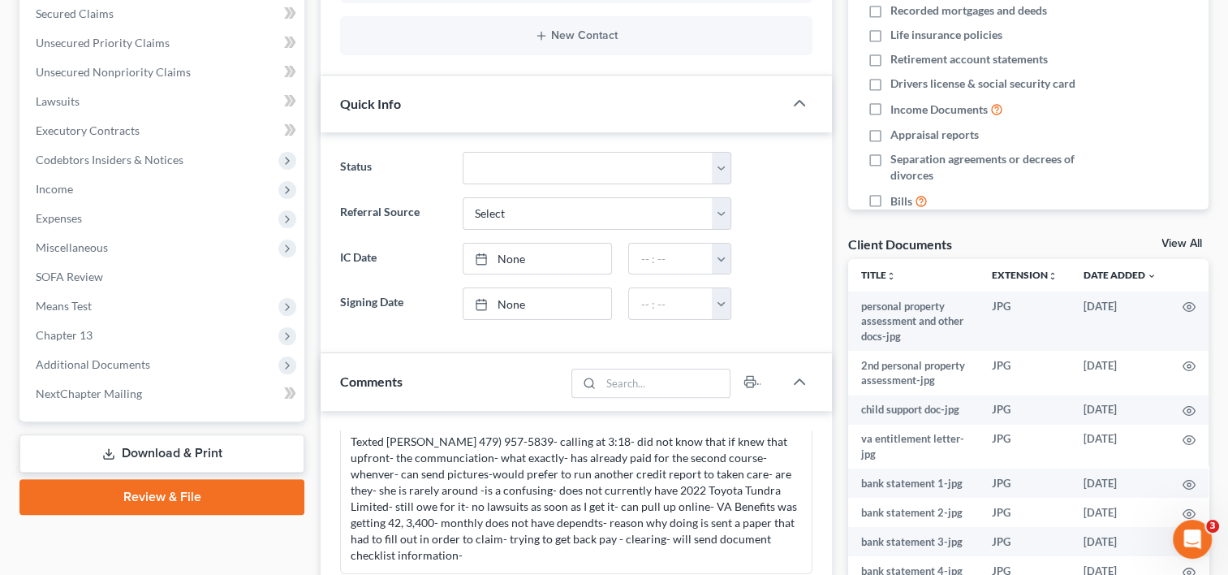
scroll to position [375, 0]
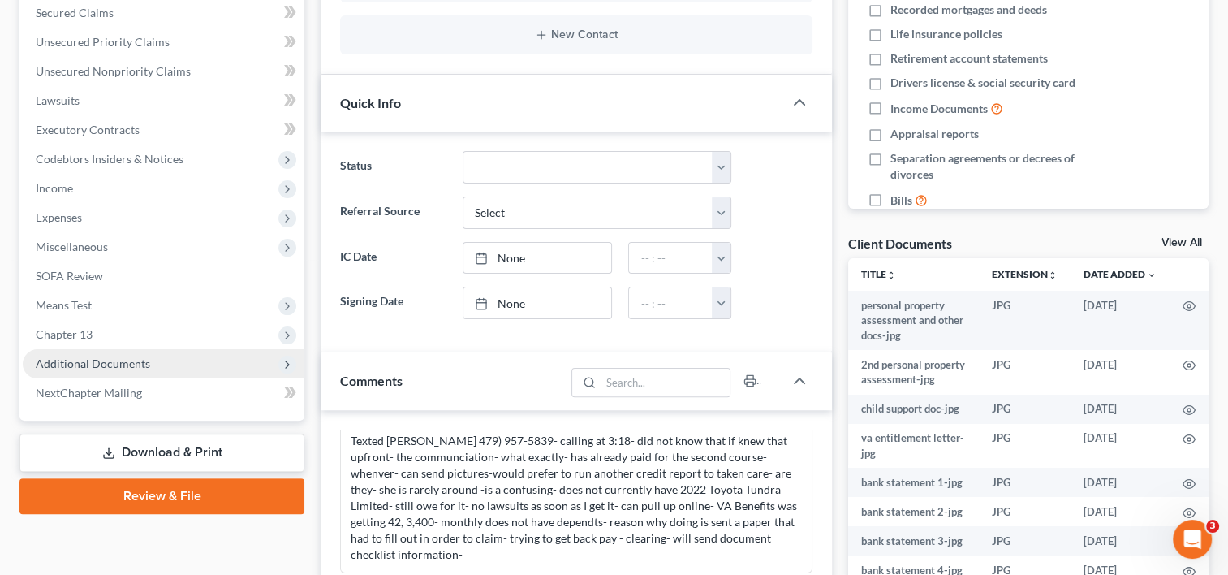
click at [121, 364] on span "Additional Documents" at bounding box center [93, 363] width 114 height 14
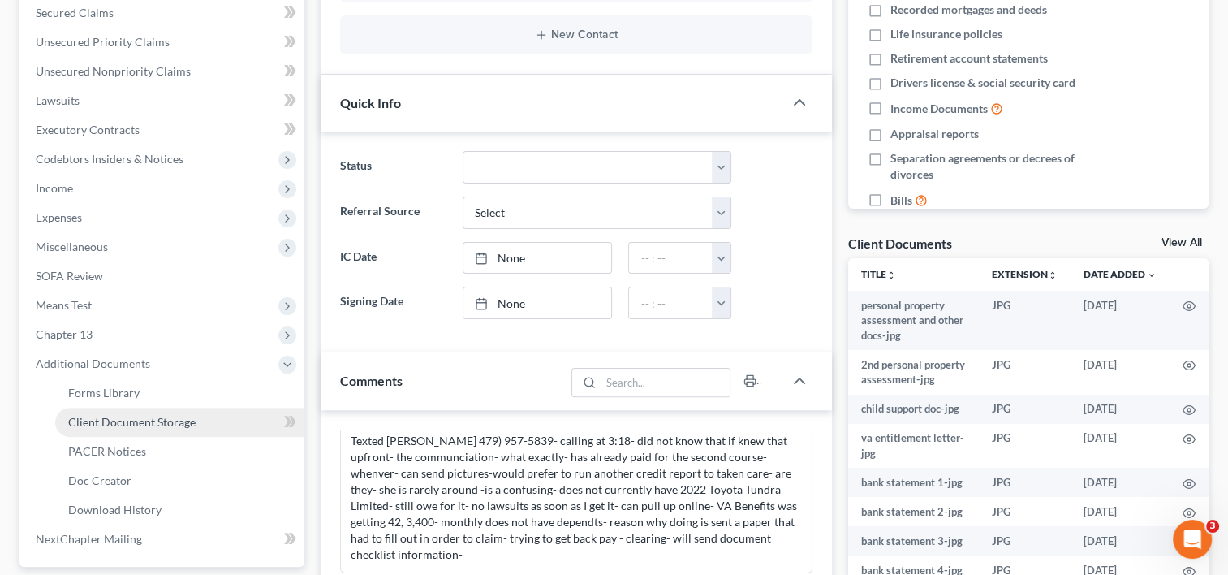
click at [144, 420] on span "Client Document Storage" at bounding box center [131, 422] width 127 height 14
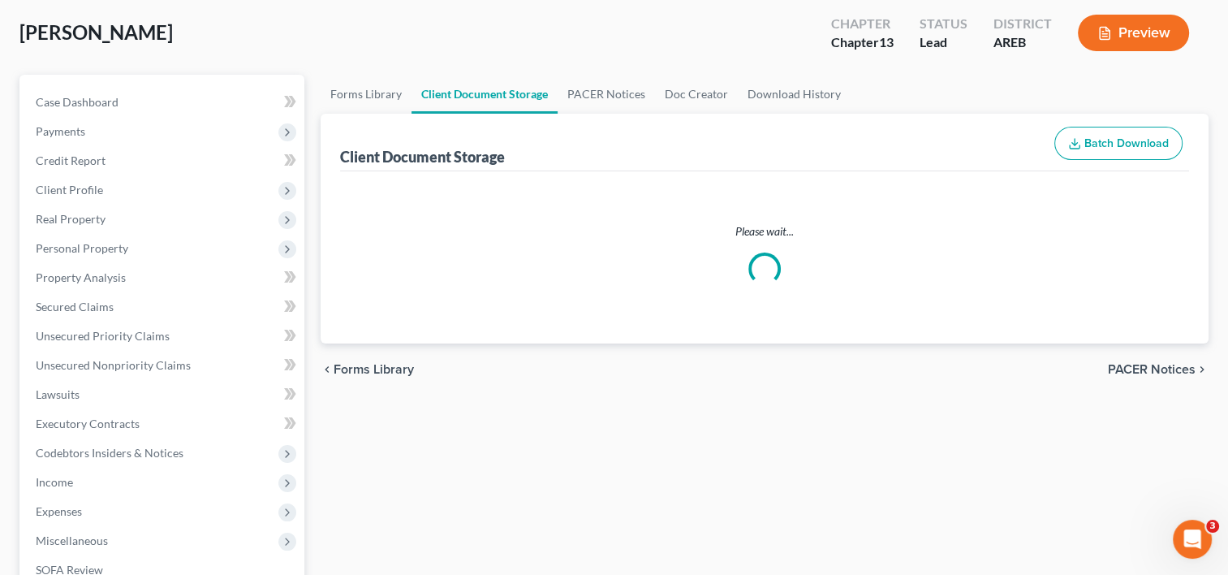
select select "0"
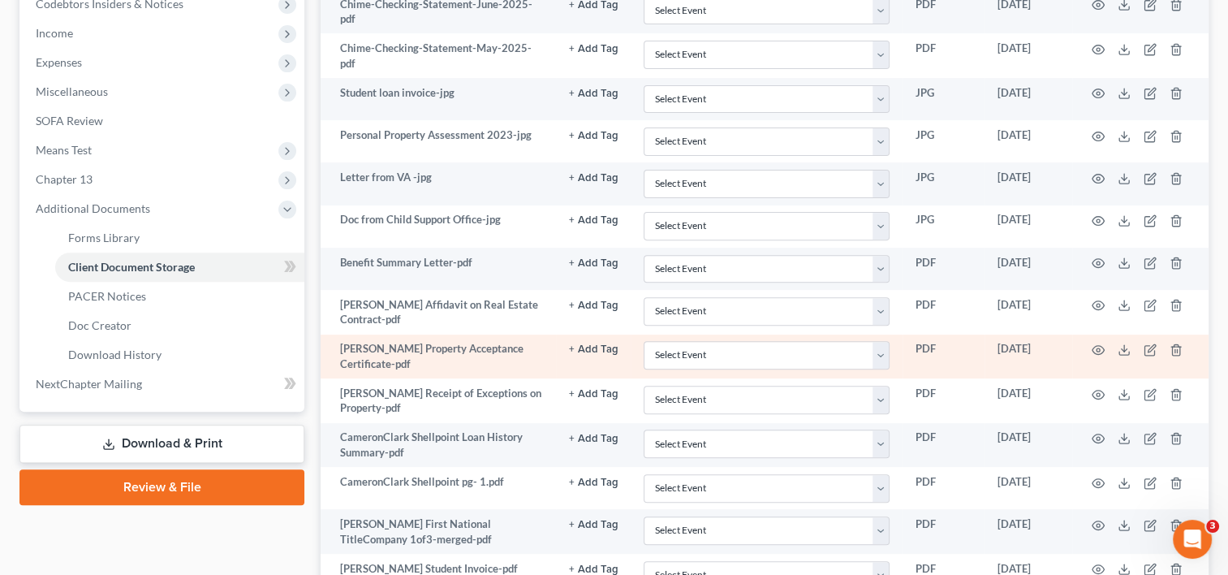
scroll to position [574, 0]
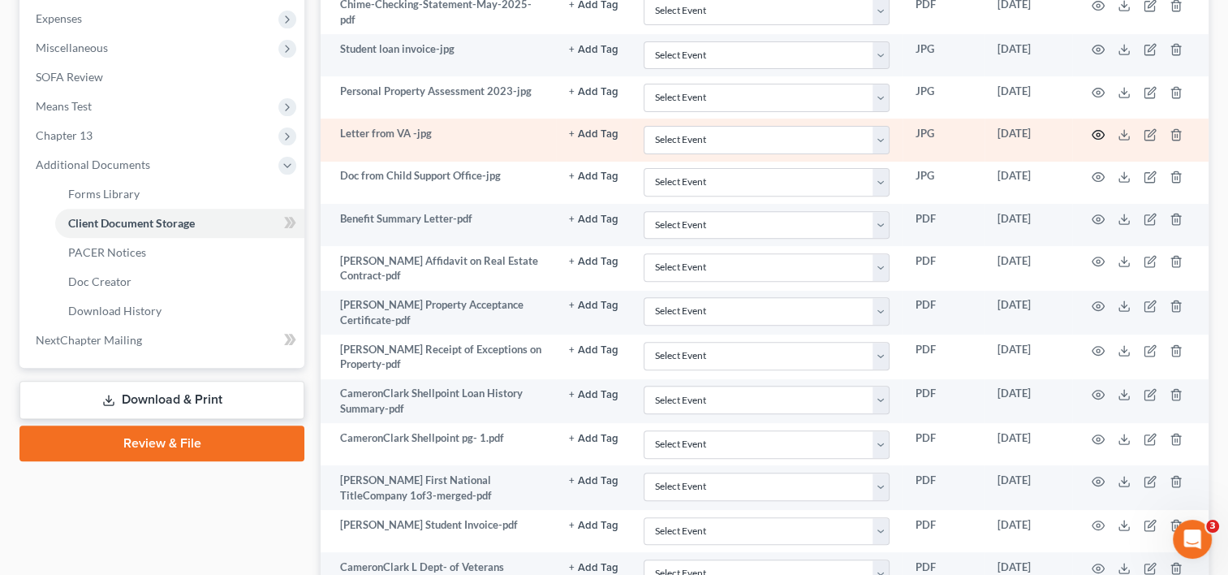
click at [1093, 130] on icon "button" at bounding box center [1098, 134] width 12 height 9
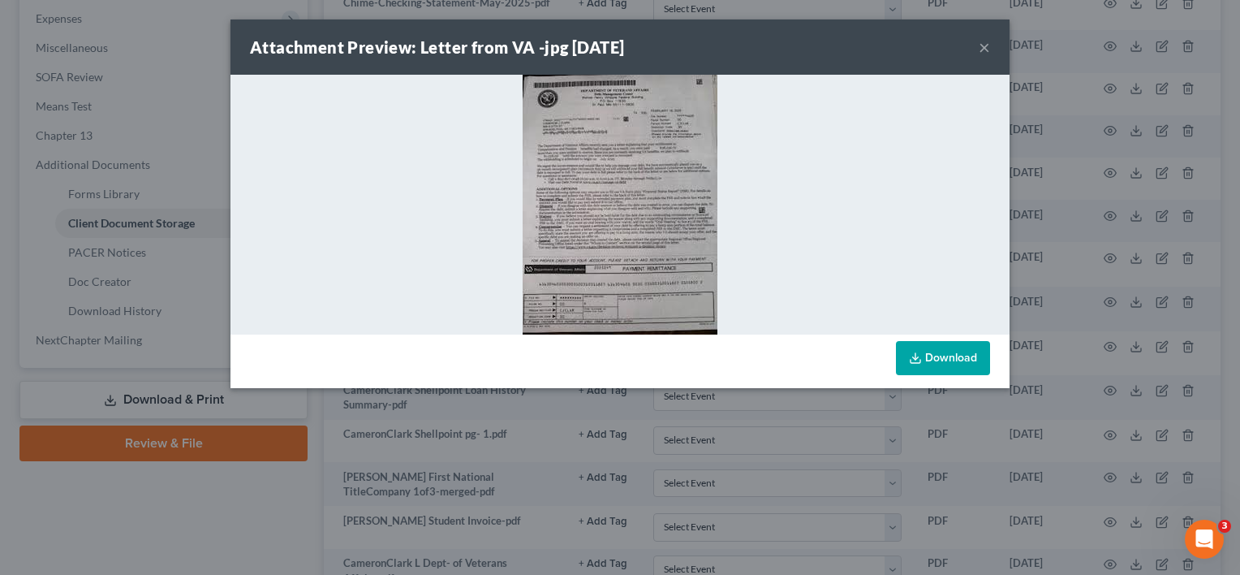
click at [987, 50] on button "×" at bounding box center [984, 46] width 11 height 19
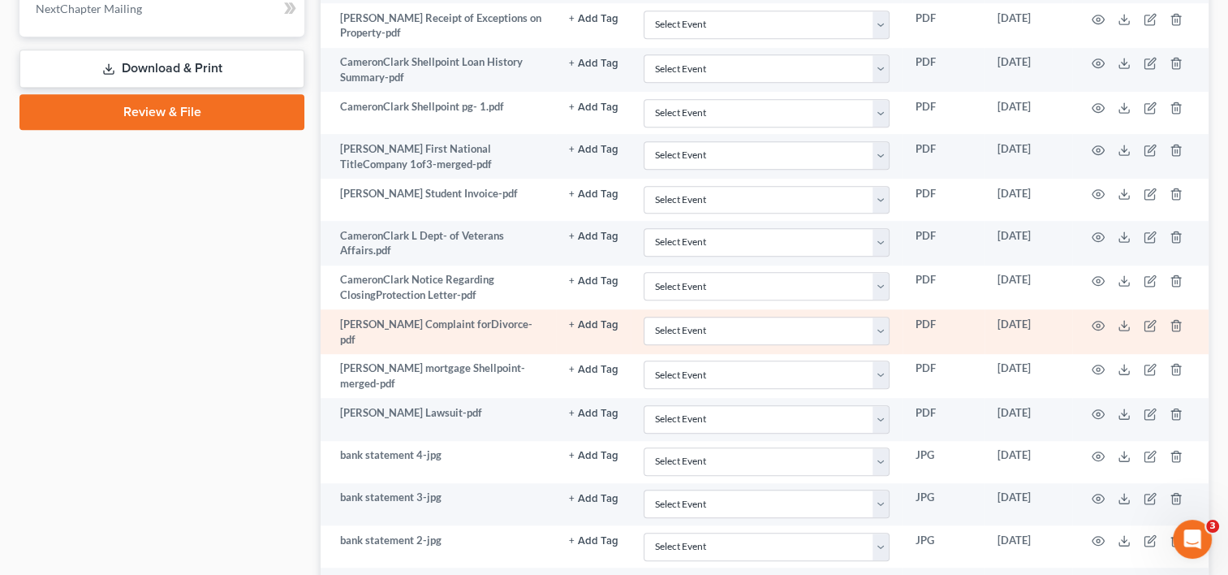
scroll to position [923, 0]
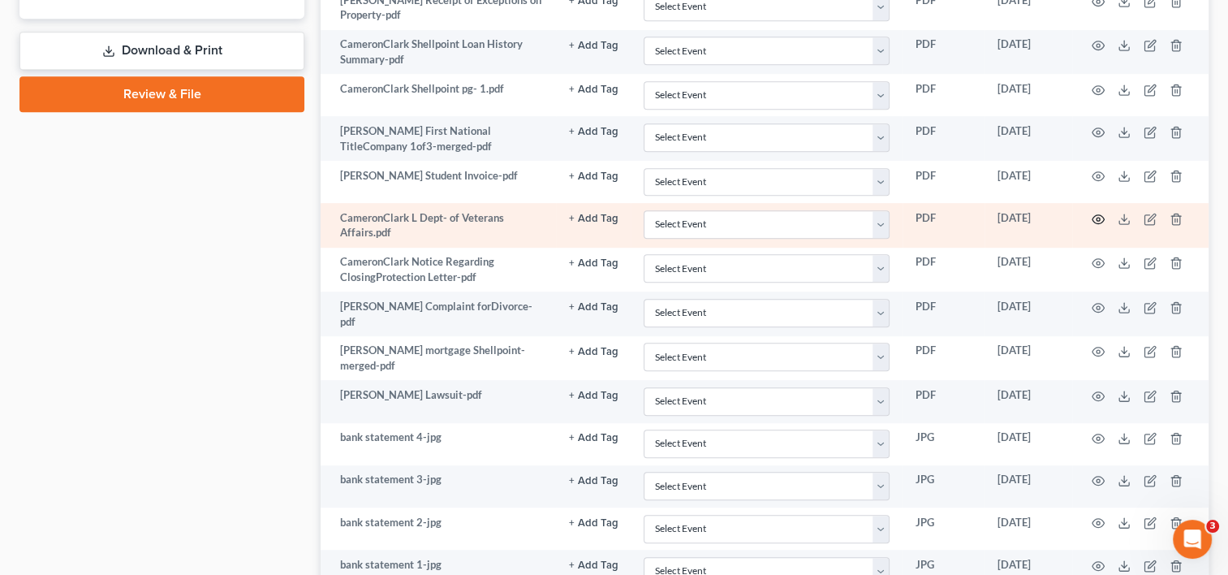
click at [1097, 215] on icon "button" at bounding box center [1098, 219] width 13 height 13
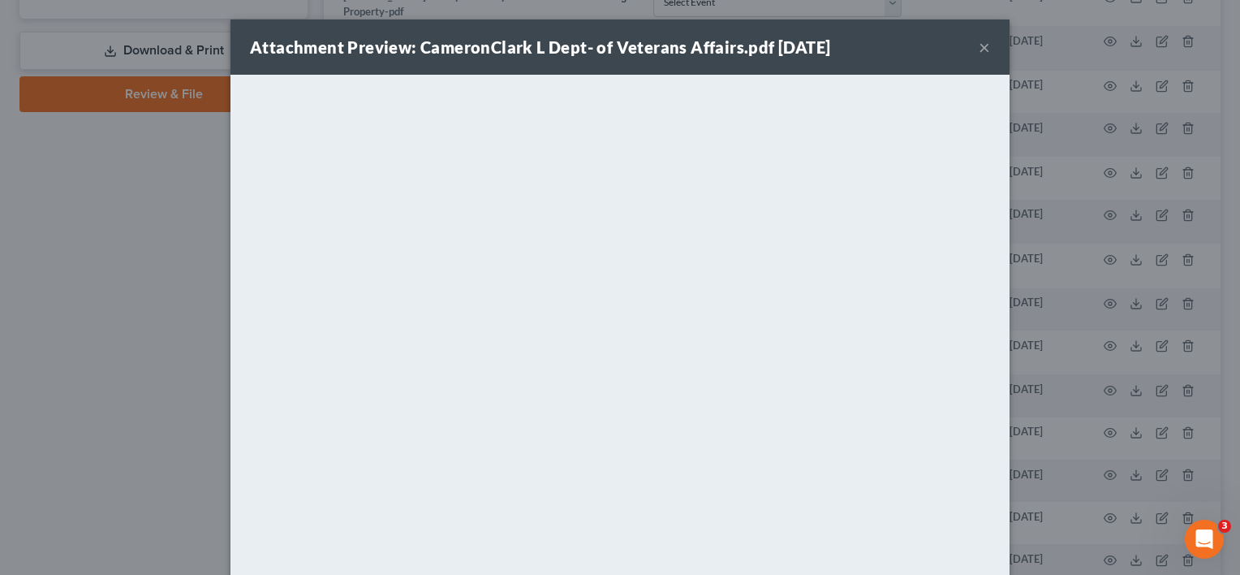
click at [979, 47] on button "×" at bounding box center [984, 46] width 11 height 19
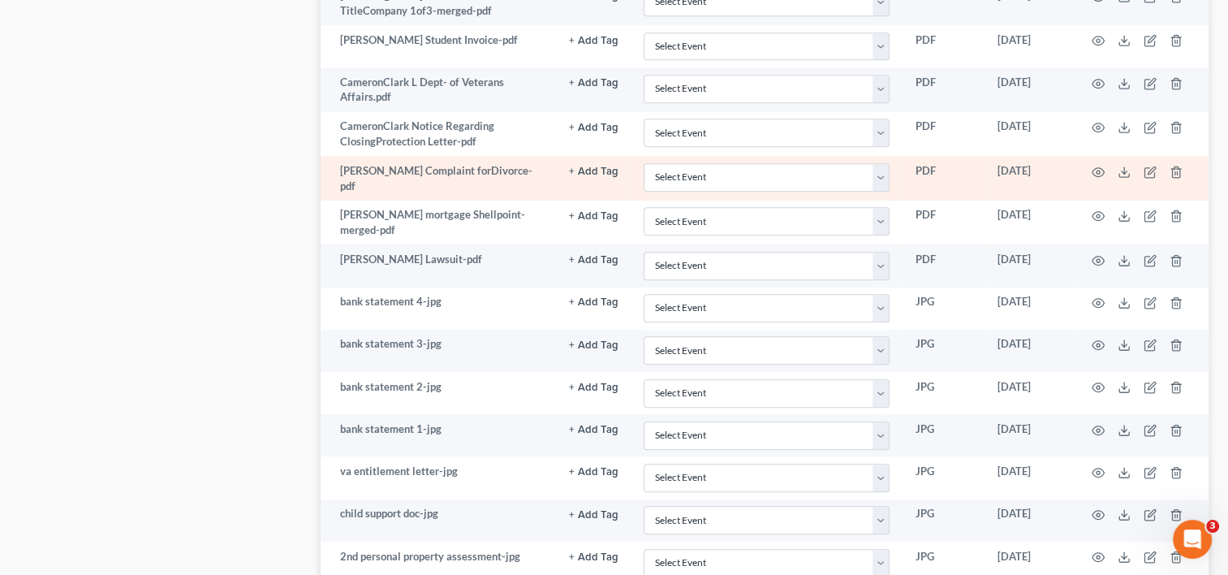
scroll to position [1058, 0]
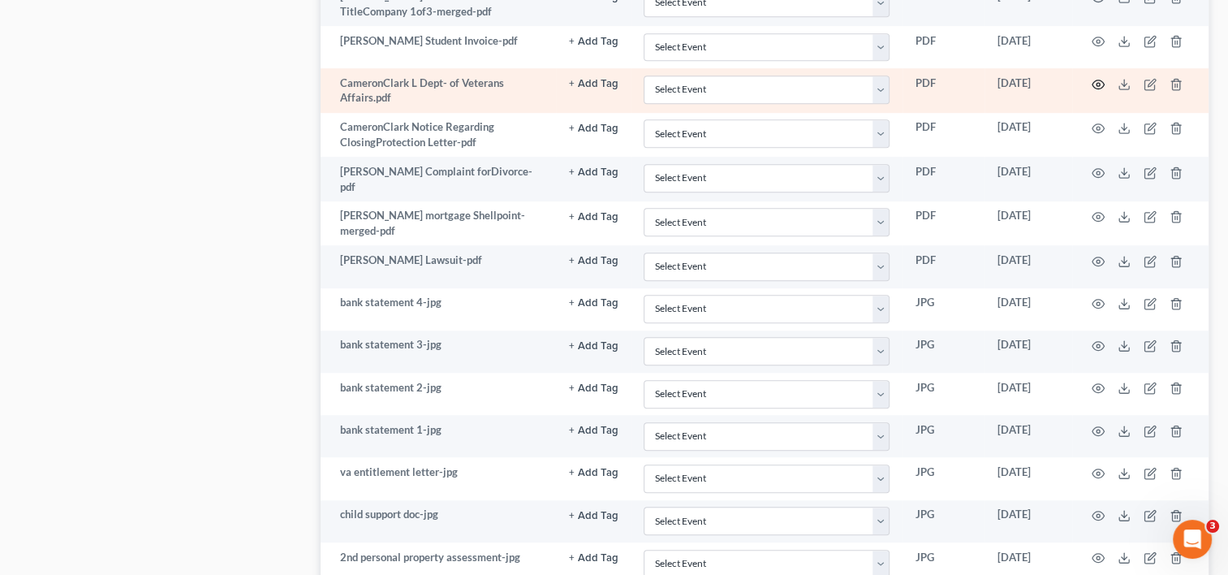
click at [1097, 78] on icon "button" at bounding box center [1098, 84] width 13 height 13
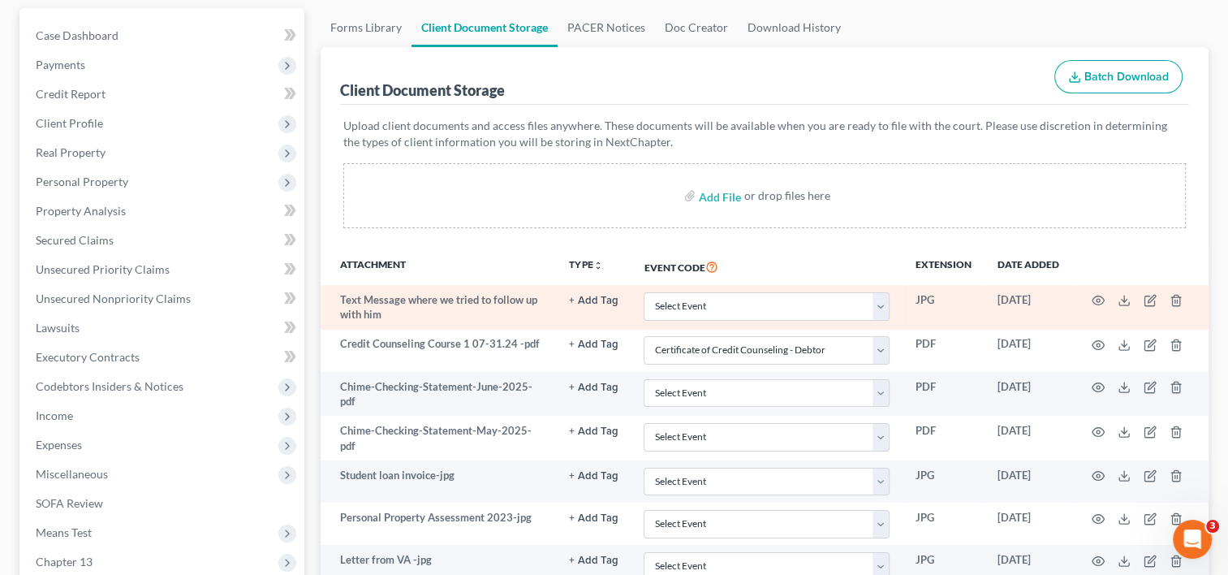
scroll to position [115, 0]
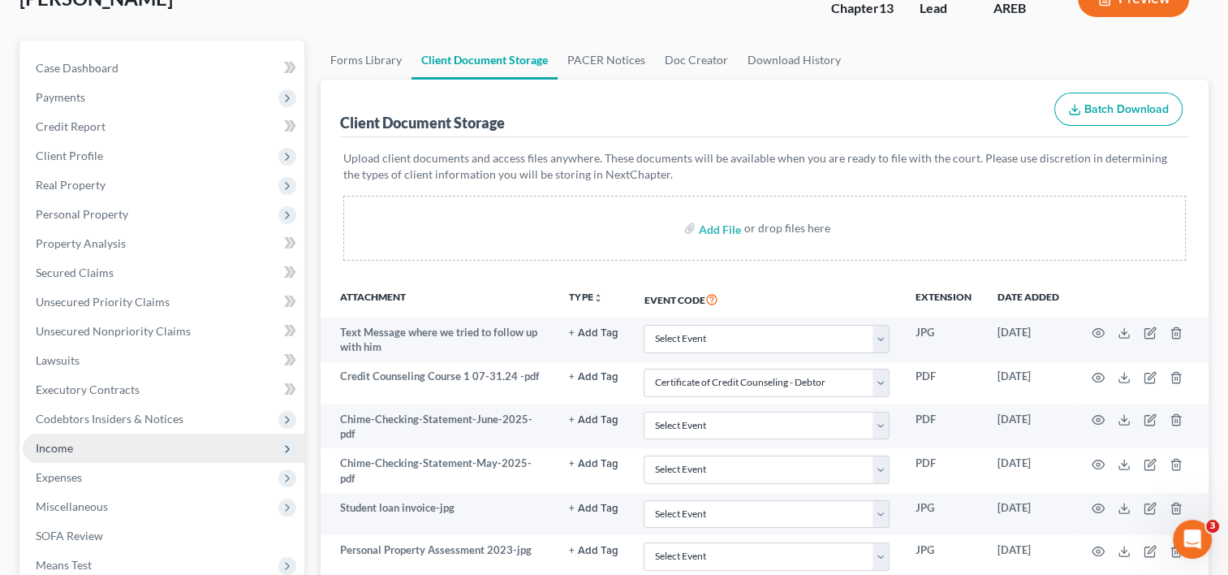
click at [58, 448] on span "Income" at bounding box center [54, 448] width 37 height 14
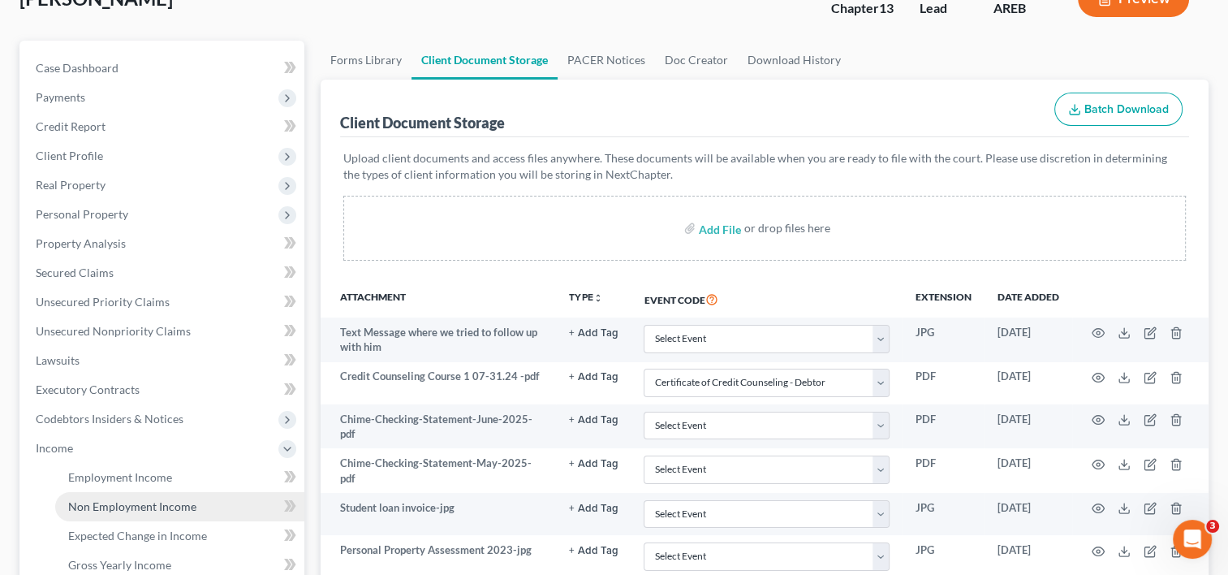
click at [158, 509] on span "Non Employment Income" at bounding box center [132, 506] width 128 height 14
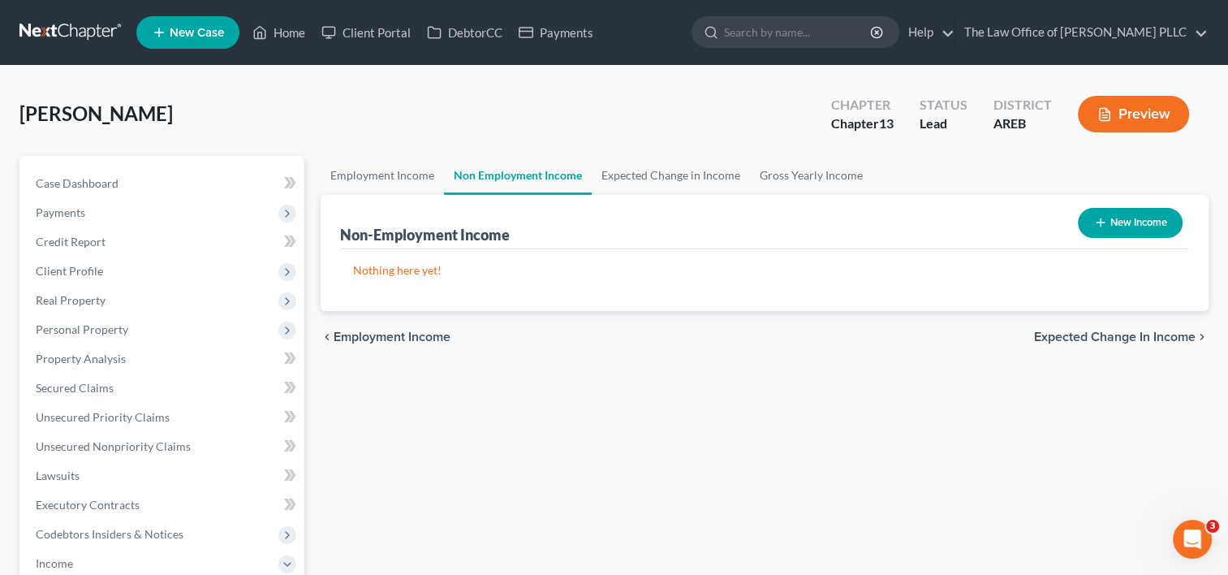
click at [1128, 219] on button "New Income" at bounding box center [1130, 223] width 105 height 30
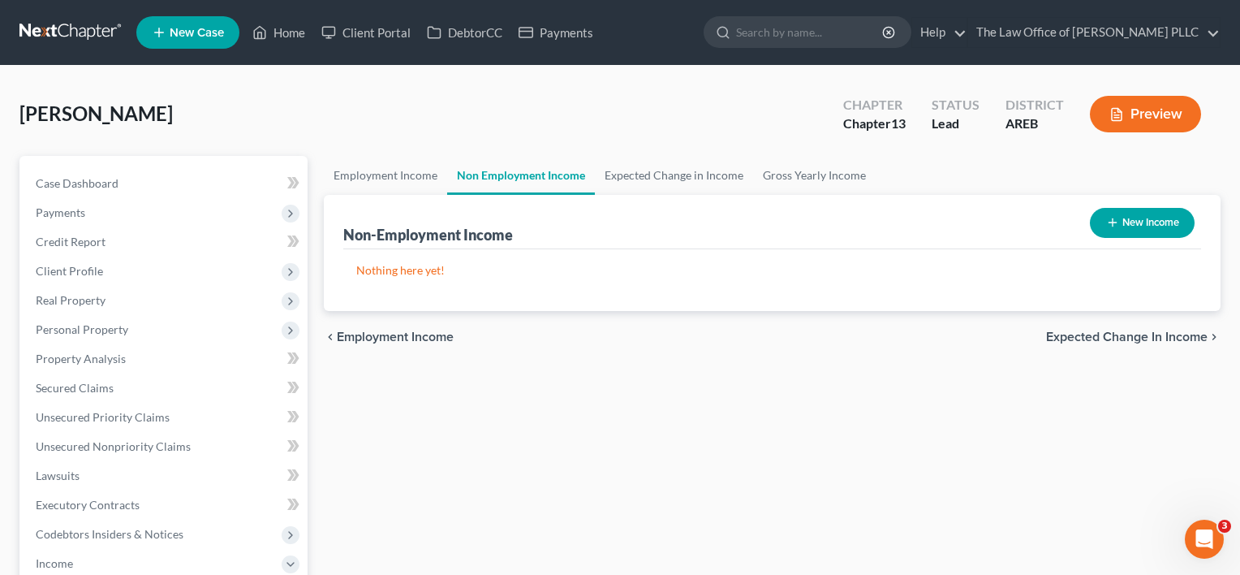
select select "0"
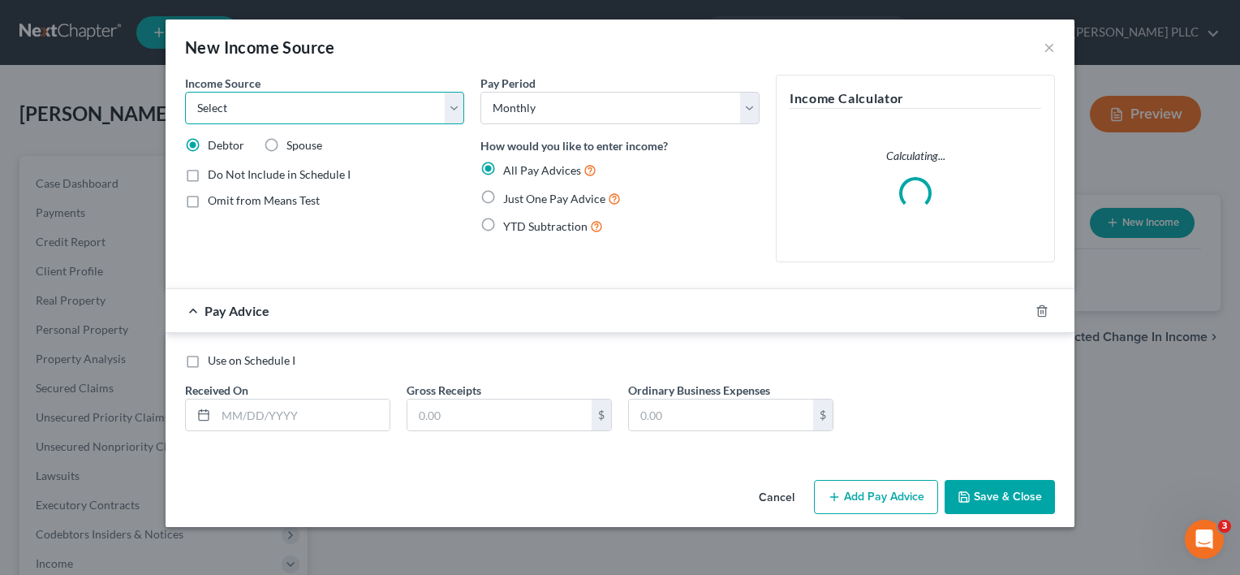
click at [279, 112] on select "Select Unemployment Disability (from employer) Pension Retirement Social Securi…" at bounding box center [324, 108] width 279 height 32
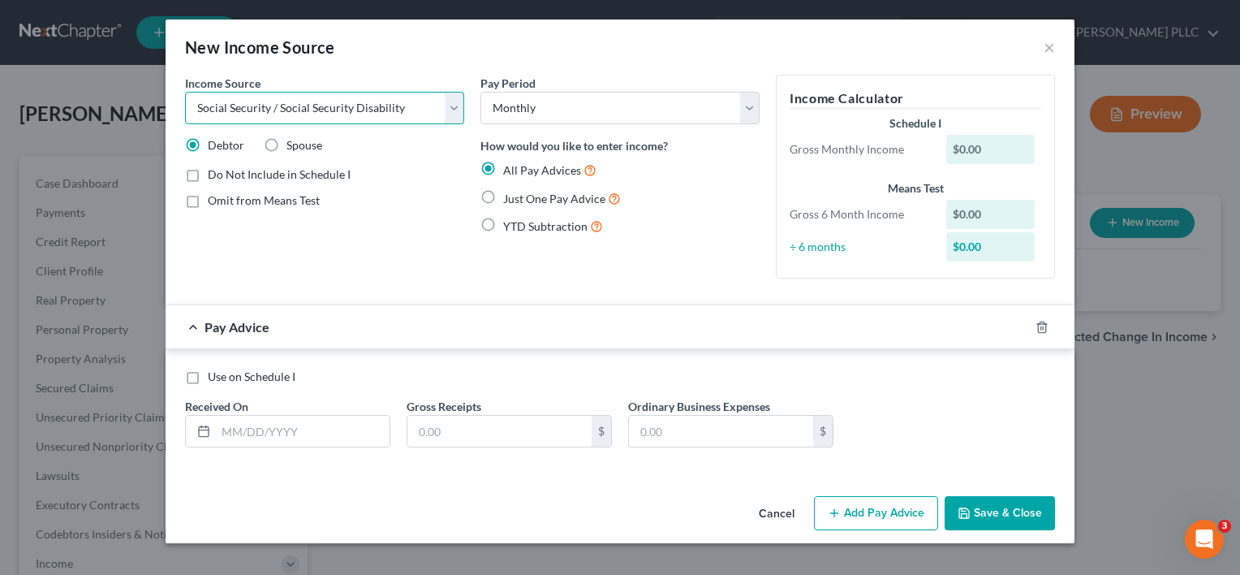
click at [185, 92] on select "Select Unemployment Disability (from employer) Pension Retirement Social Securi…" at bounding box center [324, 108] width 279 height 32
click at [399, 114] on select "Select Unemployment Disability (from employer) Pension Retirement Social Securi…" at bounding box center [324, 108] width 279 height 32
select select "12"
click at [185, 92] on select "Select Unemployment Disability (from employer) Pension Retirement Social Securi…" at bounding box center [324, 108] width 279 height 32
click at [281, 428] on input "text" at bounding box center [303, 431] width 174 height 31
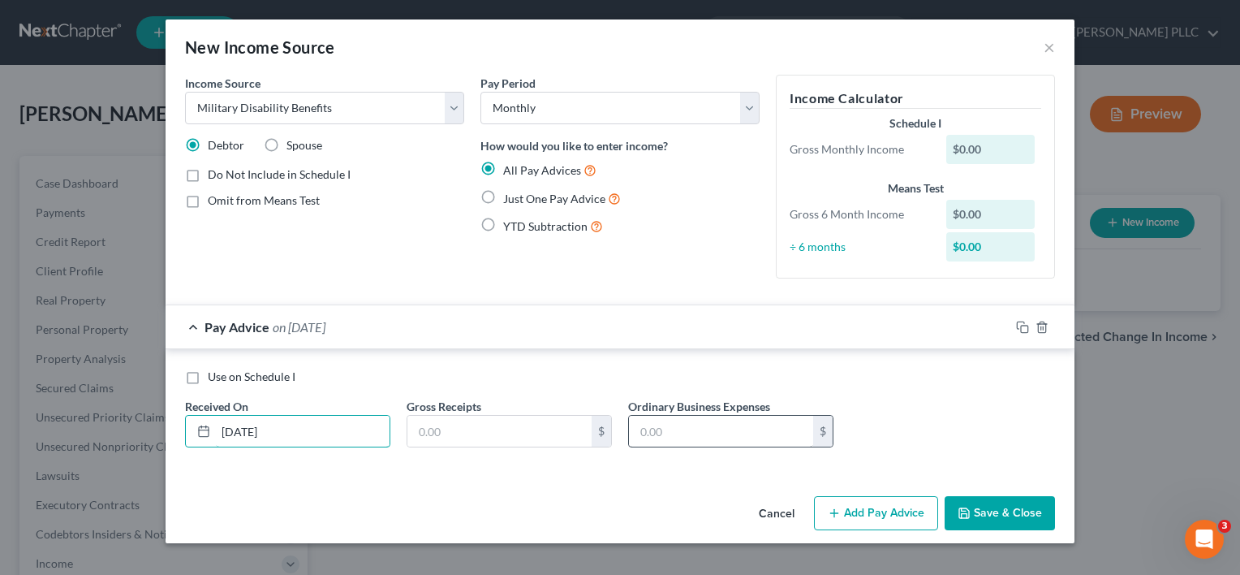
type input "[DATE]"
click at [683, 432] on input "text" at bounding box center [721, 431] width 184 height 31
click at [511, 427] on input "text" at bounding box center [499, 431] width 184 height 31
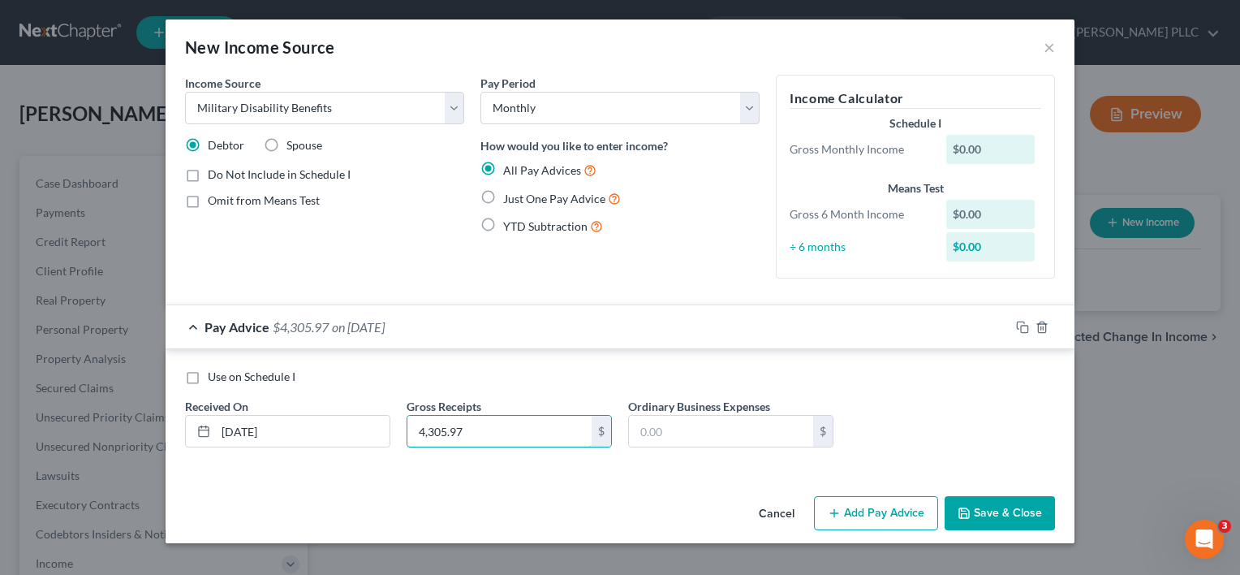
type input "4,305.97"
click at [503, 196] on label "Just One Pay Advice" at bounding box center [562, 198] width 118 height 19
click at [510, 196] on input "Just One Pay Advice" at bounding box center [515, 194] width 11 height 11
radio input "true"
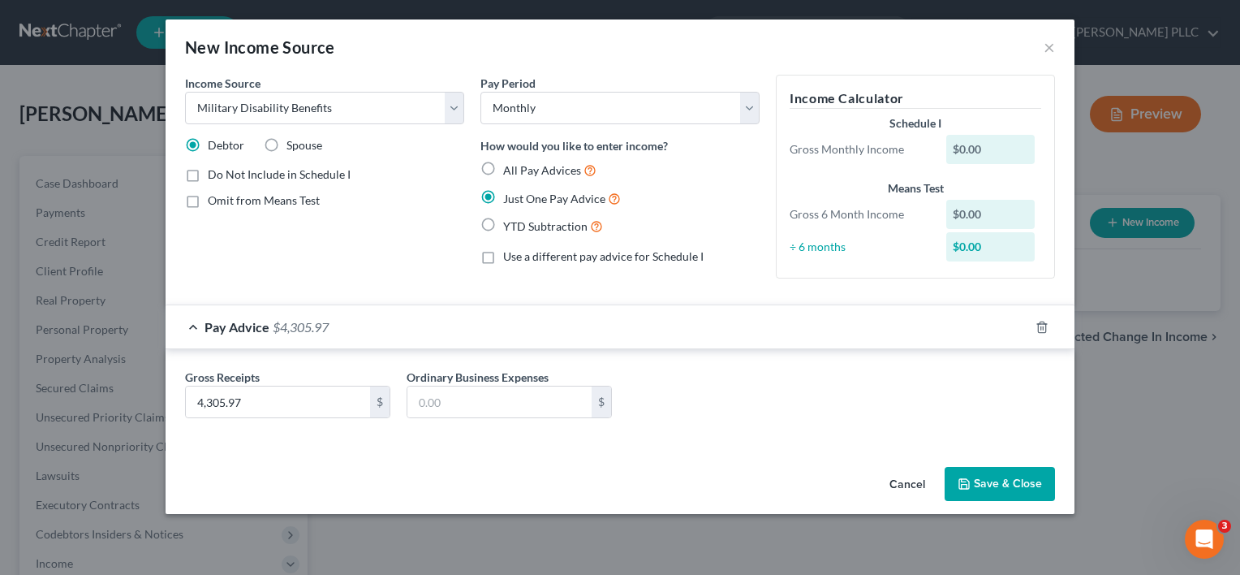
click at [998, 480] on button "Save & Close" at bounding box center [1000, 484] width 110 height 34
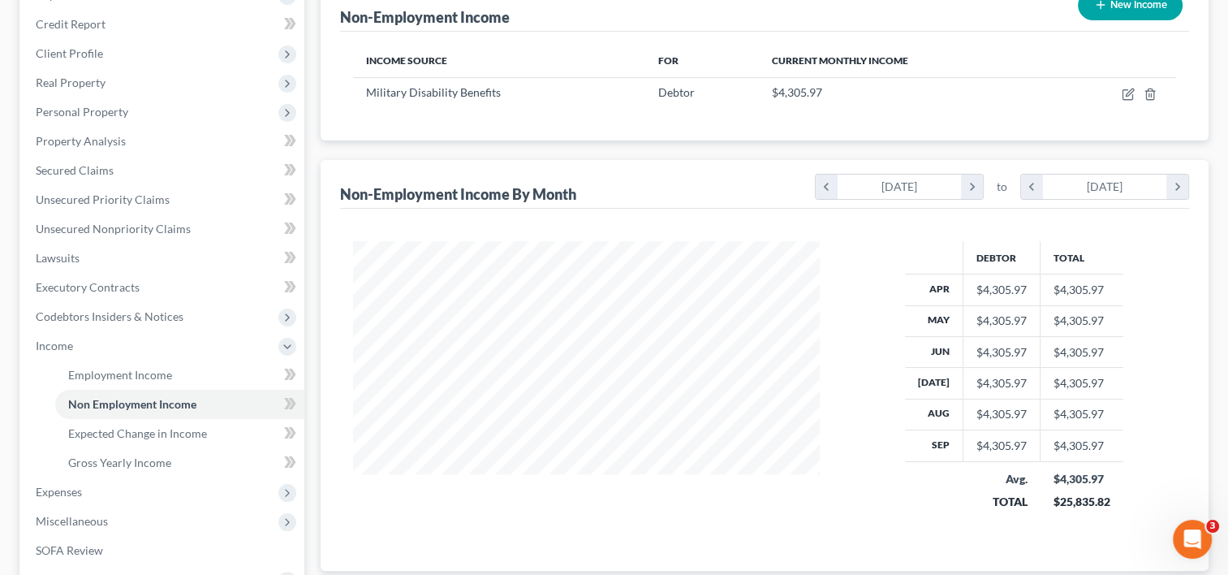
scroll to position [218, 0]
click at [146, 425] on span "Expected Change in Income" at bounding box center [137, 432] width 139 height 14
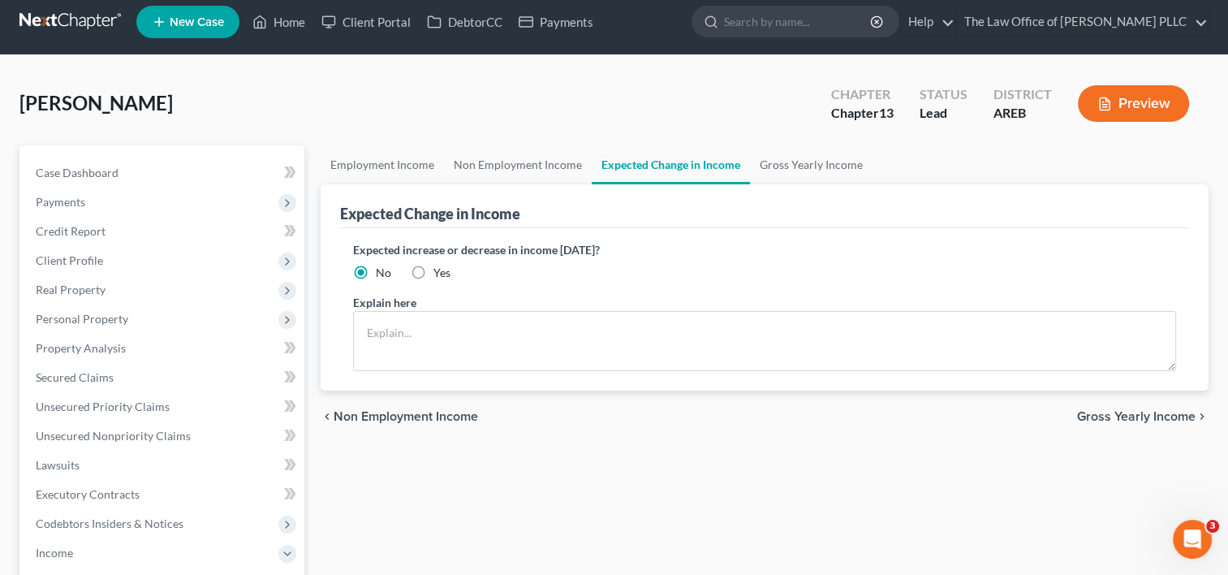
scroll to position [9, 0]
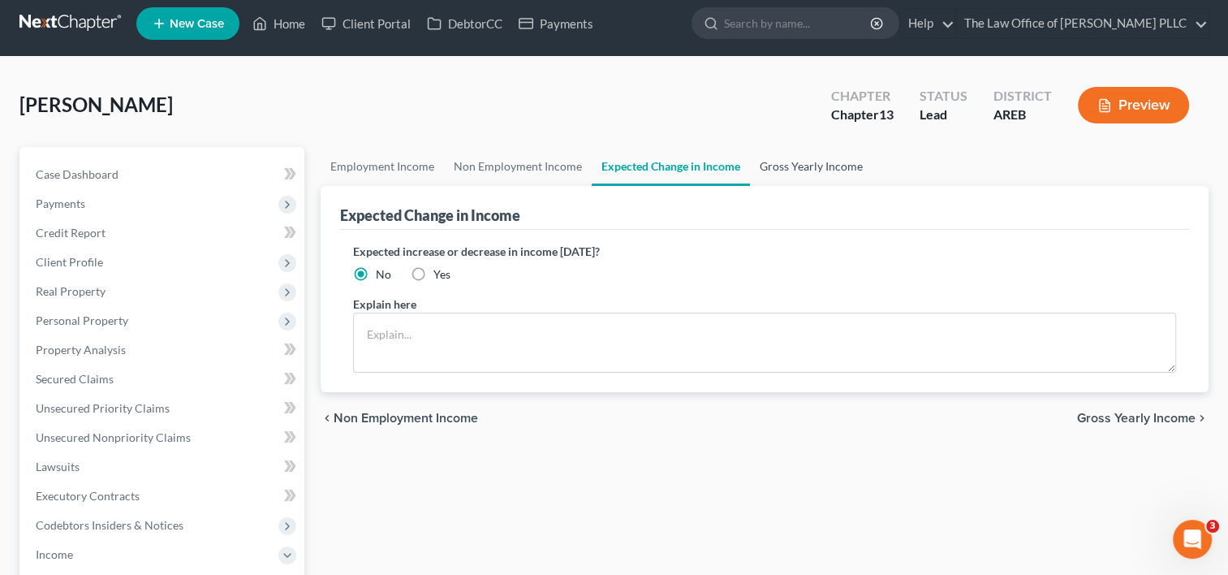
click at [778, 164] on link "Gross Yearly Income" at bounding box center [811, 166] width 123 height 39
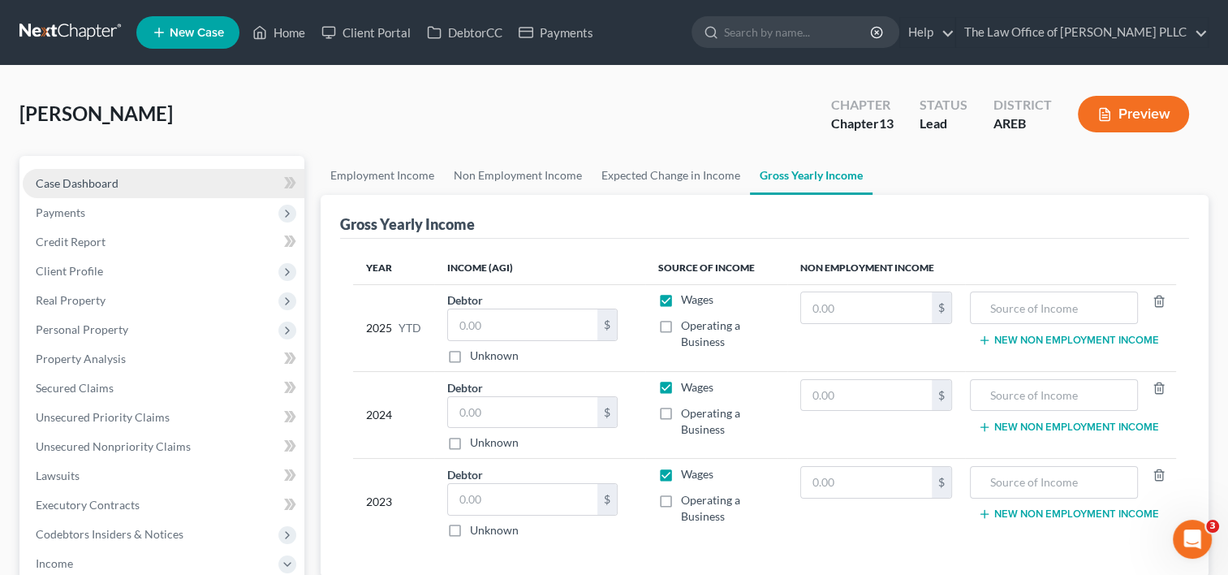
click at [94, 187] on span "Case Dashboard" at bounding box center [77, 183] width 83 height 14
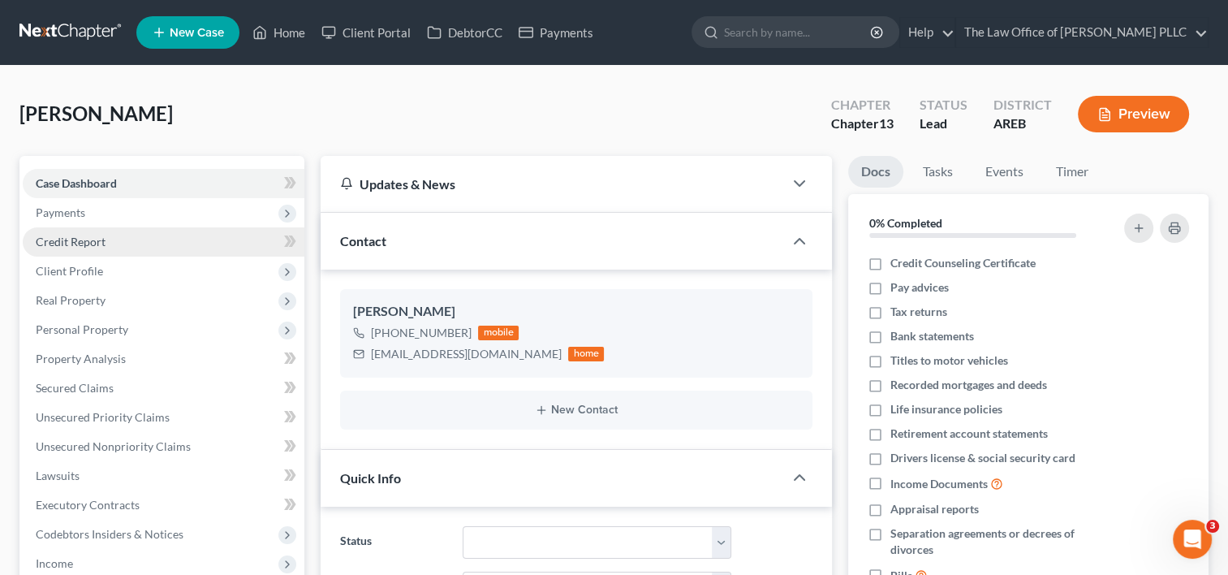
scroll to position [3547, 0]
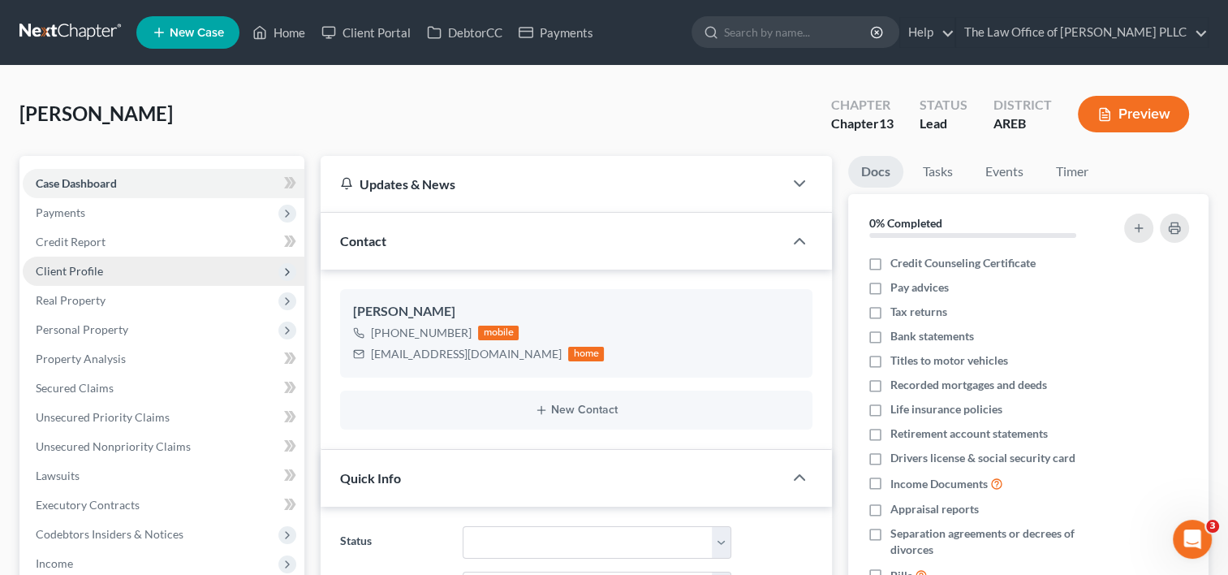
click at [90, 269] on span "Client Profile" at bounding box center [69, 271] width 67 height 14
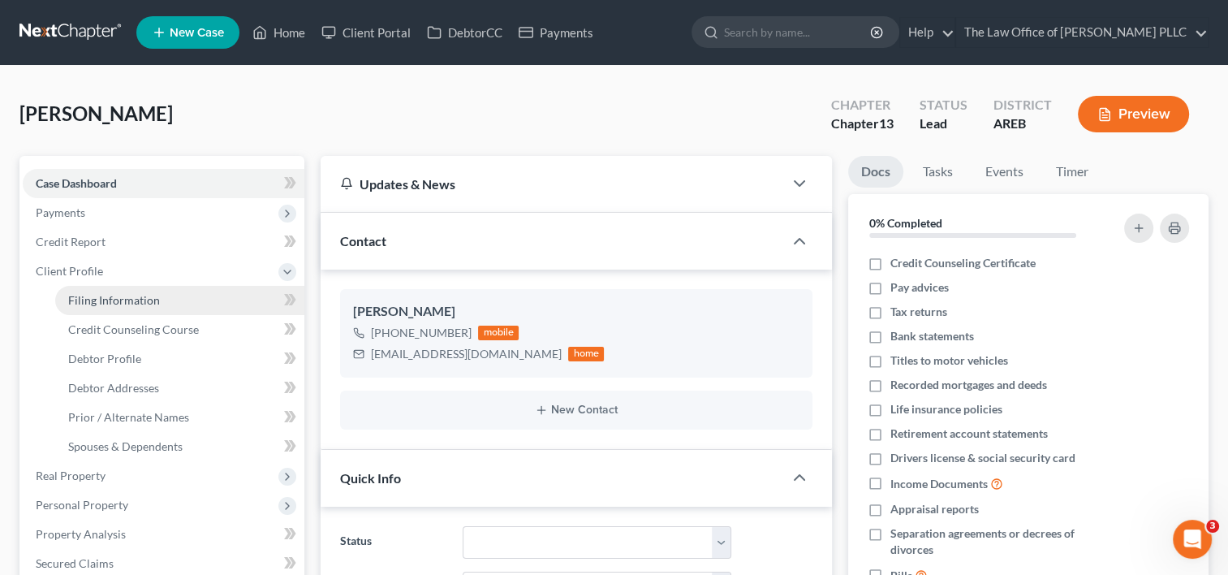
click at [137, 293] on span "Filing Information" at bounding box center [114, 300] width 92 height 14
select select "1"
select select "0"
select select "3"
select select "5"
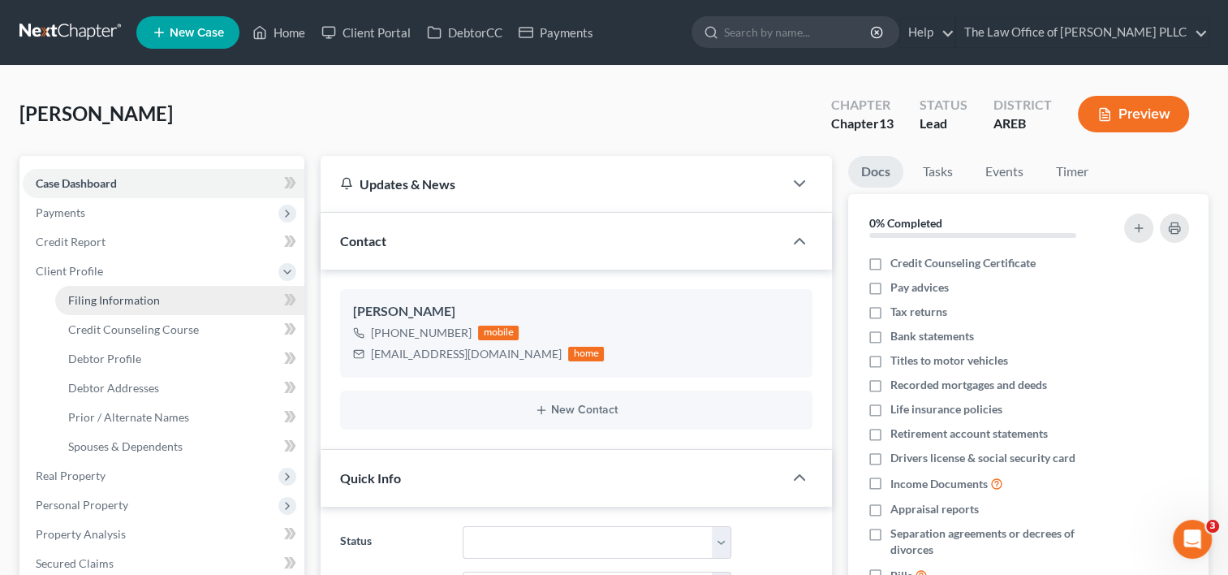
select select "0"
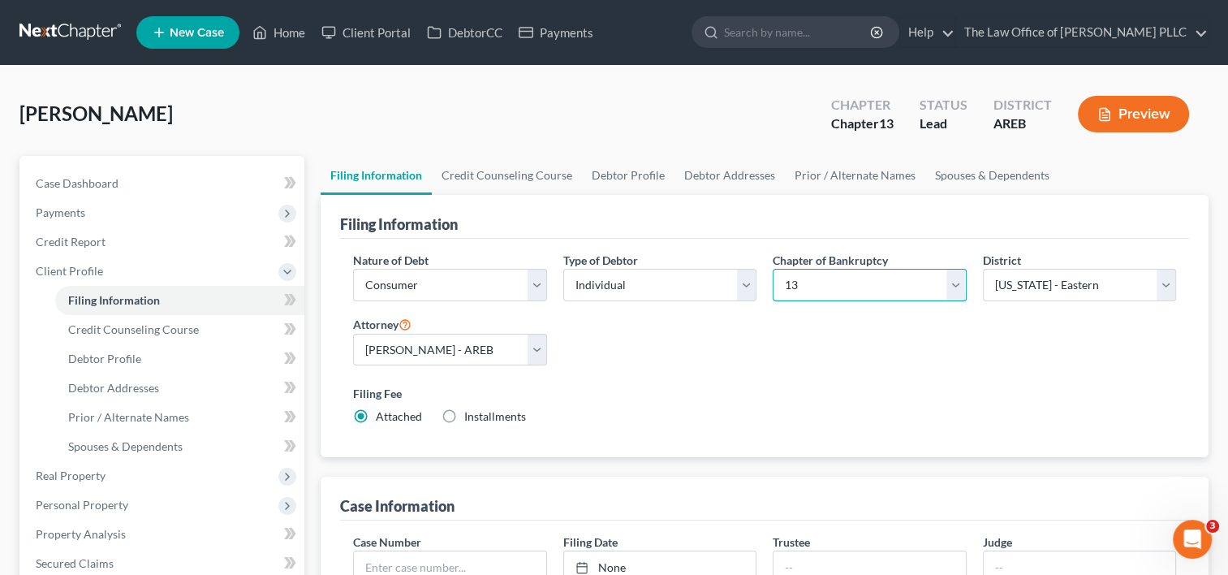
click at [946, 279] on select "Select 7 11 12 13" at bounding box center [869, 285] width 193 height 32
select select "0"
click at [773, 269] on select "Select 7 11 12 13" at bounding box center [869, 285] width 193 height 32
click at [817, 368] on div "Nature of Debt Select Business Consumer Other Nature of Business Select Clearin…" at bounding box center [764, 345] width 839 height 187
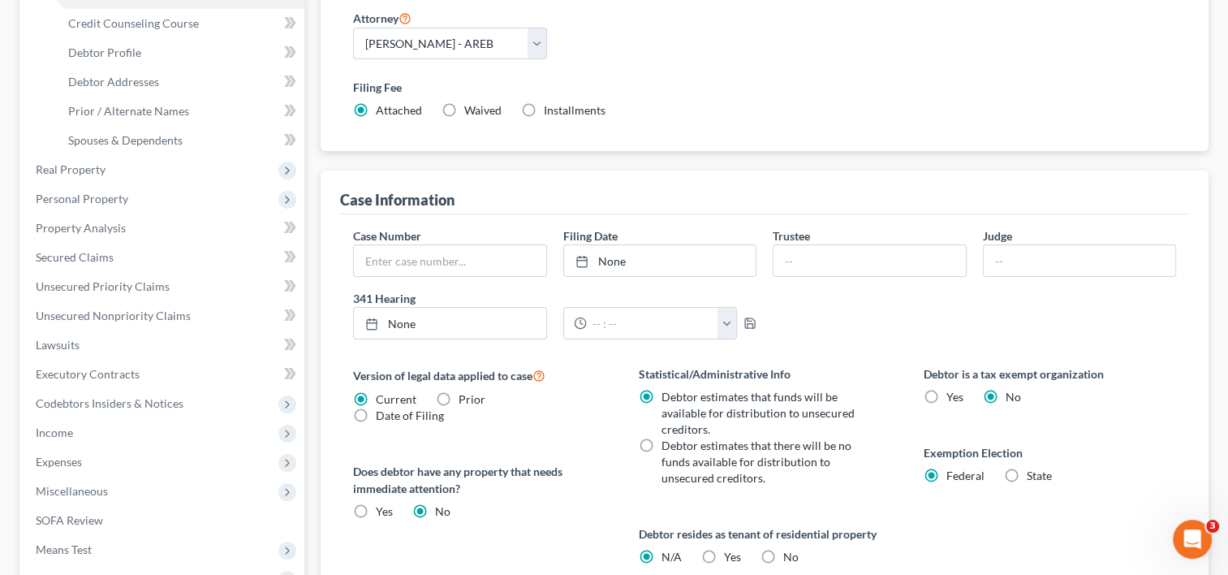
scroll to position [541, 0]
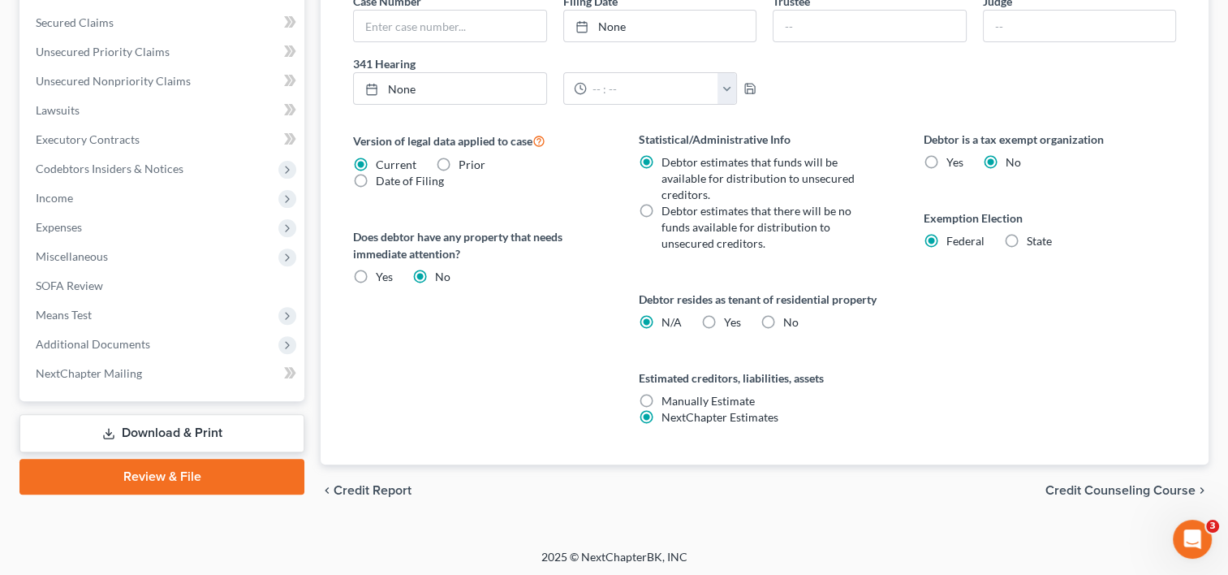
click at [1112, 484] on span "Credit Counseling Course" at bounding box center [1120, 490] width 150 height 13
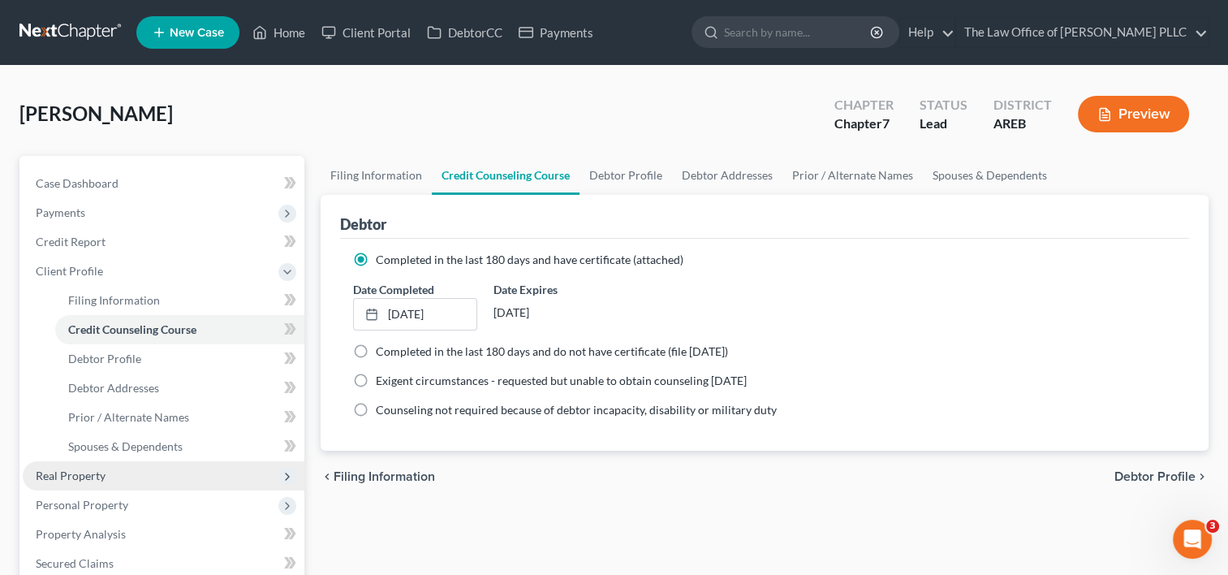
click at [97, 472] on span "Real Property" at bounding box center [71, 475] width 70 height 14
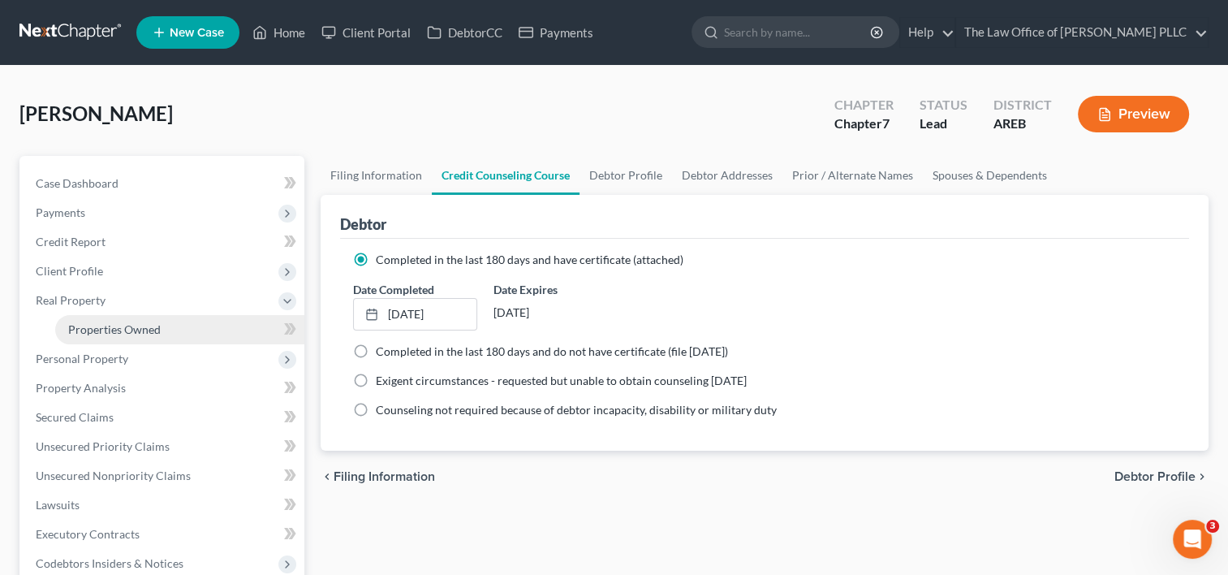
click at [157, 315] on link "Properties Owned" at bounding box center [179, 329] width 249 height 29
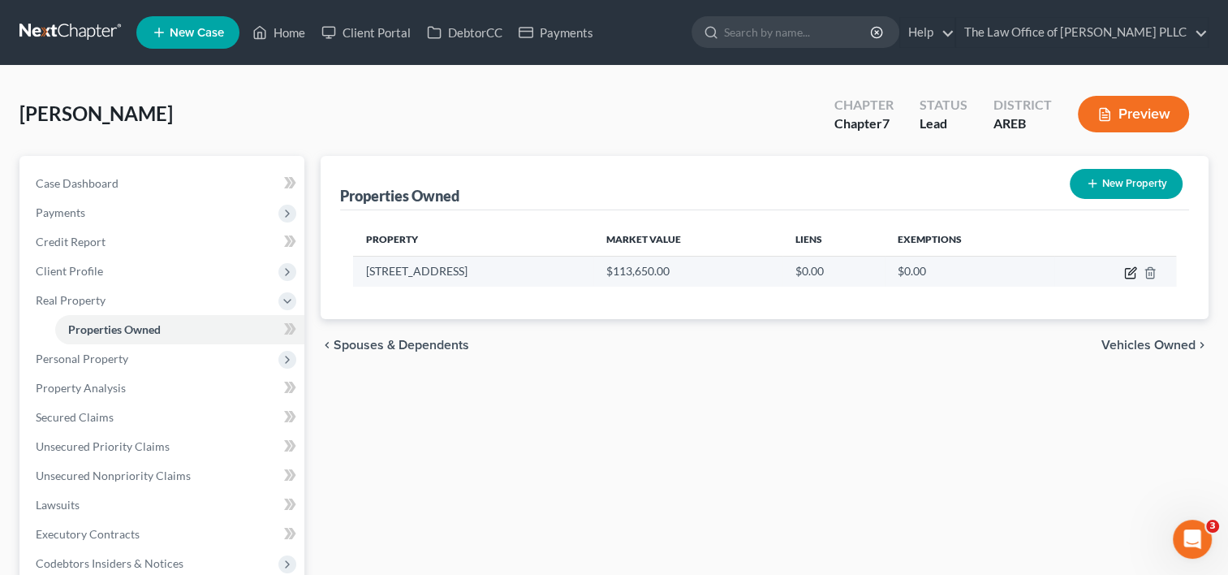
click at [1127, 276] on icon "button" at bounding box center [1130, 272] width 13 height 13
select select "2"
select select "0"
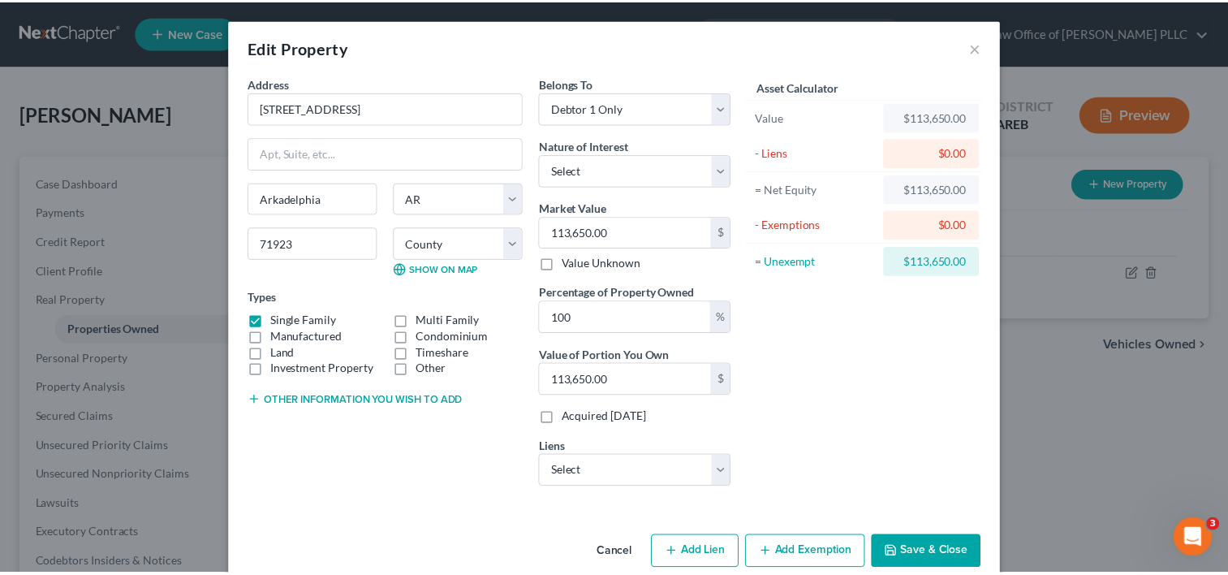
scroll to position [26, 0]
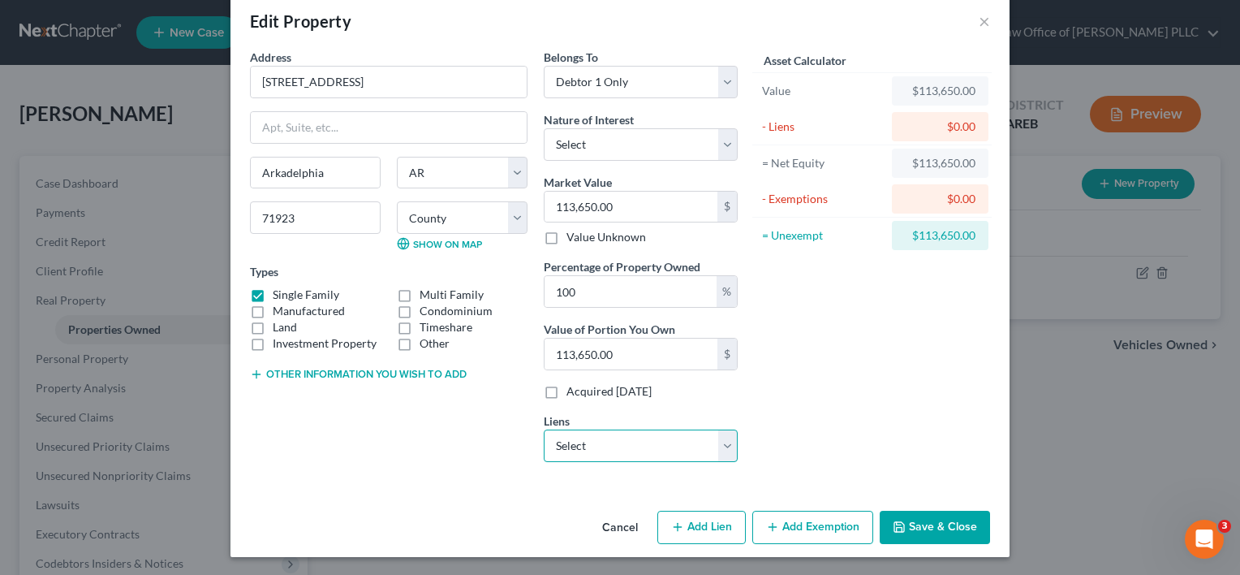
click at [711, 446] on select "Select Nr/Sms/Cal - $88,271.00 Toyota Motor Credit - $34,636.00 Self / Lead - $…" at bounding box center [641, 445] width 194 height 32
click at [823, 396] on div "Asset Calculator Value $113,650.00 - Liens $0.00 = Net Equity $113,650.00 - Exe…" at bounding box center [872, 262] width 252 height 426
click at [609, 517] on button "Cancel" at bounding box center [620, 528] width 62 height 32
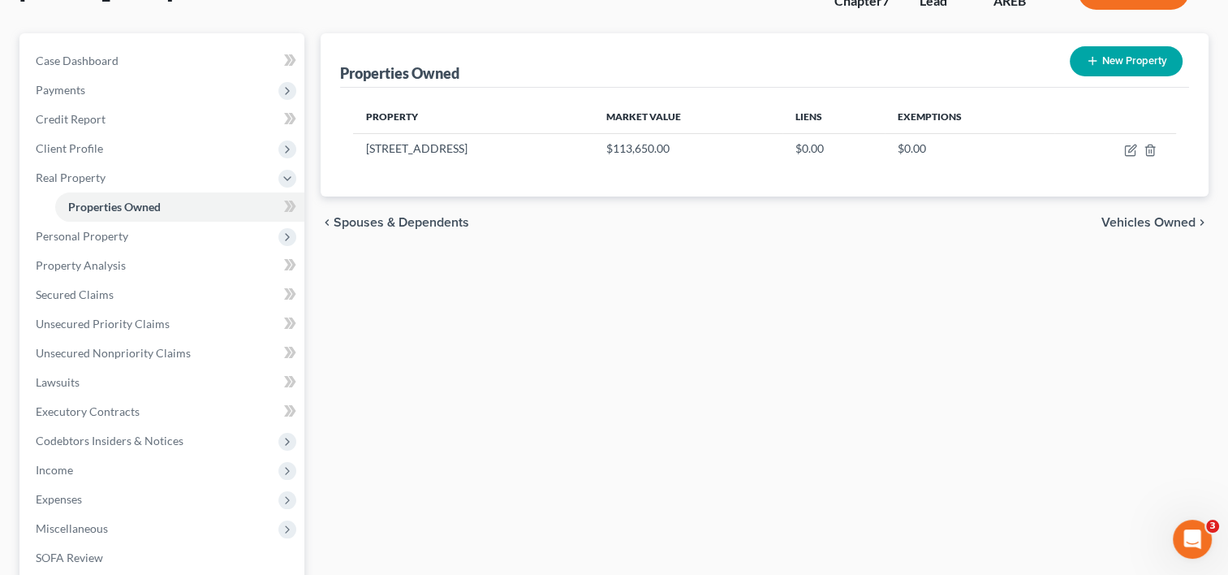
scroll to position [0, 0]
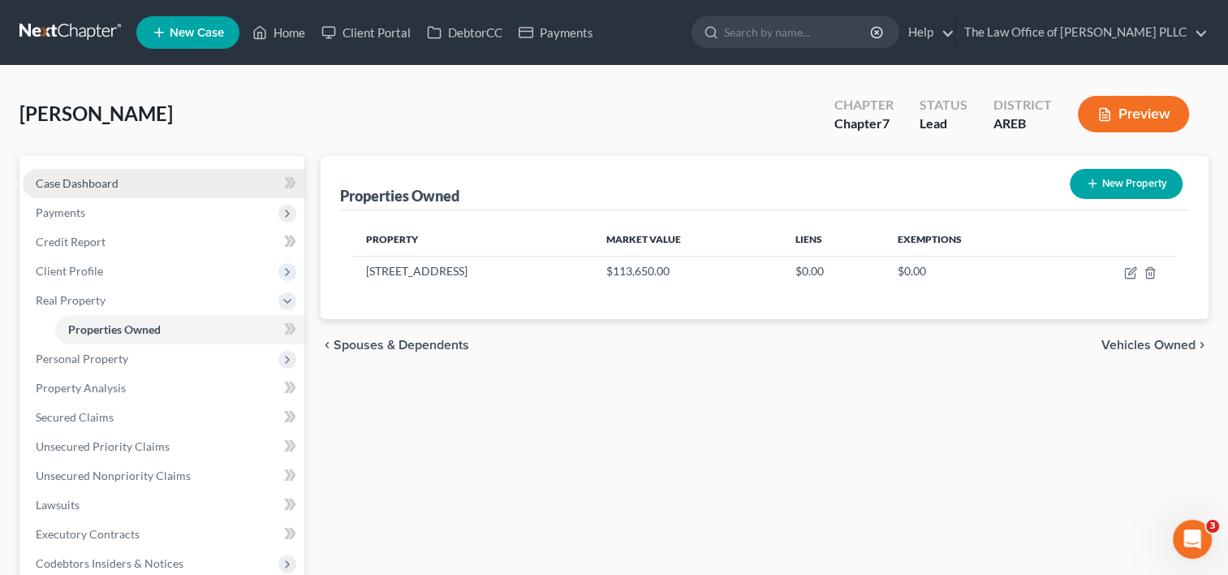
drag, startPoint x: 141, startPoint y: 185, endPoint x: 209, endPoint y: 192, distance: 68.5
click at [141, 185] on link "Case Dashboard" at bounding box center [164, 183] width 282 height 29
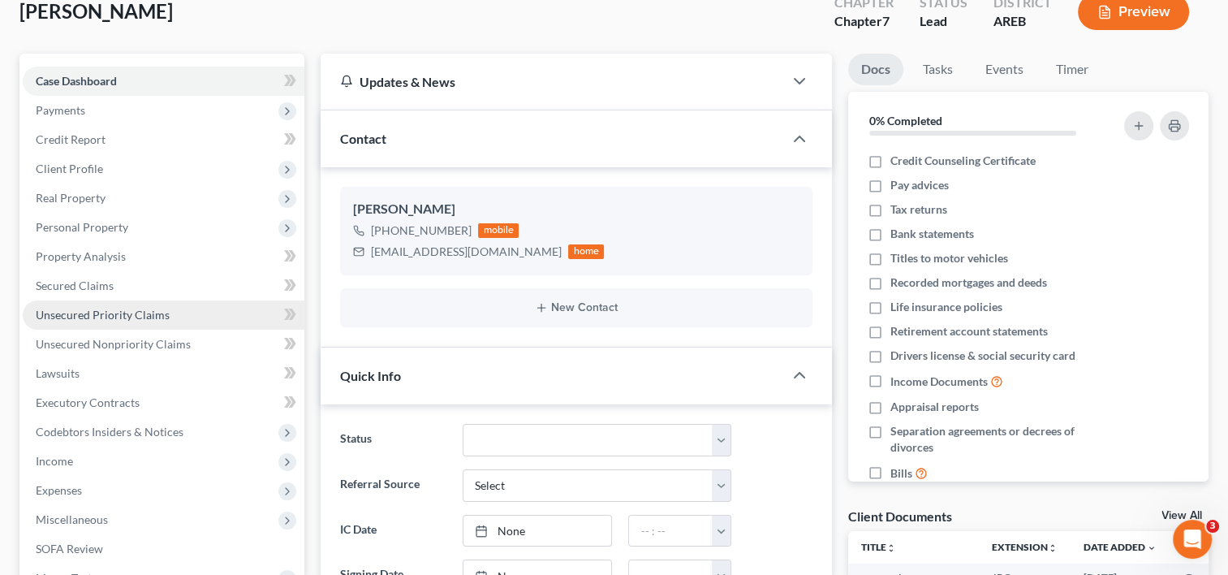
scroll to position [100, 0]
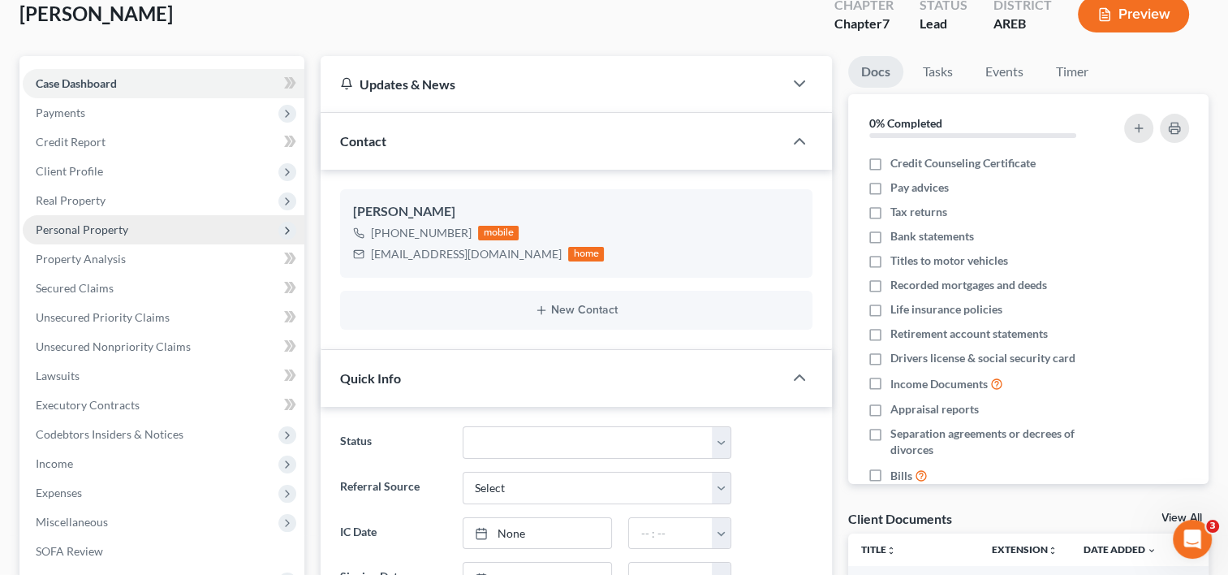
click at [97, 227] on span "Personal Property" at bounding box center [82, 229] width 93 height 14
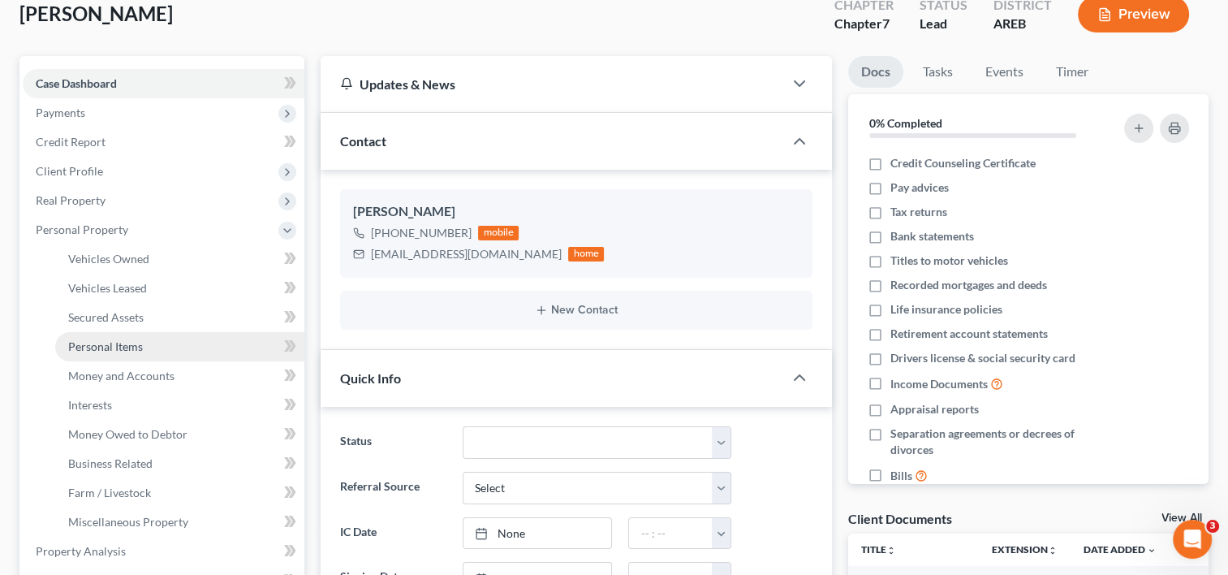
click at [131, 346] on span "Personal Items" at bounding box center [105, 346] width 75 height 14
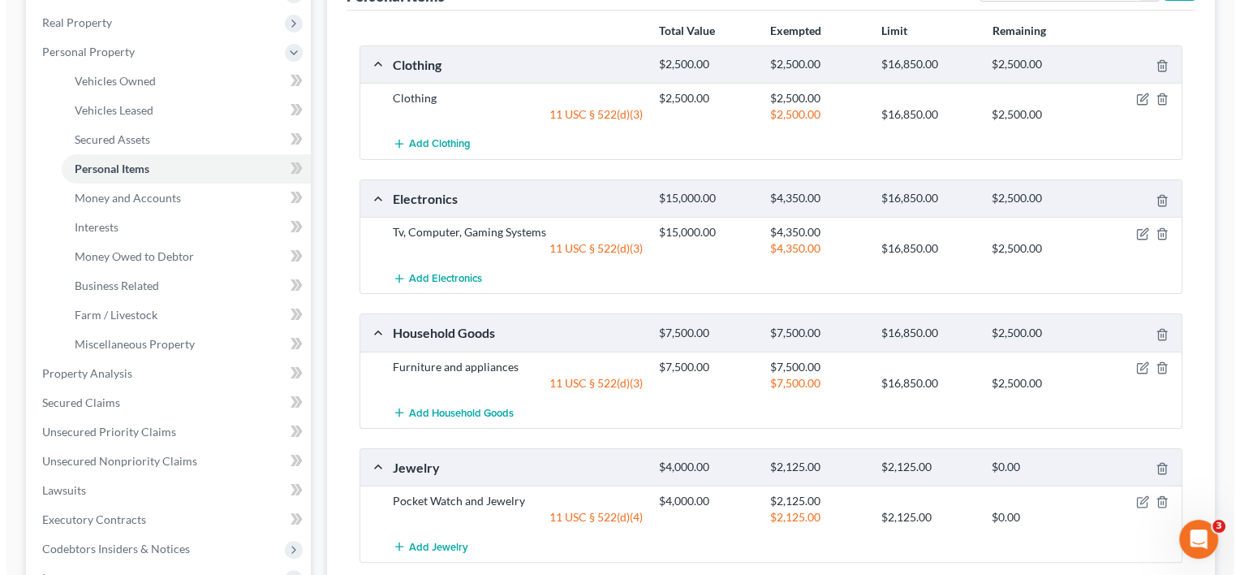
scroll to position [277, 0]
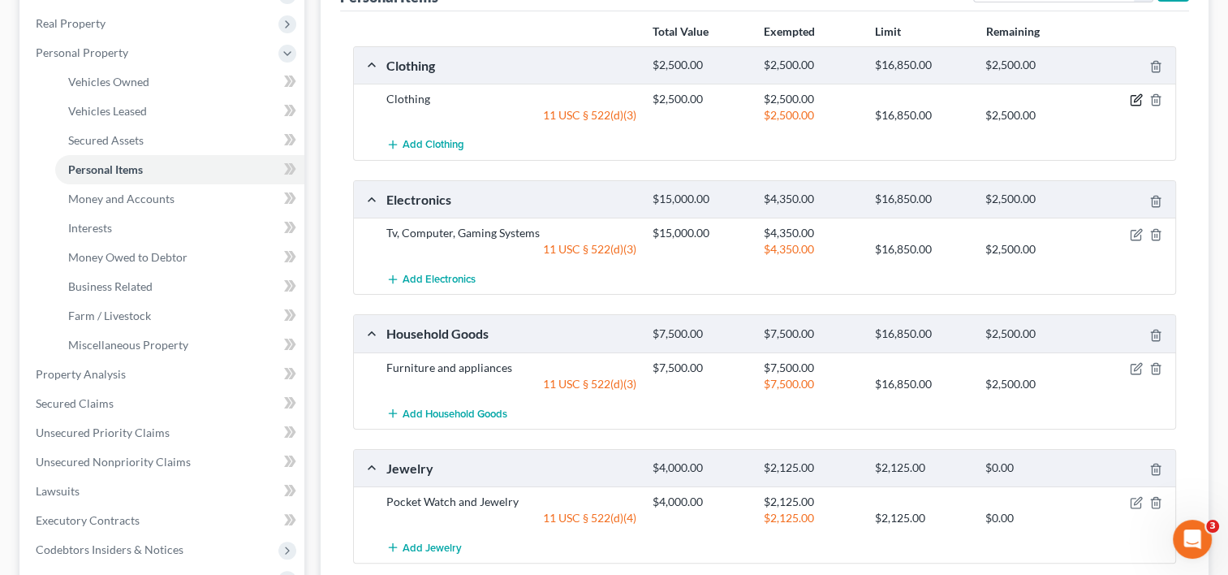
click at [1136, 96] on icon "button" at bounding box center [1137, 98] width 7 height 7
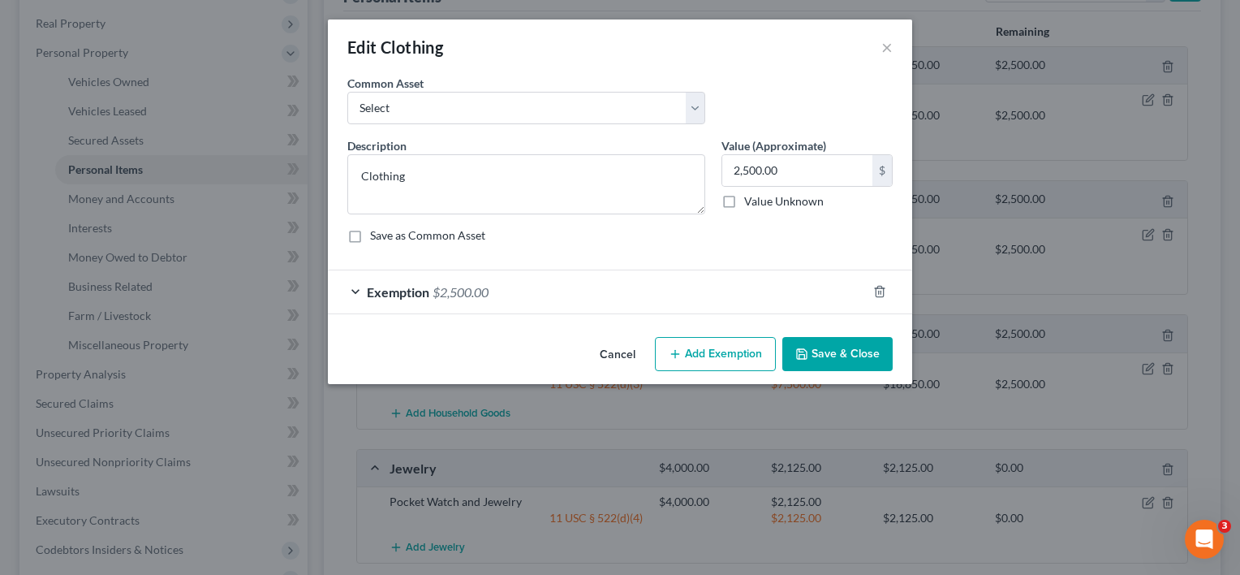
click at [782, 312] on div "Exemption $2,500.00" at bounding box center [620, 291] width 584 height 45
click at [761, 281] on div "Exemption $2,500.00" at bounding box center [597, 291] width 539 height 43
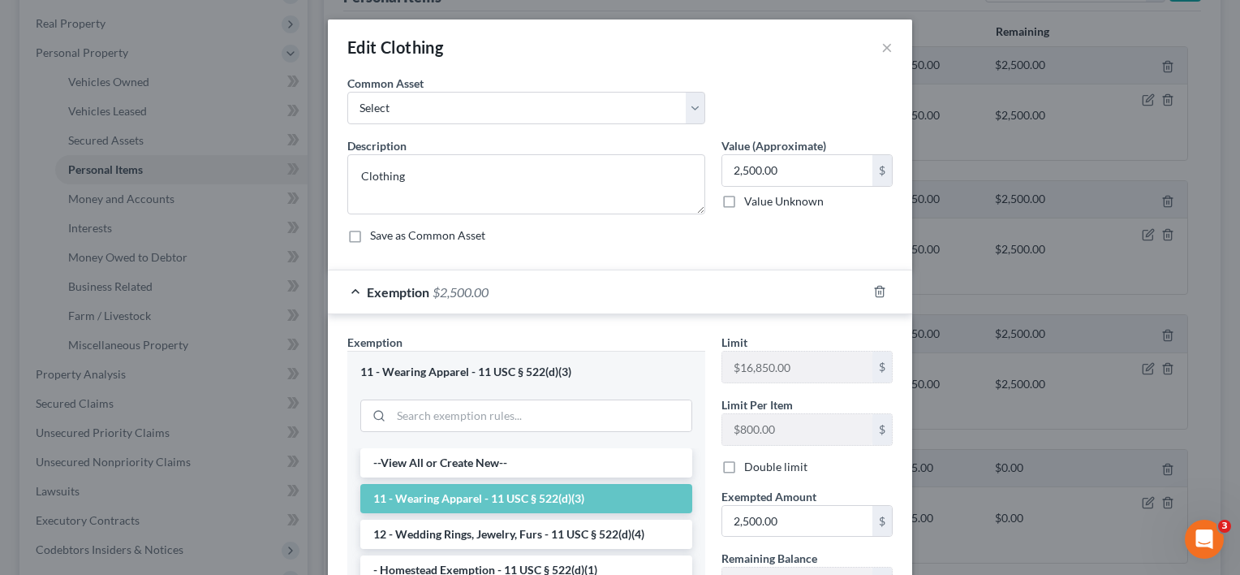
scroll to position [209, 0]
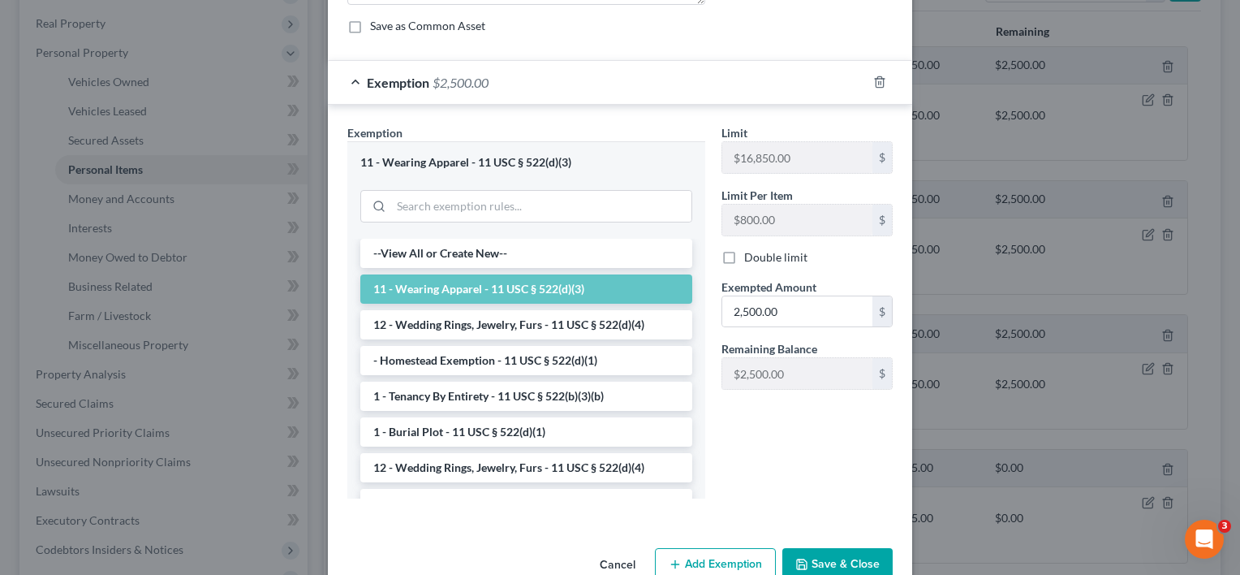
click at [831, 562] on button "Save & Close" at bounding box center [837, 565] width 110 height 34
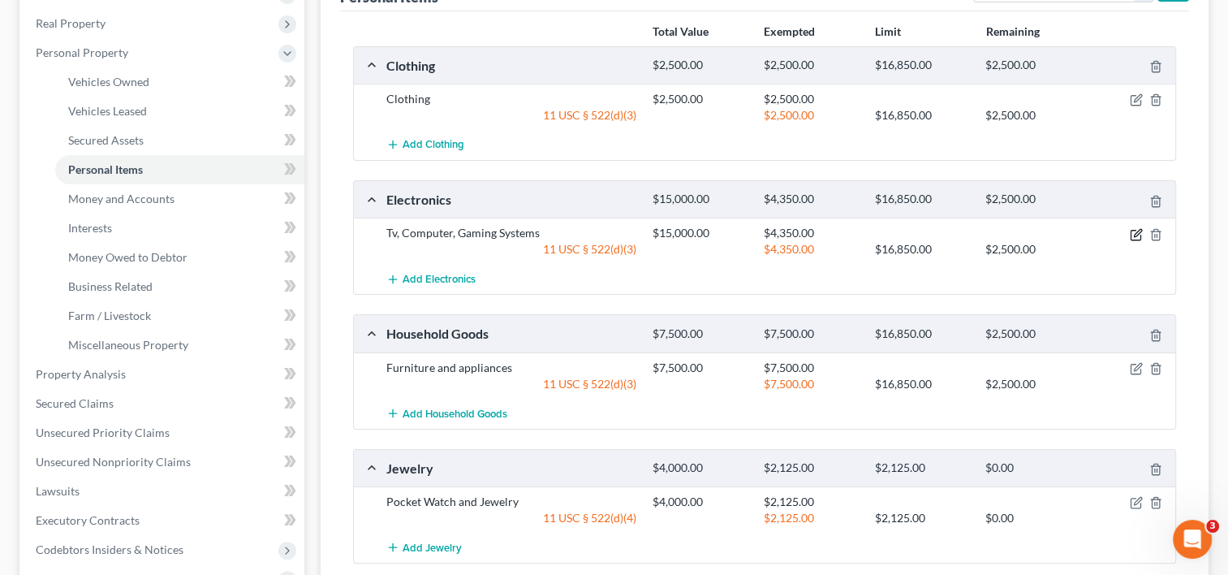
click at [1131, 235] on icon "button" at bounding box center [1136, 234] width 13 height 13
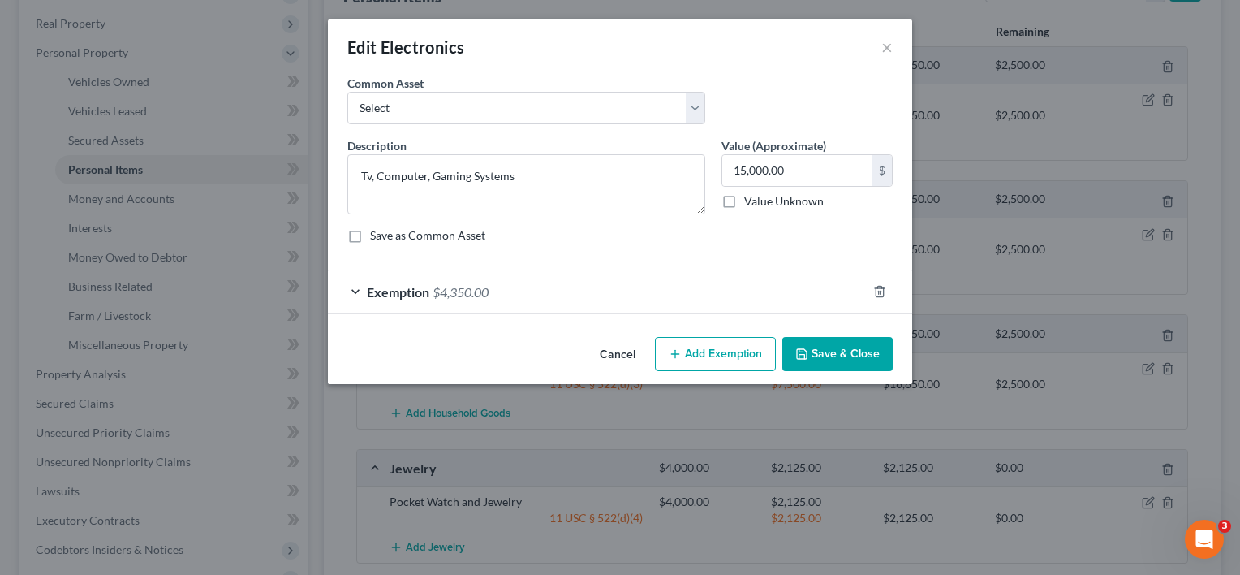
click at [709, 294] on div "Exemption $4,350.00" at bounding box center [597, 291] width 539 height 43
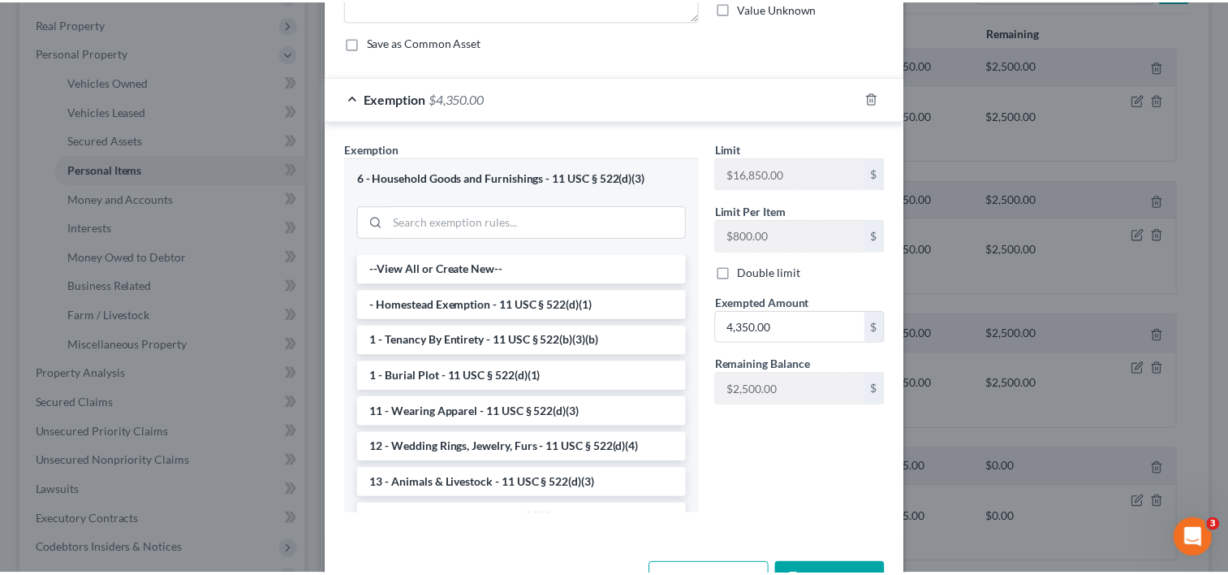
scroll to position [247, 0]
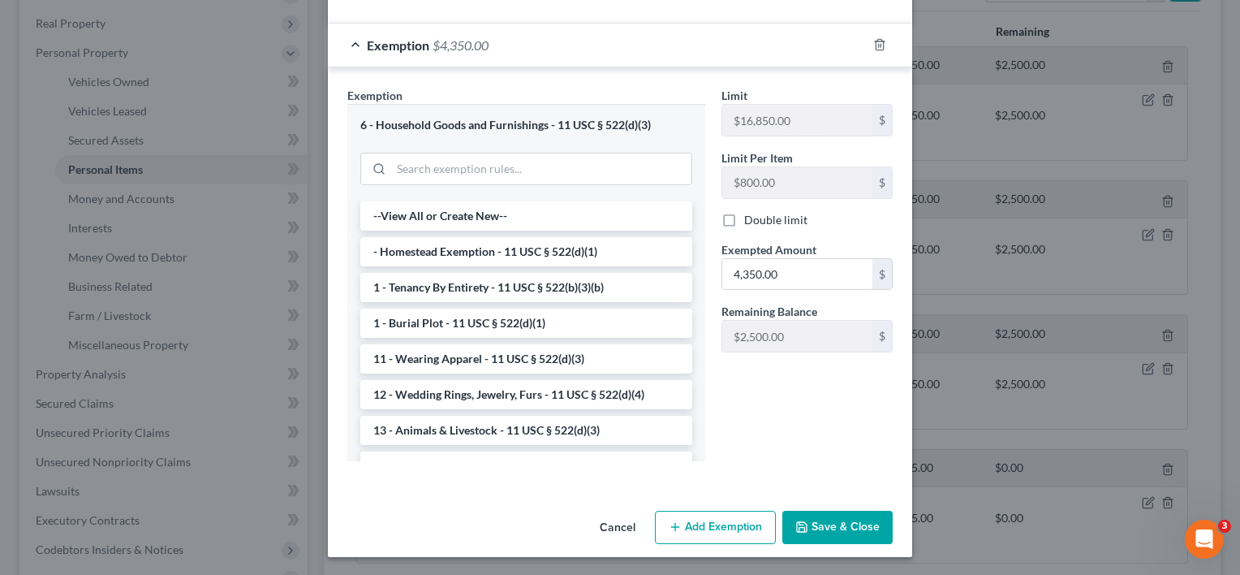
click at [608, 526] on button "Cancel" at bounding box center [618, 528] width 62 height 32
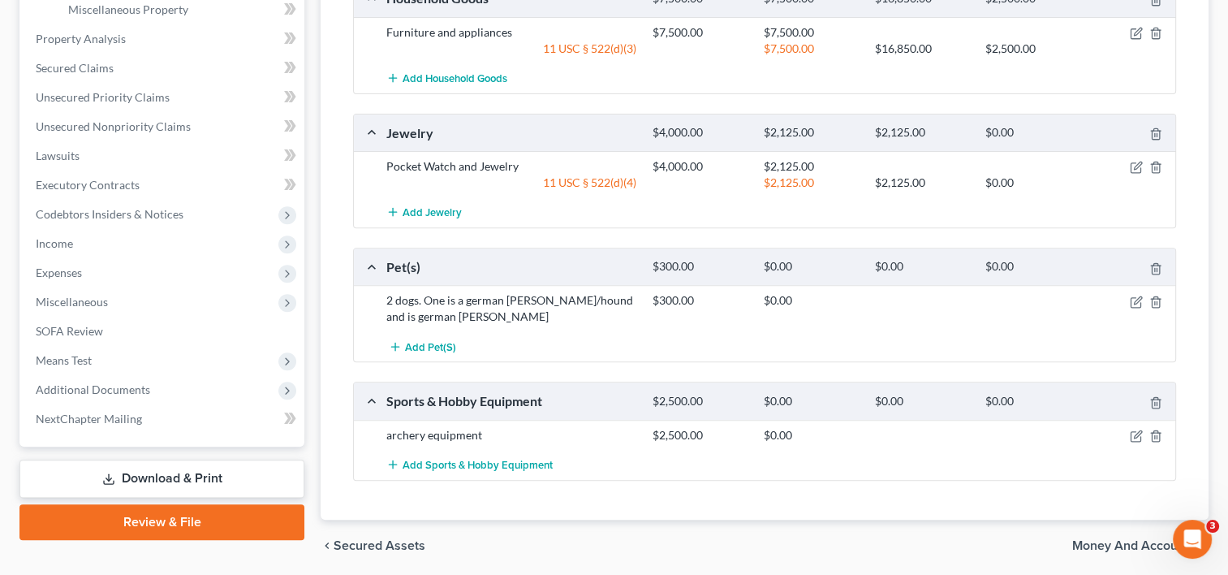
scroll to position [613, 0]
click at [1137, 429] on icon "button" at bounding box center [1137, 432] width 7 height 7
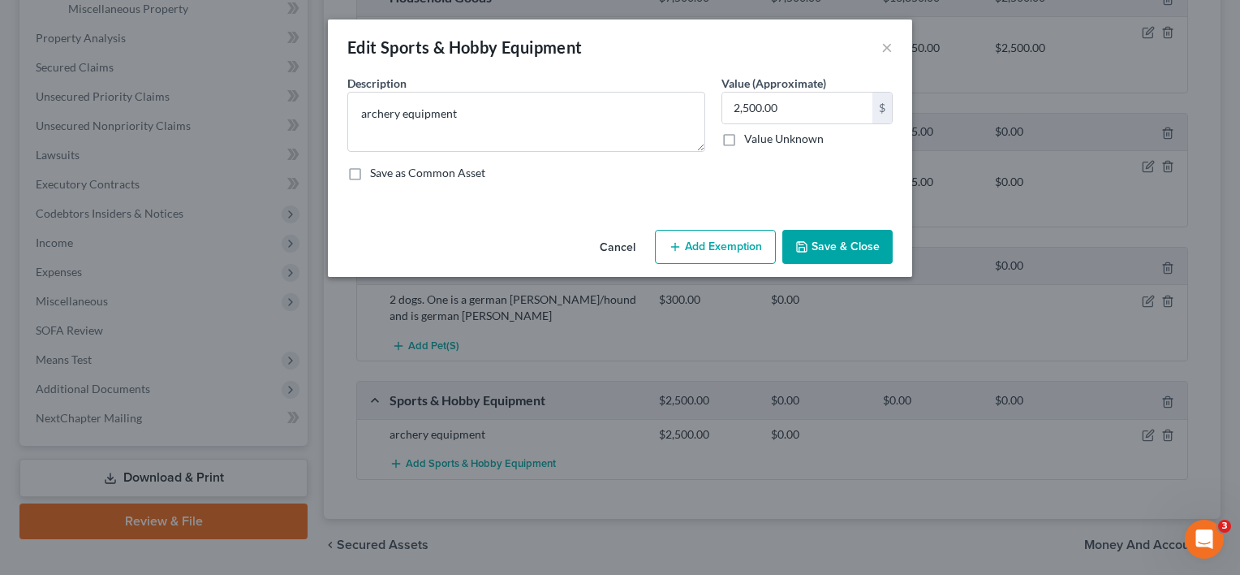
click at [613, 250] on button "Cancel" at bounding box center [618, 247] width 62 height 32
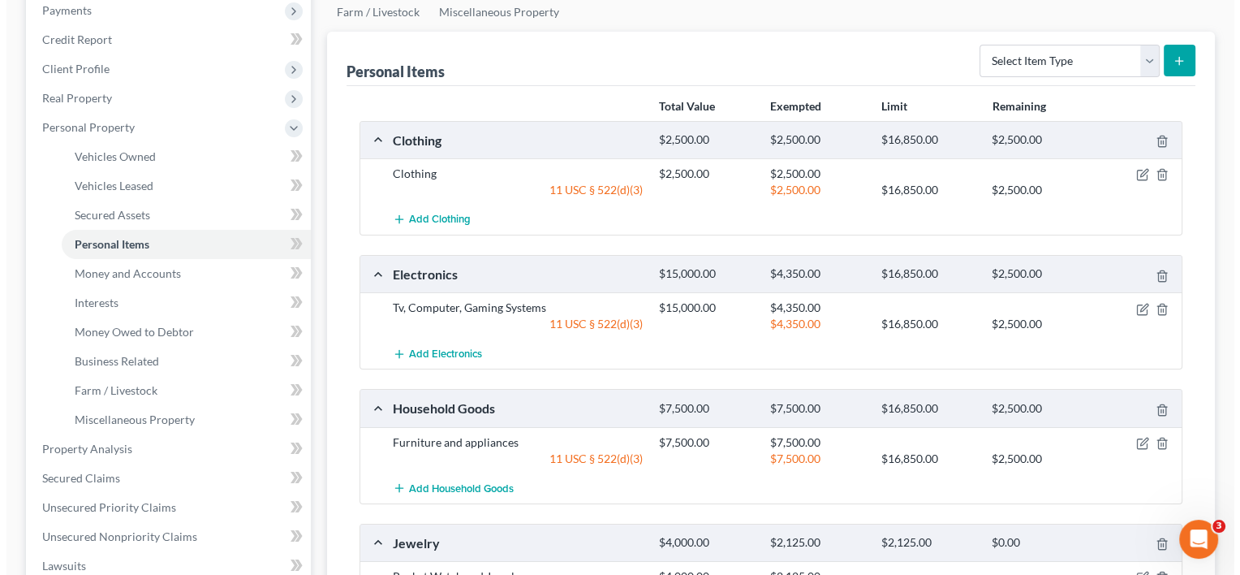
scroll to position [200, 0]
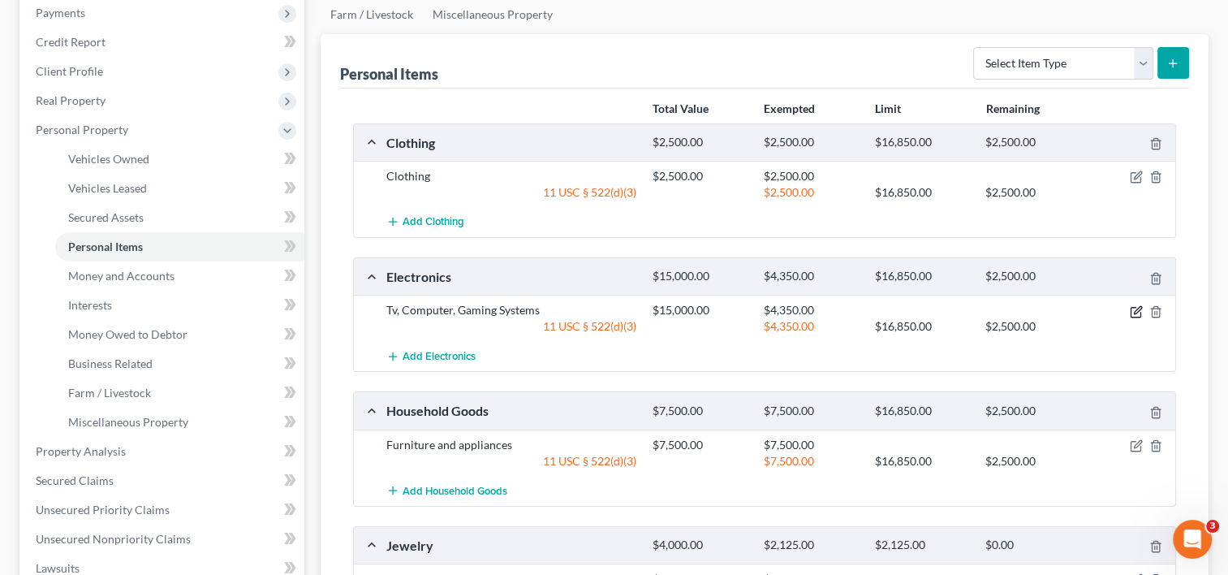
click at [1133, 307] on icon "button" at bounding box center [1136, 312] width 10 height 10
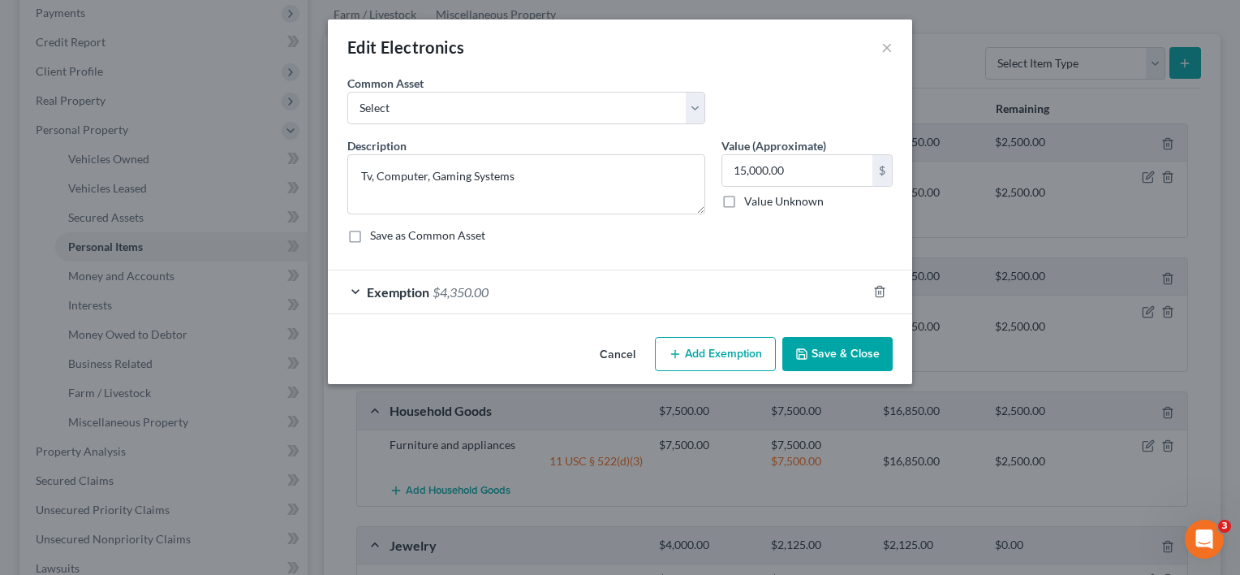
click at [537, 301] on div "Exemption $4,350.00" at bounding box center [597, 291] width 539 height 43
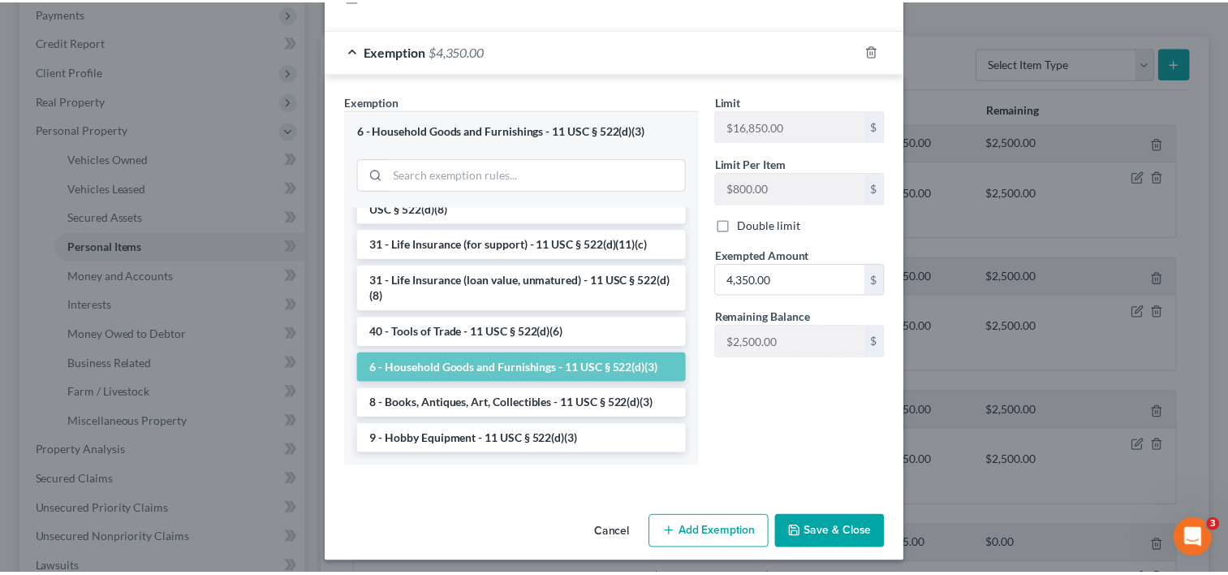
scroll to position [247, 0]
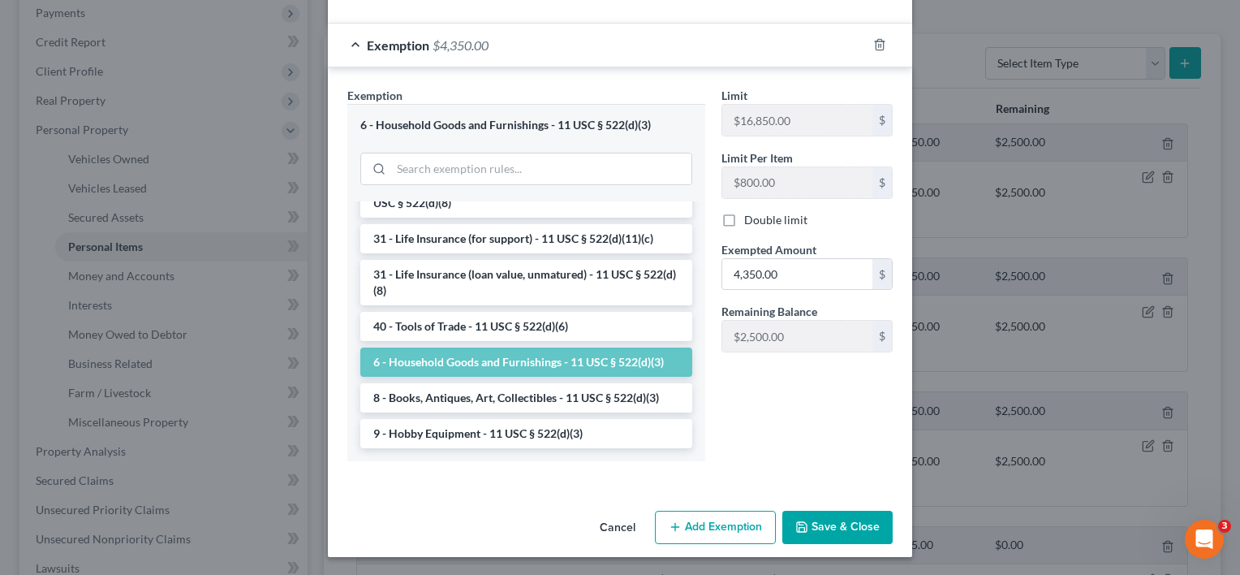
click at [617, 526] on button "Cancel" at bounding box center [618, 528] width 62 height 32
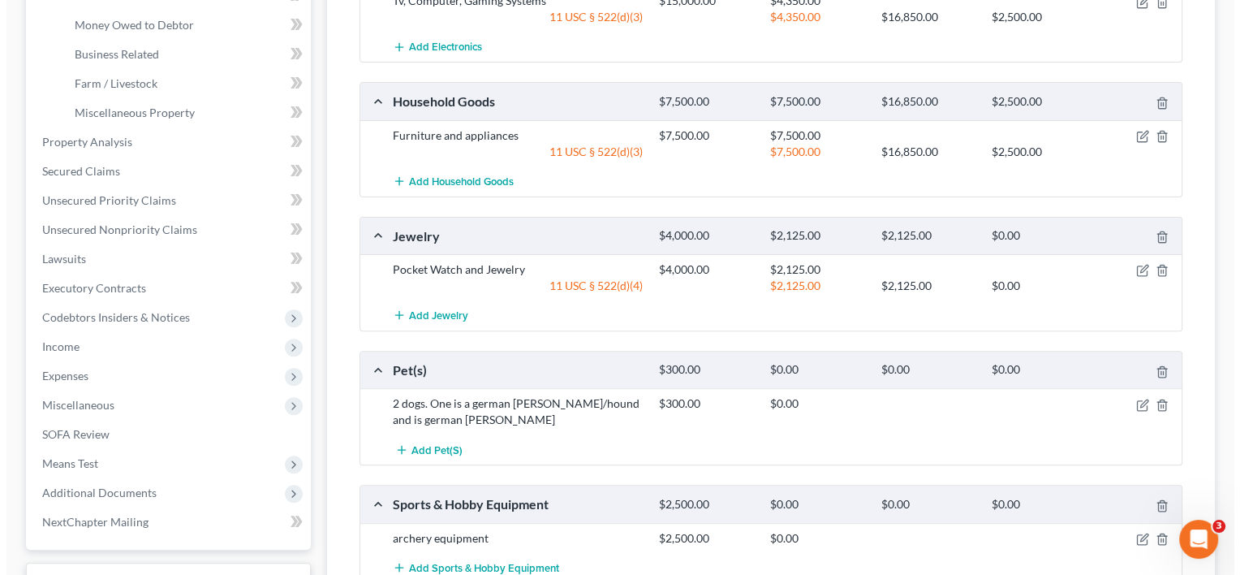
scroll to position [666, 0]
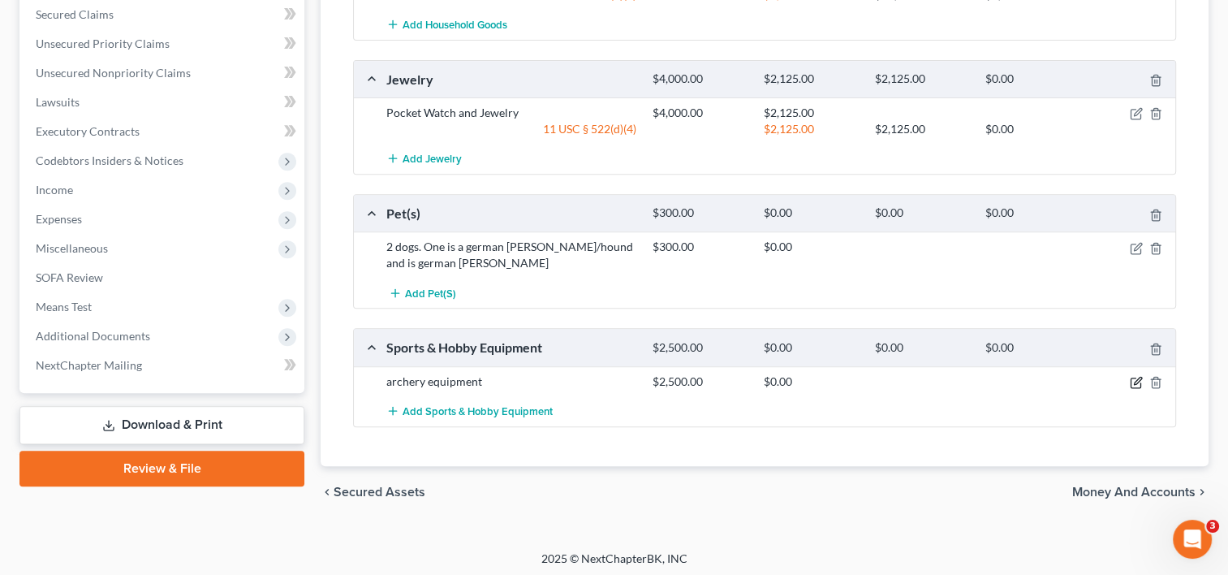
click at [1135, 377] on icon "button" at bounding box center [1136, 382] width 13 height 13
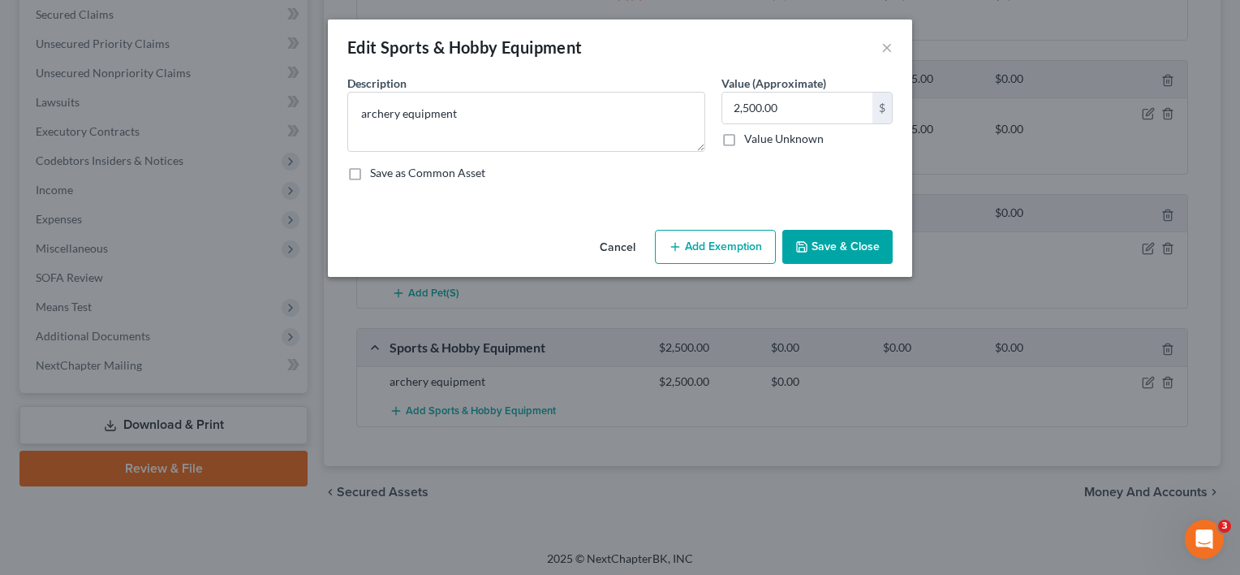
click at [726, 241] on button "Add Exemption" at bounding box center [715, 247] width 121 height 34
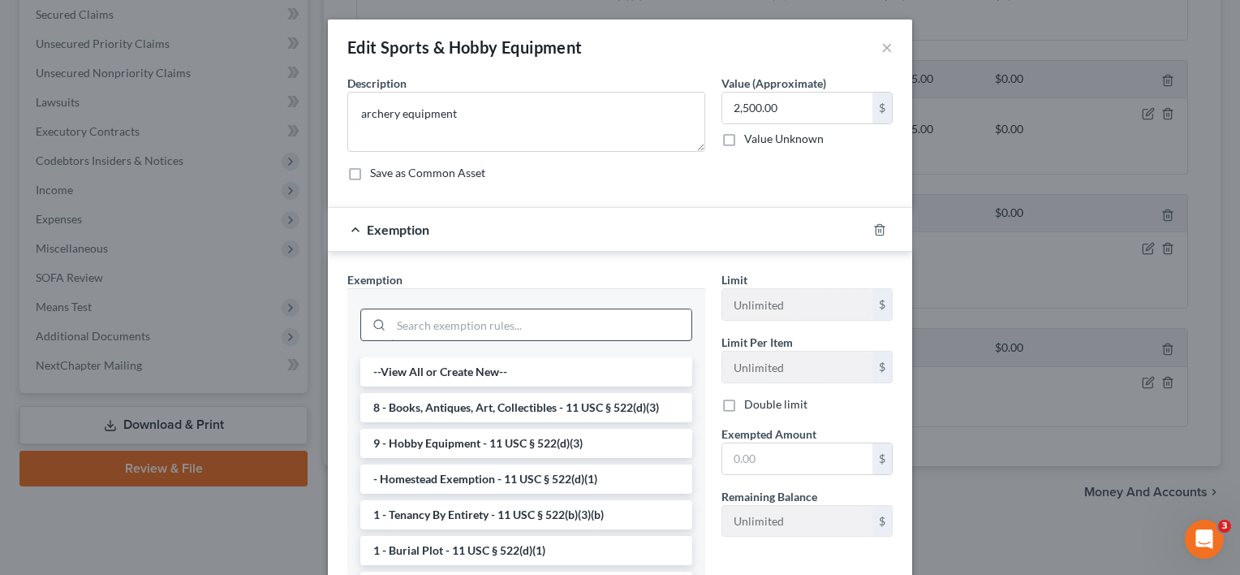
scroll to position [157, 0]
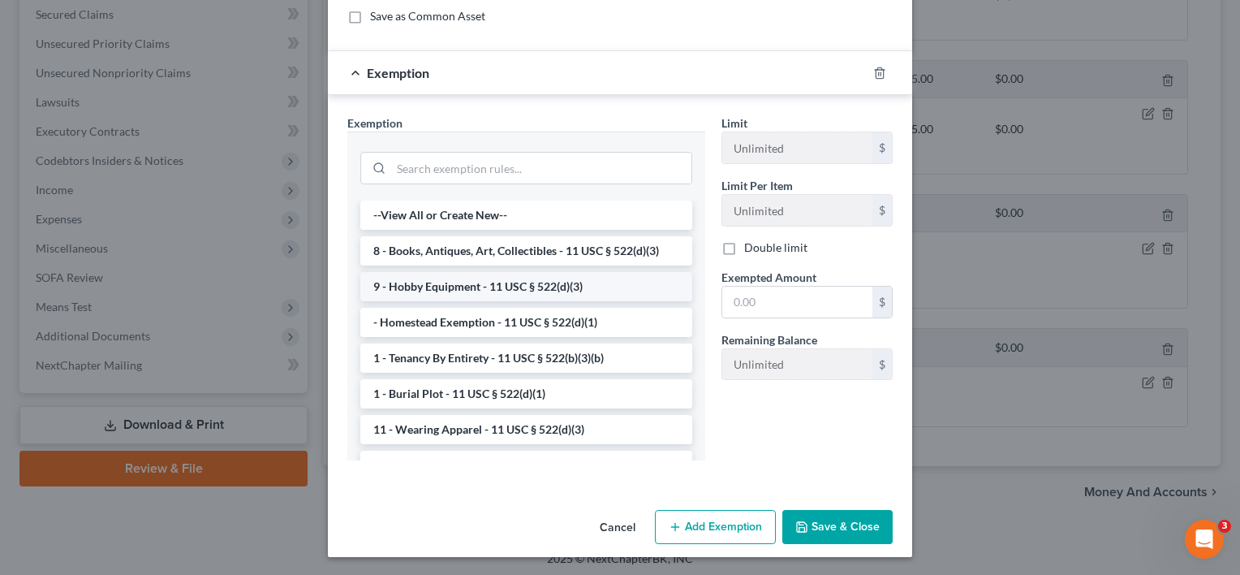
click at [502, 286] on li "9 - Hobby Equipment - 11 USC § 522(d)(3)" at bounding box center [526, 286] width 332 height 29
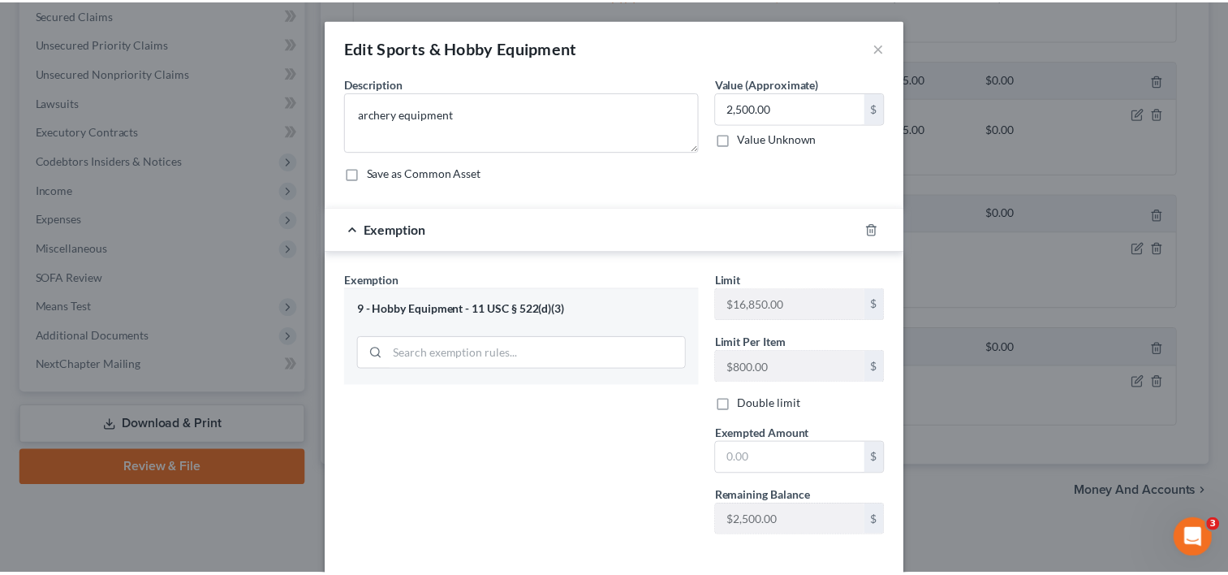
scroll to position [75, 0]
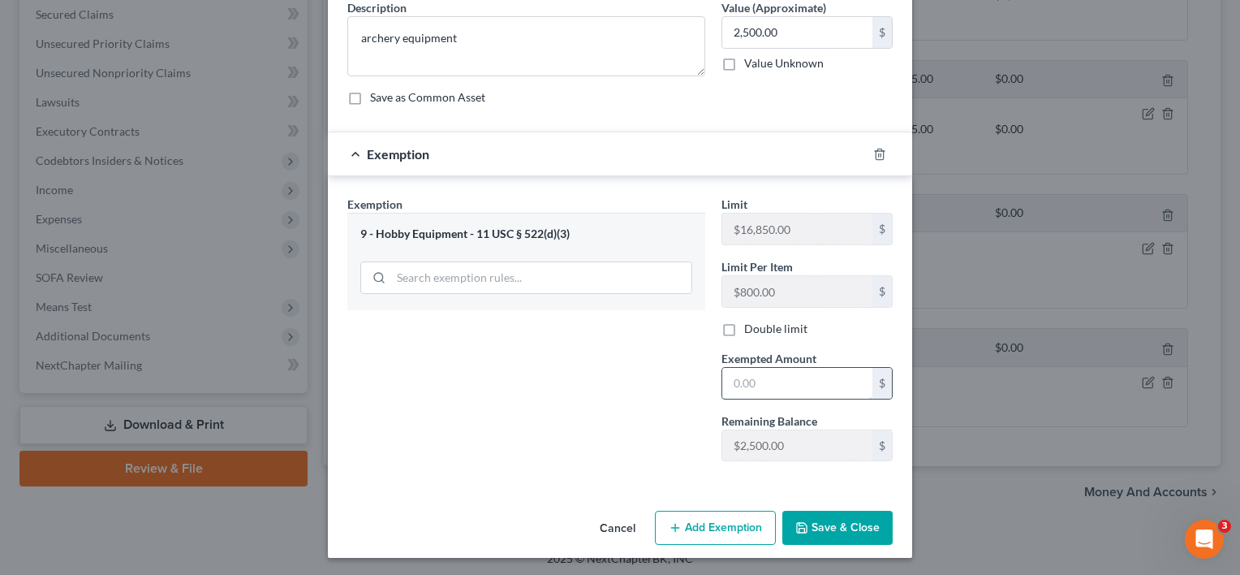
click at [774, 380] on input "text" at bounding box center [797, 383] width 150 height 31
type input "2,500"
click at [830, 524] on button "Save & Close" at bounding box center [837, 528] width 110 height 34
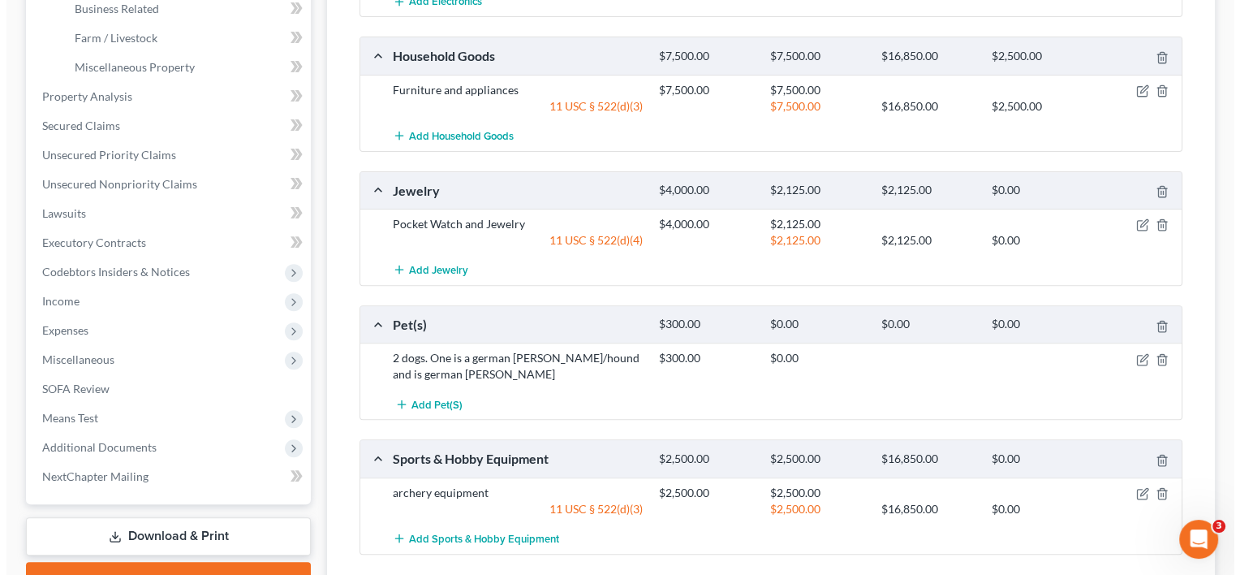
scroll to position [552, 0]
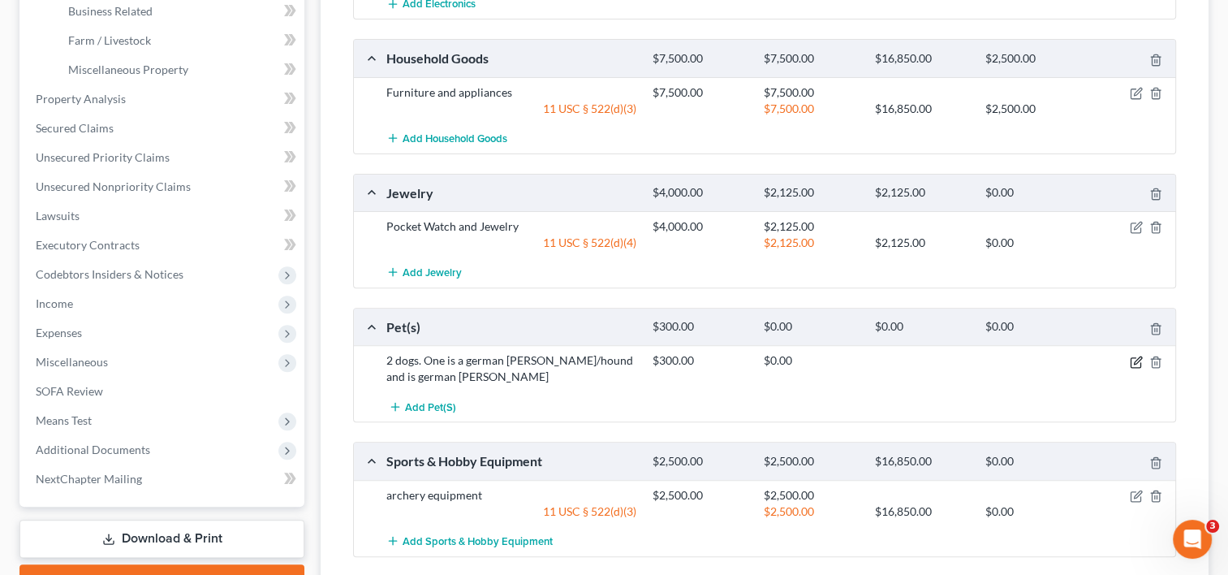
click at [1138, 356] on icon "button" at bounding box center [1136, 361] width 13 height 13
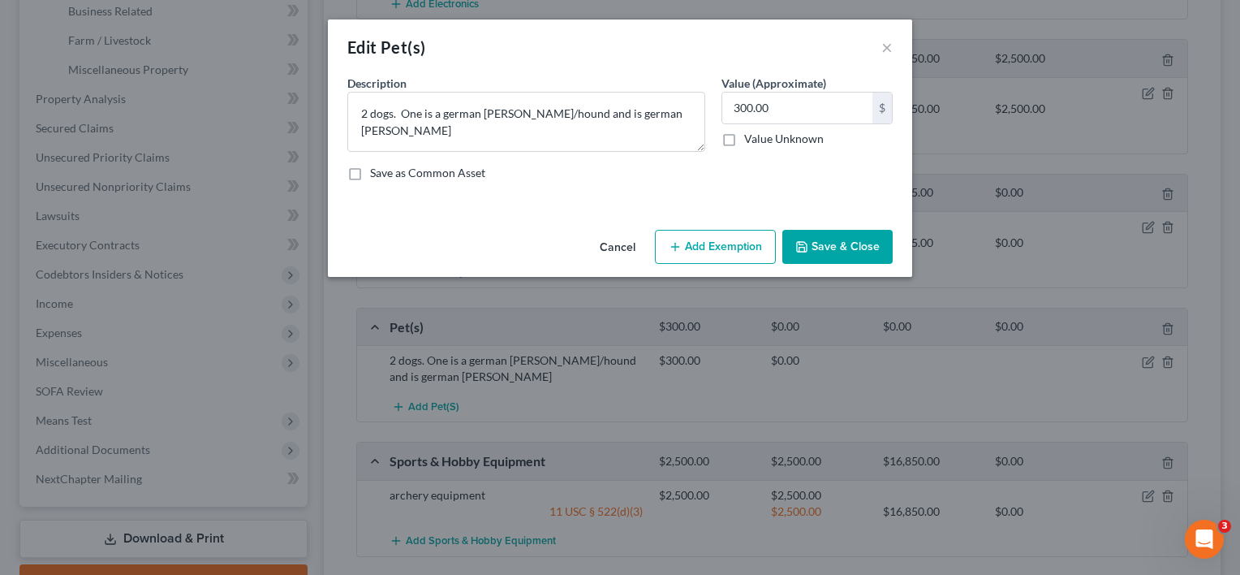
click at [711, 239] on button "Add Exemption" at bounding box center [715, 247] width 121 height 34
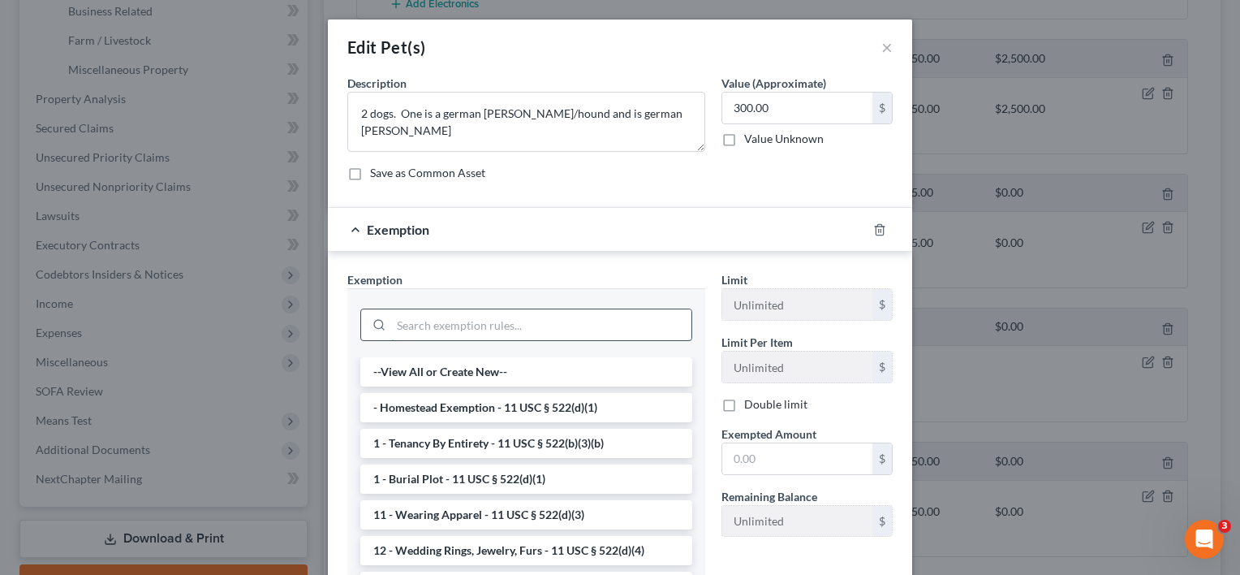
click at [578, 313] on input "search" at bounding box center [541, 324] width 300 height 31
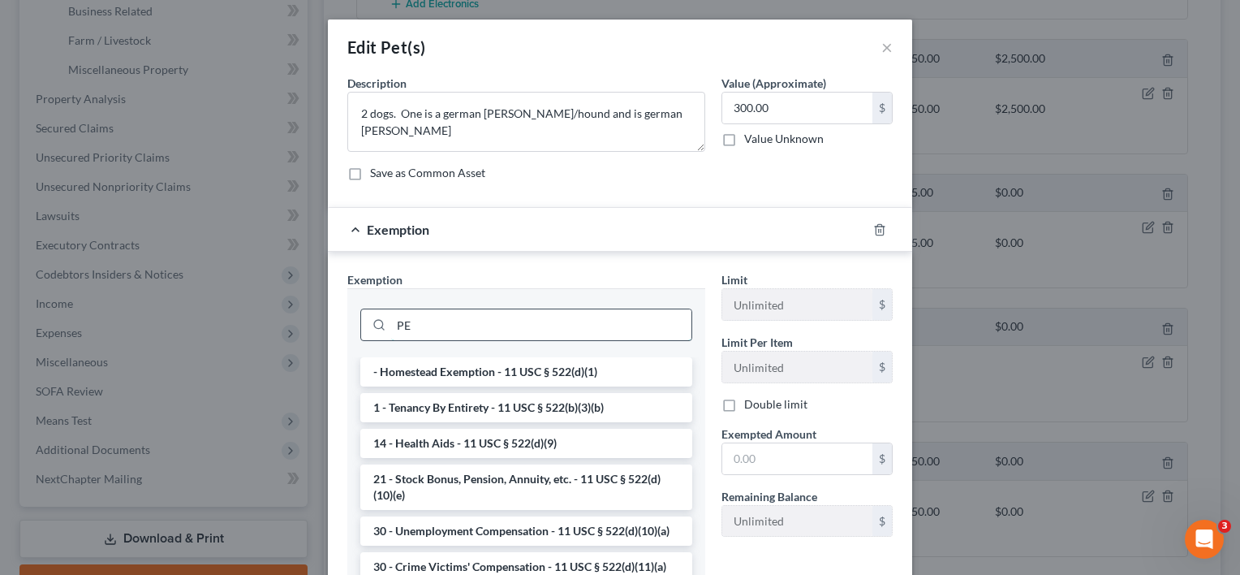
type input "P"
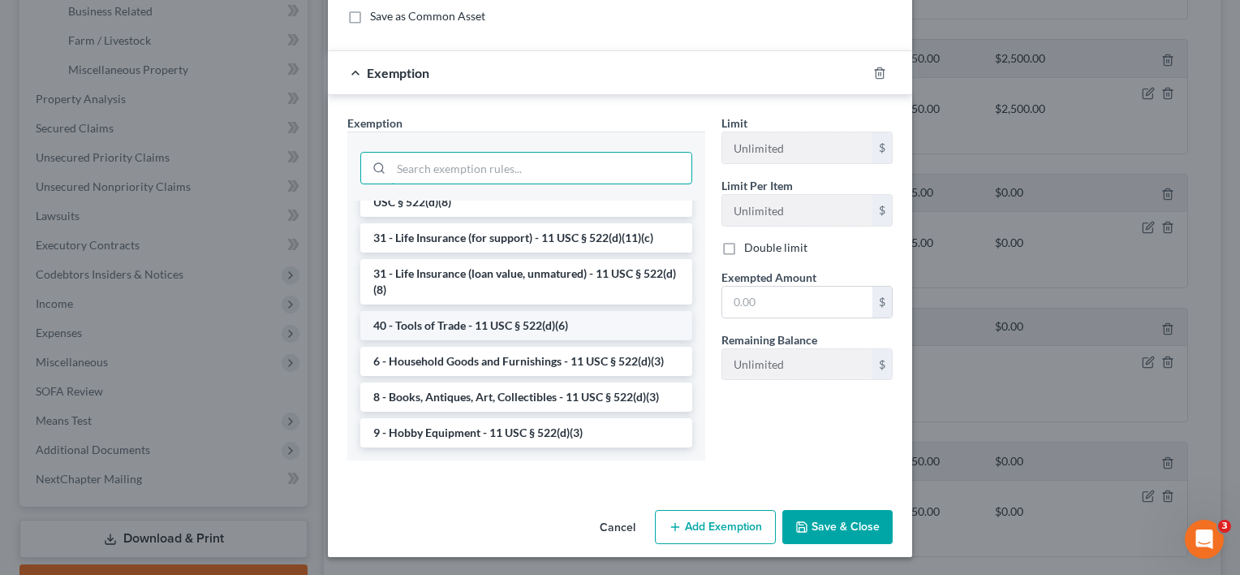
scroll to position [1295, 0]
click at [596, 403] on li "8 - Books, Antiques, Art, Collectibles - 11 USC § 522(d)(3)" at bounding box center [526, 396] width 332 height 29
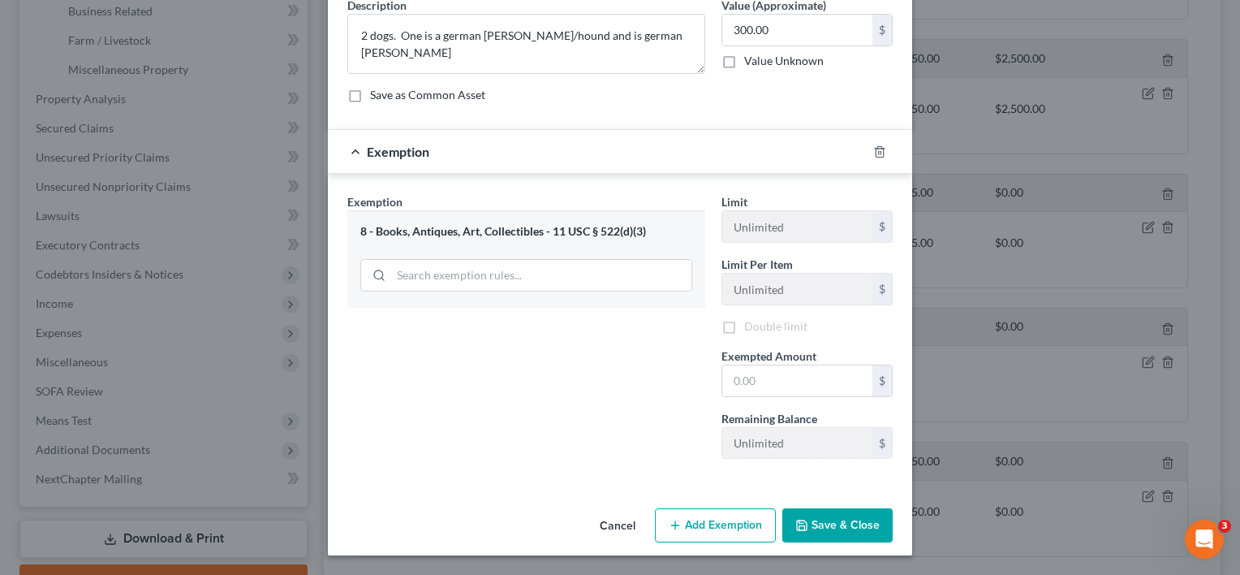
scroll to position [75, 0]
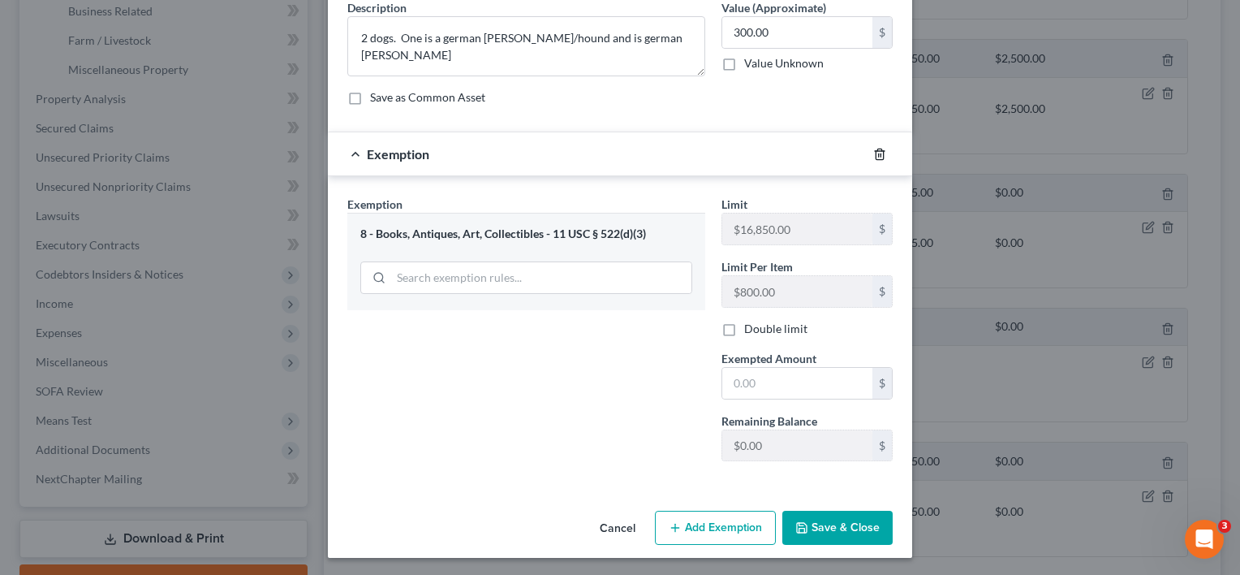
click at [876, 149] on icon "button" at bounding box center [879, 154] width 7 height 11
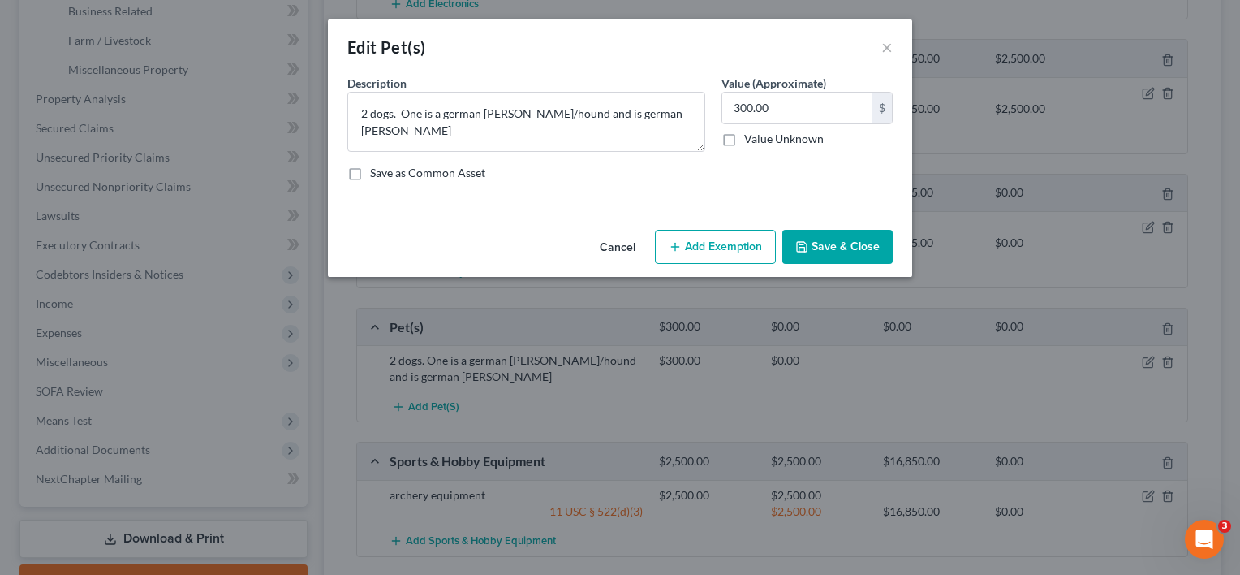
scroll to position [0, 0]
click at [692, 248] on button "Add Exemption" at bounding box center [715, 247] width 121 height 34
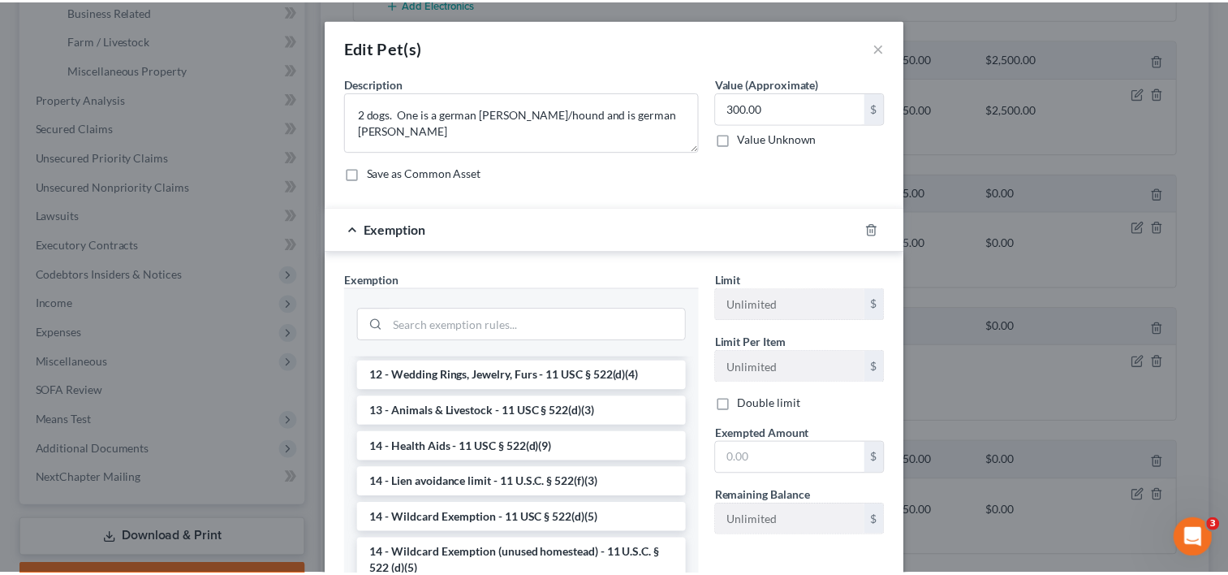
scroll to position [175, 0]
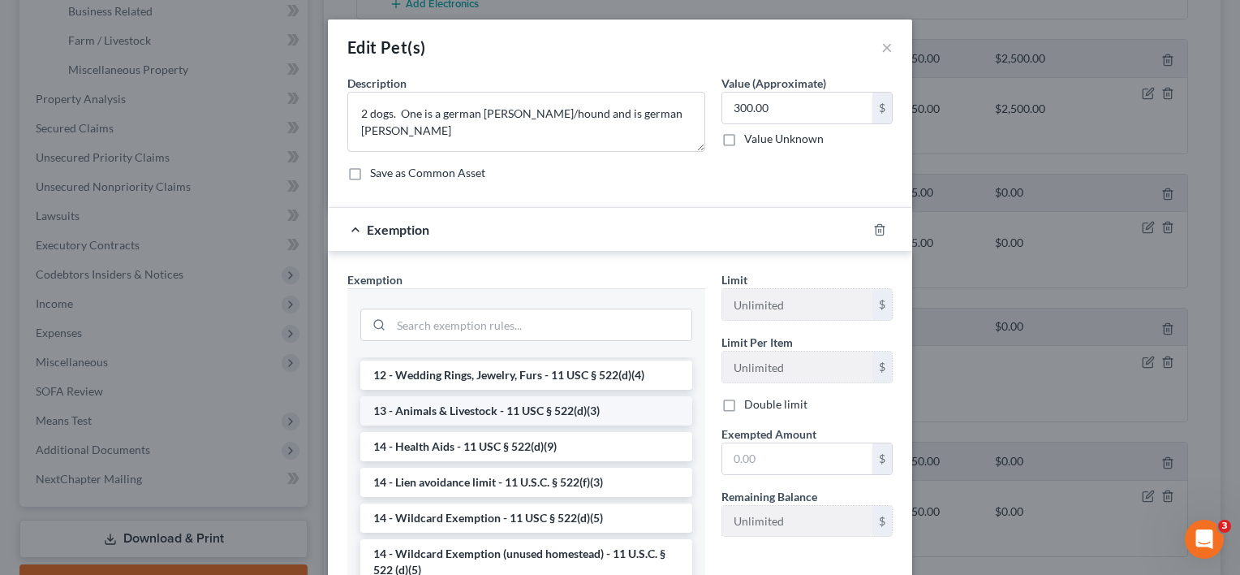
click at [548, 404] on li "13 - Animals & Livestock - 11 USC § 522(d)(3)" at bounding box center [526, 410] width 332 height 29
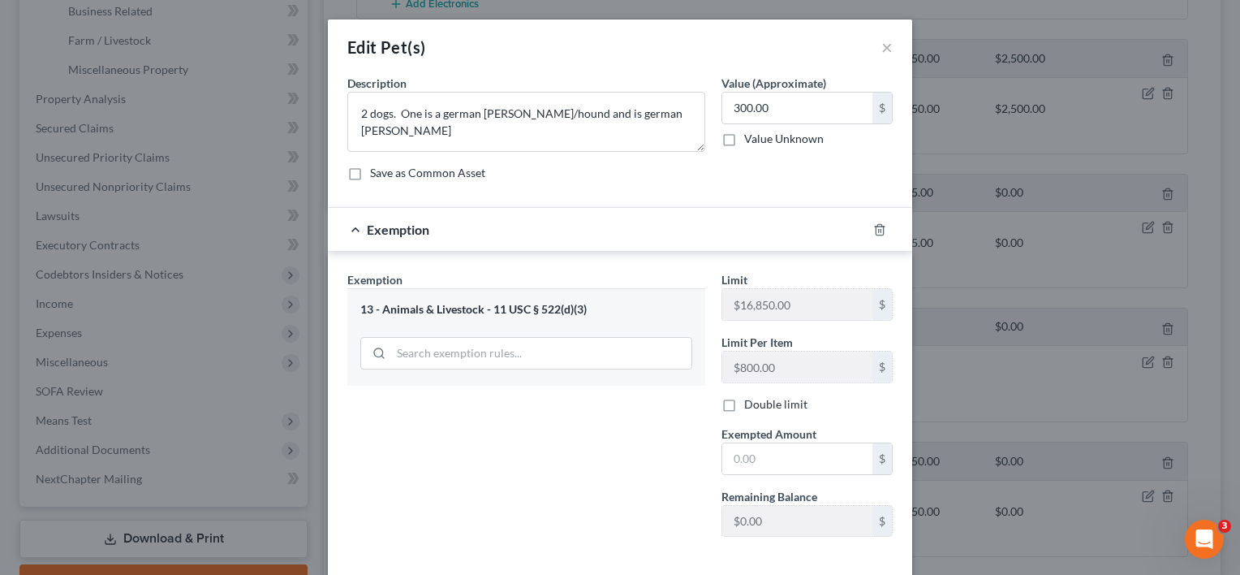
click at [872, 221] on div at bounding box center [889, 230] width 45 height 26
click at [876, 230] on icon "button" at bounding box center [879, 229] width 13 height 13
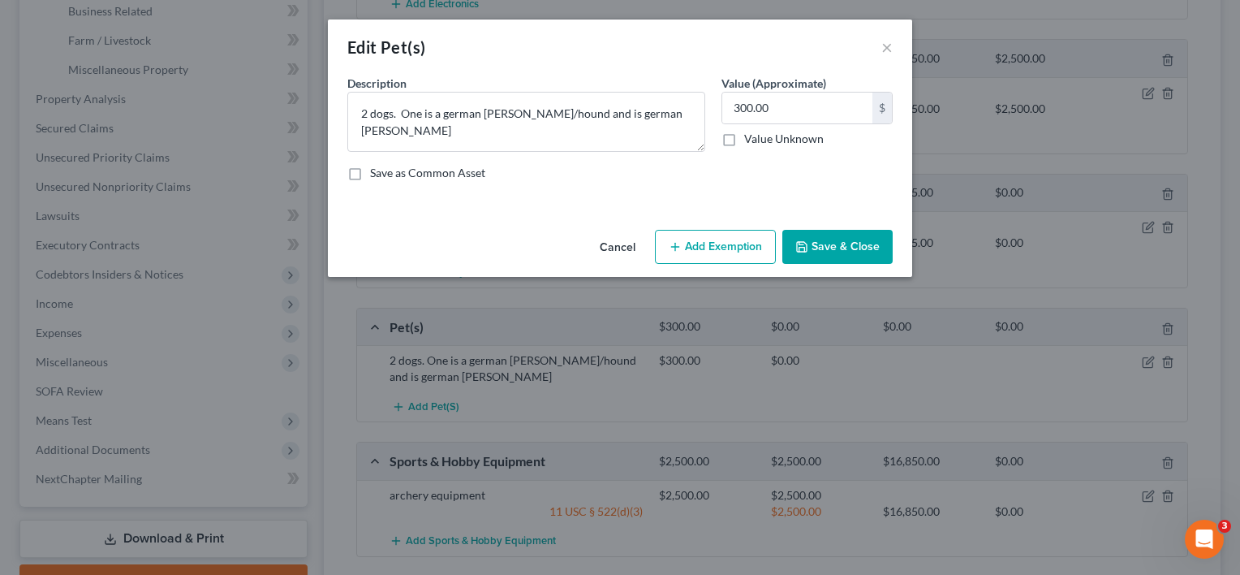
click at [616, 248] on button "Cancel" at bounding box center [618, 247] width 62 height 32
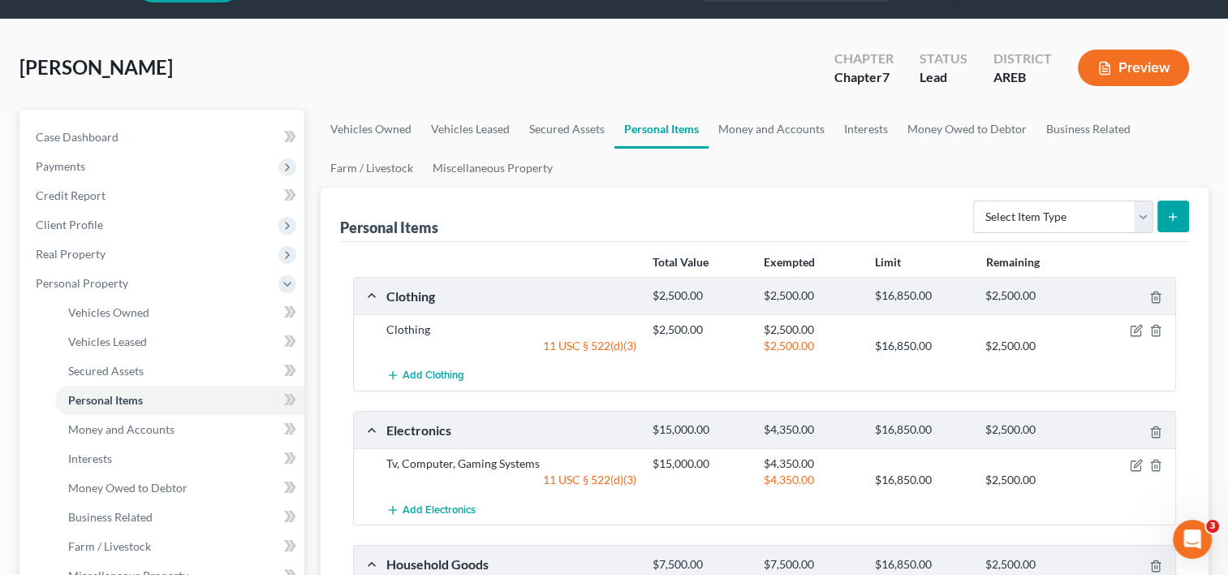
scroll to position [45, 0]
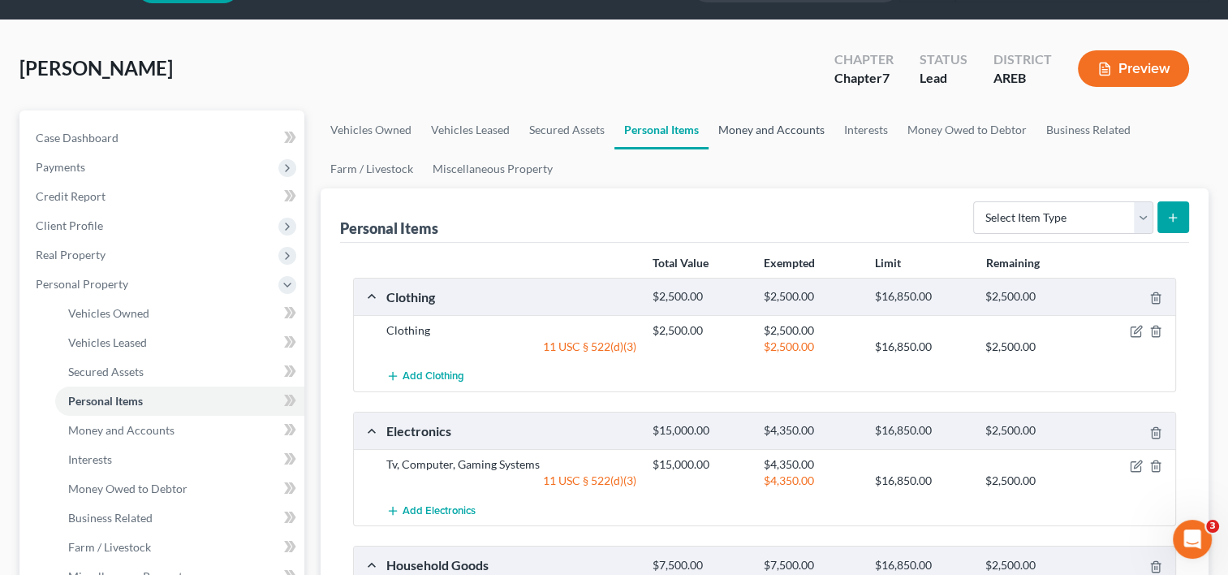
drag, startPoint x: 785, startPoint y: 127, endPoint x: 760, endPoint y: 131, distance: 25.4
click at [760, 131] on link "Money and Accounts" at bounding box center [772, 129] width 126 height 39
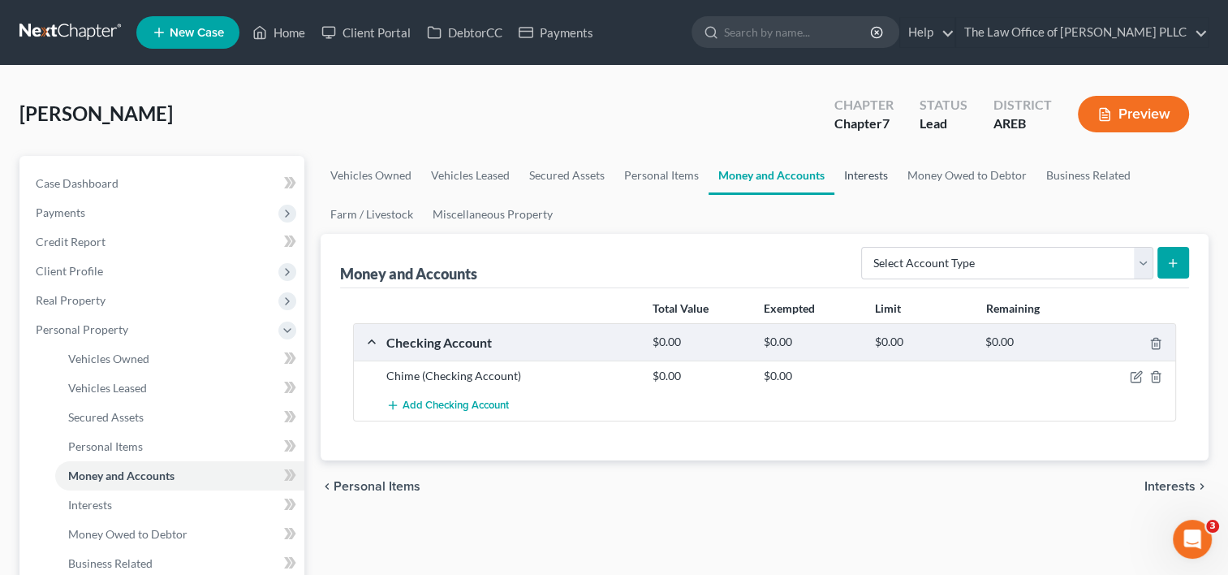
click at [877, 174] on link "Interests" at bounding box center [865, 175] width 63 height 39
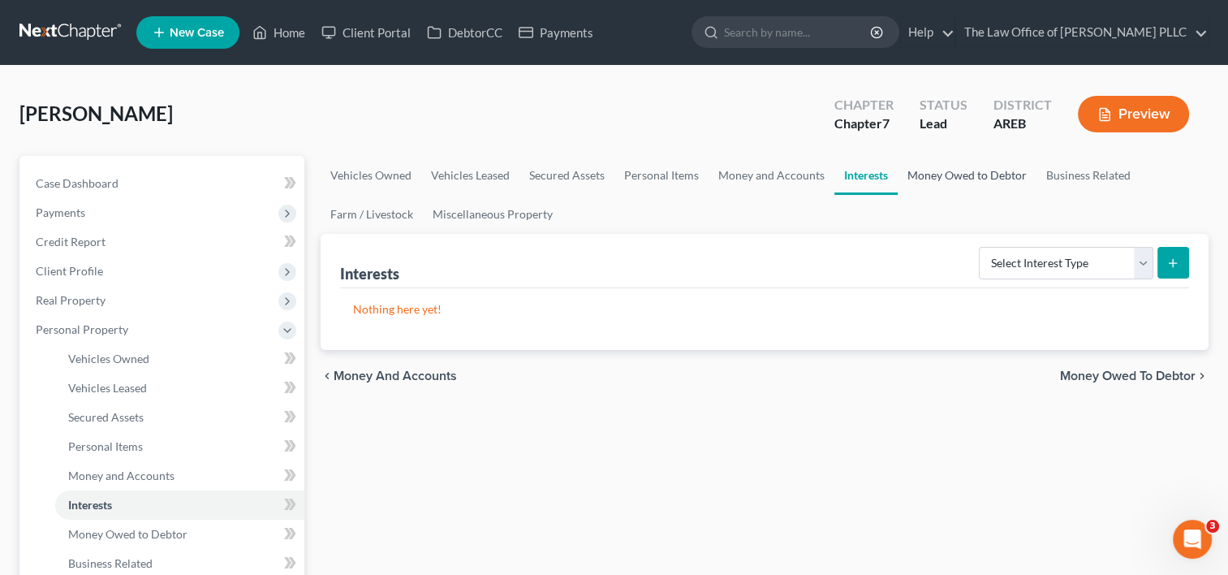
click at [930, 174] on link "Money Owed to Debtor" at bounding box center [967, 175] width 139 height 39
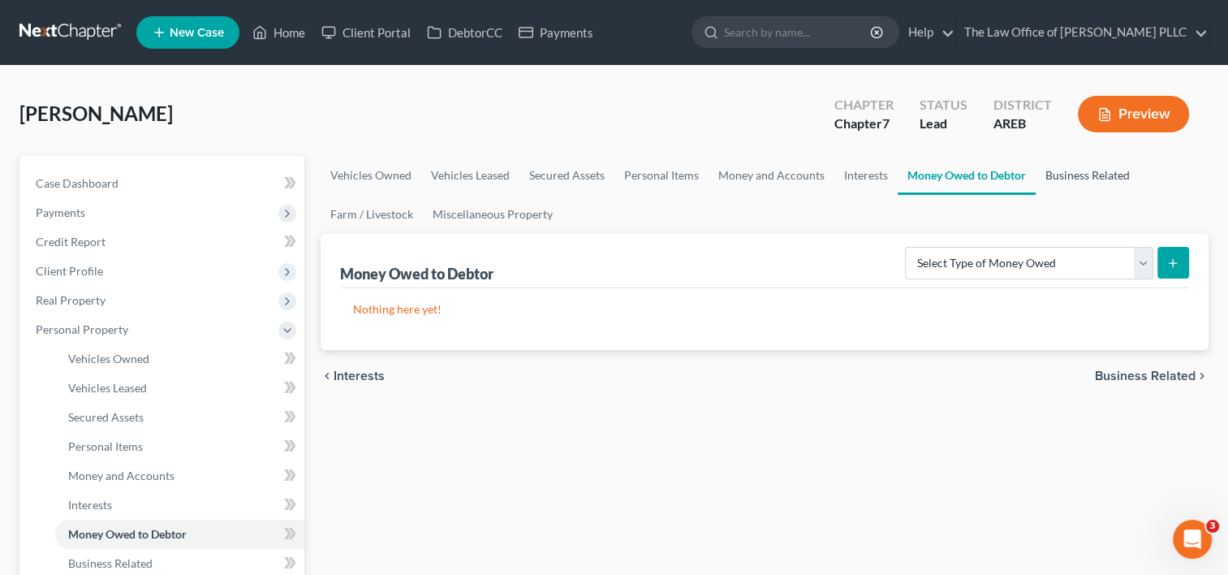
click at [1063, 175] on link "Business Related" at bounding box center [1088, 175] width 104 height 39
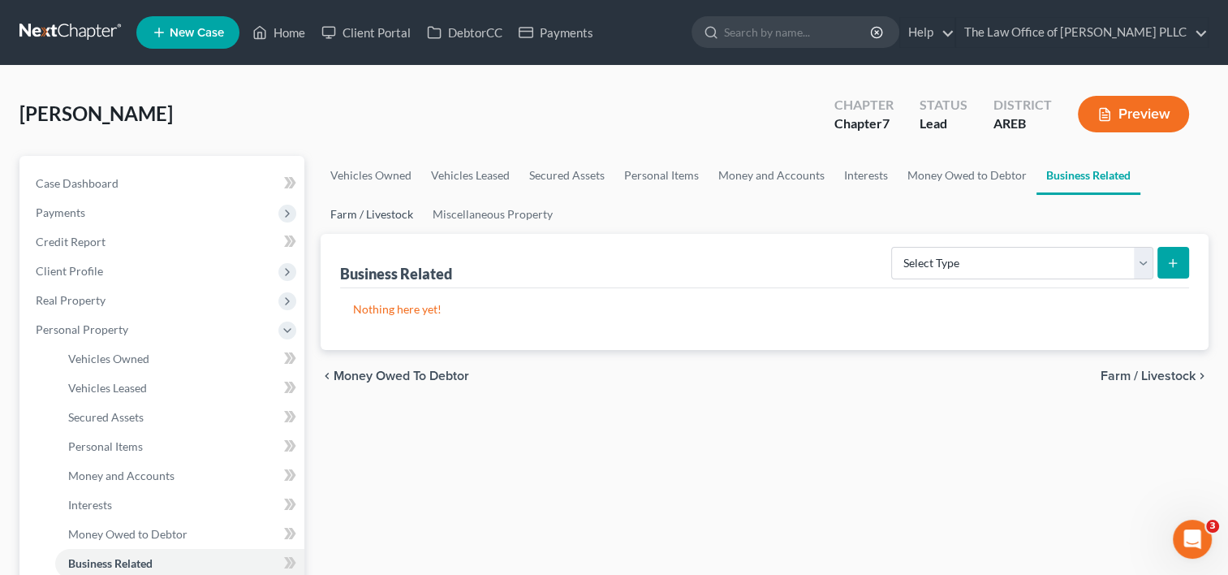
click at [370, 218] on link "Farm / Livestock" at bounding box center [372, 214] width 102 height 39
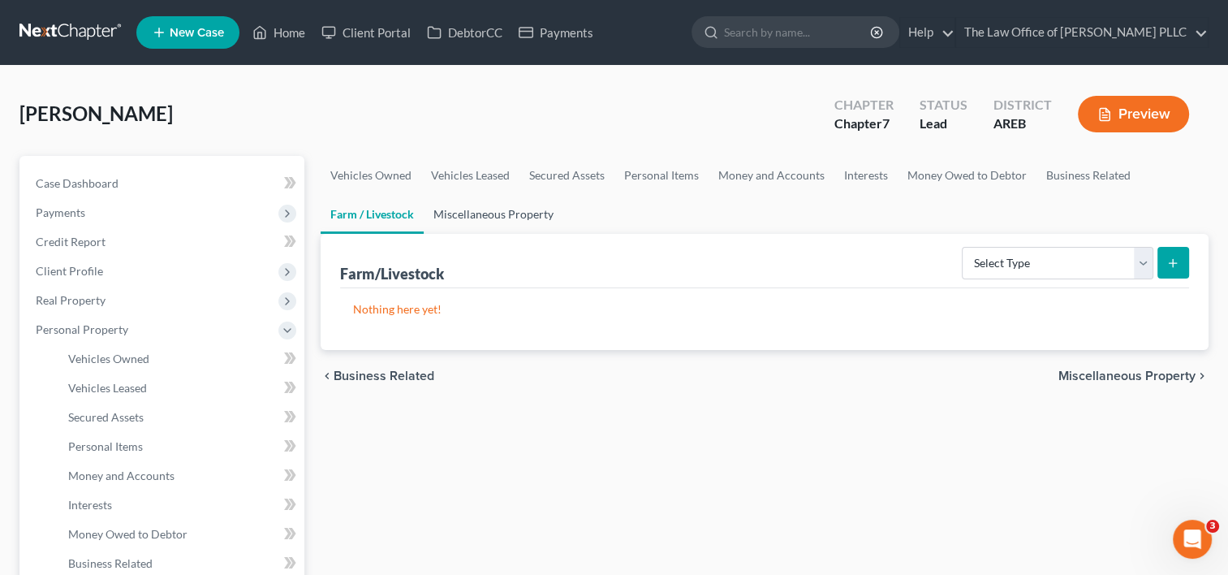
click at [489, 210] on link "Miscellaneous Property" at bounding box center [494, 214] width 140 height 39
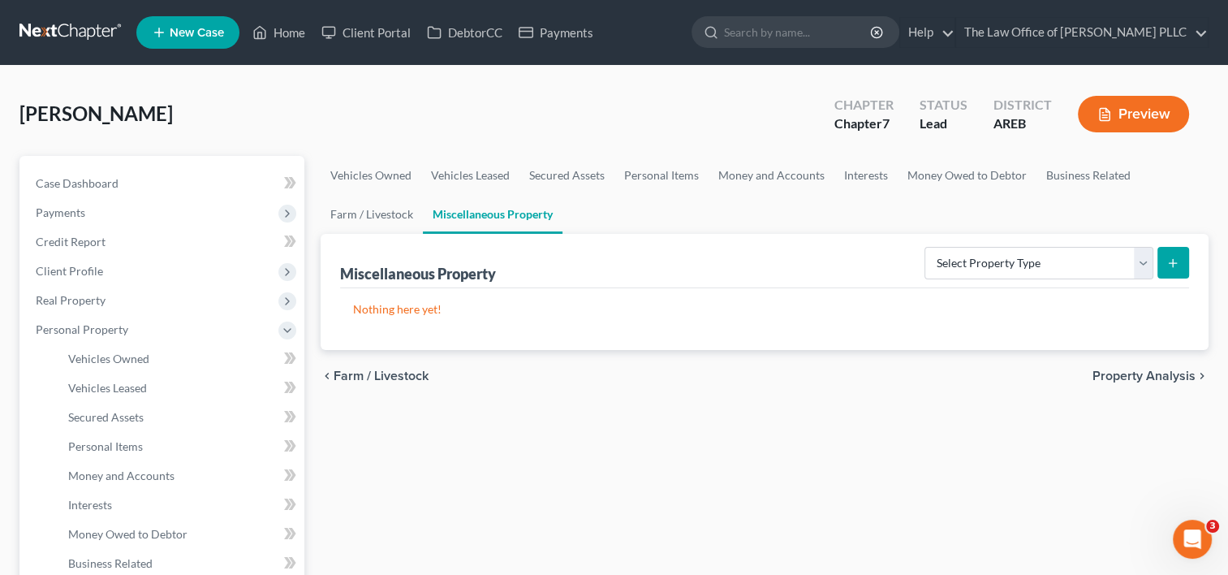
scroll to position [227, 0]
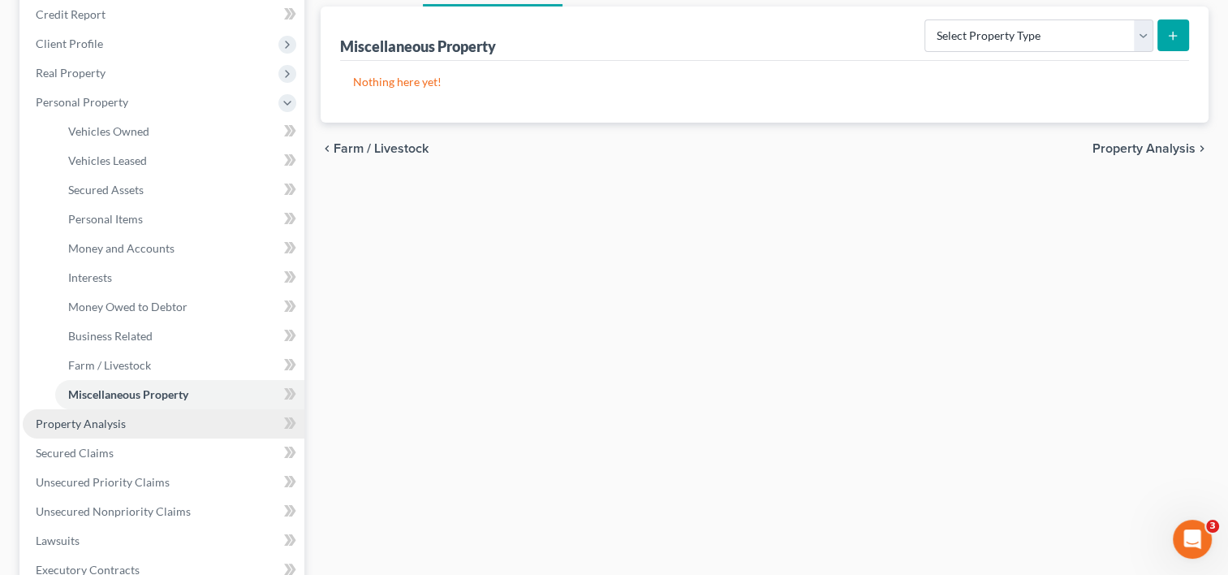
click at [101, 424] on span "Property Analysis" at bounding box center [81, 423] width 90 height 14
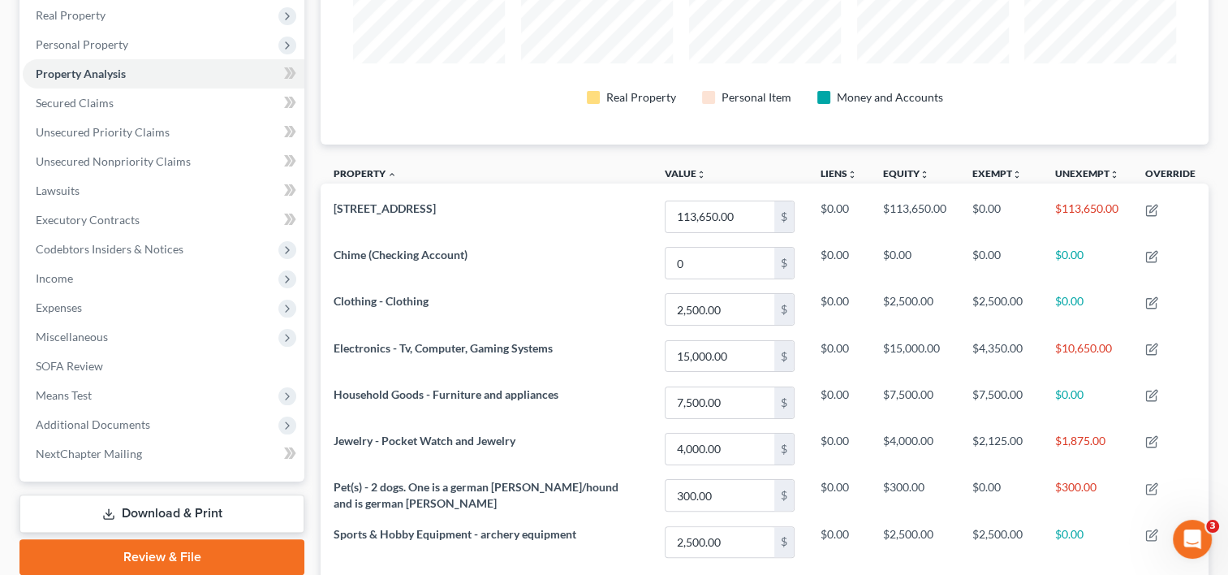
scroll to position [431, 0]
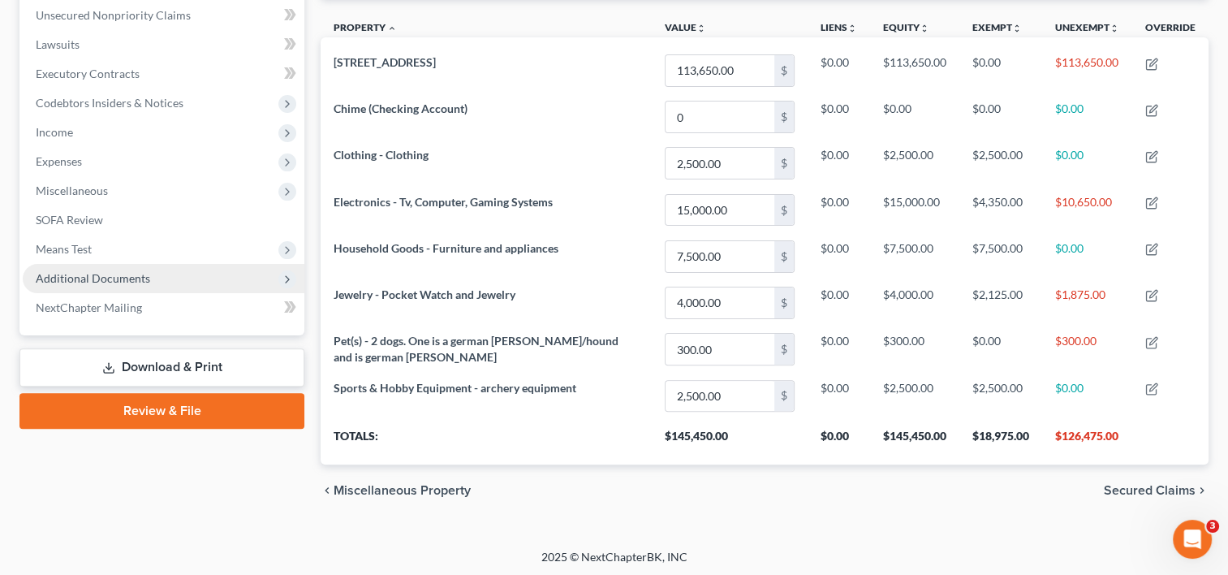
click at [156, 276] on span "Additional Documents" at bounding box center [164, 278] width 282 height 29
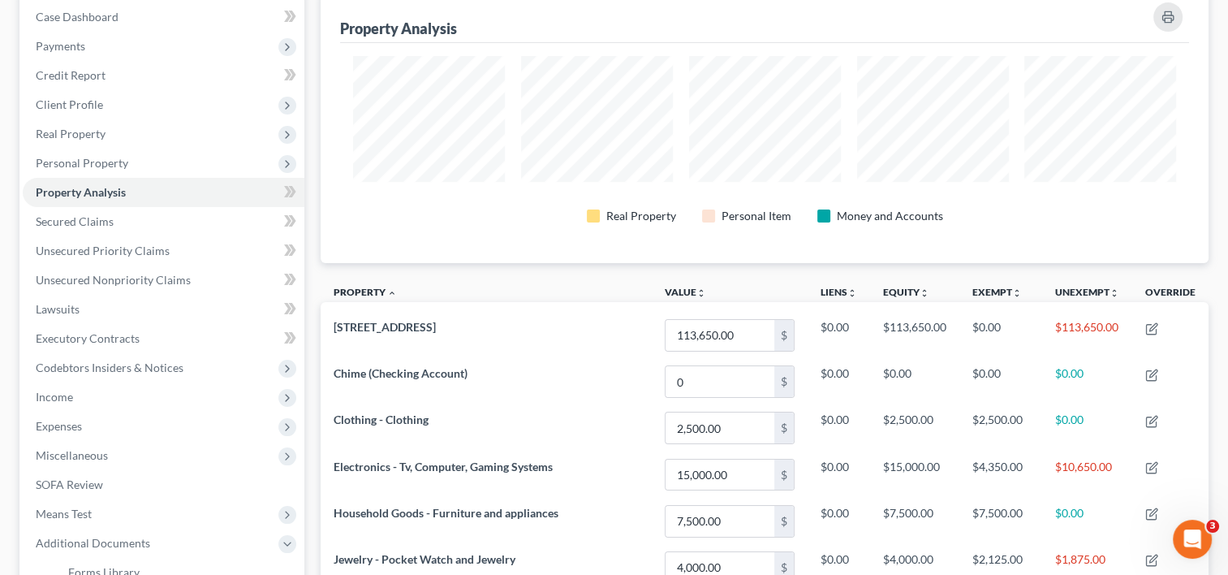
scroll to position [0, 0]
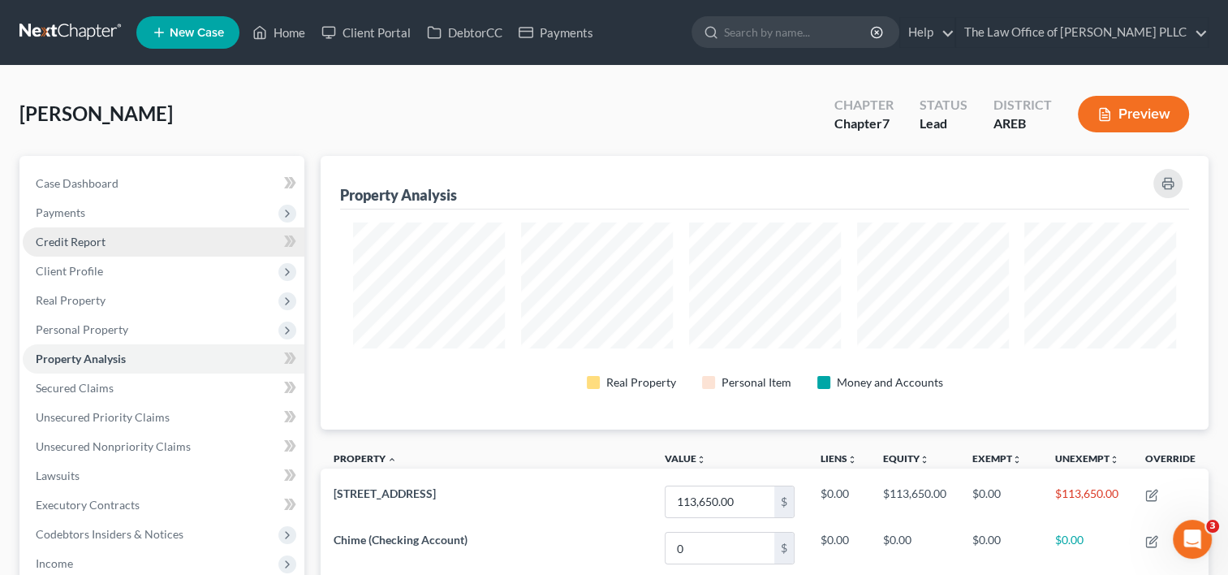
click at [93, 240] on span "Credit Report" at bounding box center [71, 242] width 70 height 14
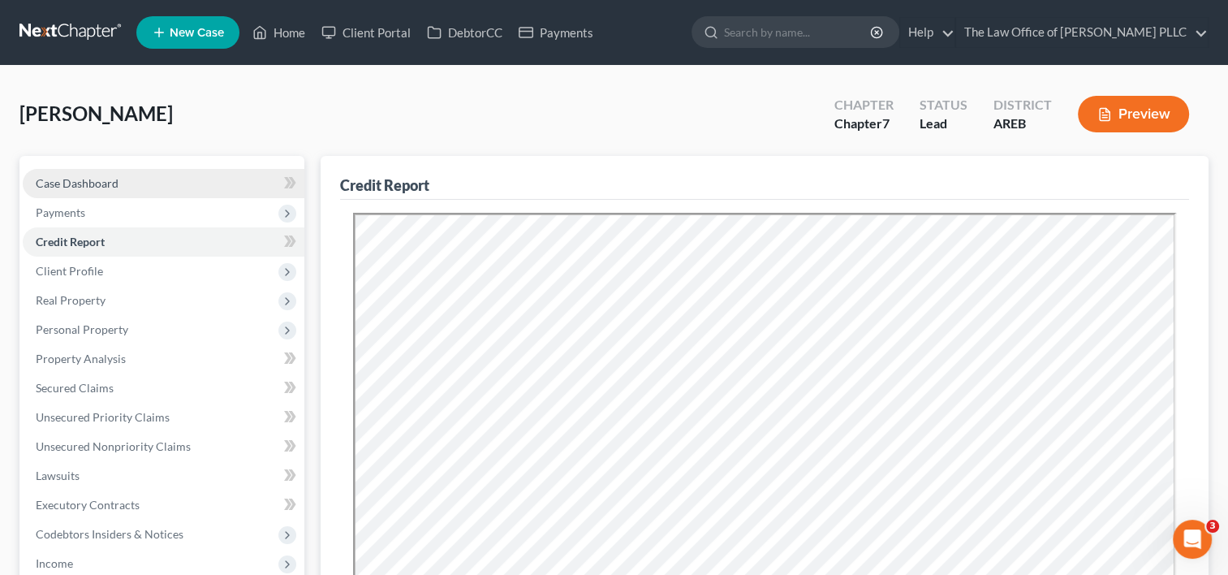
click at [243, 182] on link "Case Dashboard" at bounding box center [164, 183] width 282 height 29
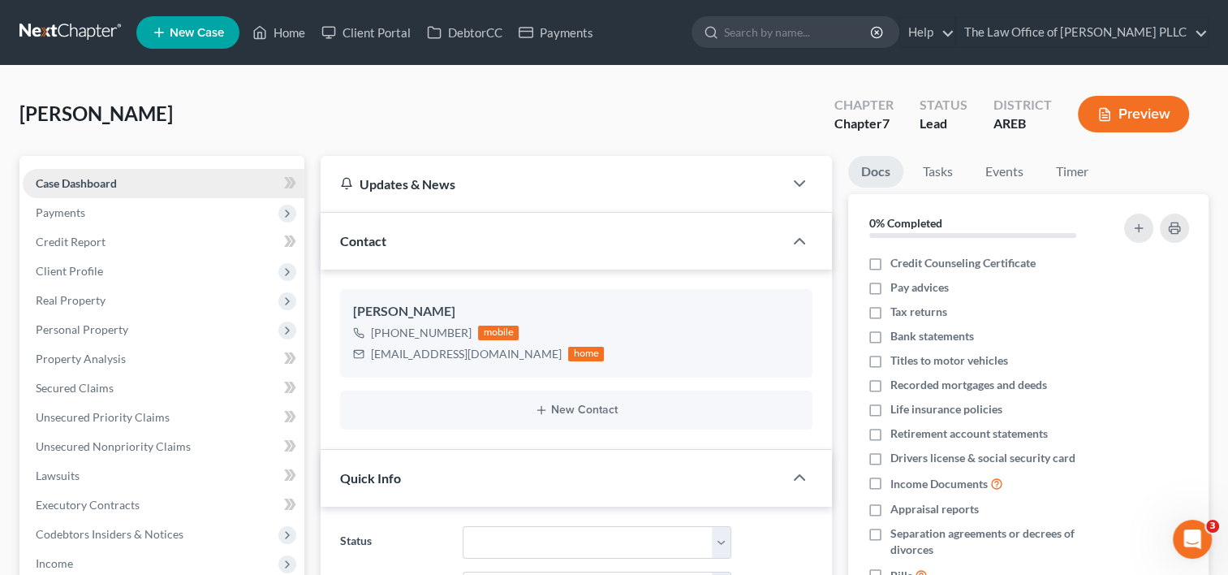
scroll to position [3547, 0]
click at [117, 241] on link "Credit Report" at bounding box center [164, 241] width 282 height 29
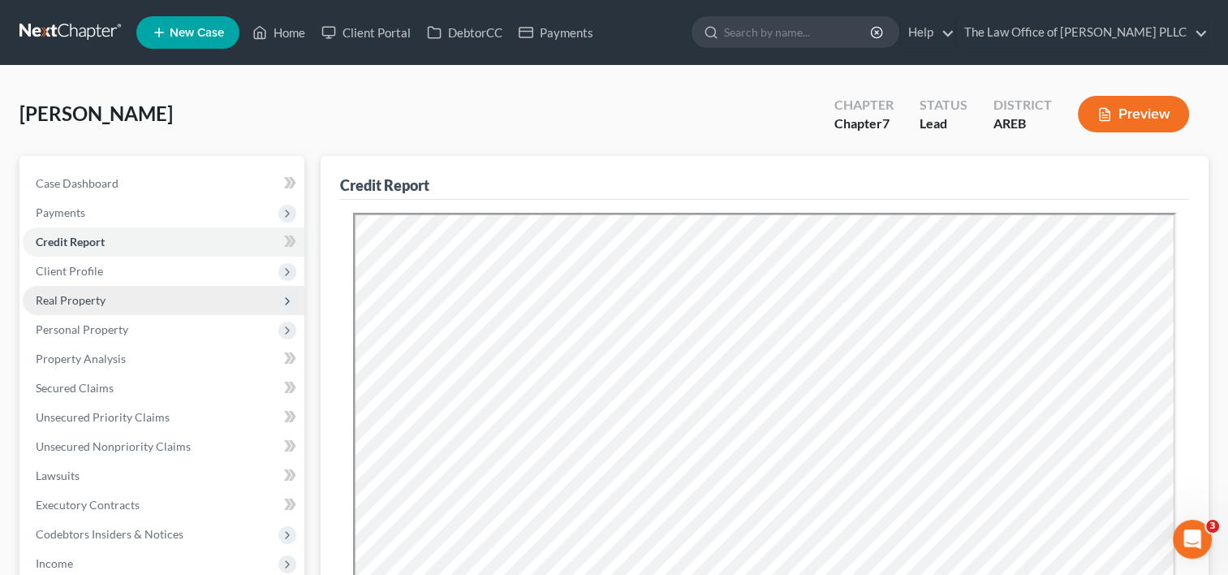
click at [102, 295] on span "Real Property" at bounding box center [71, 300] width 70 height 14
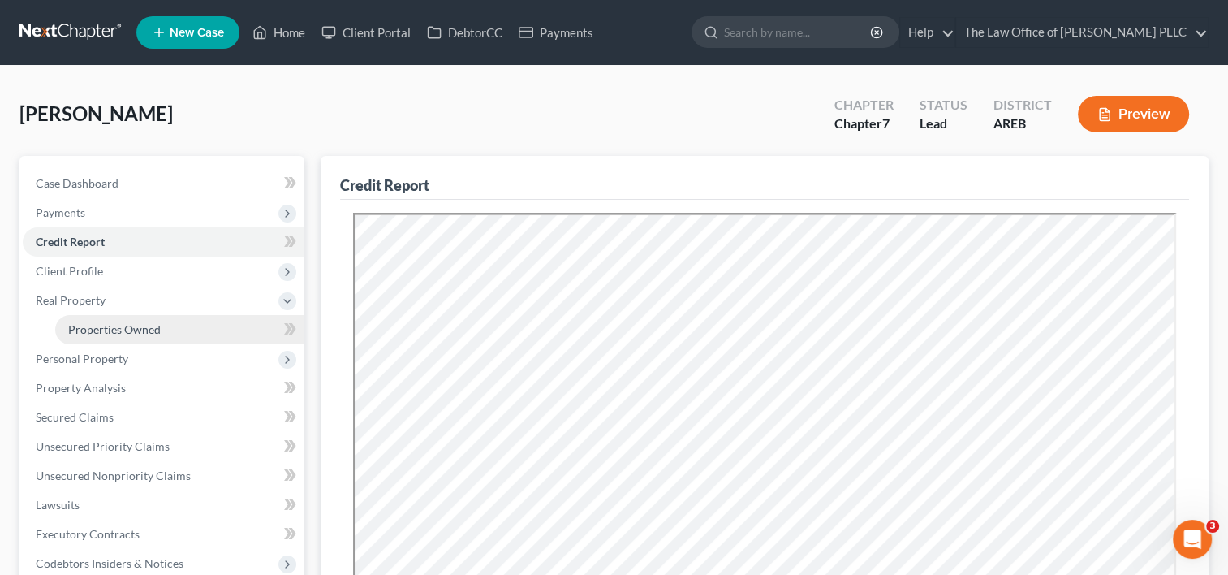
click at [104, 330] on span "Properties Owned" at bounding box center [114, 329] width 93 height 14
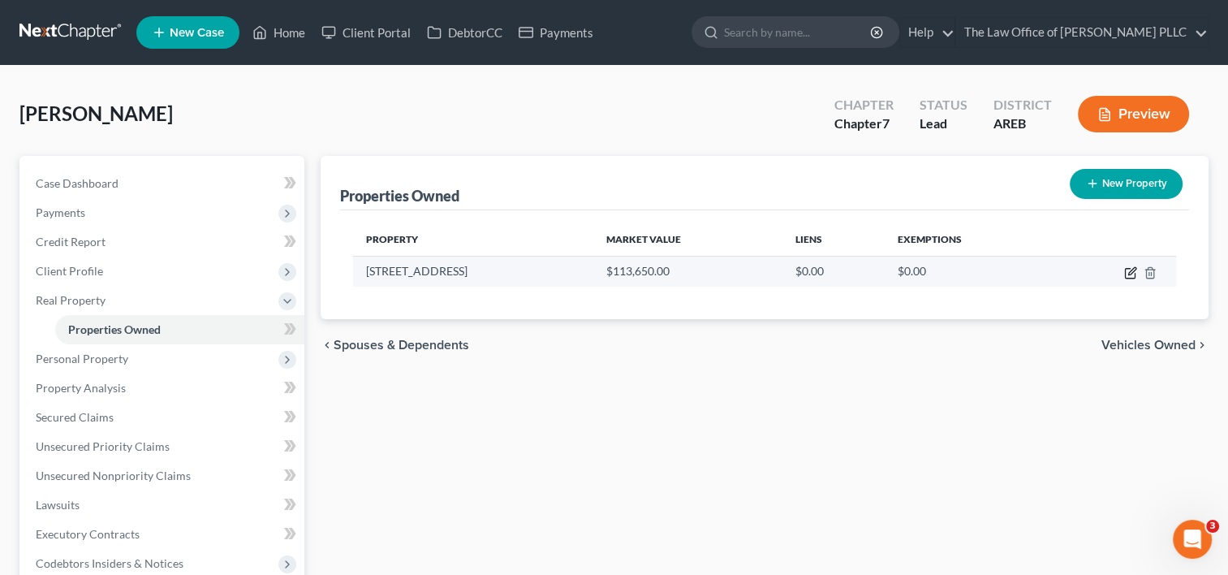
click at [1128, 274] on icon "button" at bounding box center [1130, 272] width 13 height 13
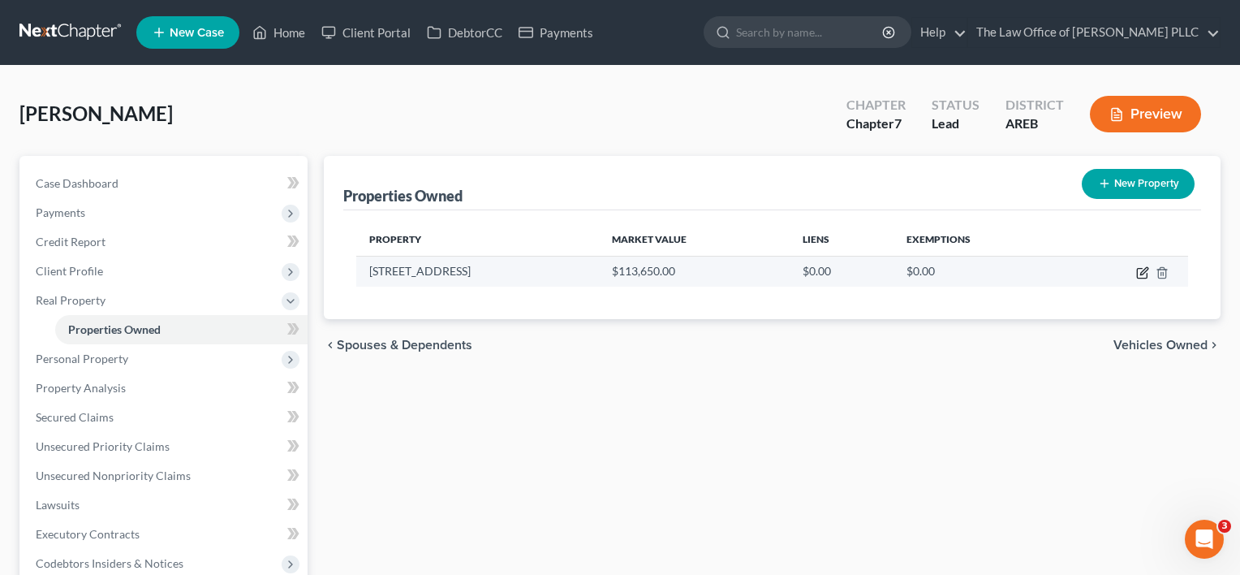
select select "2"
select select "9"
select select "0"
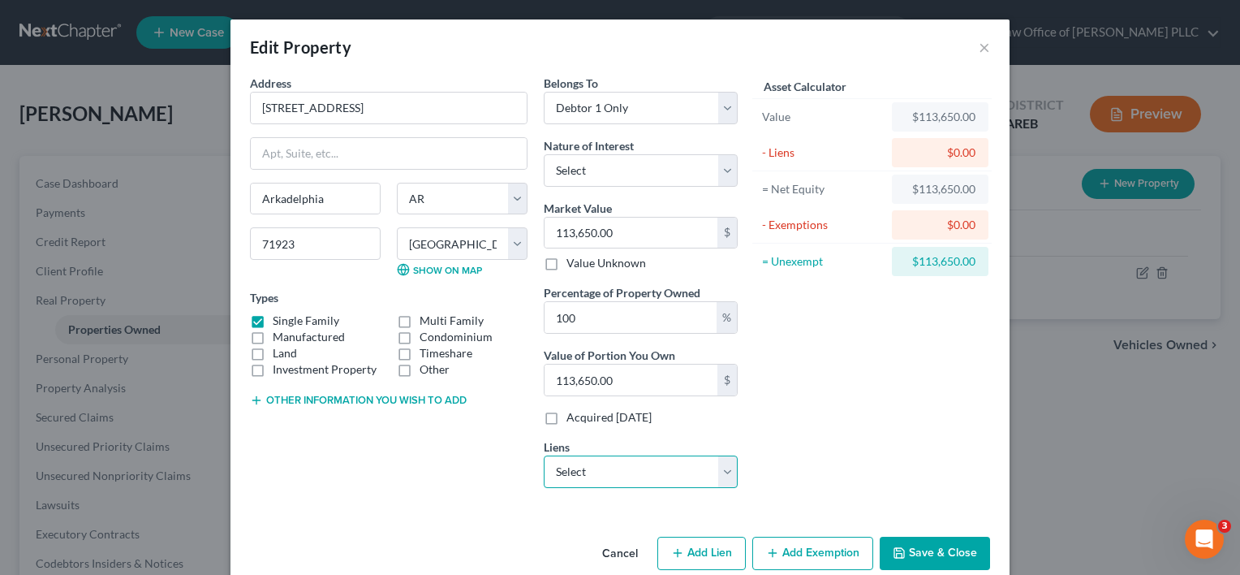
click at [722, 464] on select "Select Nr/Sms/Cal - $88,271.00 Toyota Motor Credit - $34,636.00 Self / Lead - $…" at bounding box center [641, 471] width 194 height 32
select select "3"
click at [544, 455] on select "Select Nr/Sms/Cal - $88,271.00 Toyota Motor Credit - $34,636.00 Self / Lead - $…" at bounding box center [641, 471] width 194 height 32
select select
select select "42"
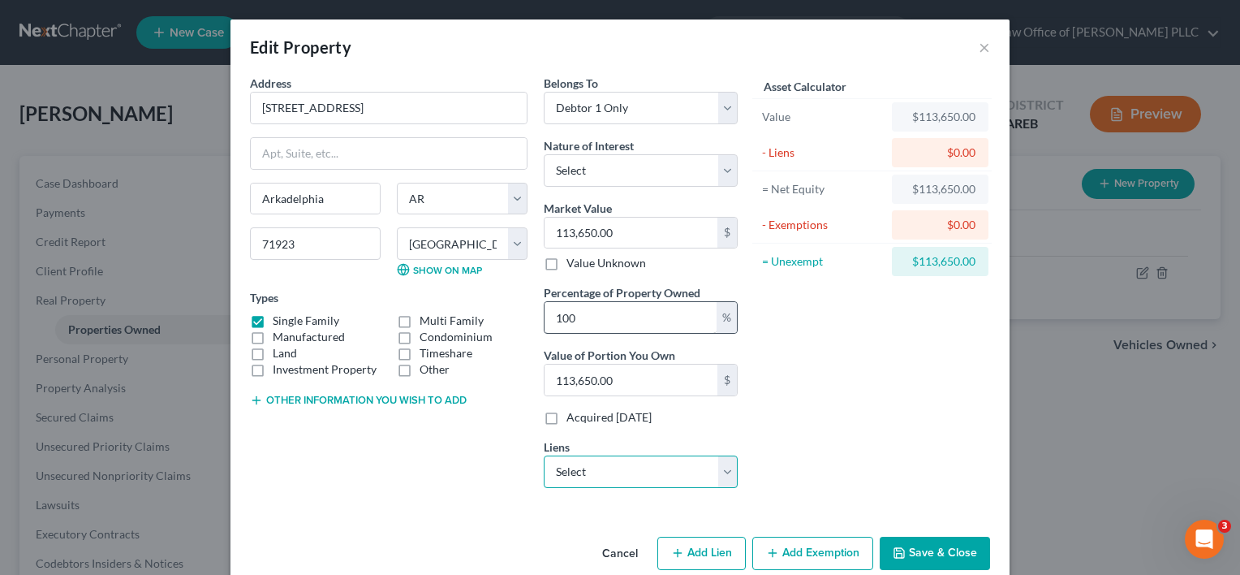
select select "0"
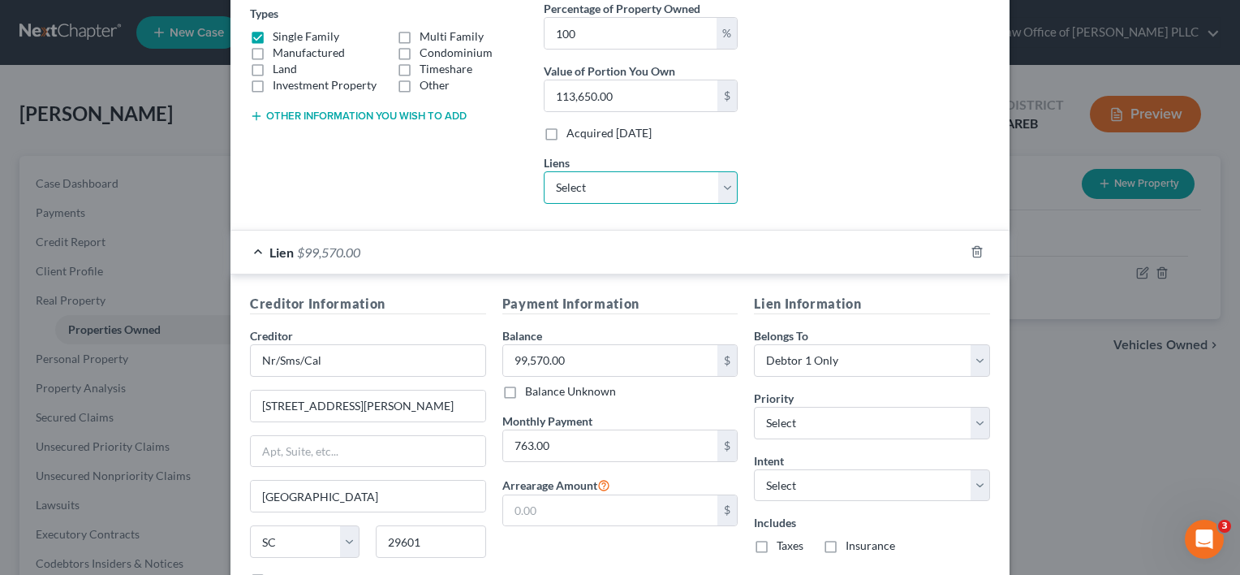
scroll to position [407, 0]
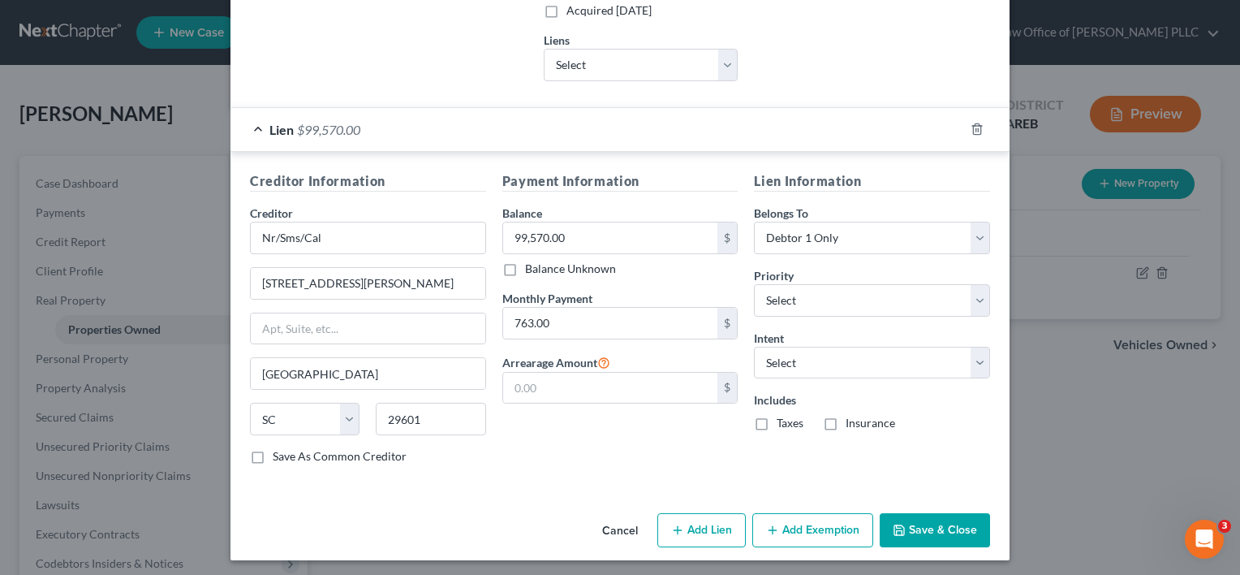
click at [927, 527] on button "Save & Close" at bounding box center [935, 530] width 110 height 34
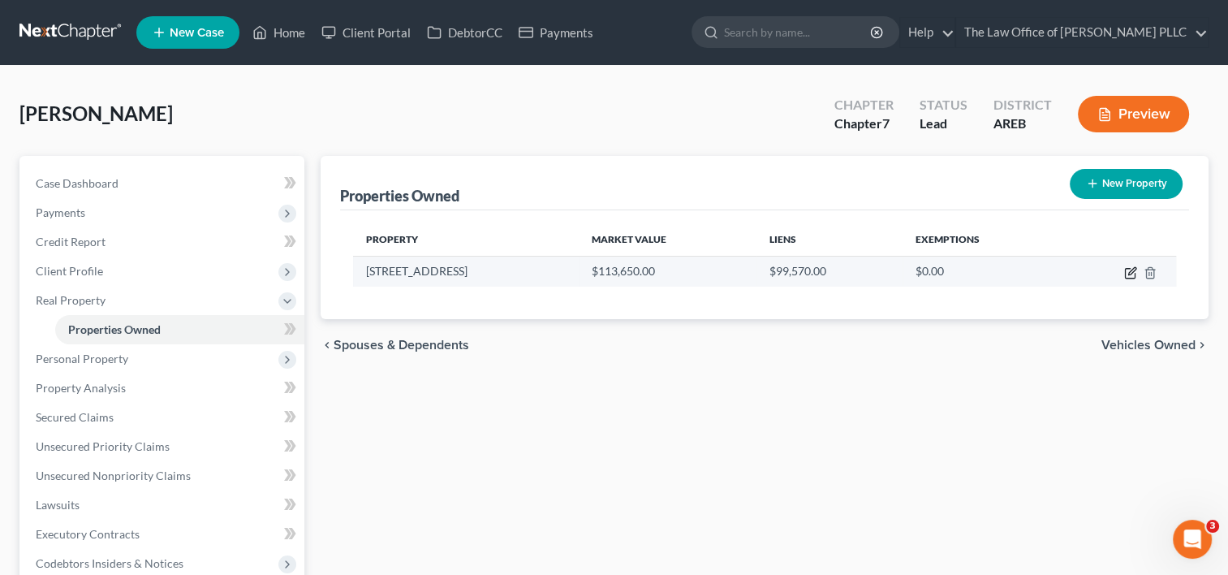
click at [1125, 275] on icon "button" at bounding box center [1130, 274] width 10 height 10
select select "2"
select select "9"
select select "0"
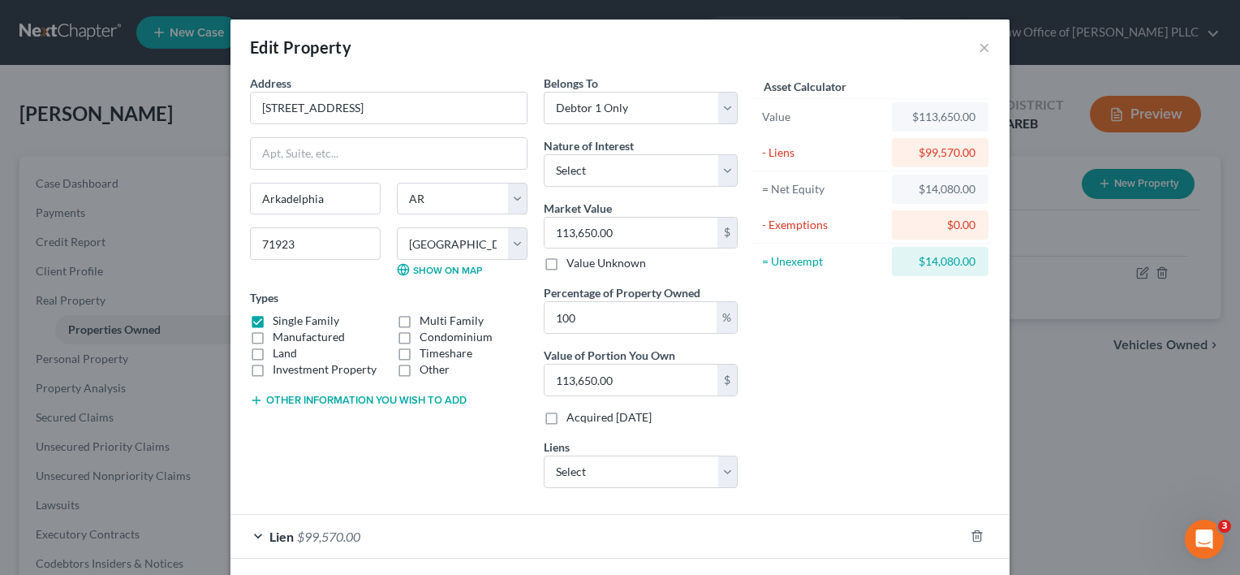
scroll to position [70, 0]
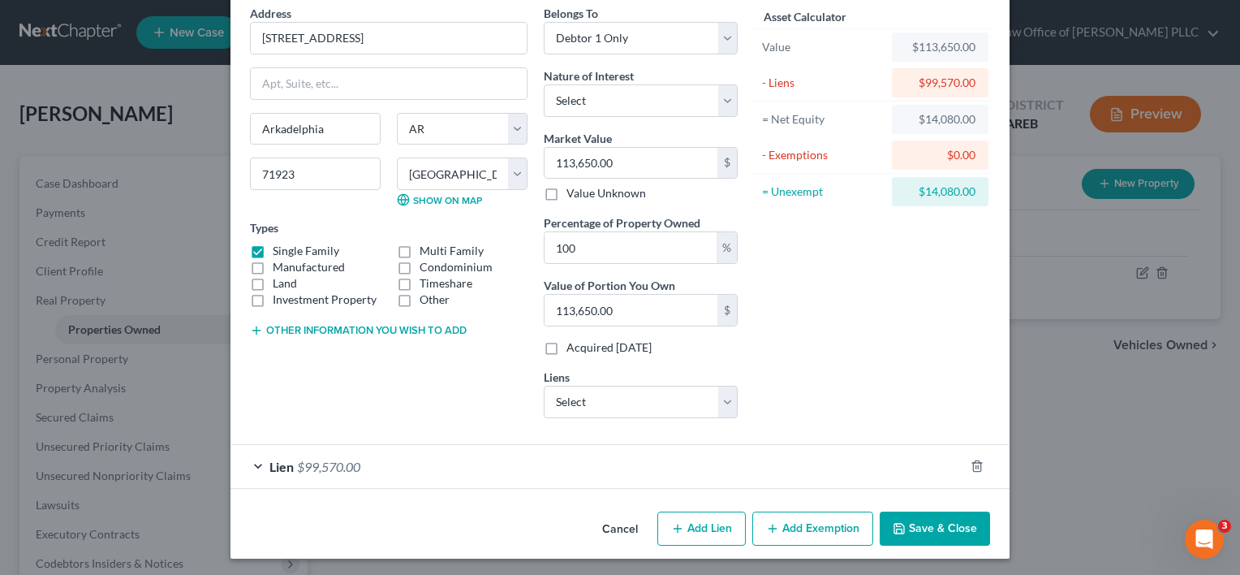
click at [819, 519] on button "Add Exemption" at bounding box center [812, 528] width 121 height 34
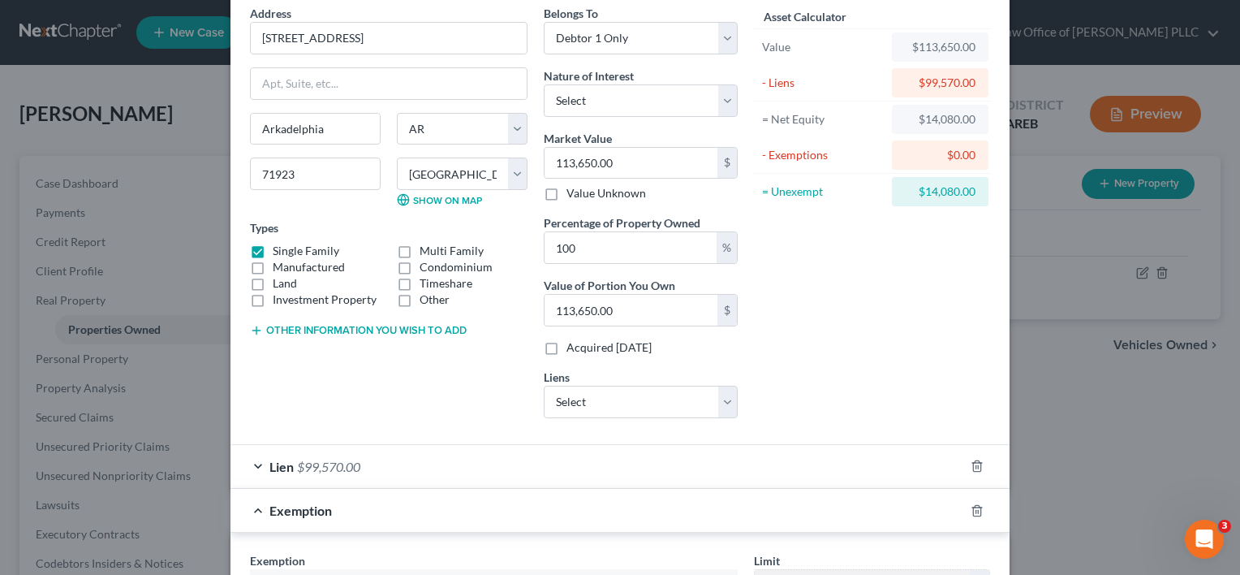
scroll to position [300, 0]
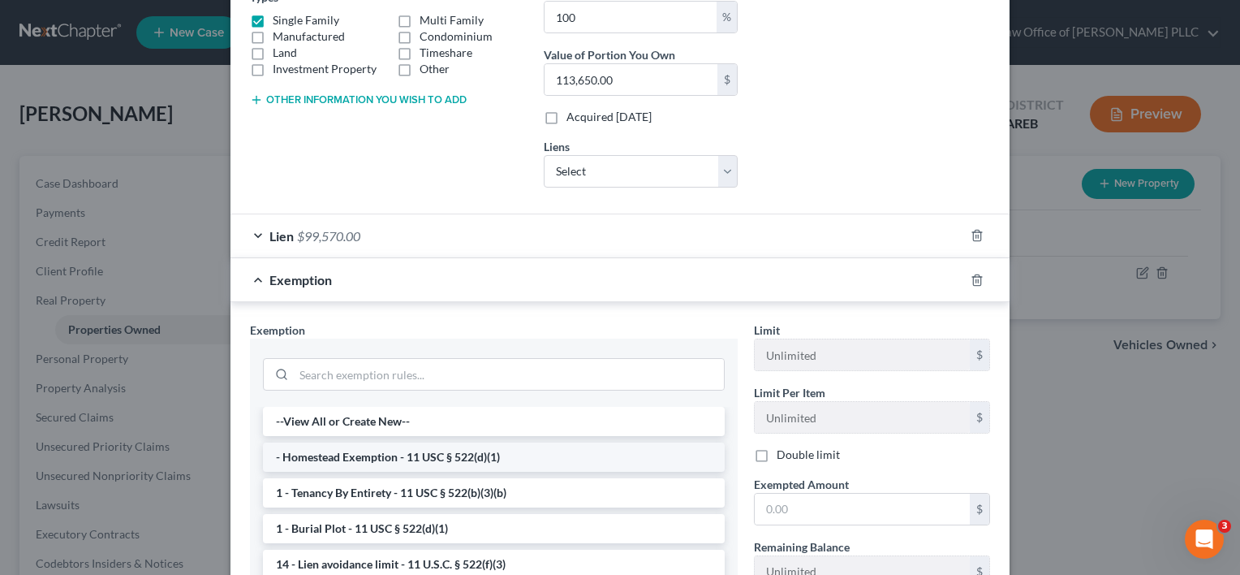
click at [511, 450] on li "- Homestead Exemption - 11 USC § 522(d)(1)" at bounding box center [494, 456] width 462 height 29
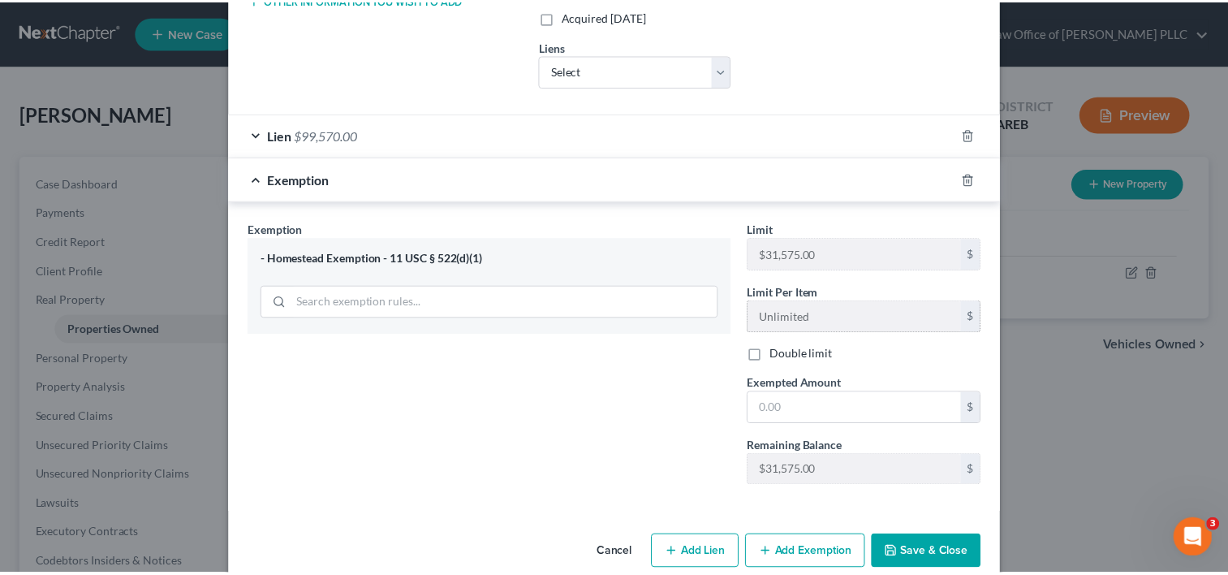
scroll to position [404, 0]
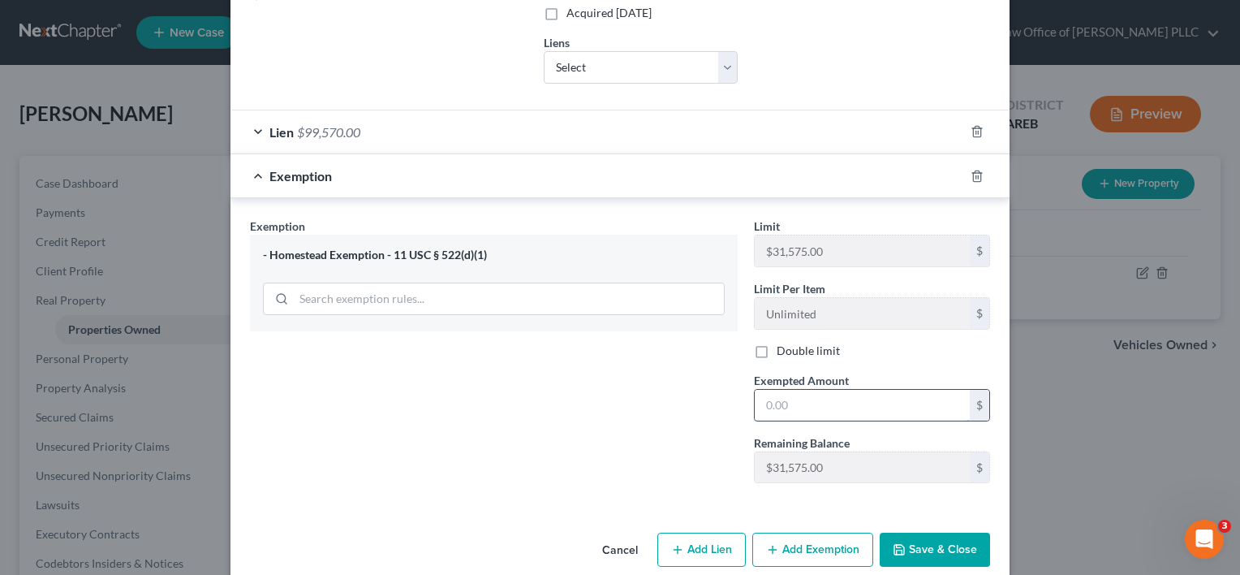
click at [855, 407] on input "text" at bounding box center [862, 405] width 215 height 31
type input "14,080"
click at [933, 541] on button "Save & Close" at bounding box center [935, 549] width 110 height 34
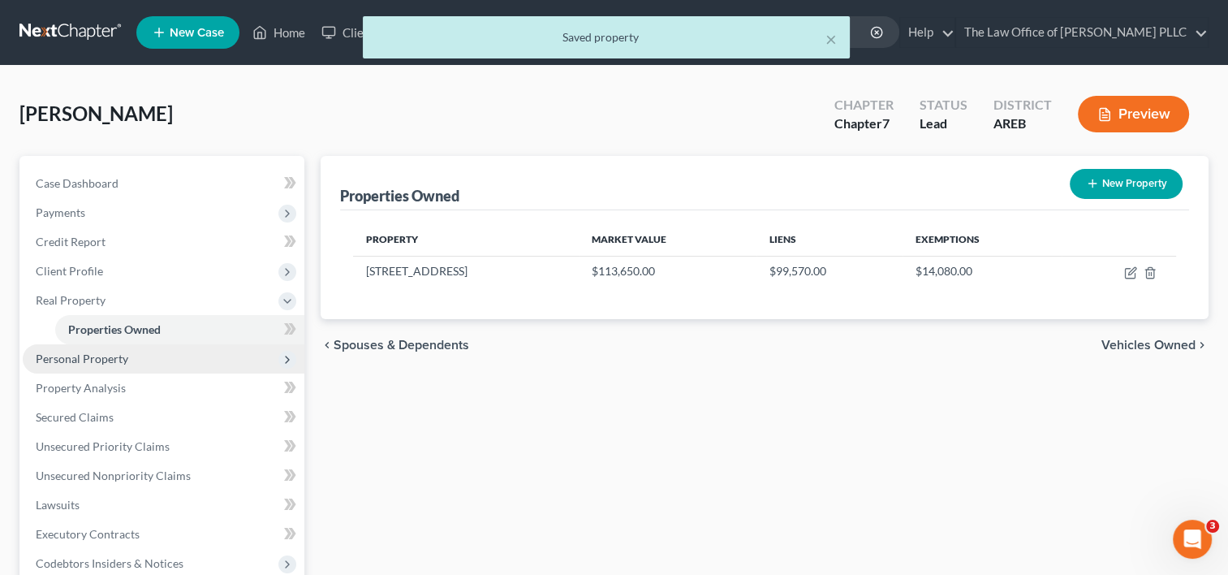
click at [117, 355] on span "Personal Property" at bounding box center [82, 358] width 93 height 14
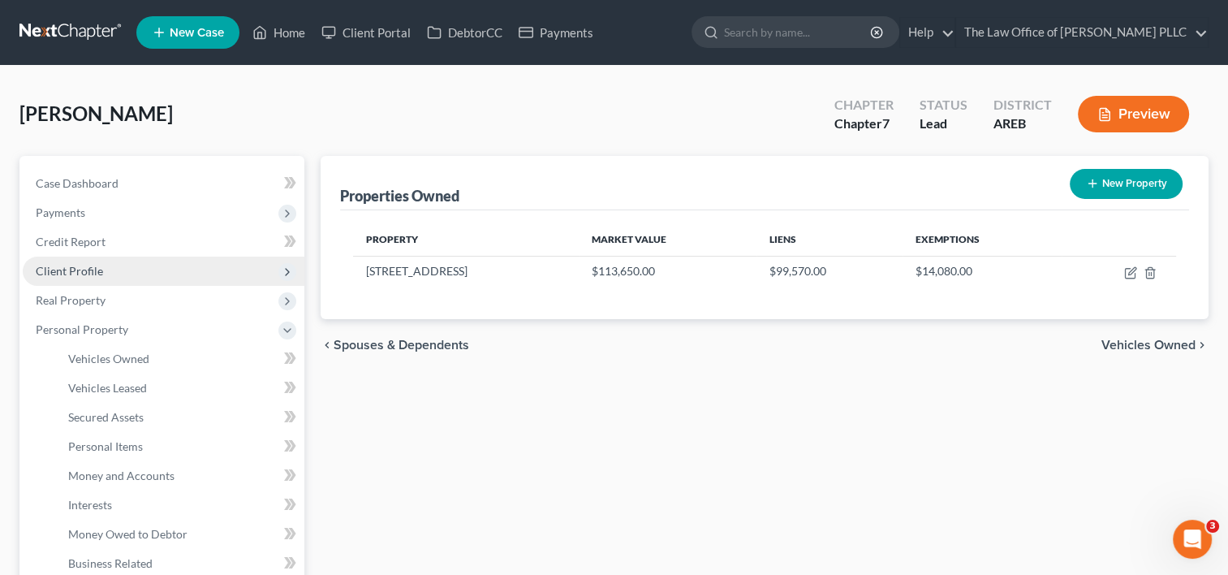
click at [123, 274] on span "Client Profile" at bounding box center [164, 270] width 282 height 29
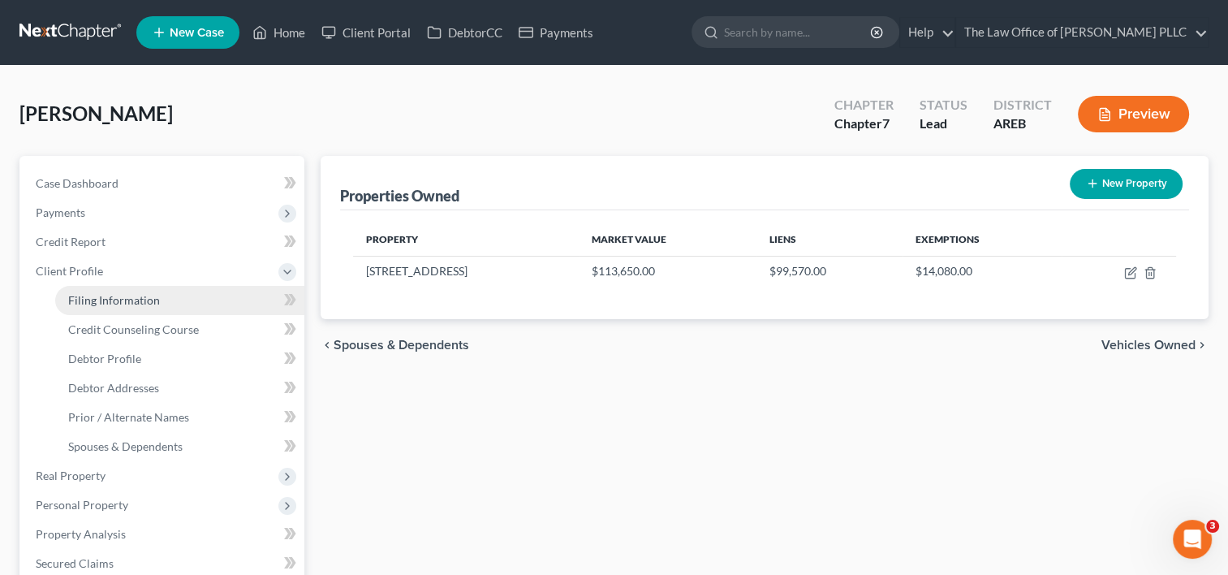
click at [166, 297] on link "Filing Information" at bounding box center [179, 300] width 249 height 29
select select "1"
select select "0"
select select "5"
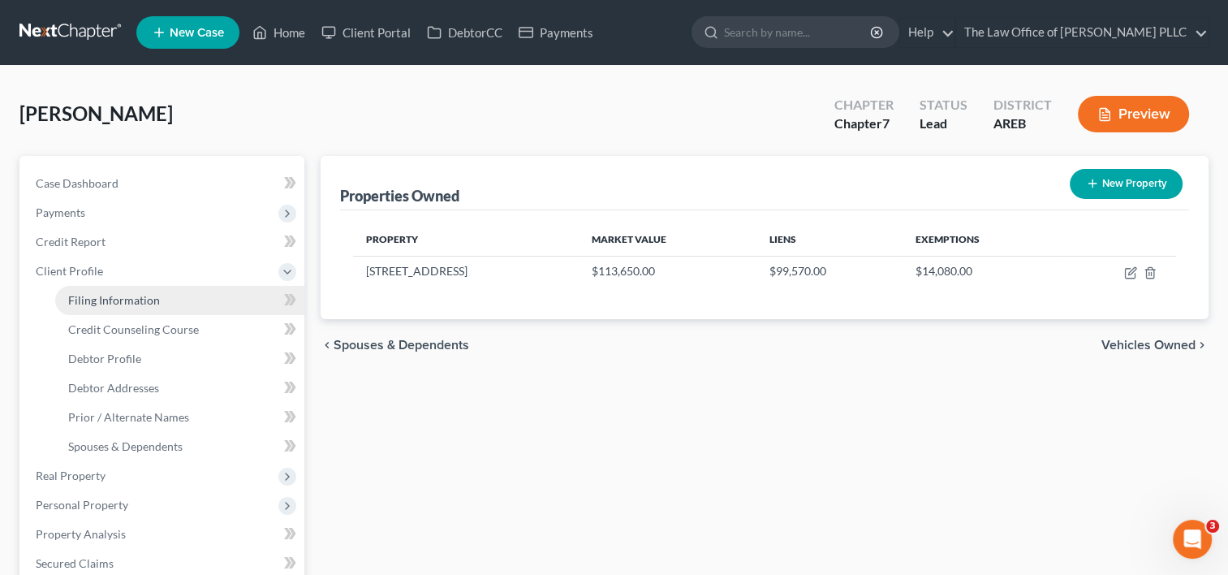
select select "0"
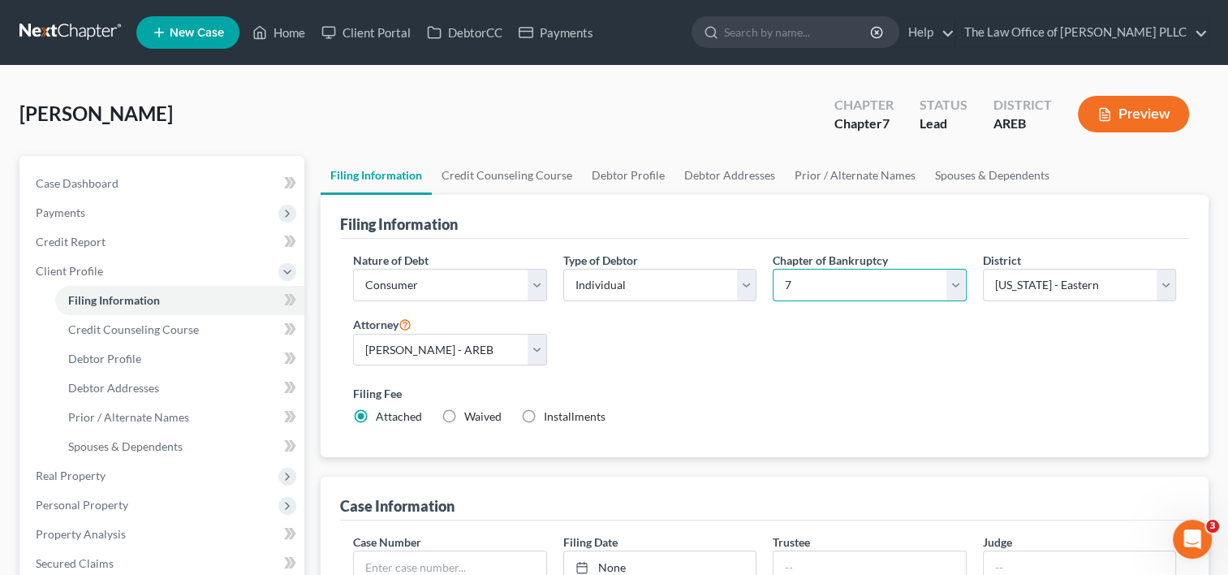
click at [937, 279] on select "Select 7 11 12 13" at bounding box center [869, 285] width 193 height 32
select select "3"
click at [773, 269] on select "Select 7 11 12 13" at bounding box center [869, 285] width 193 height 32
drag, startPoint x: 815, startPoint y: 368, endPoint x: 730, endPoint y: 403, distance: 91.0
click at [730, 403] on div "Filing Fee Attached Installments Installments" at bounding box center [764, 405] width 823 height 40
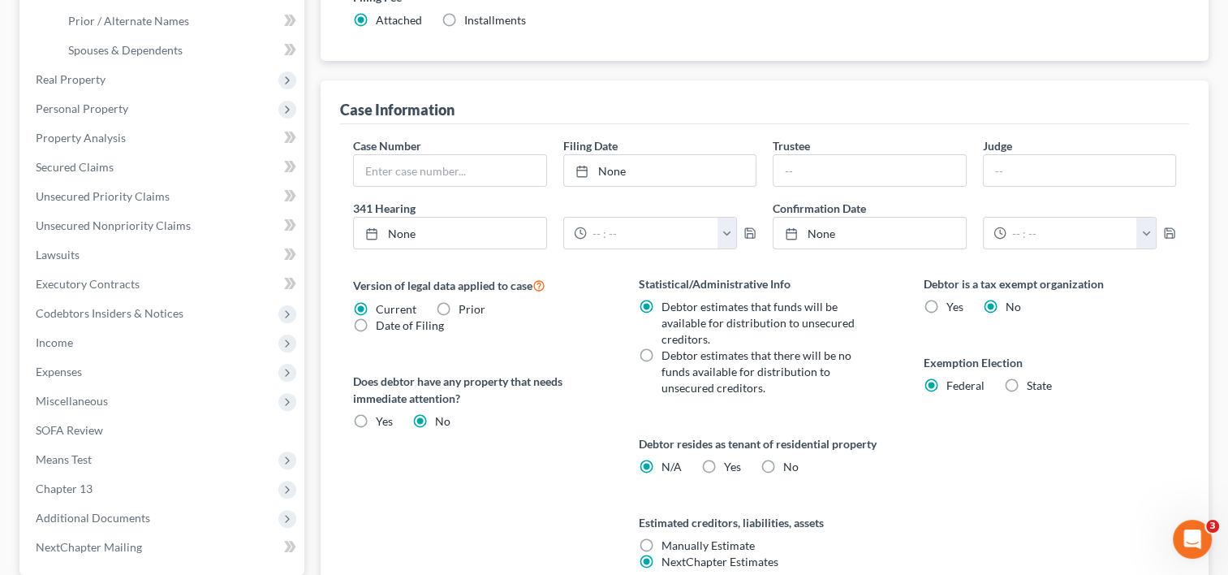
scroll to position [549, 0]
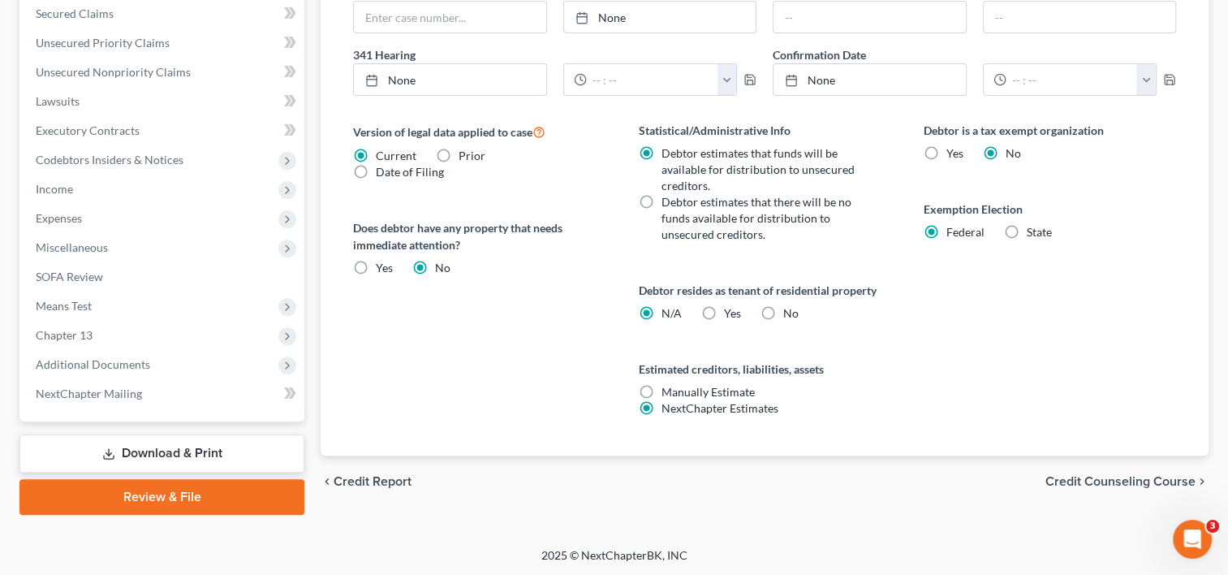
click at [1125, 478] on span "Credit Counseling Course" at bounding box center [1120, 481] width 150 height 13
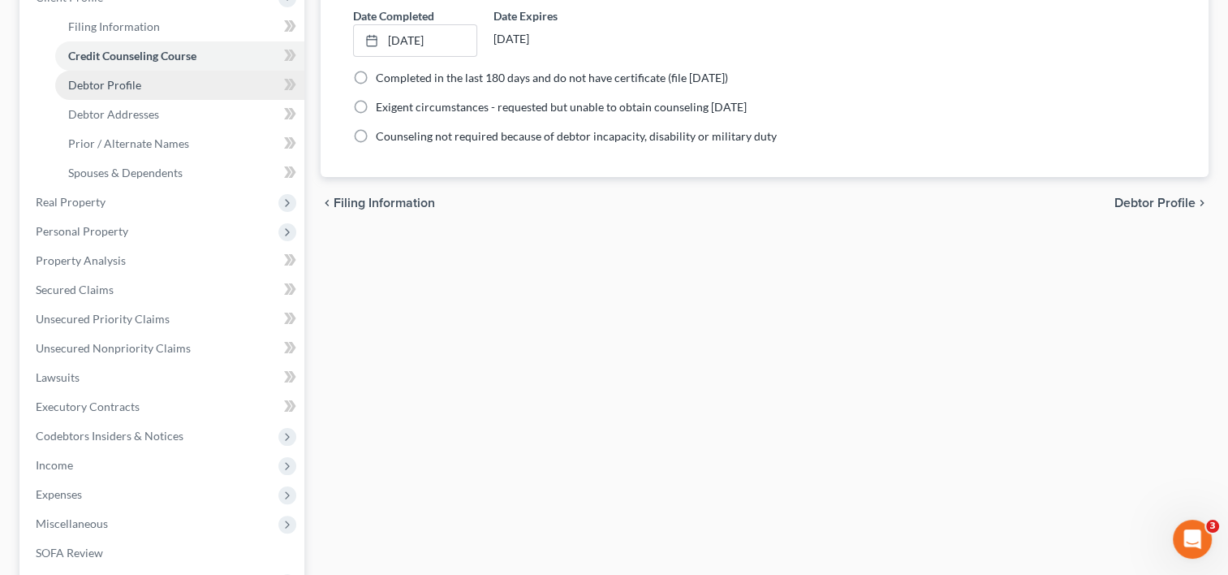
scroll to position [280, 0]
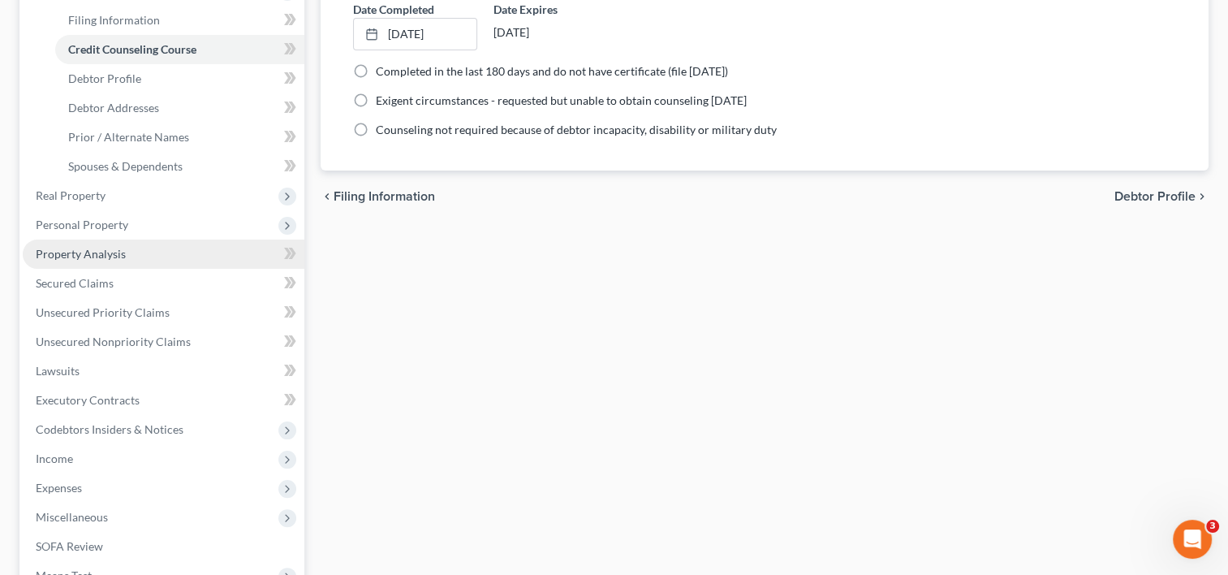
click at [97, 251] on span "Property Analysis" at bounding box center [81, 254] width 90 height 14
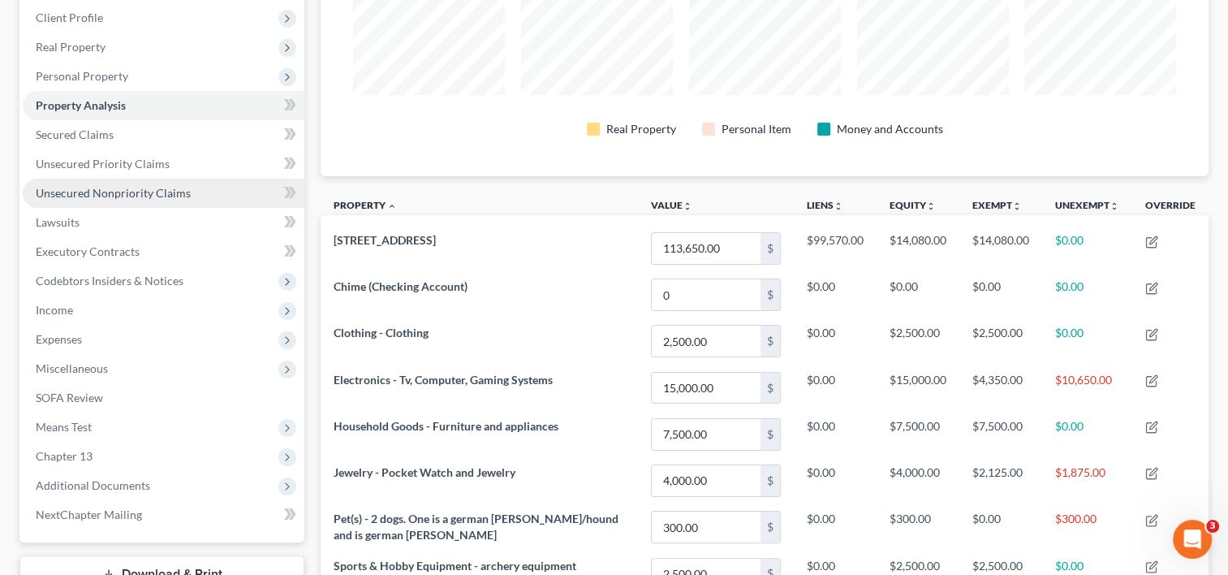
scroll to position [368, 0]
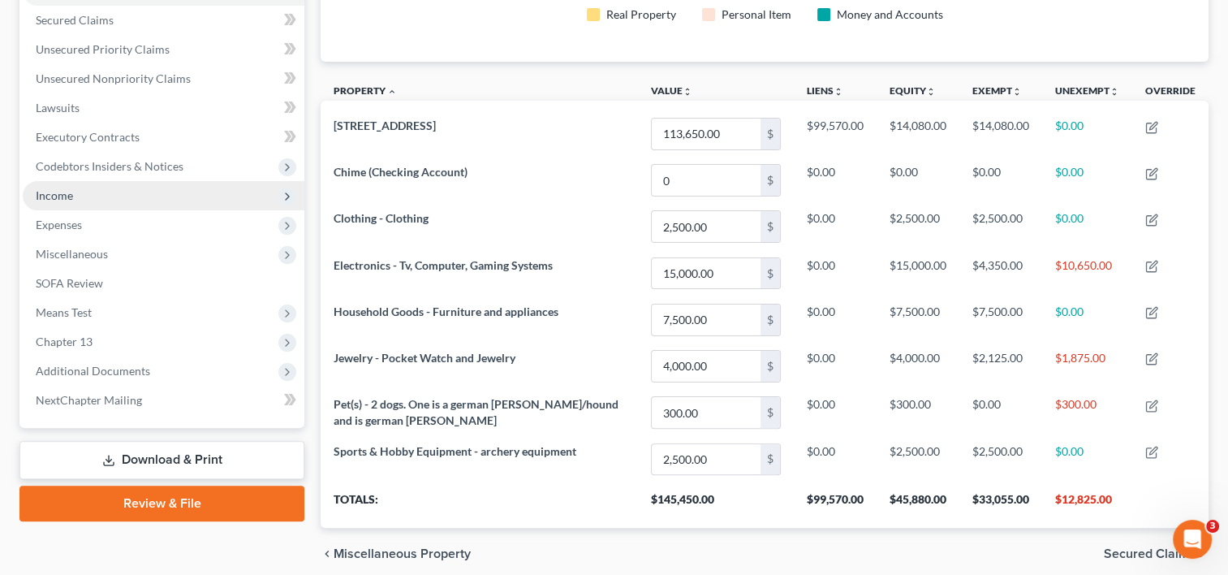
click at [75, 195] on span "Income" at bounding box center [164, 195] width 282 height 29
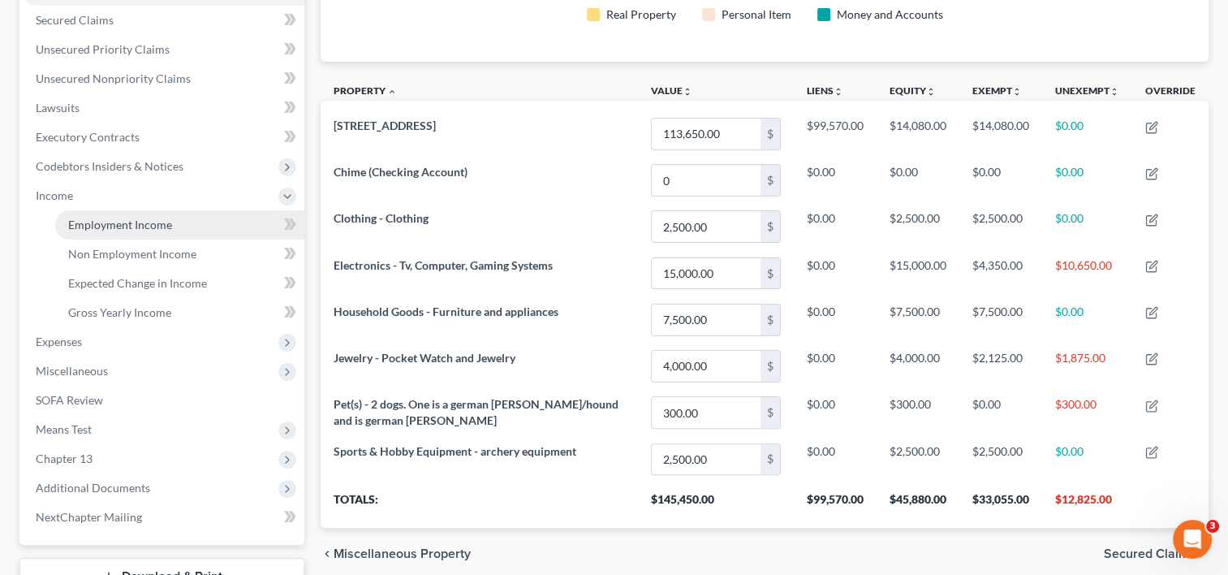
click at [125, 231] on link "Employment Income" at bounding box center [179, 224] width 249 height 29
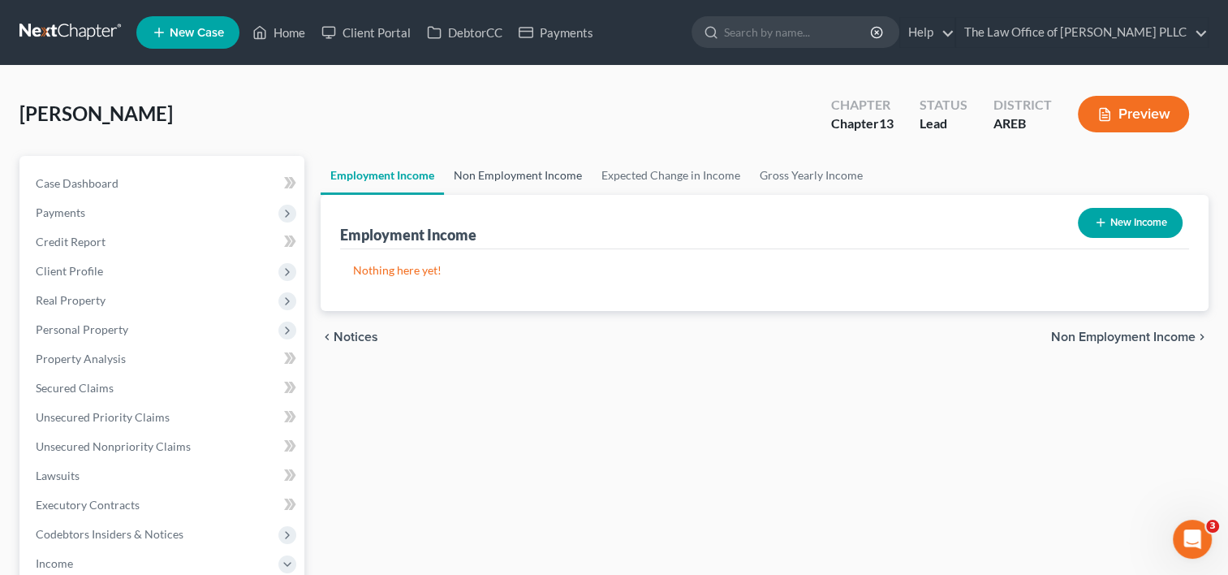
click at [531, 170] on link "Non Employment Income" at bounding box center [518, 175] width 148 height 39
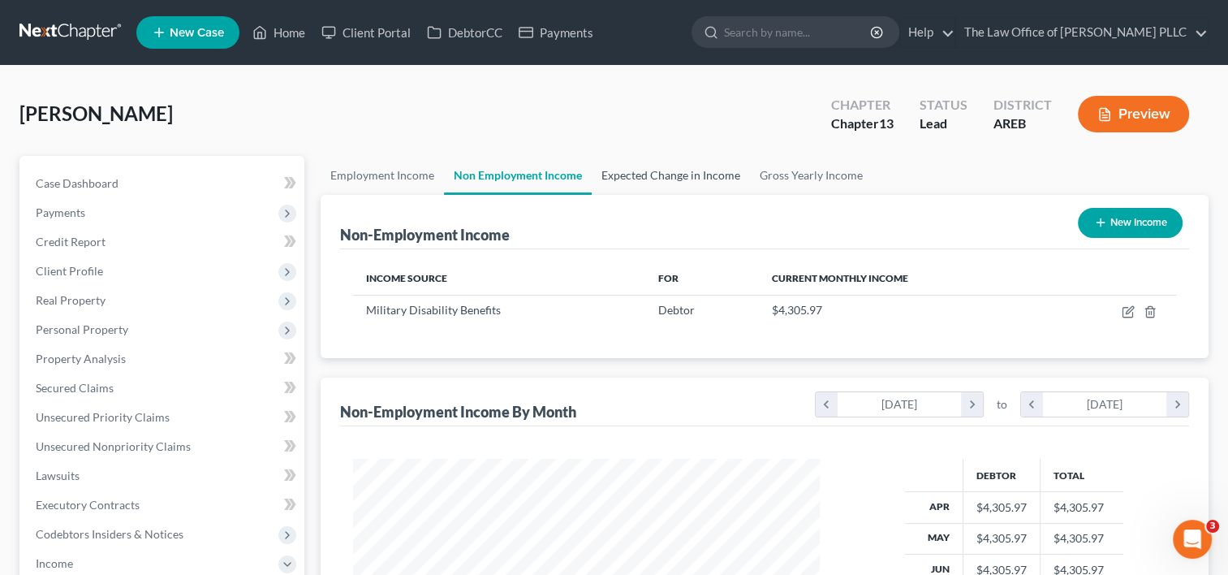
scroll to position [290, 498]
click at [670, 177] on link "Expected Change in Income" at bounding box center [671, 175] width 158 height 39
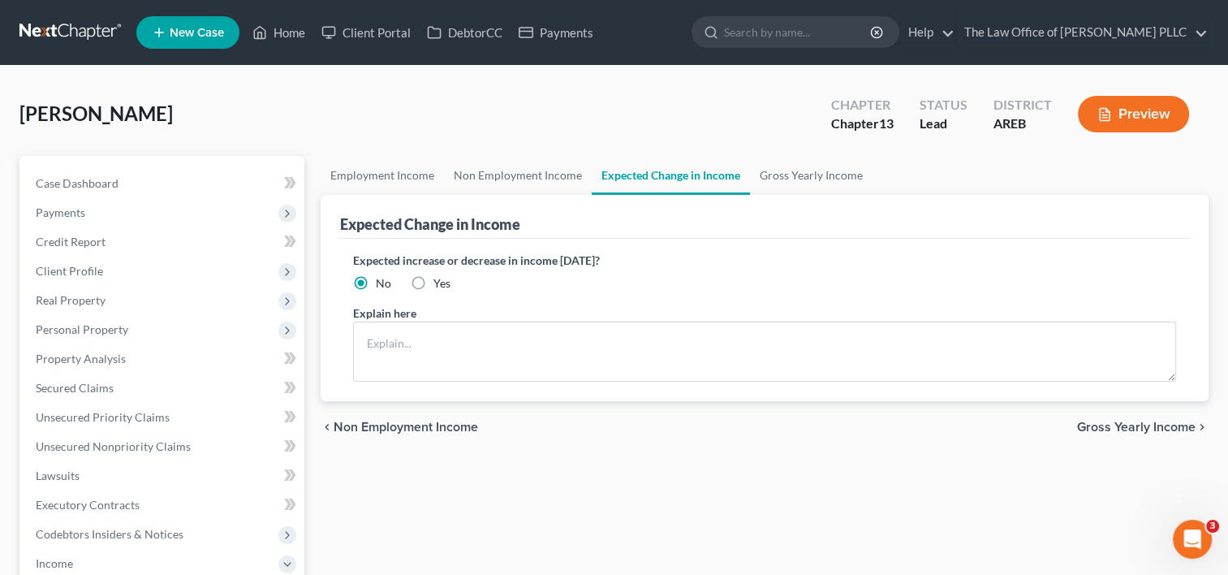
scroll to position [207, 0]
